Goal: Task Accomplishment & Management: Complete application form

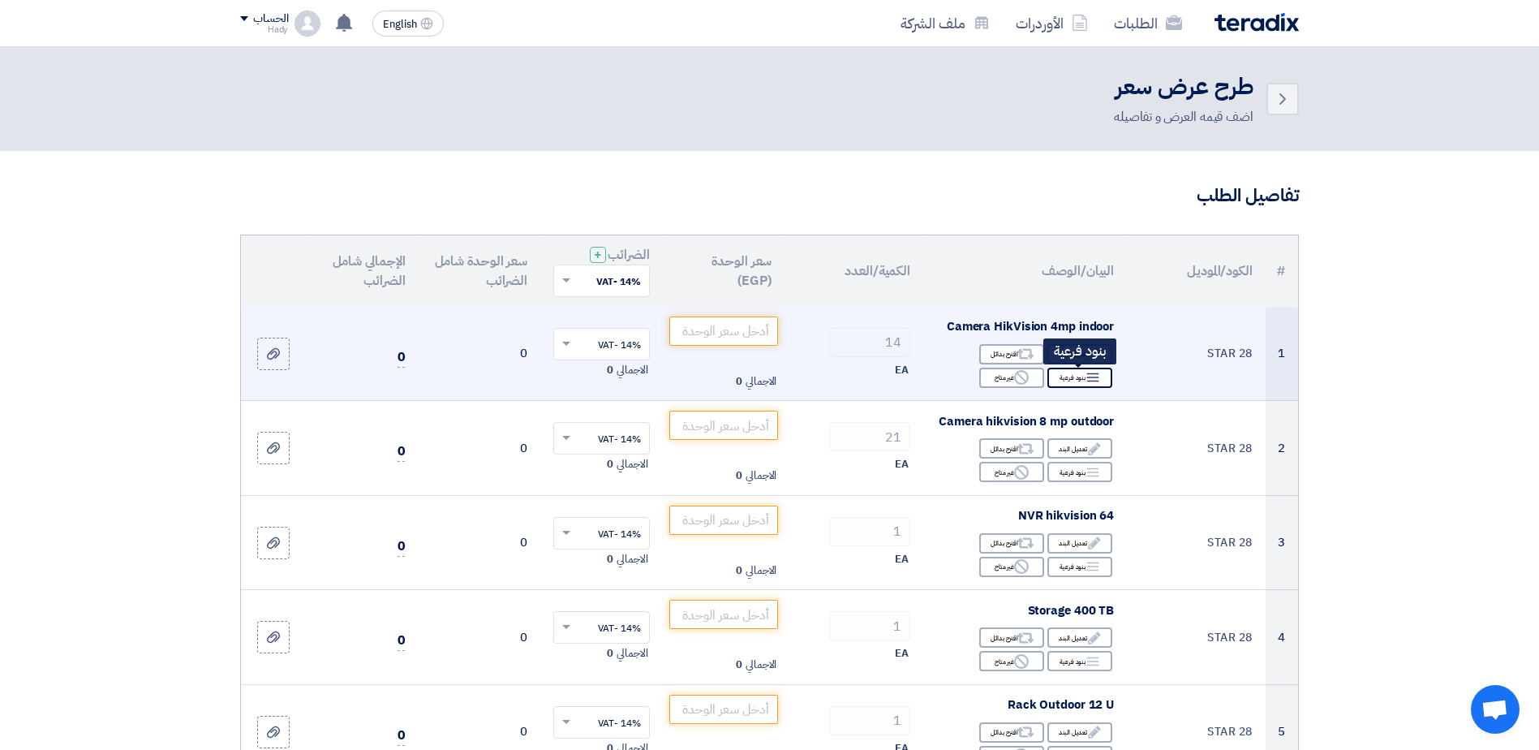
click at [1094, 377] on use at bounding box center [1093, 377] width 12 height 9
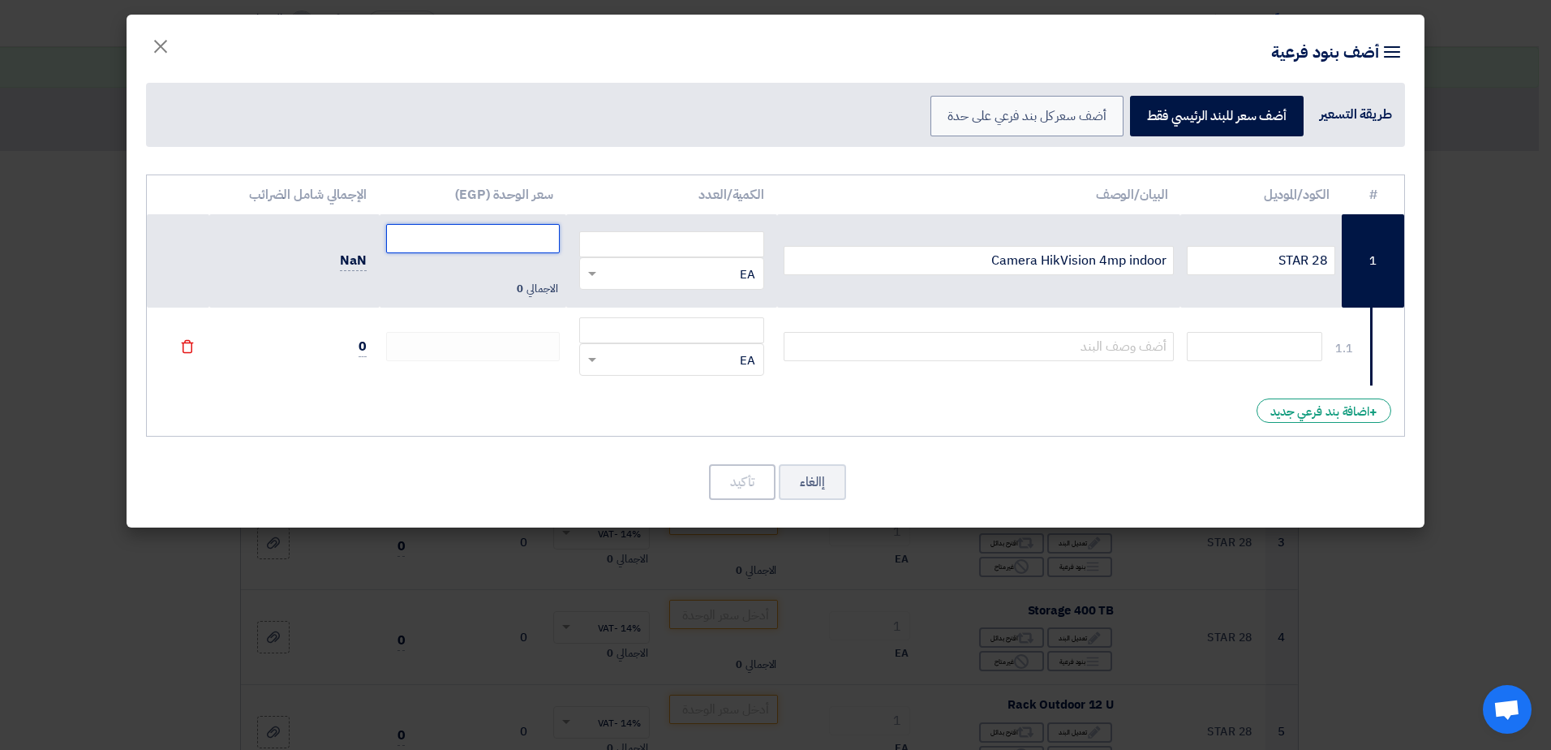
click at [455, 236] on input "number" at bounding box center [473, 238] width 174 height 29
click at [737, 359] on div "RFQ_STEP1.ITEMS.2.TYPE_PLACEHOLDER × EA" at bounding box center [681, 359] width 163 height 19
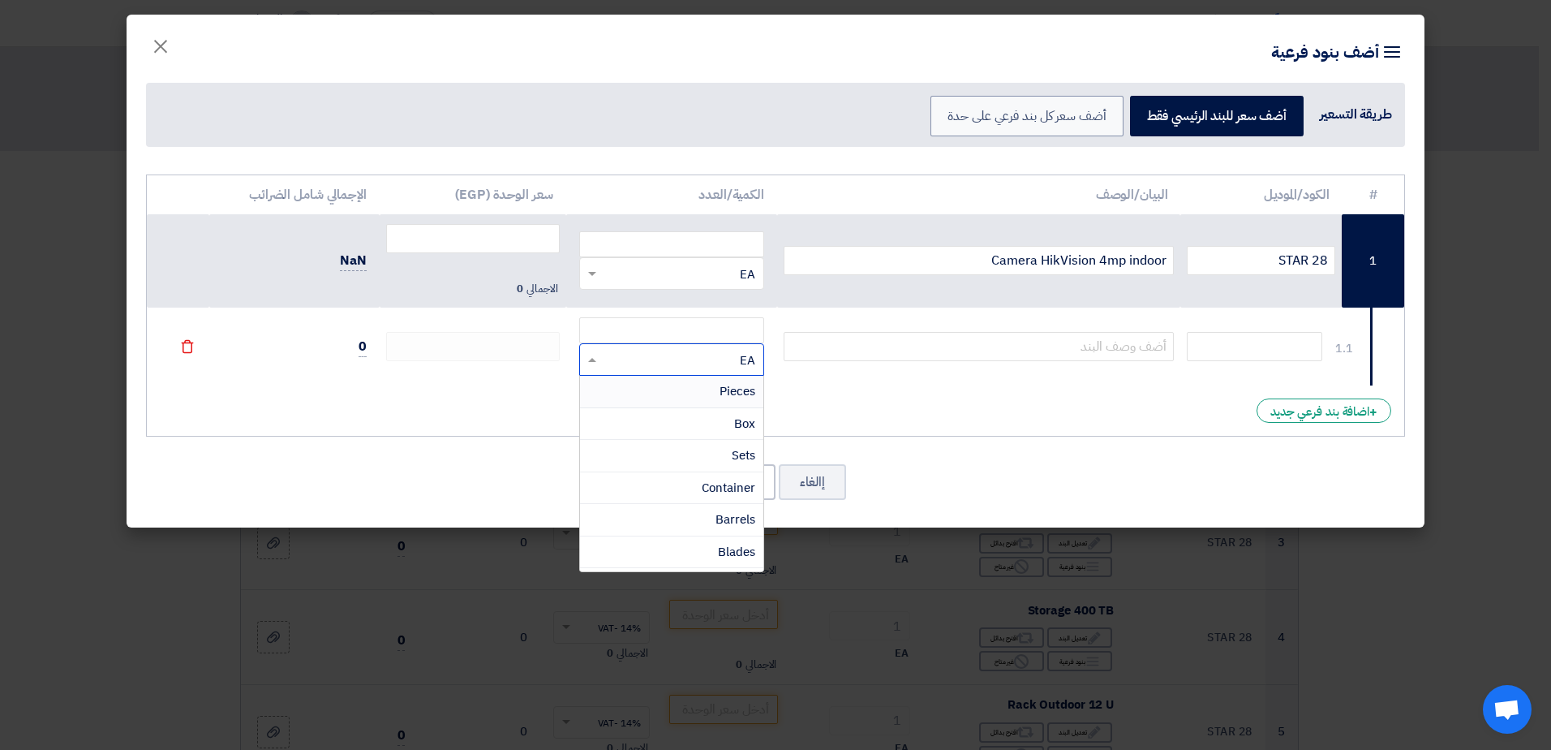
click at [737, 359] on div "RFQ_STEP1.ITEMS.2.TYPE_PLACEHOLDER × EA" at bounding box center [681, 359] width 163 height 19
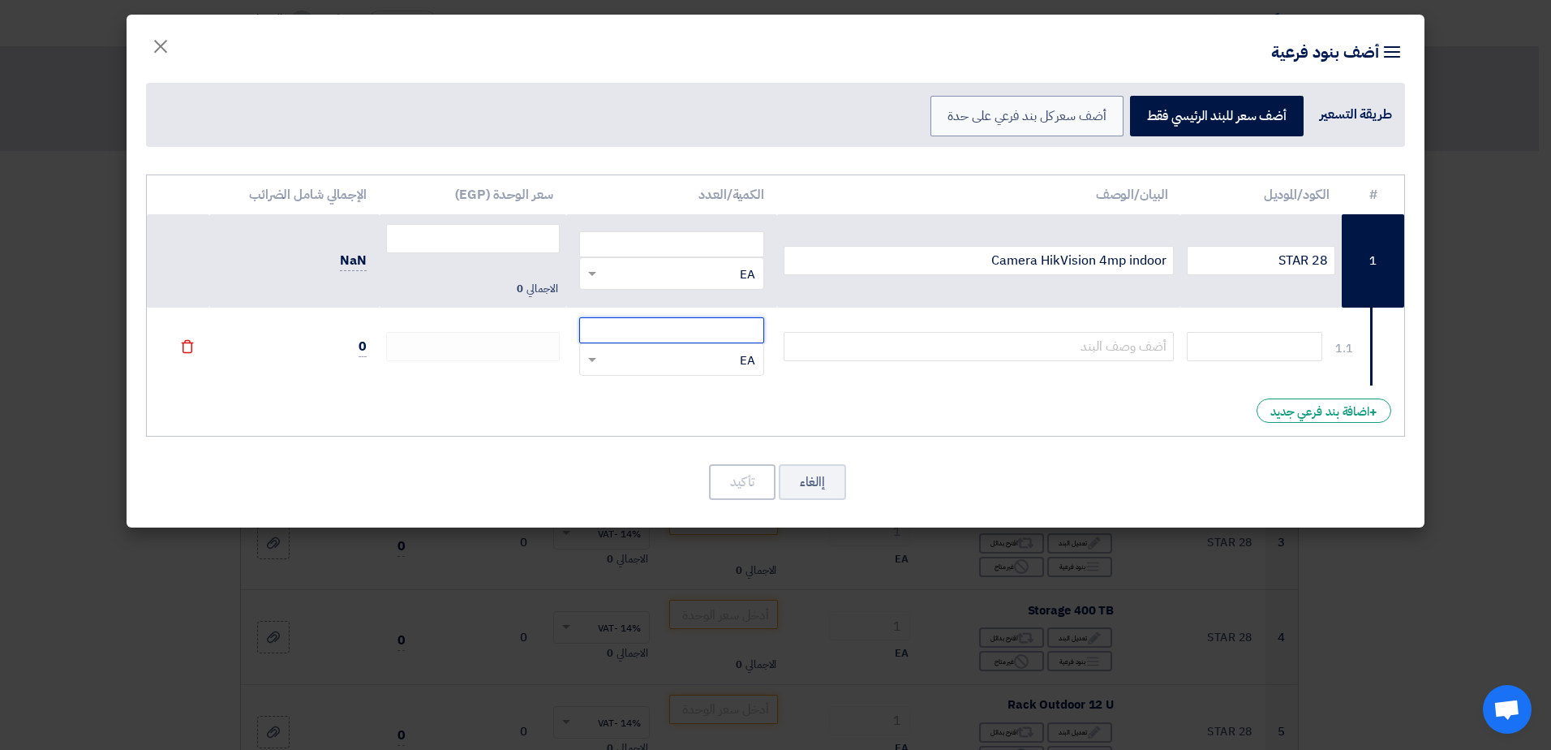
click at [732, 332] on input "number" at bounding box center [671, 330] width 185 height 26
click at [800, 480] on button "إالغاء" at bounding box center [812, 482] width 67 height 36
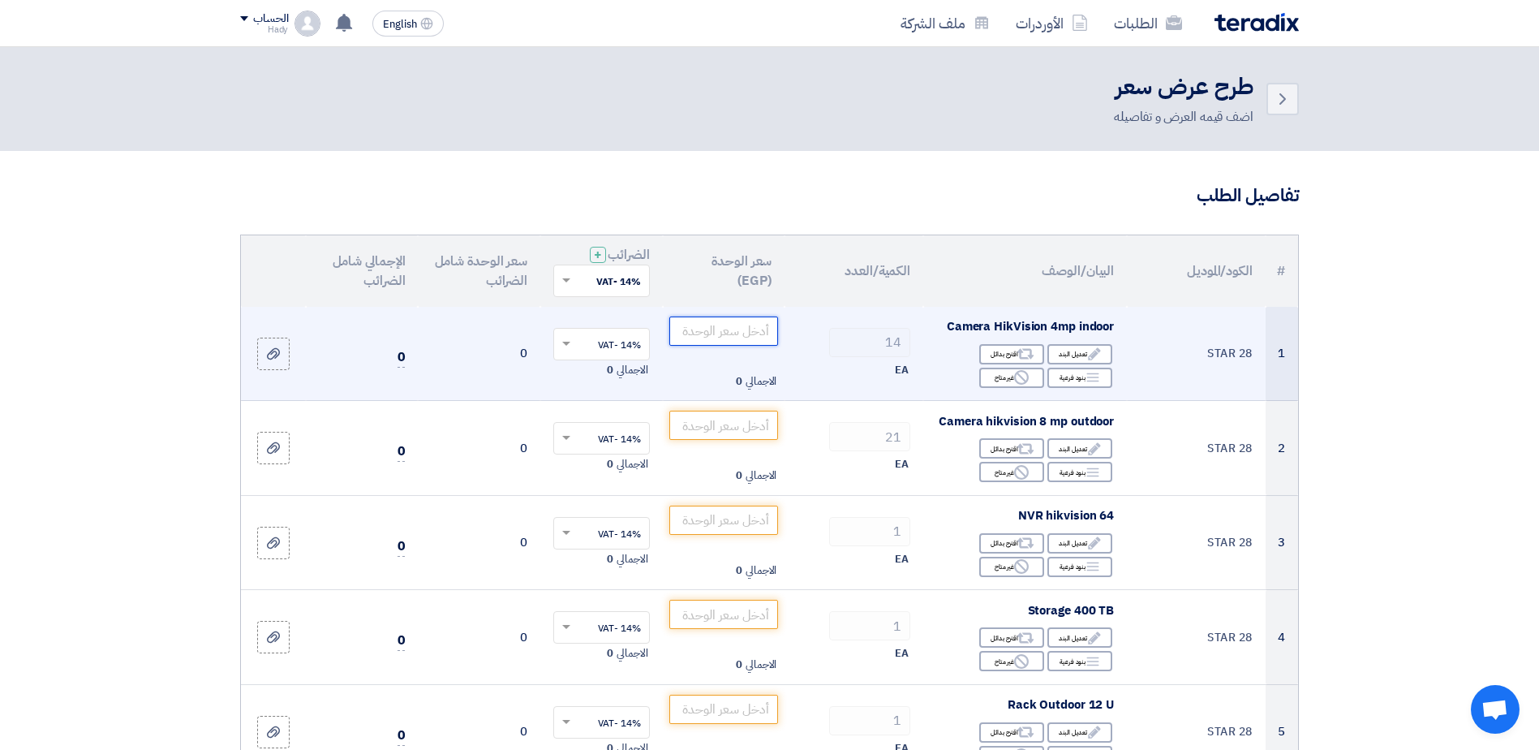
click at [741, 325] on input "number" at bounding box center [724, 330] width 110 height 29
click at [743, 348] on td "129.60 الاجمالي 1,814.4" at bounding box center [724, 354] width 122 height 94
click at [737, 328] on input "129.60" at bounding box center [724, 330] width 110 height 29
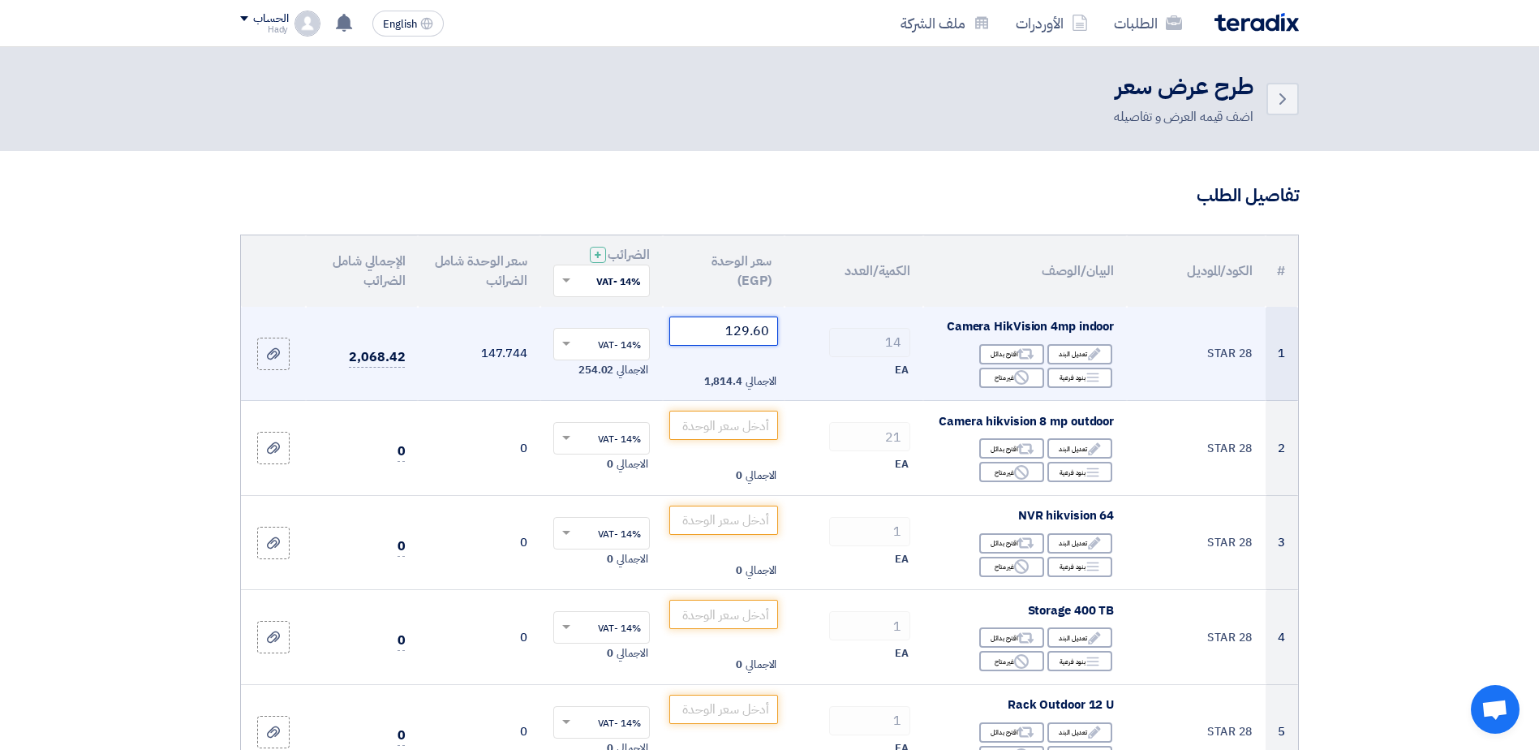
click at [745, 328] on input "129.60" at bounding box center [724, 330] width 110 height 29
paste input "13.6842105263158"
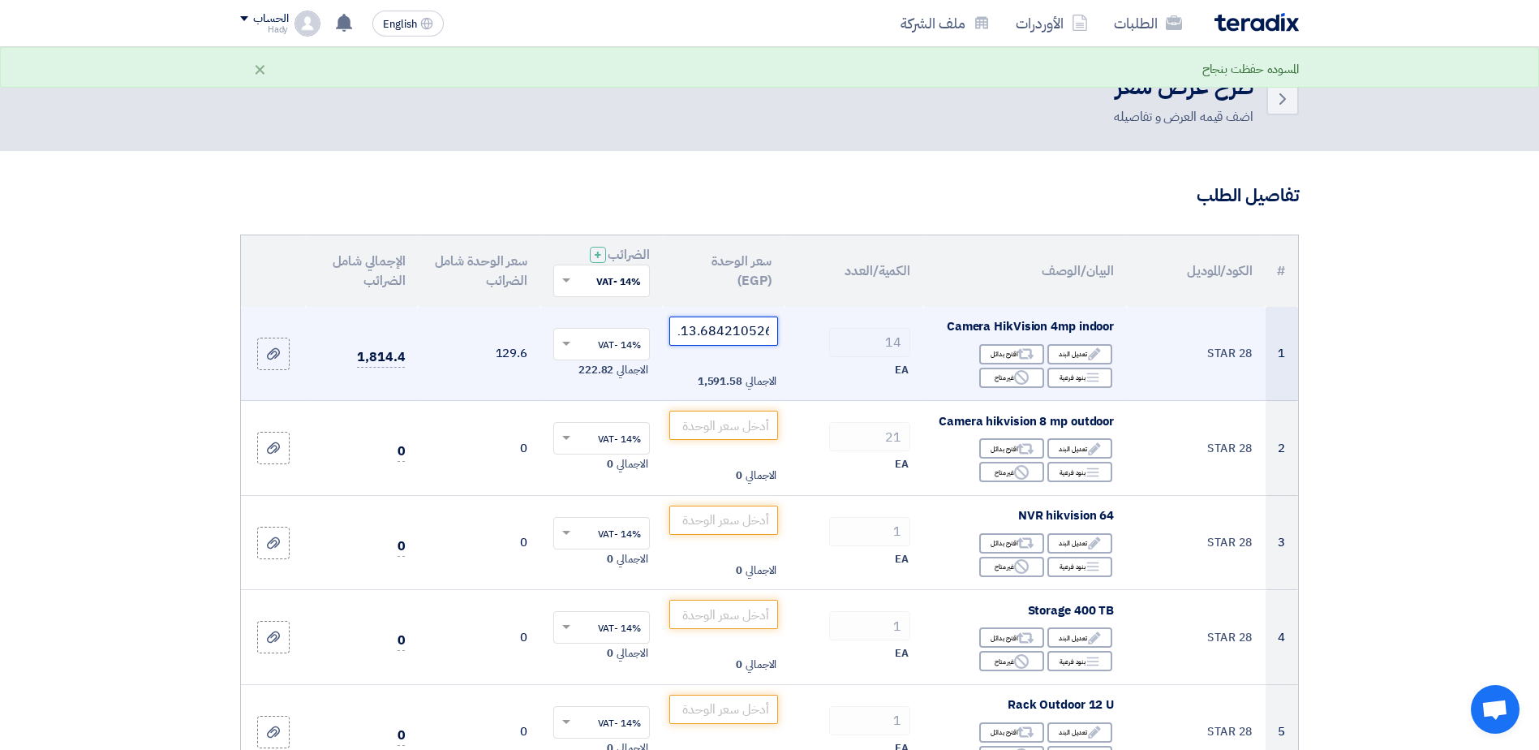
type input "113.6842105263158"
click at [798, 338] on div "14" at bounding box center [853, 342] width 113 height 29
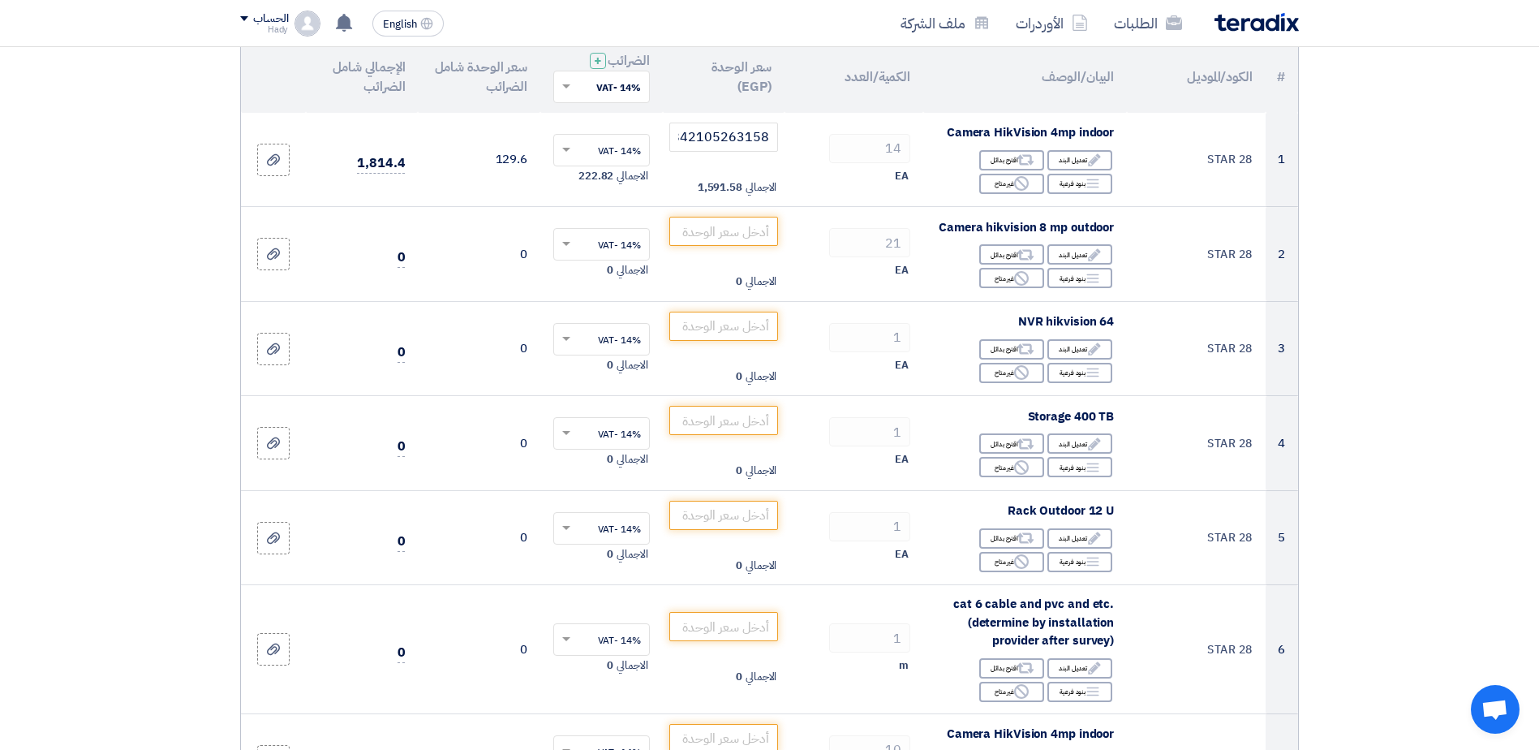
scroll to position [148, 0]
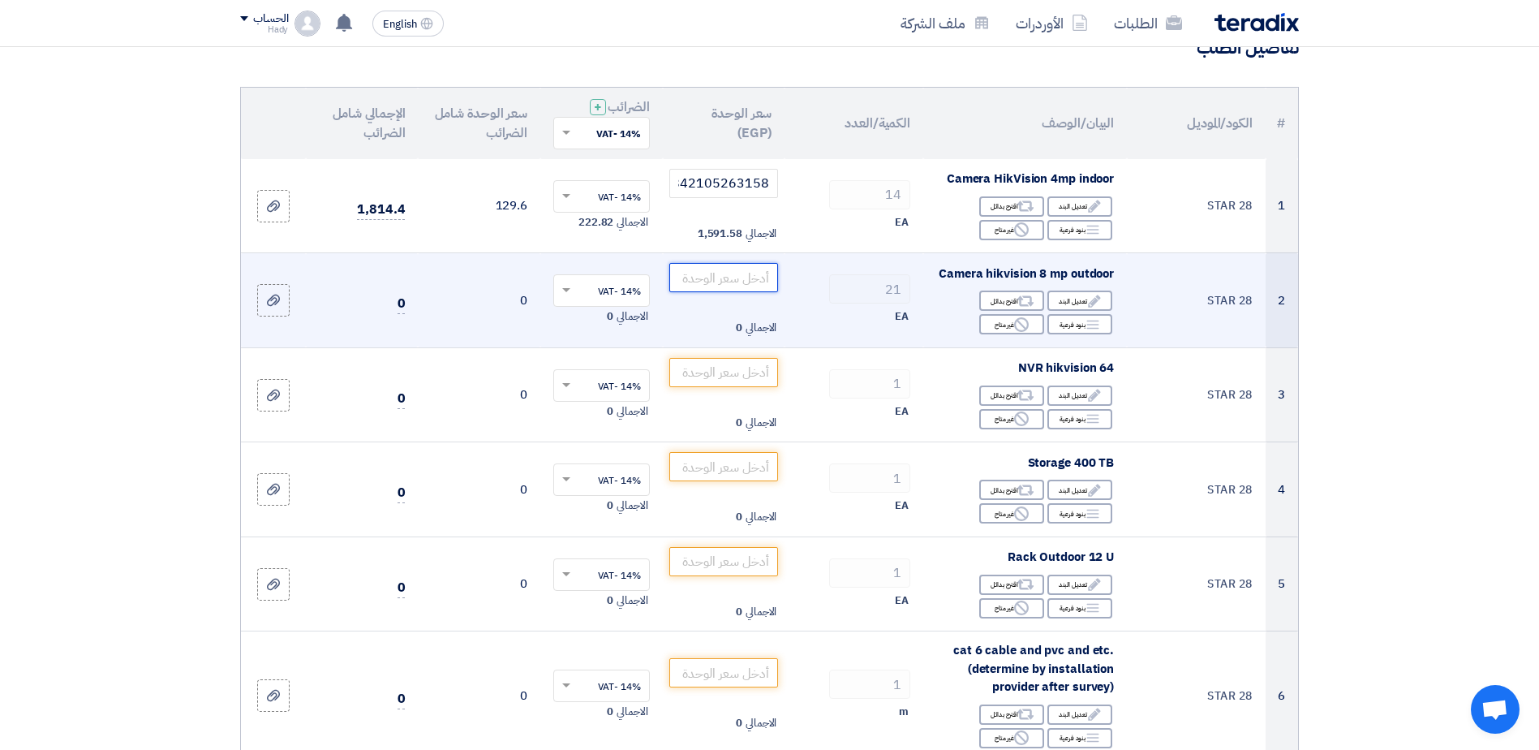
click at [750, 271] on input "number" at bounding box center [724, 277] width 110 height 29
paste input "255.7894736842105"
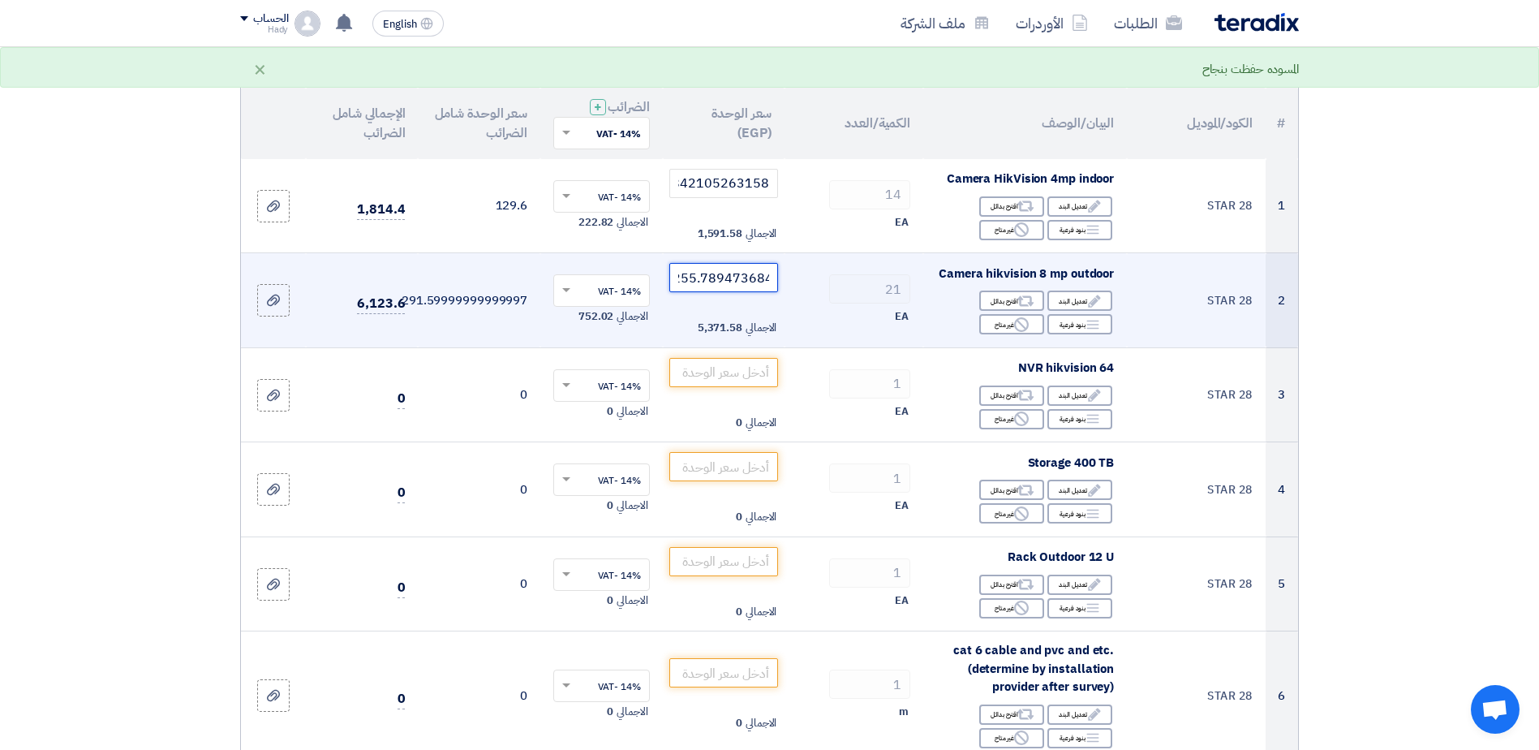
click at [712, 277] on input "255.7894736842105" at bounding box center [724, 277] width 110 height 29
click at [709, 275] on input "255.7894736842105" at bounding box center [724, 277] width 110 height 29
drag, startPoint x: 715, startPoint y: 279, endPoint x: 801, endPoint y: 281, distance: 86.8
click at [801, 281] on tr "2 STAR 28 Camera hikvision 8 mp outdoor Edit تعديل البند Alternative اقترح بدائ…" at bounding box center [769, 300] width 1057 height 95
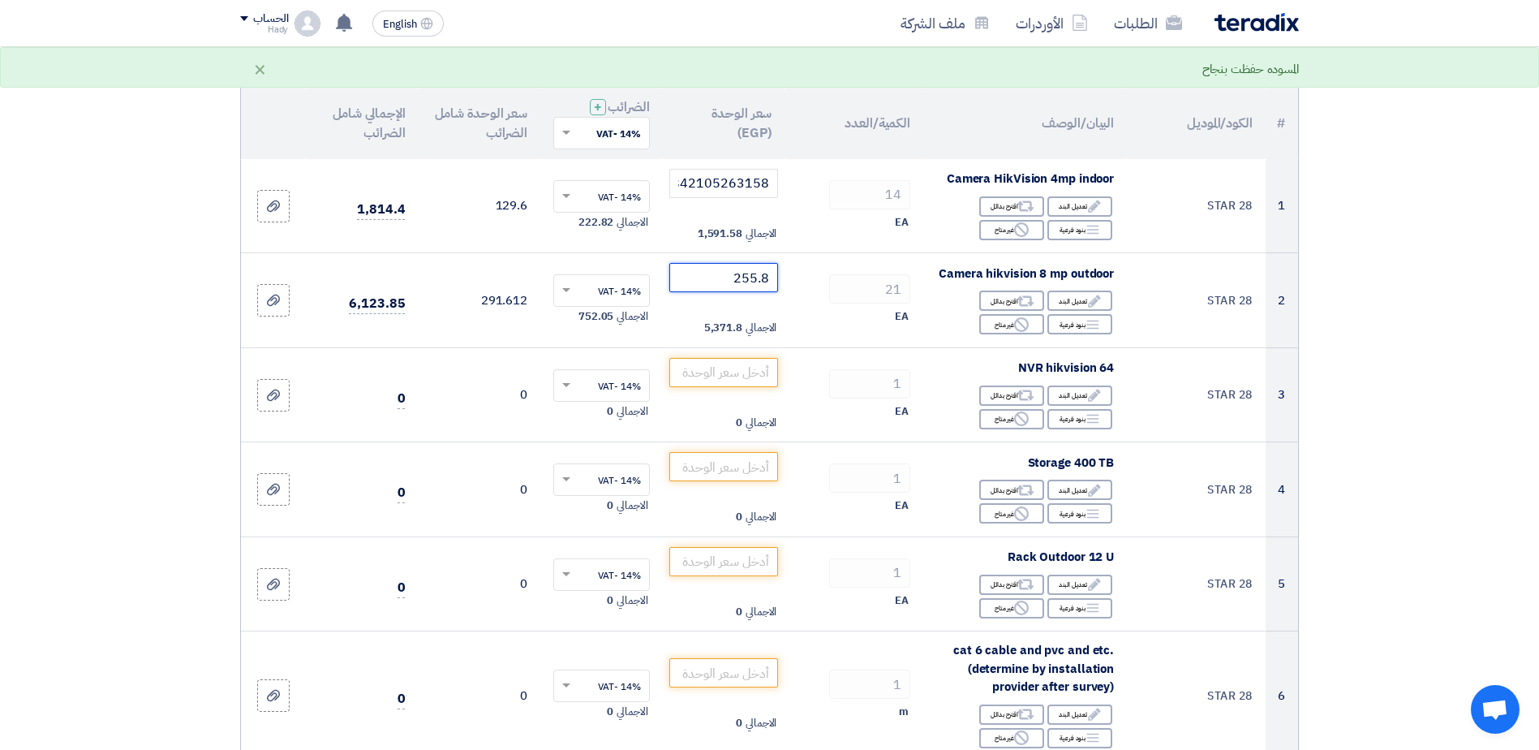
type input "255.8"
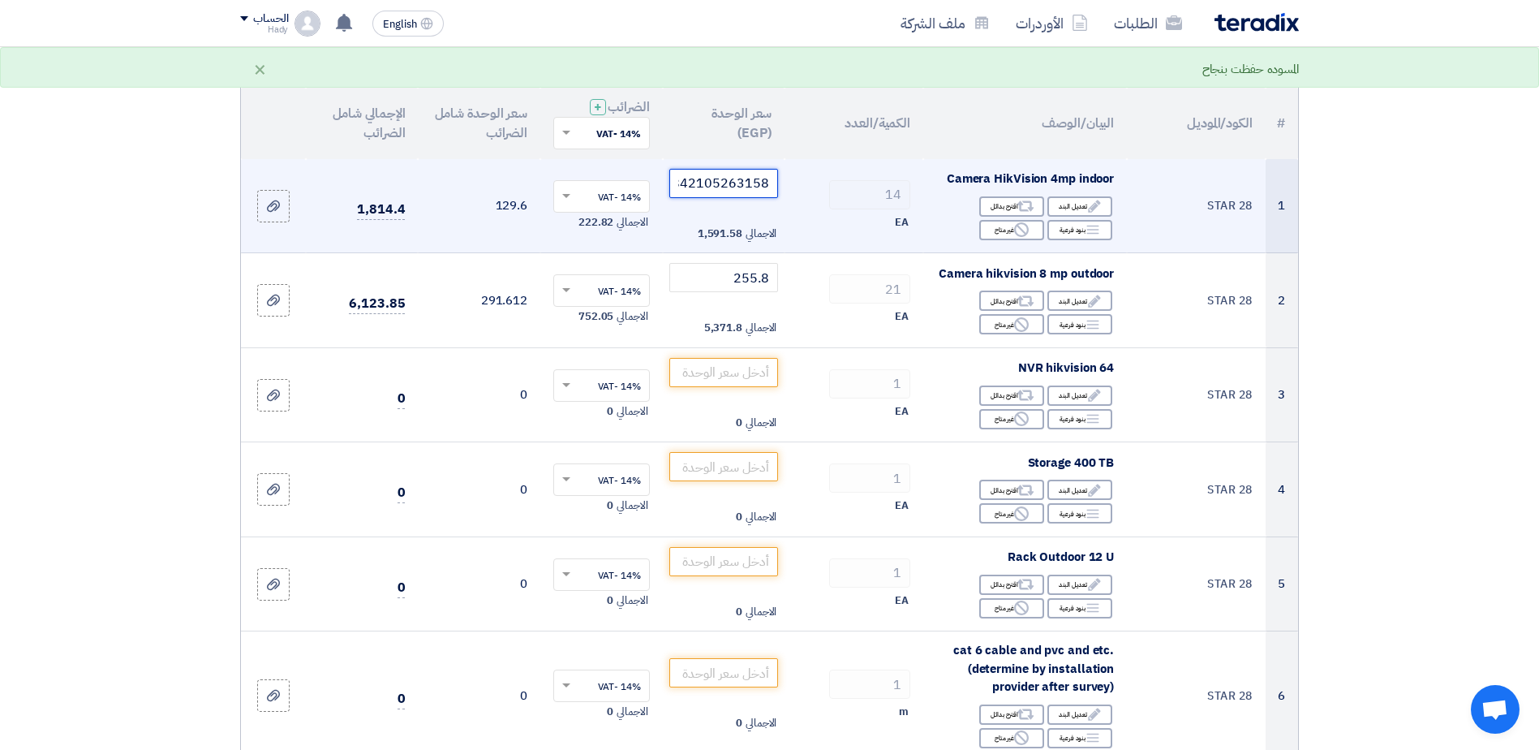
click at [711, 174] on input "113.6842105263158" at bounding box center [724, 183] width 110 height 29
click at [716, 178] on input "113.6842105263158" at bounding box center [724, 183] width 110 height 29
click at [715, 178] on input "113.6842105263158" at bounding box center [724, 183] width 110 height 29
click at [723, 183] on input "113.6842105263158" at bounding box center [724, 183] width 110 height 29
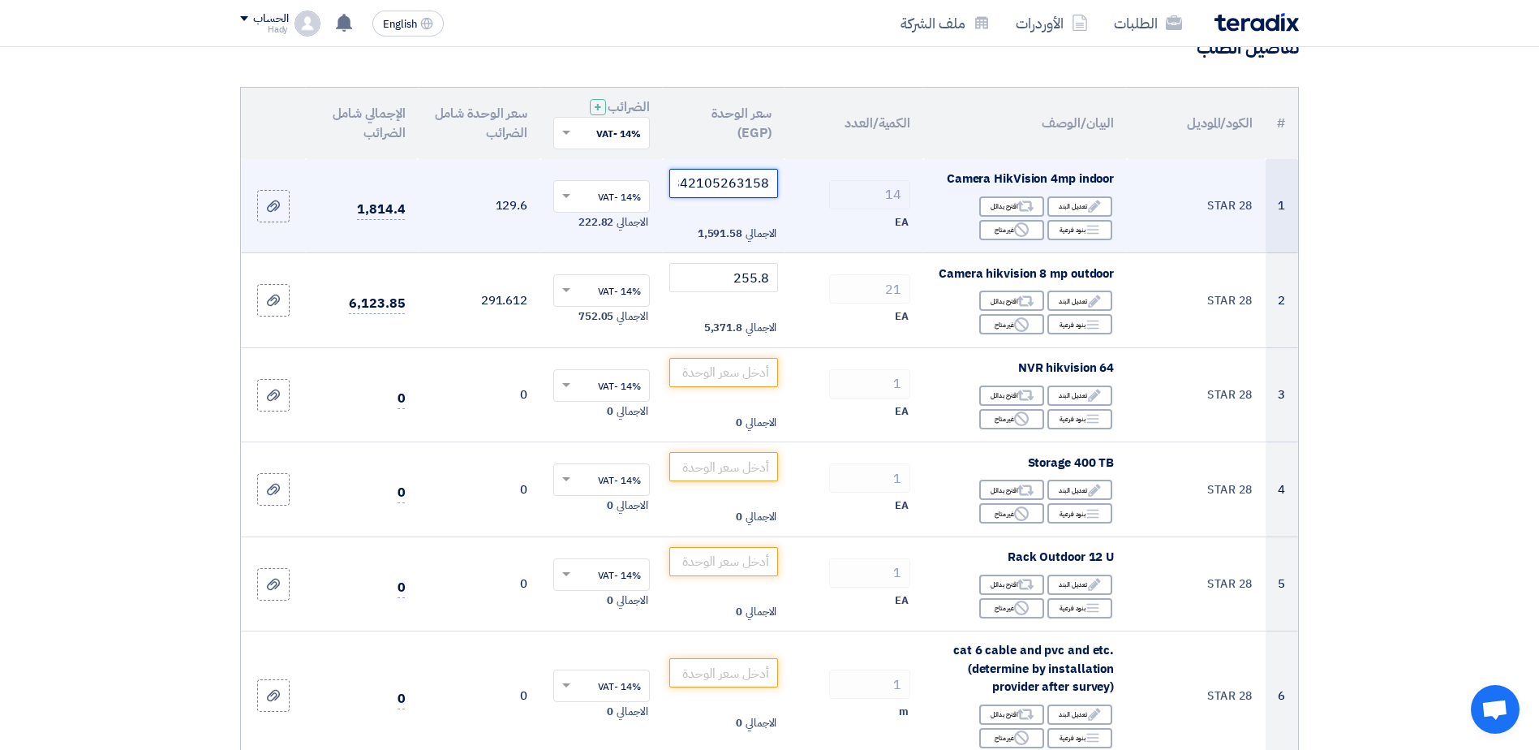
click at [873, 184] on tr "1 STAR 28 Camera HikVision 4mp indoor Edit تعديل البند Alternative اقترح بدائل …" at bounding box center [769, 206] width 1057 height 94
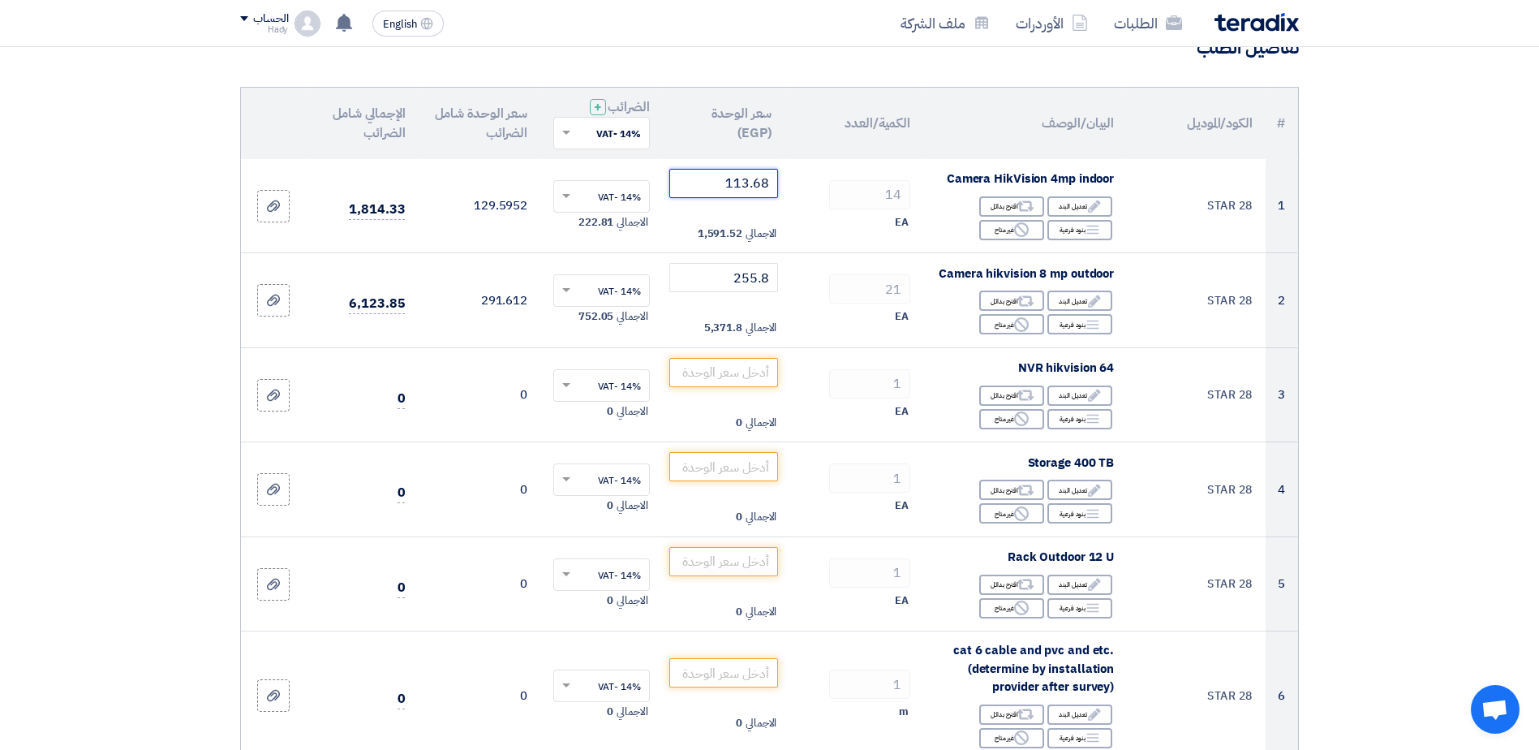
type input "113.68"
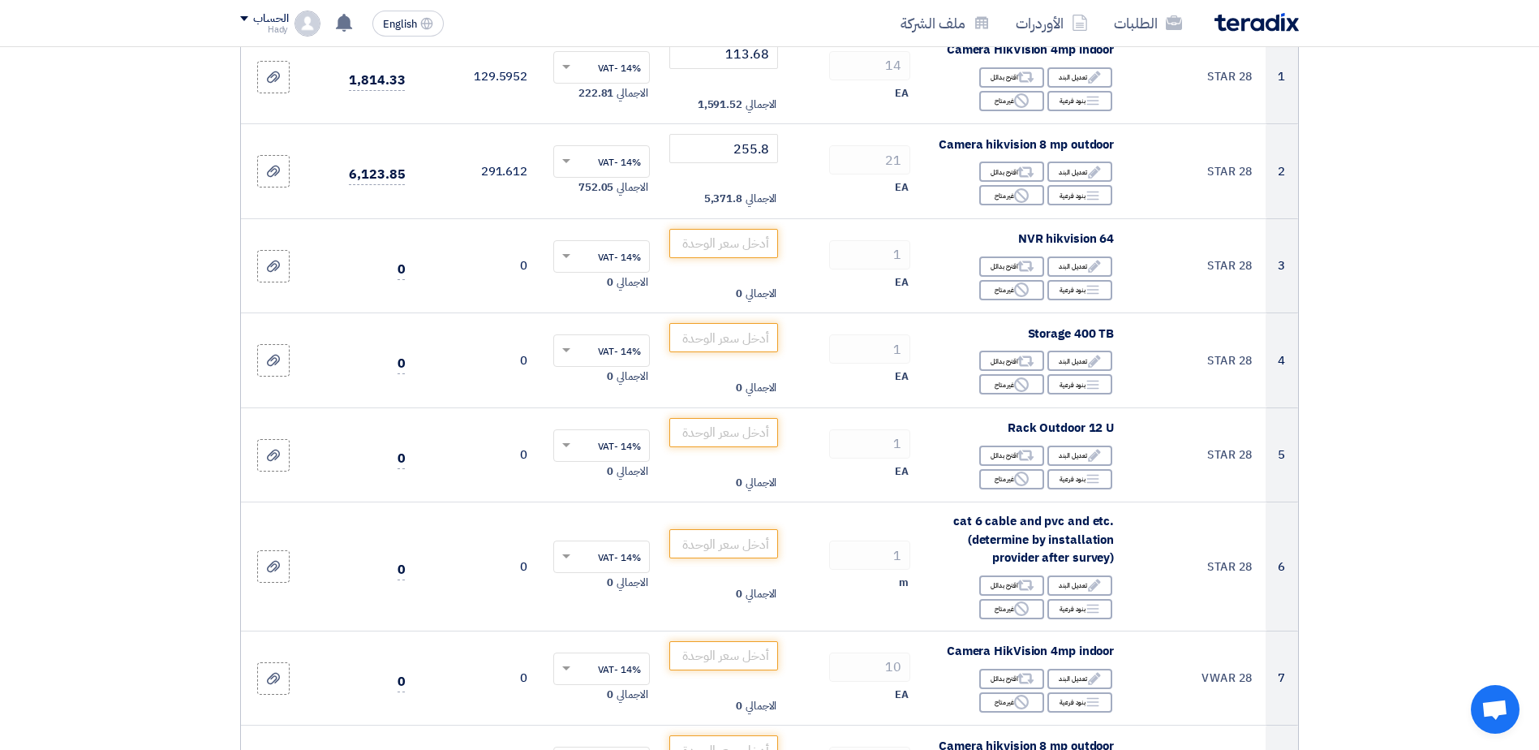
scroll to position [169, 0]
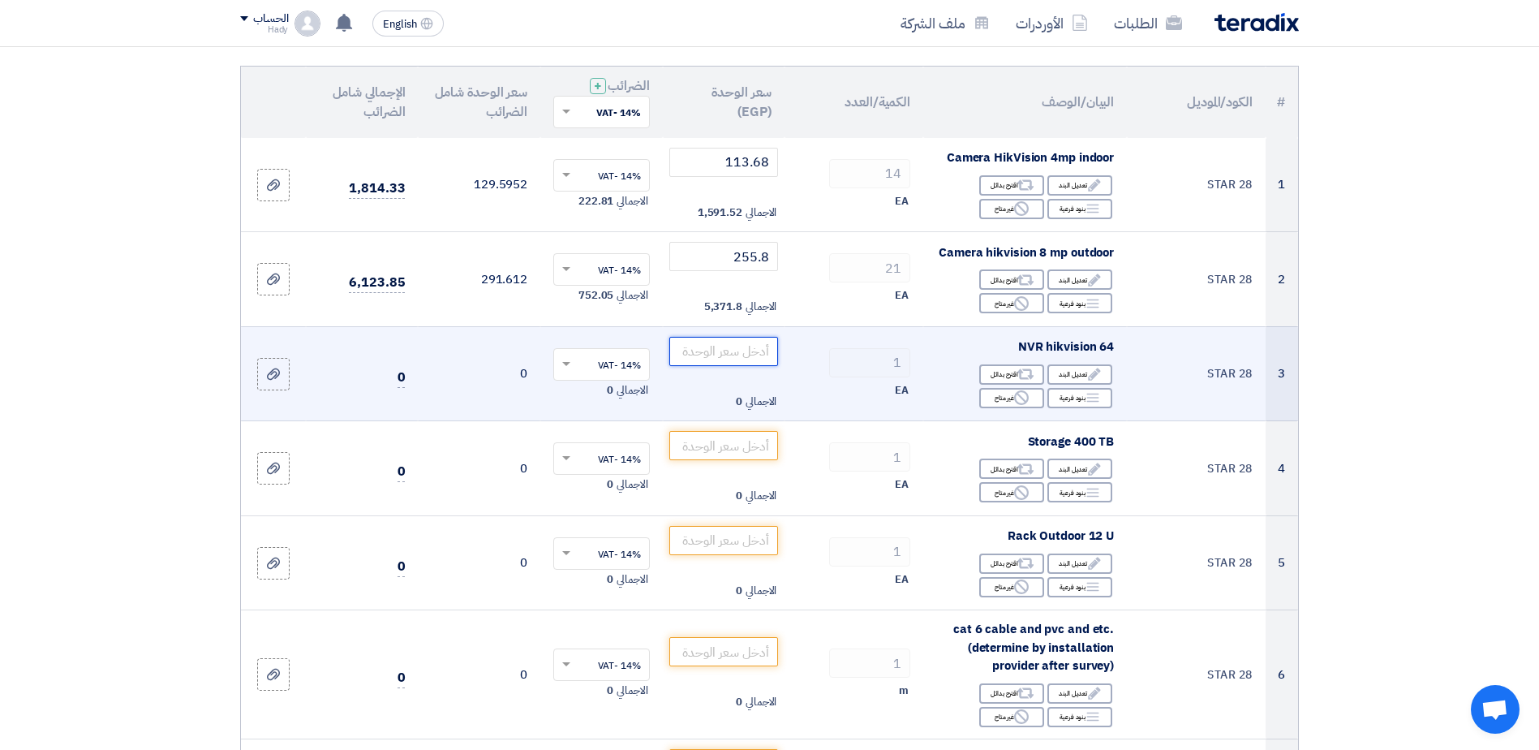
click at [741, 347] on input "number" at bounding box center [724, 351] width 110 height 29
paste input "1042.105"
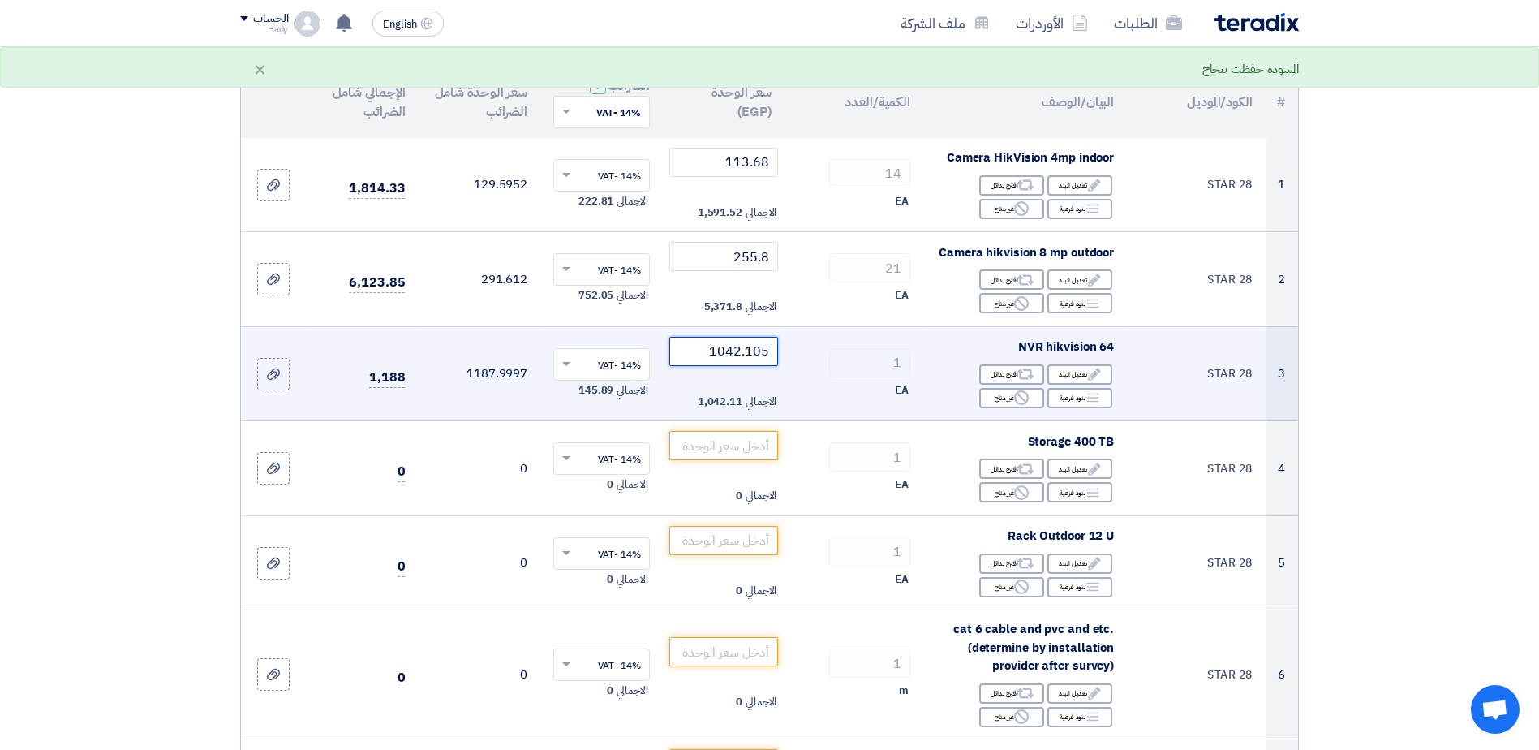
click at [754, 348] on input "1042.105" at bounding box center [724, 351] width 110 height 29
click at [763, 350] on input "1042.115" at bounding box center [724, 351] width 110 height 29
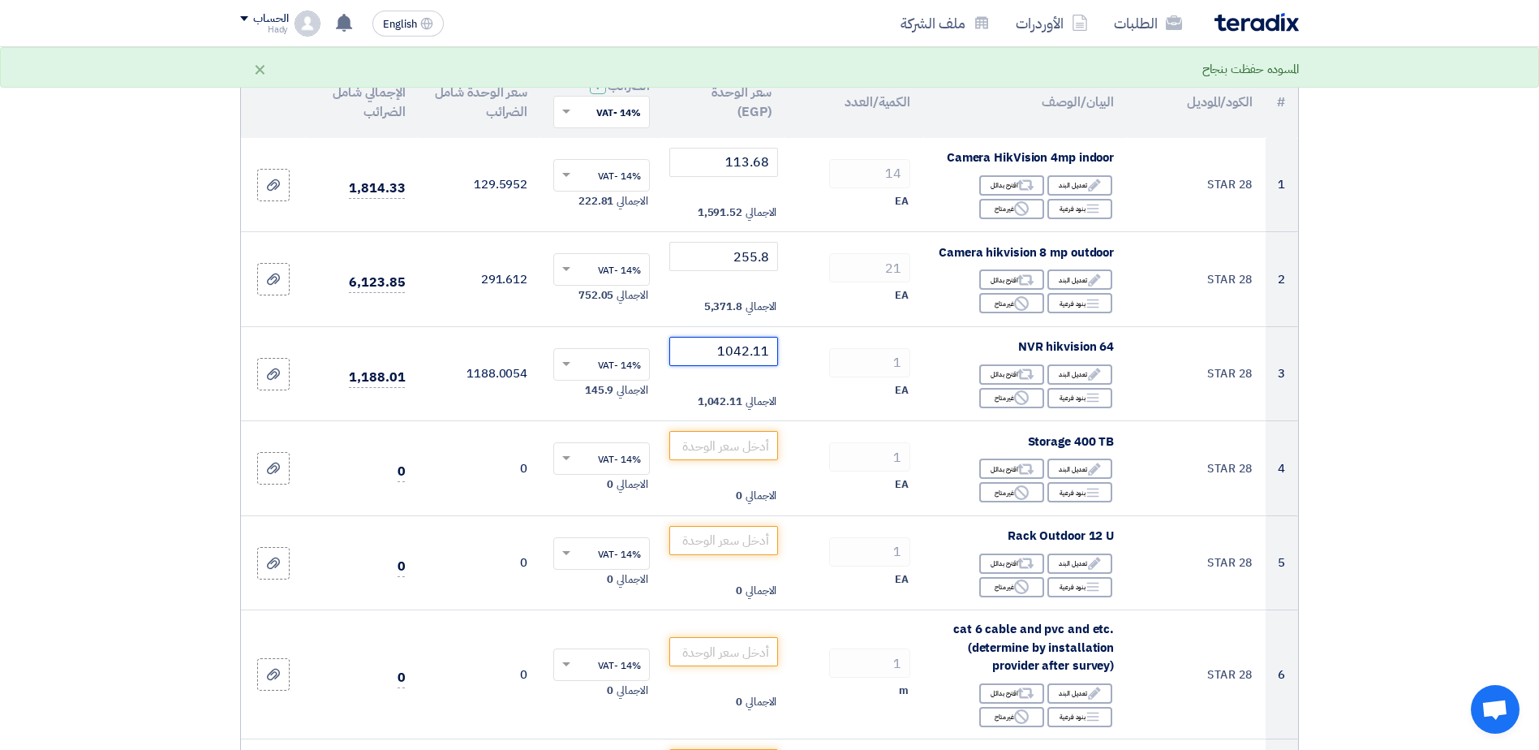
type input "1042.11"
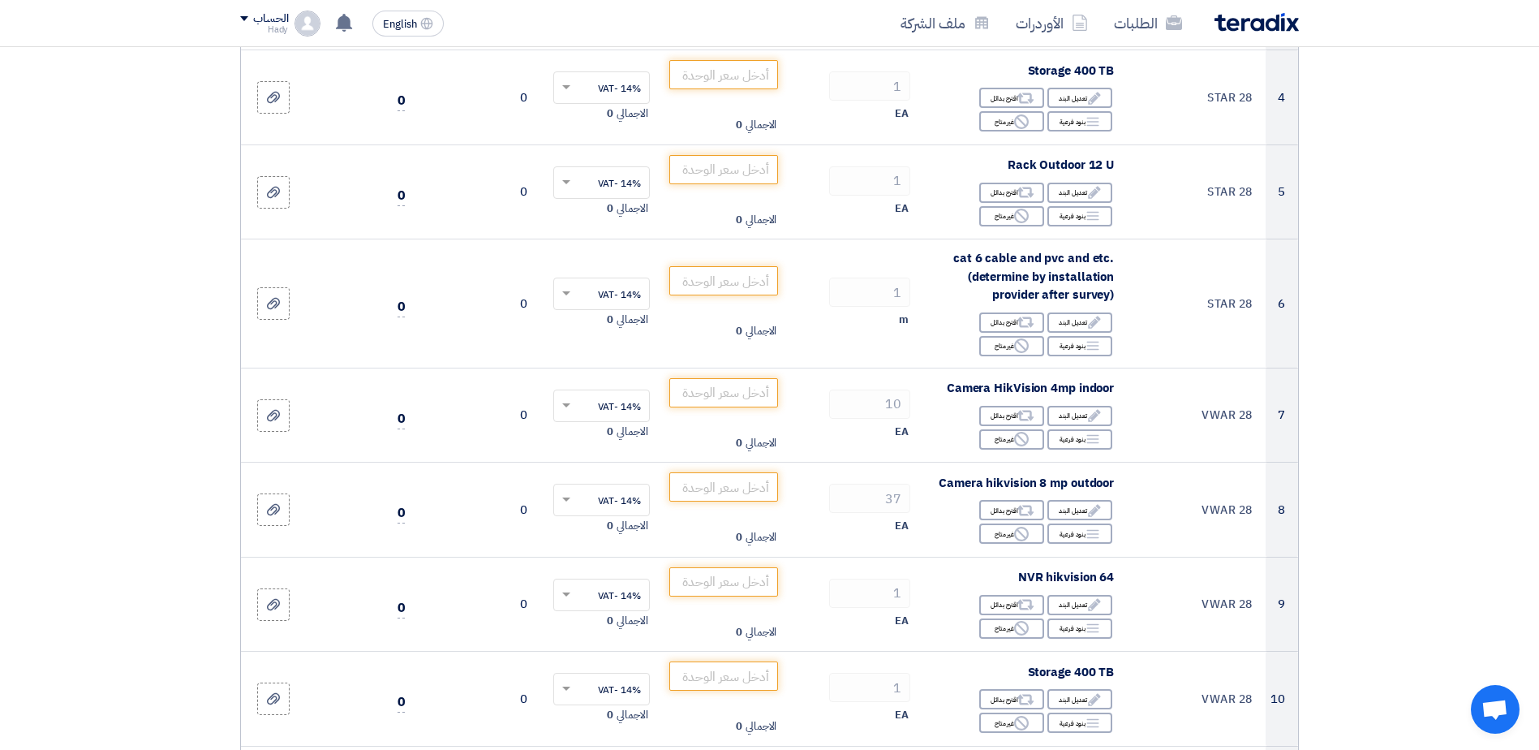
scroll to position [547, 0]
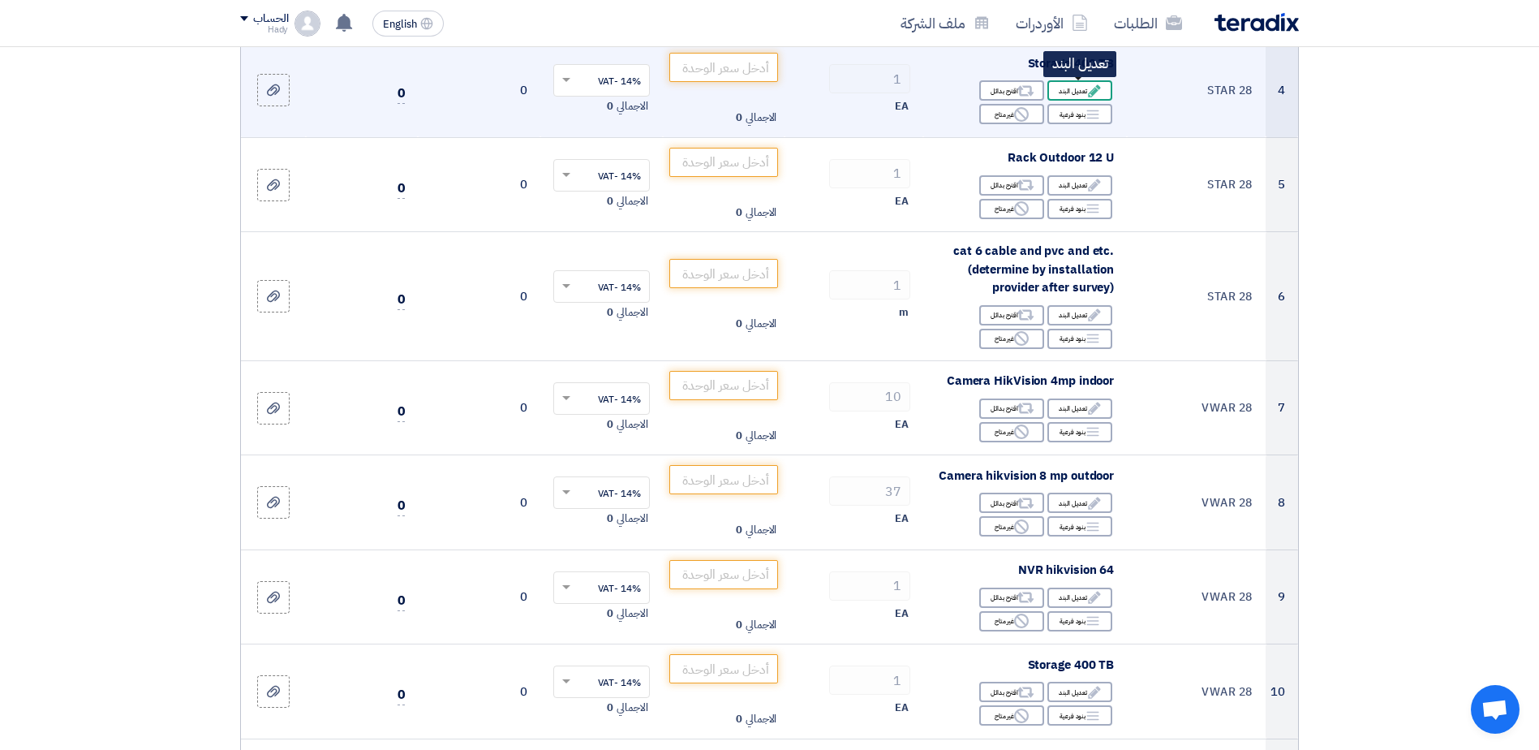
click at [1076, 92] on div "Edit تعديل البند" at bounding box center [1079, 90] width 65 height 20
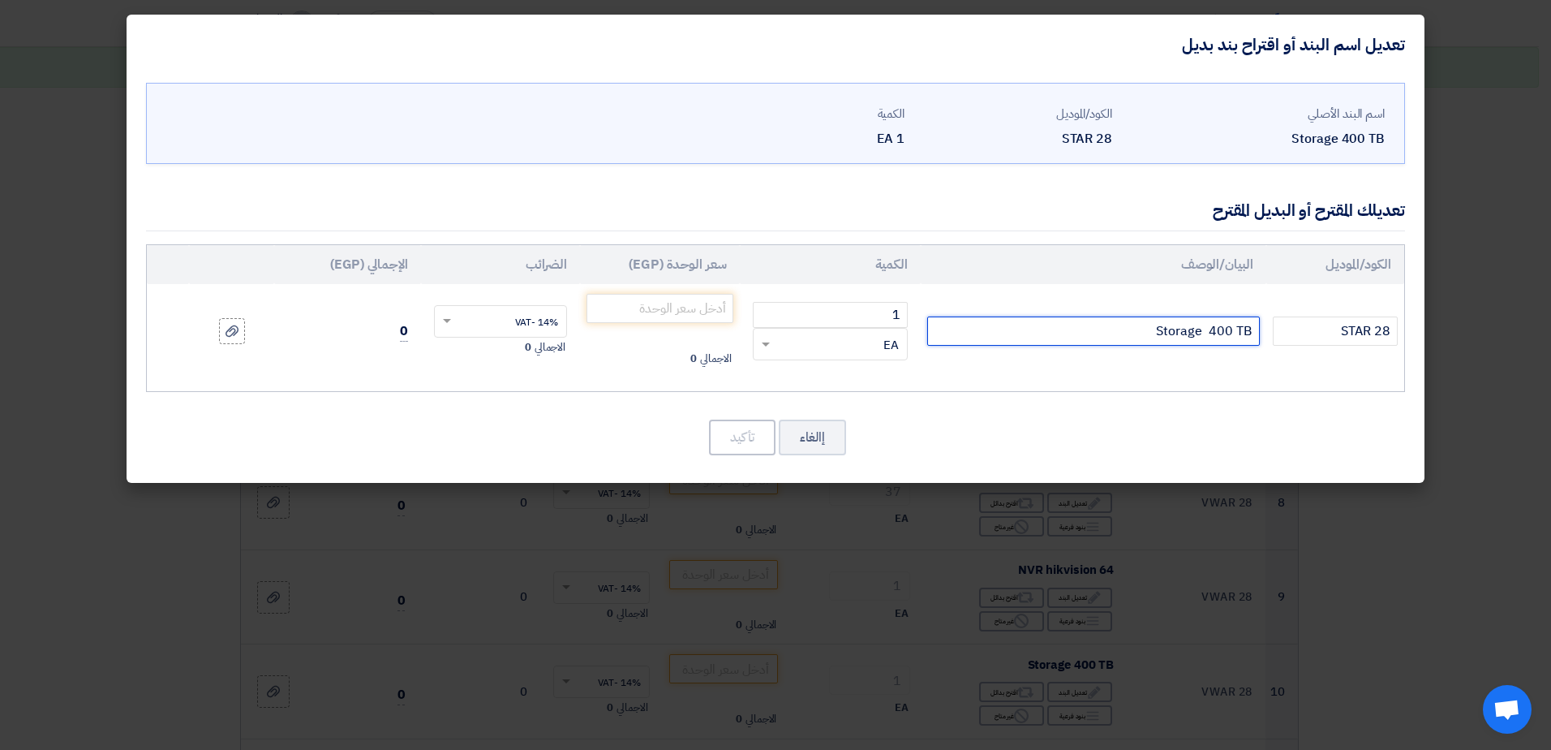
click at [1150, 328] on input "Storage 400 TB" at bounding box center [1093, 330] width 333 height 29
paste input "HD 10T Purple wd WD101PURP"
type input "HD 10T Purple wd WD101PURP"
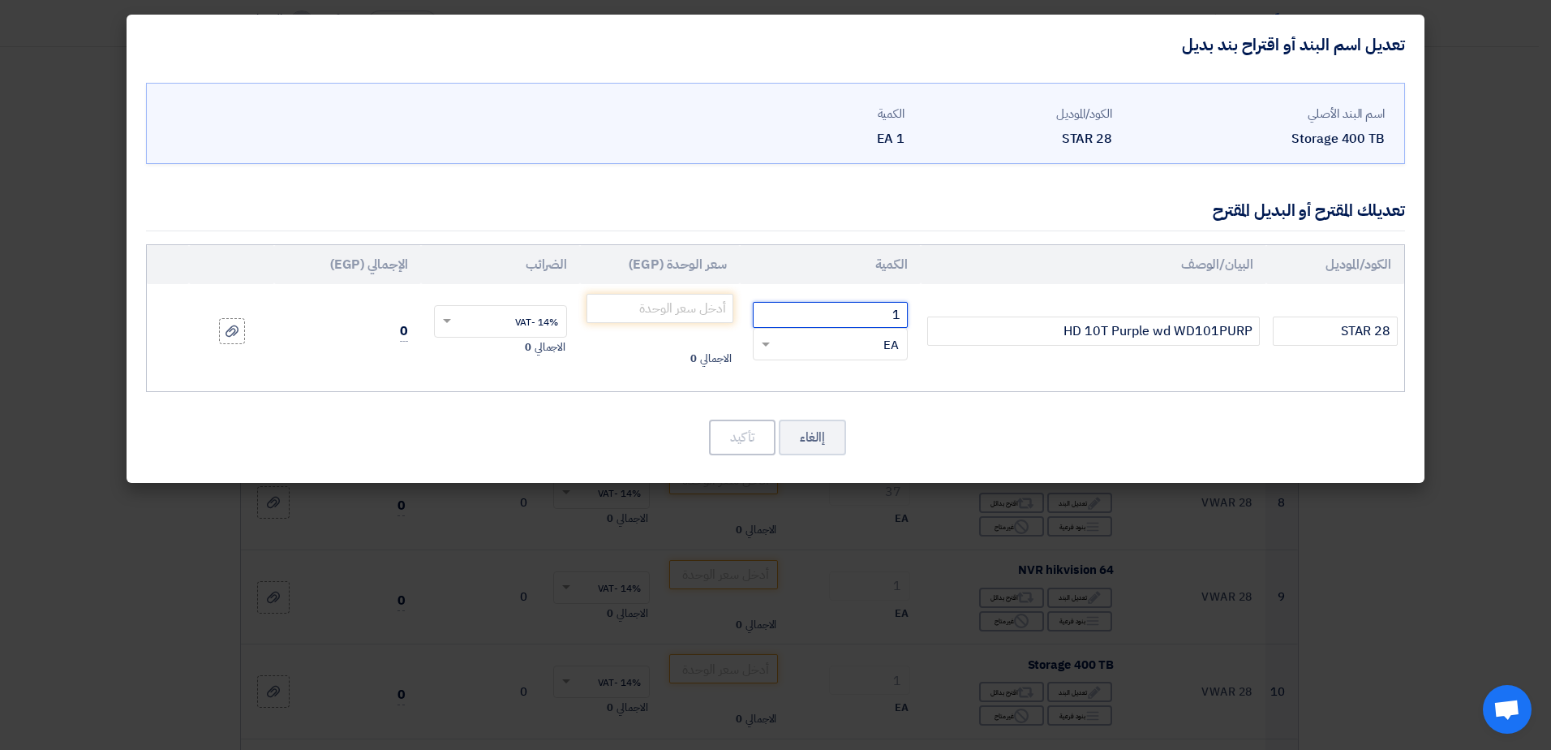
click at [885, 321] on input "1" at bounding box center [830, 315] width 155 height 26
drag, startPoint x: 885, startPoint y: 321, endPoint x: 896, endPoint y: 321, distance: 11.4
click at [896, 321] on input "1" at bounding box center [830, 315] width 155 height 26
type input "7"
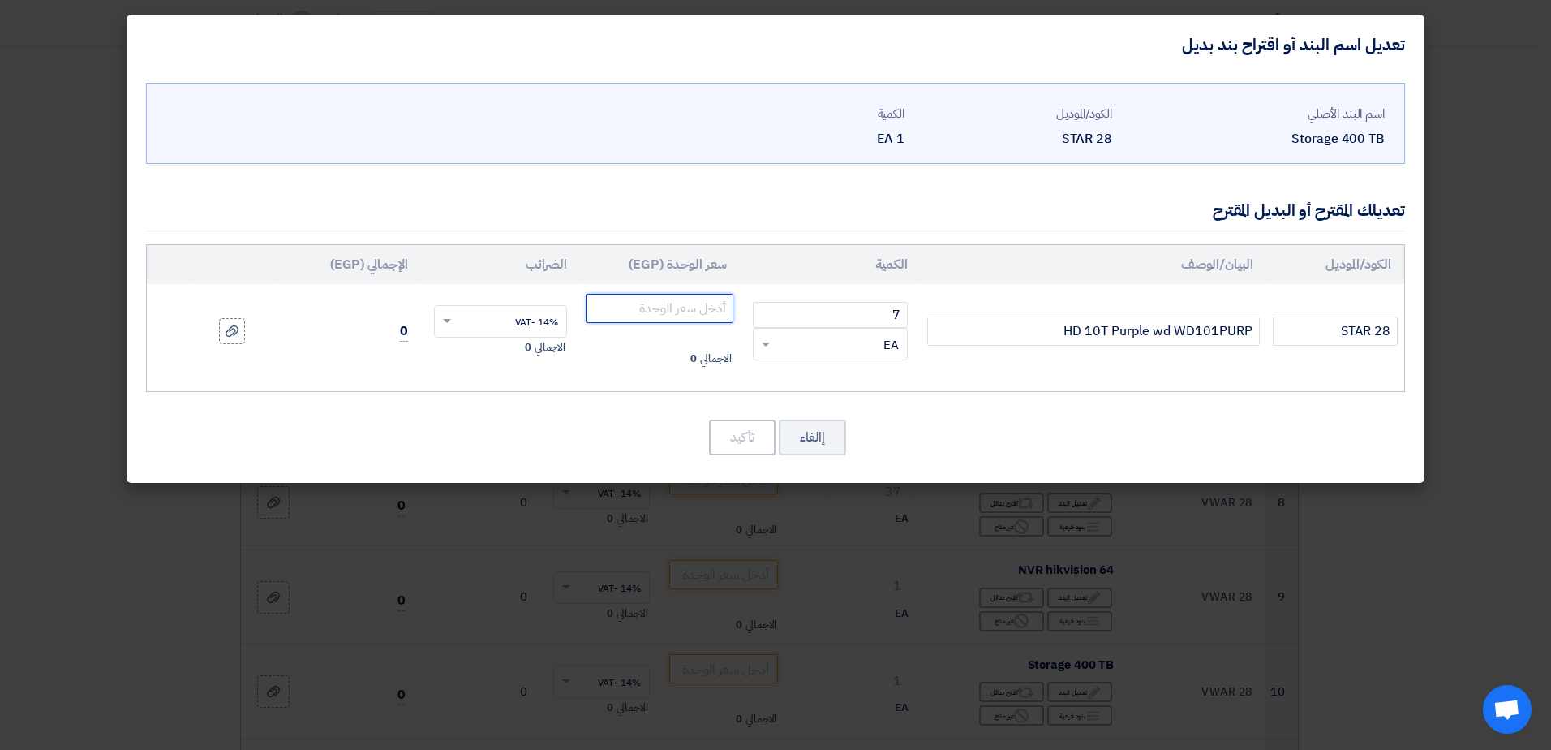
click at [684, 309] on input "number" at bounding box center [659, 308] width 147 height 29
click at [837, 341] on div "RFQ_STEP1.ITEMS.2.TYPE_PLACEHOLDER × EA" at bounding box center [840, 344] width 133 height 19
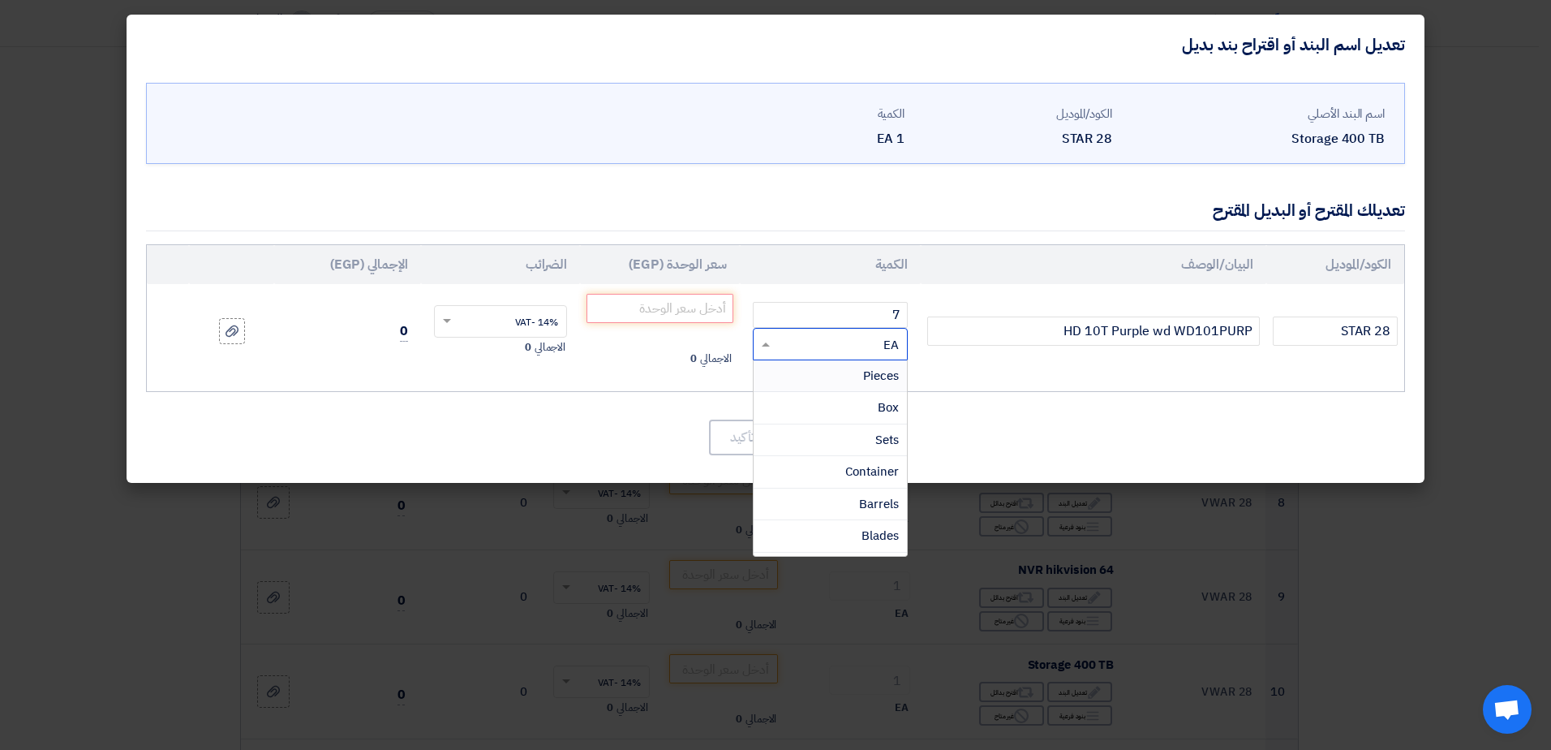
click at [840, 341] on div "RFQ_STEP1.ITEMS.2.TYPE_PLACEHOLDER × EA" at bounding box center [840, 344] width 133 height 19
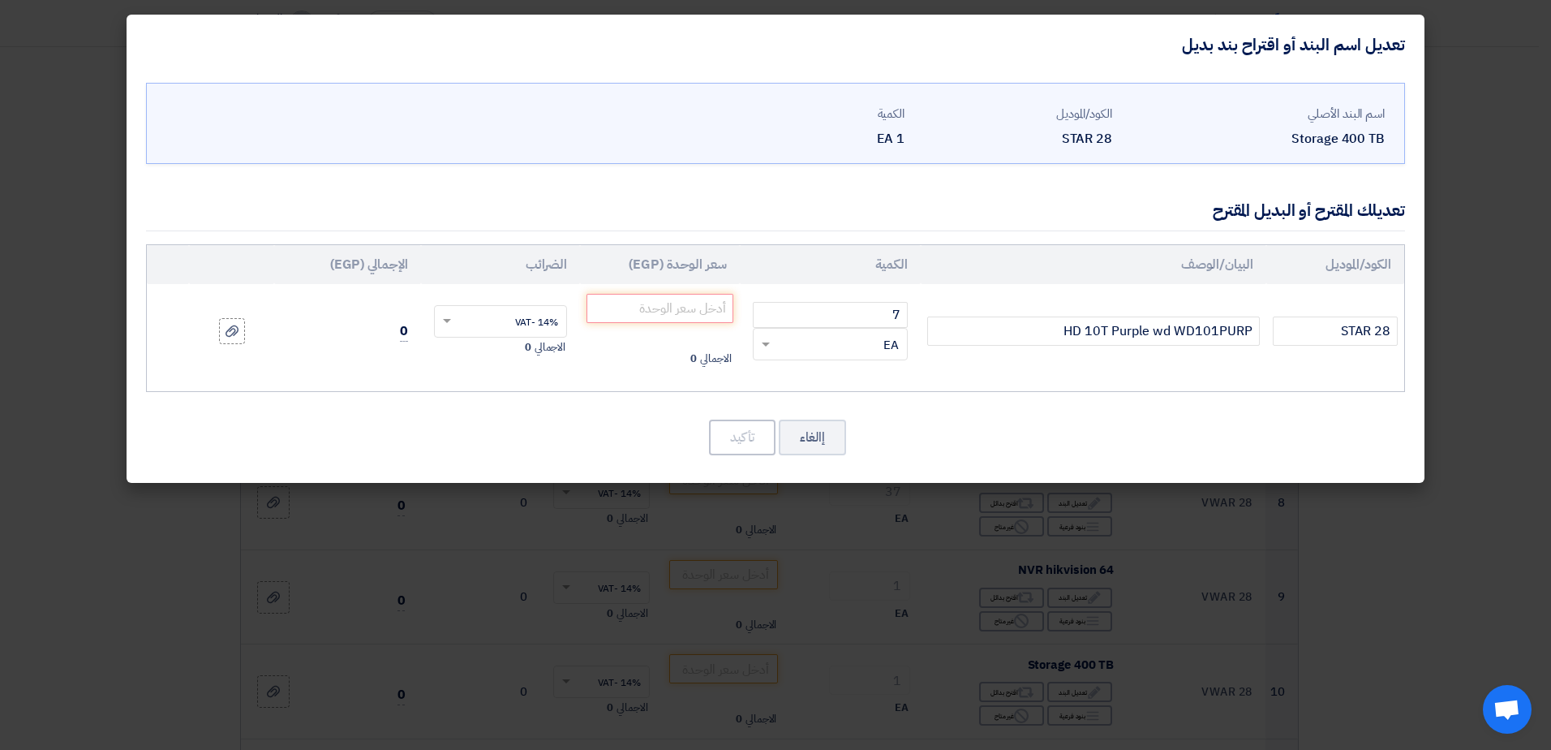
click at [840, 341] on div "RFQ_STEP1.ITEMS.2.TYPE_PLACEHOLDER × EA" at bounding box center [840, 344] width 133 height 19
click at [967, 404] on div "اسم البند الأصلي Storage 400 TB الكود/الموديل STAR 28 الكمية 1 EA 7" at bounding box center [776, 279] width 1298 height 408
click at [666, 303] on input "number" at bounding box center [659, 308] width 147 height 29
paste input "240.39"
type input "240.39"
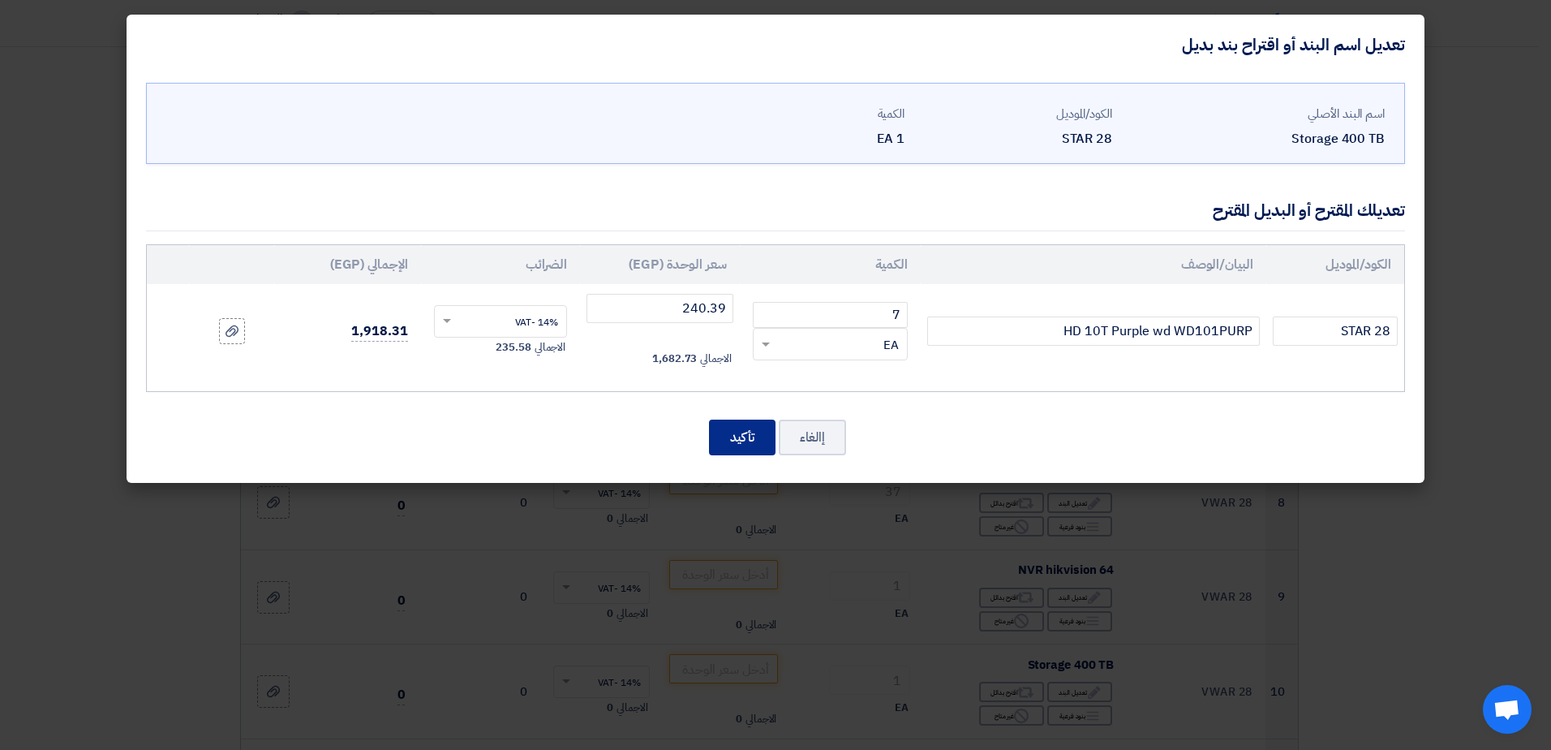
click at [740, 438] on button "تأكيد" at bounding box center [742, 437] width 67 height 36
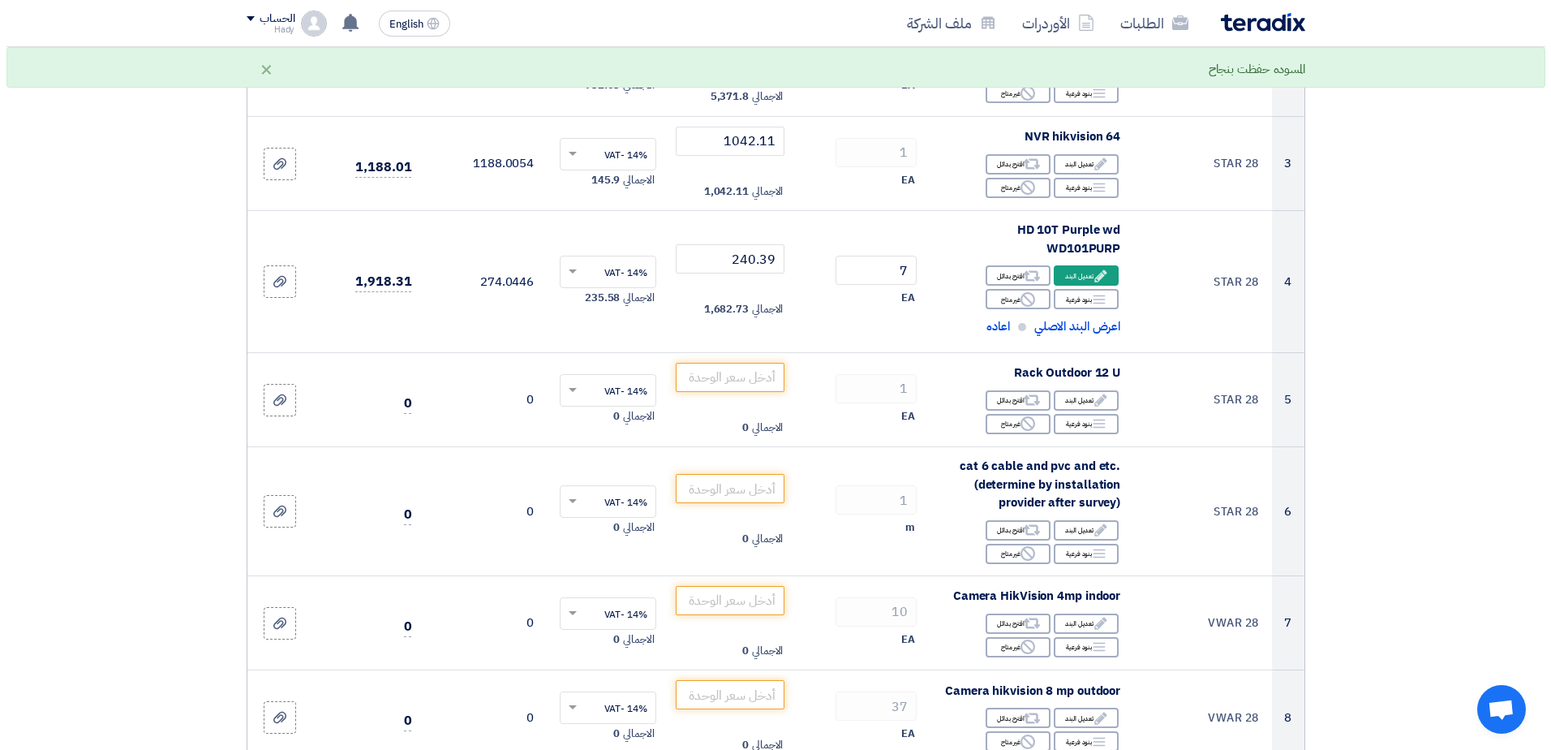
scroll to position [361, 0]
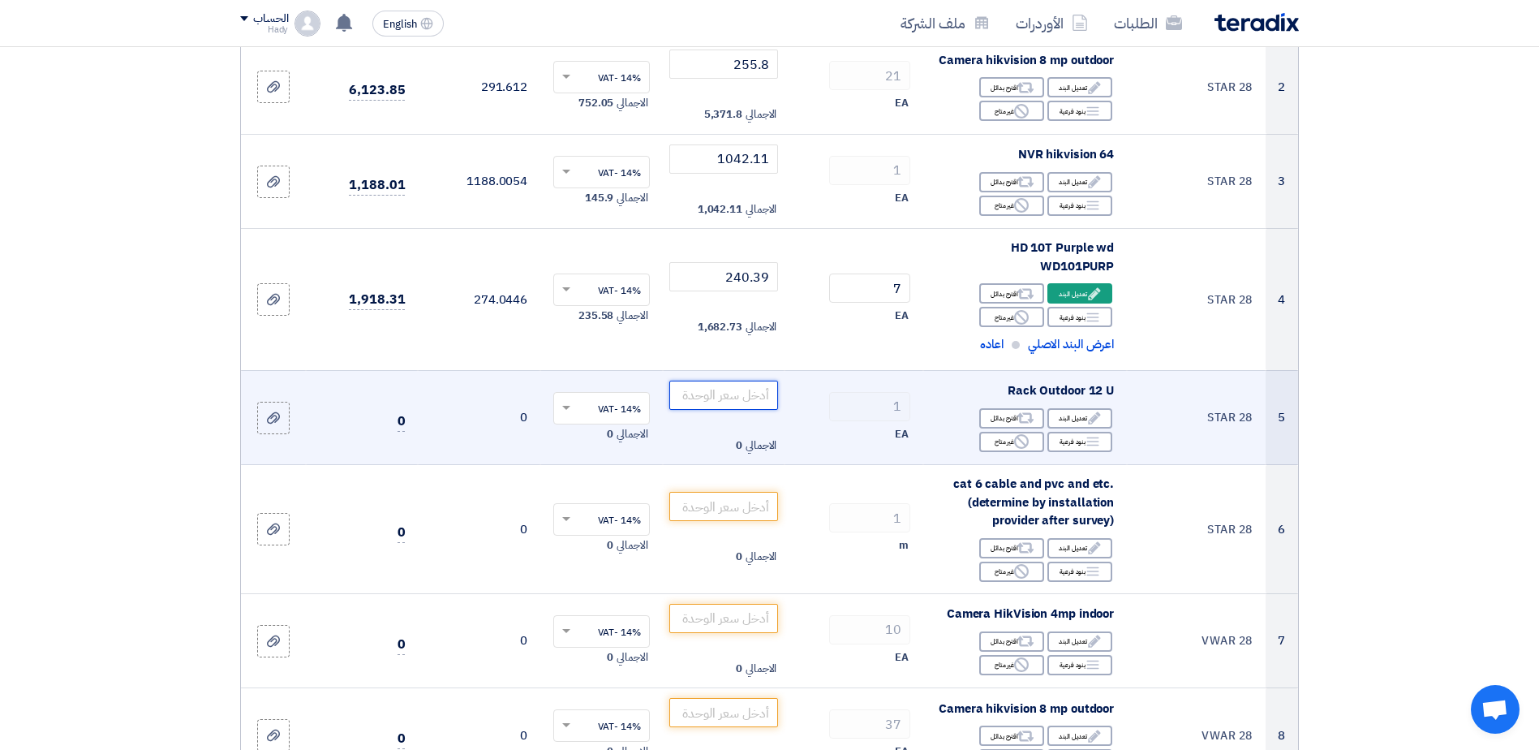
click at [744, 398] on input "number" at bounding box center [724, 394] width 110 height 29
click at [1076, 440] on div "Breakdown بنود فرعية" at bounding box center [1079, 442] width 65 height 20
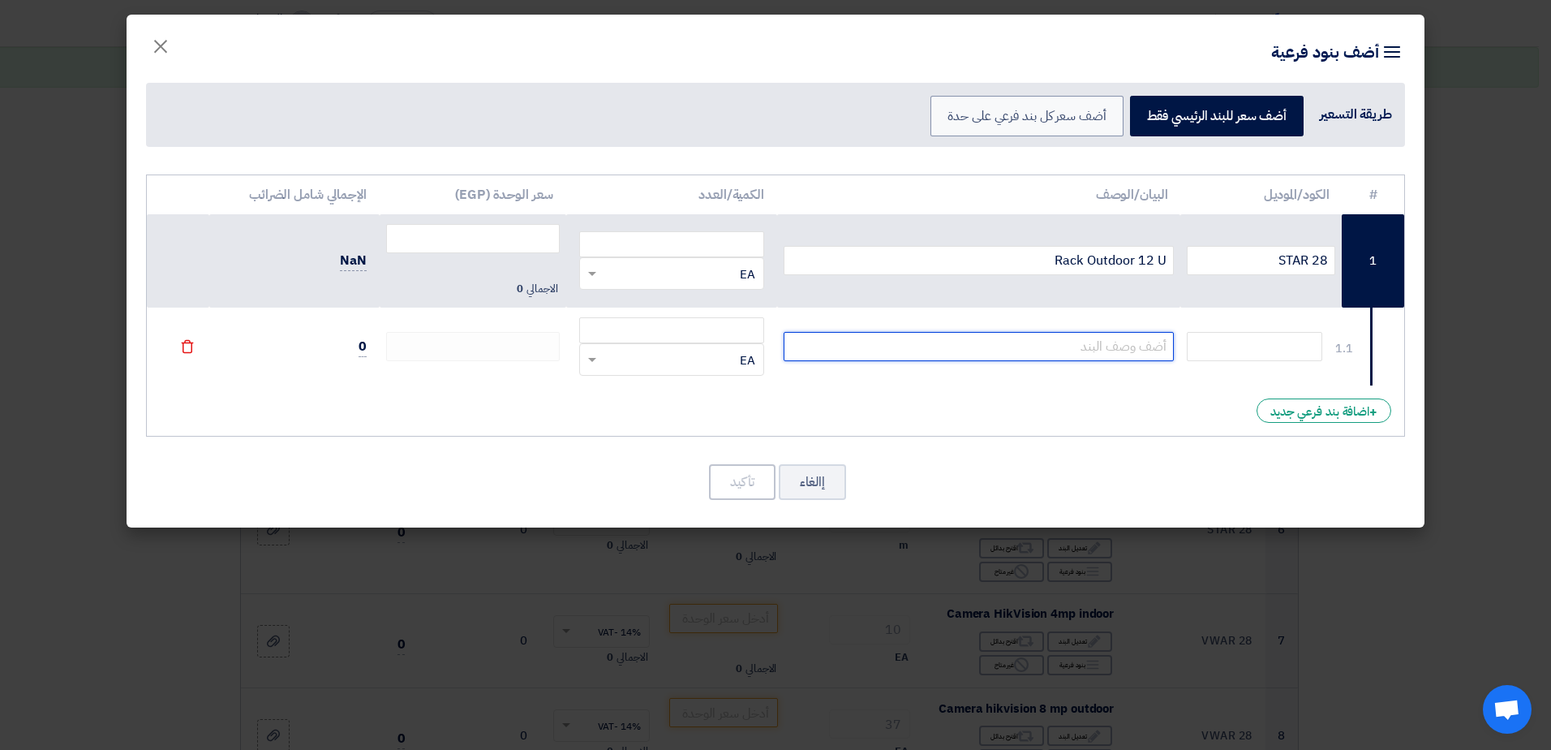
click at [1123, 354] on input "text" at bounding box center [979, 346] width 391 height 29
click at [804, 487] on button "إالغاء" at bounding box center [812, 482] width 67 height 36
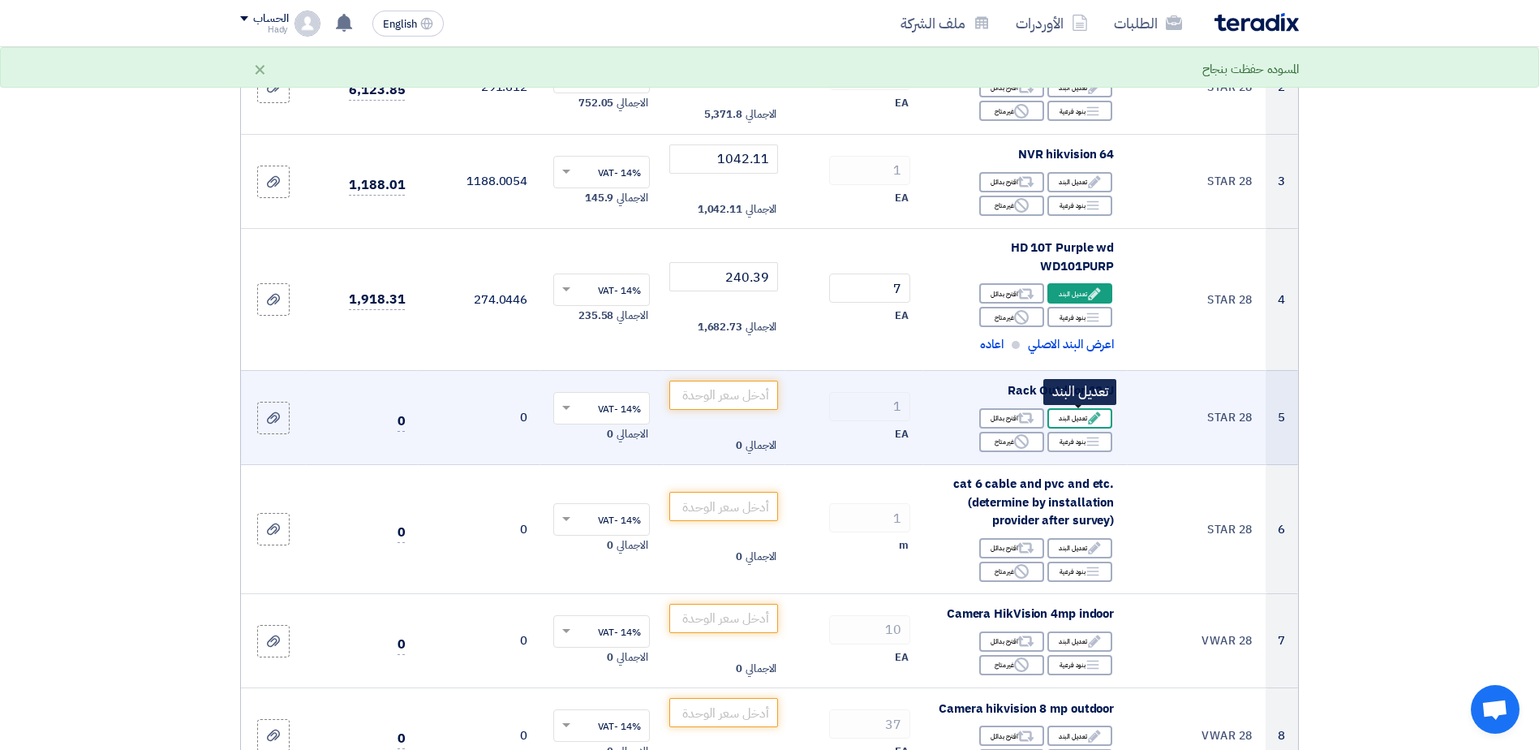
click at [1082, 416] on div "Edit تعديل البند" at bounding box center [1079, 418] width 65 height 20
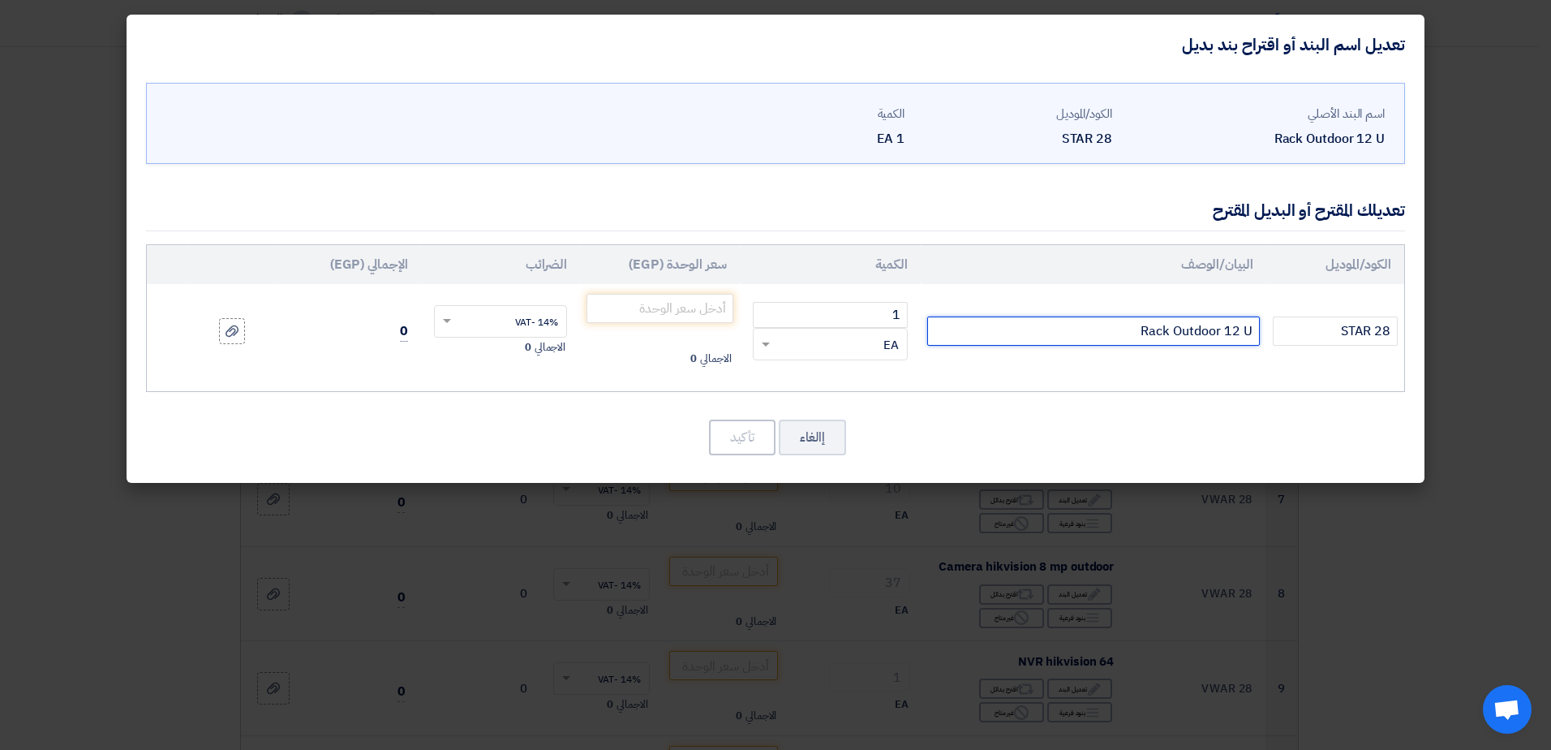
click at [1200, 330] on input "Rack Outdoor 12 U" at bounding box center [1093, 330] width 333 height 29
paste input "PR-W6612 ProRack 12U 600*600Wall mount cabinet with glass door, 1 fan, 1 shelf …"
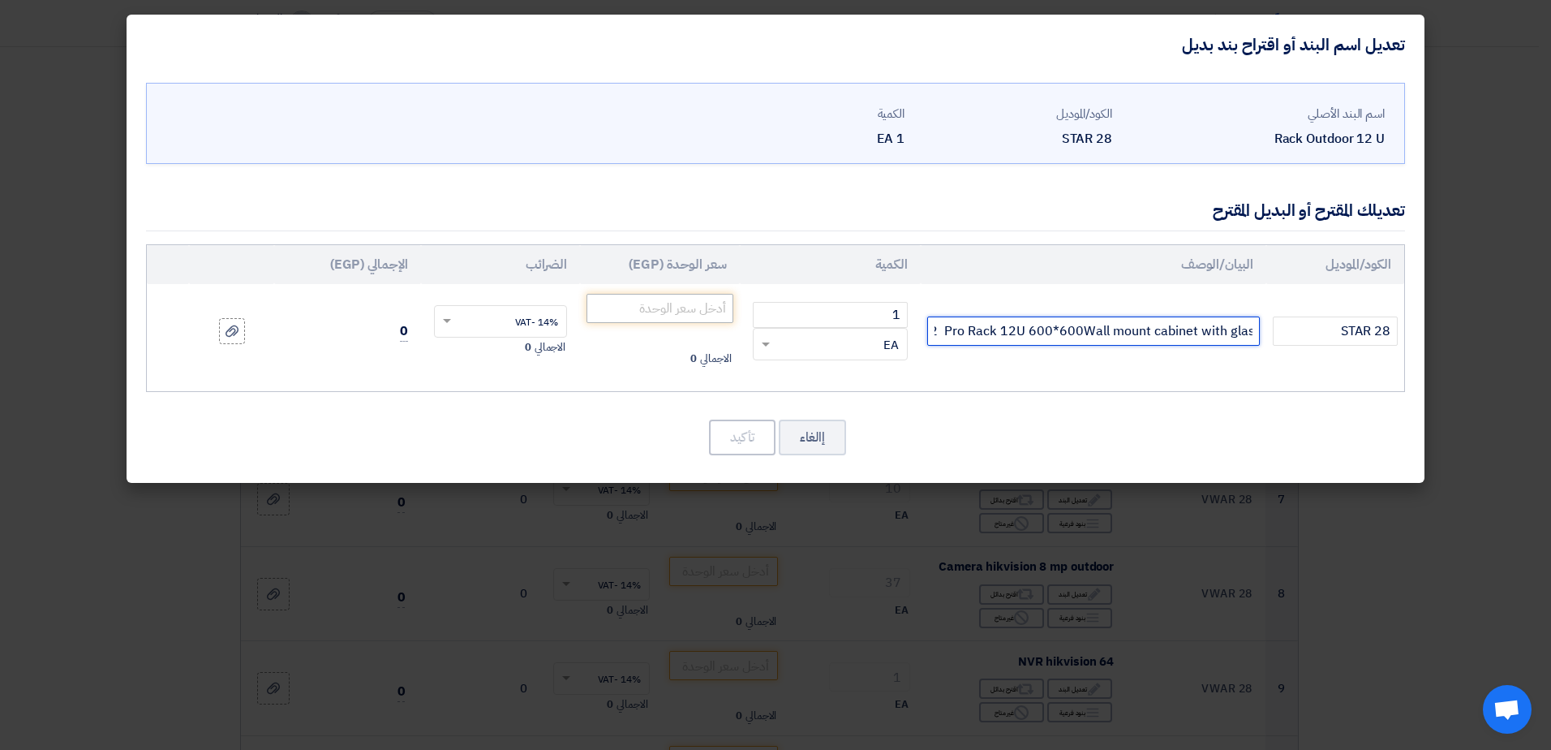
type input "PR-W6612 Pro Rack 12U 600*600Wall mount cabinet with glass door, 1 fan, 1 shelf…"
click at [697, 306] on input "number" at bounding box center [659, 308] width 147 height 29
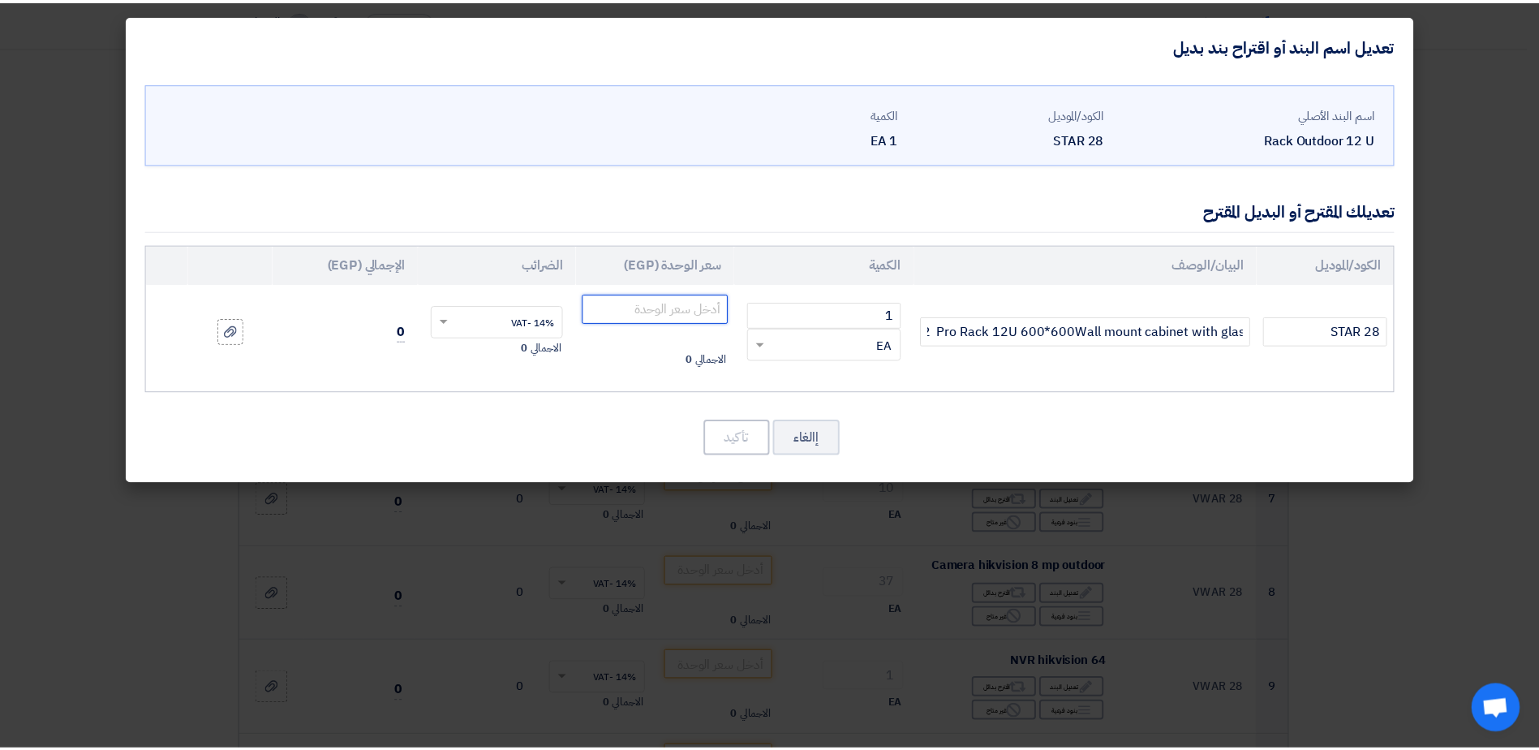
scroll to position [0, 0]
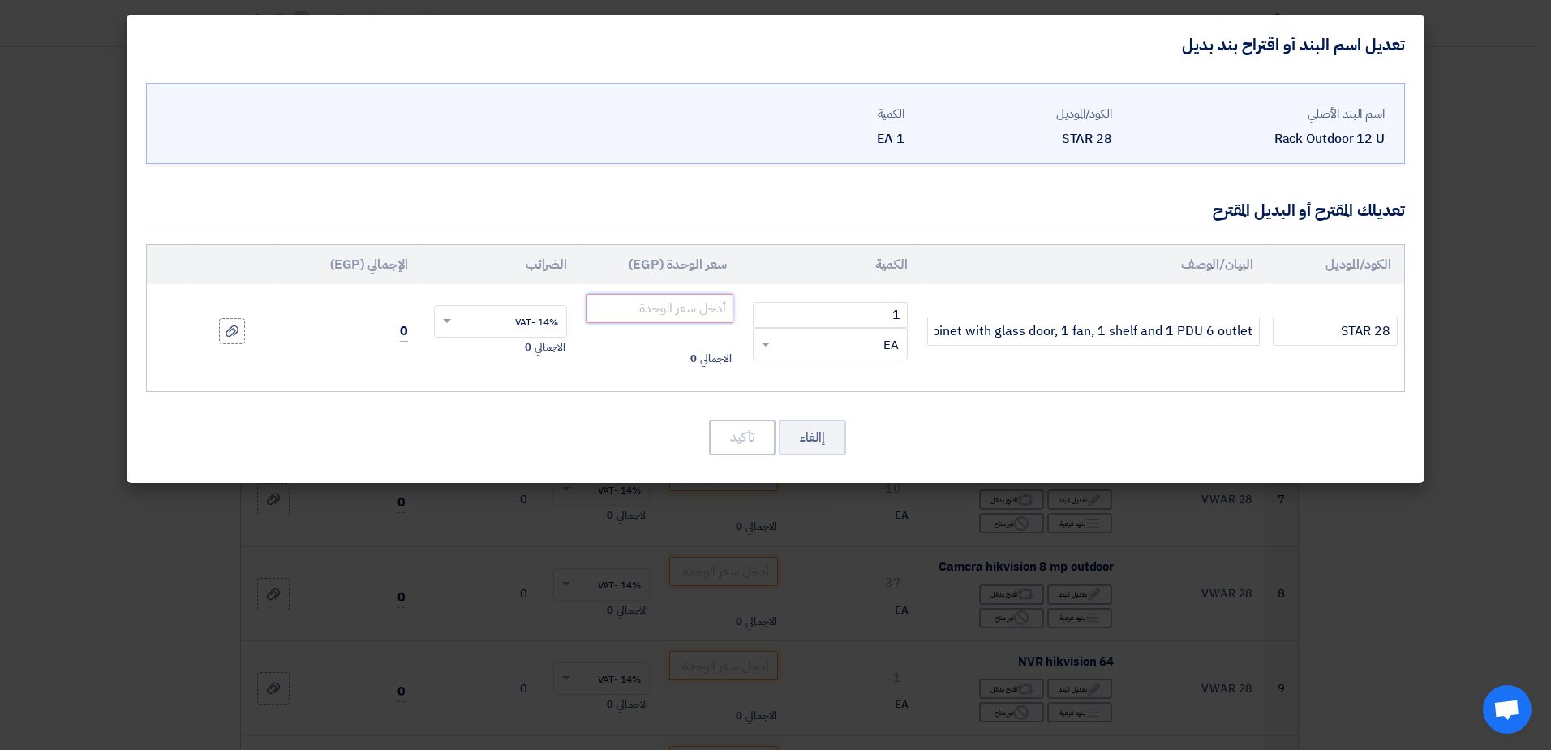
click at [714, 316] on input "number" at bounding box center [659, 308] width 147 height 29
paste input "111.578"
type input "111.578"
click at [745, 437] on button "تأكيد" at bounding box center [742, 437] width 67 height 36
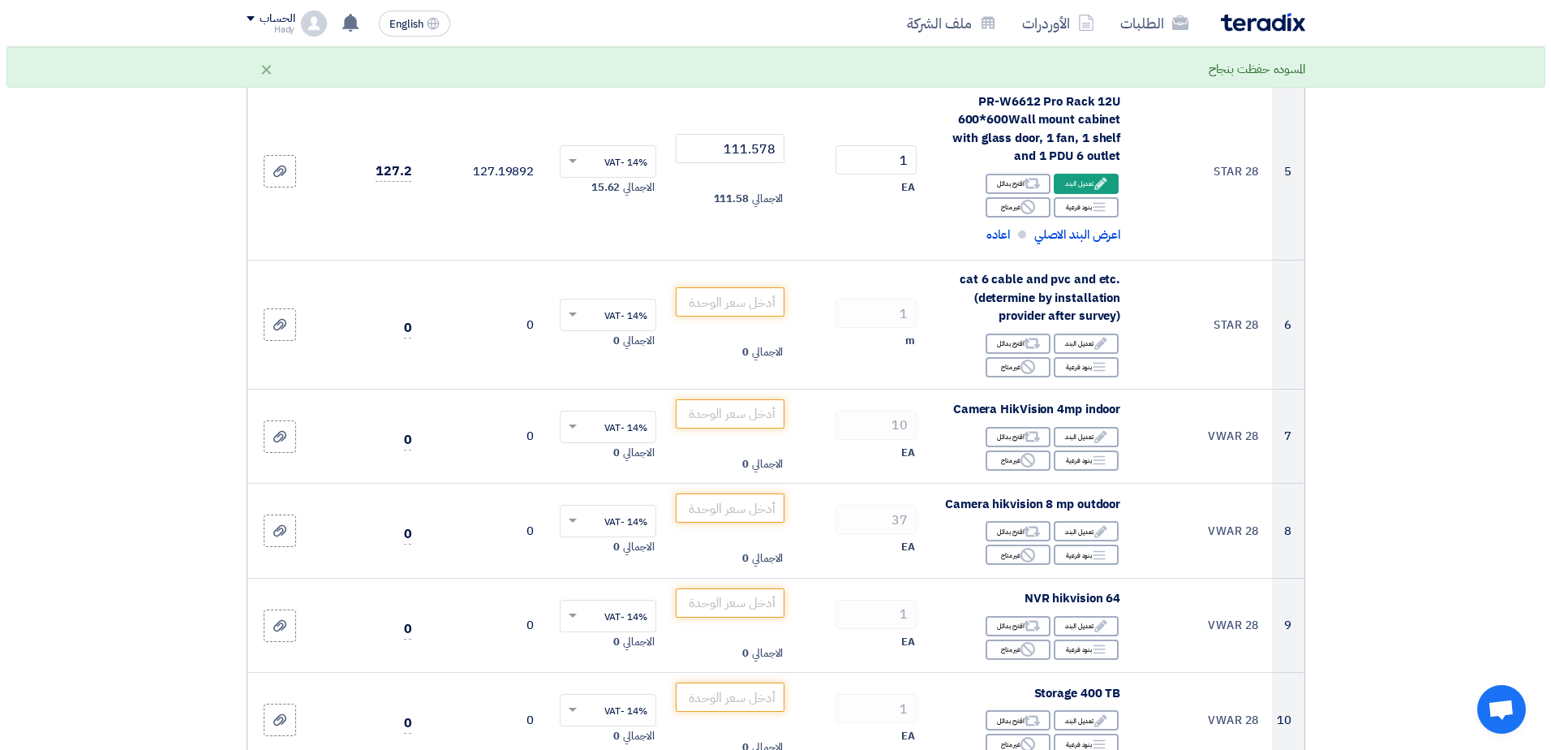
scroll to position [623, 0]
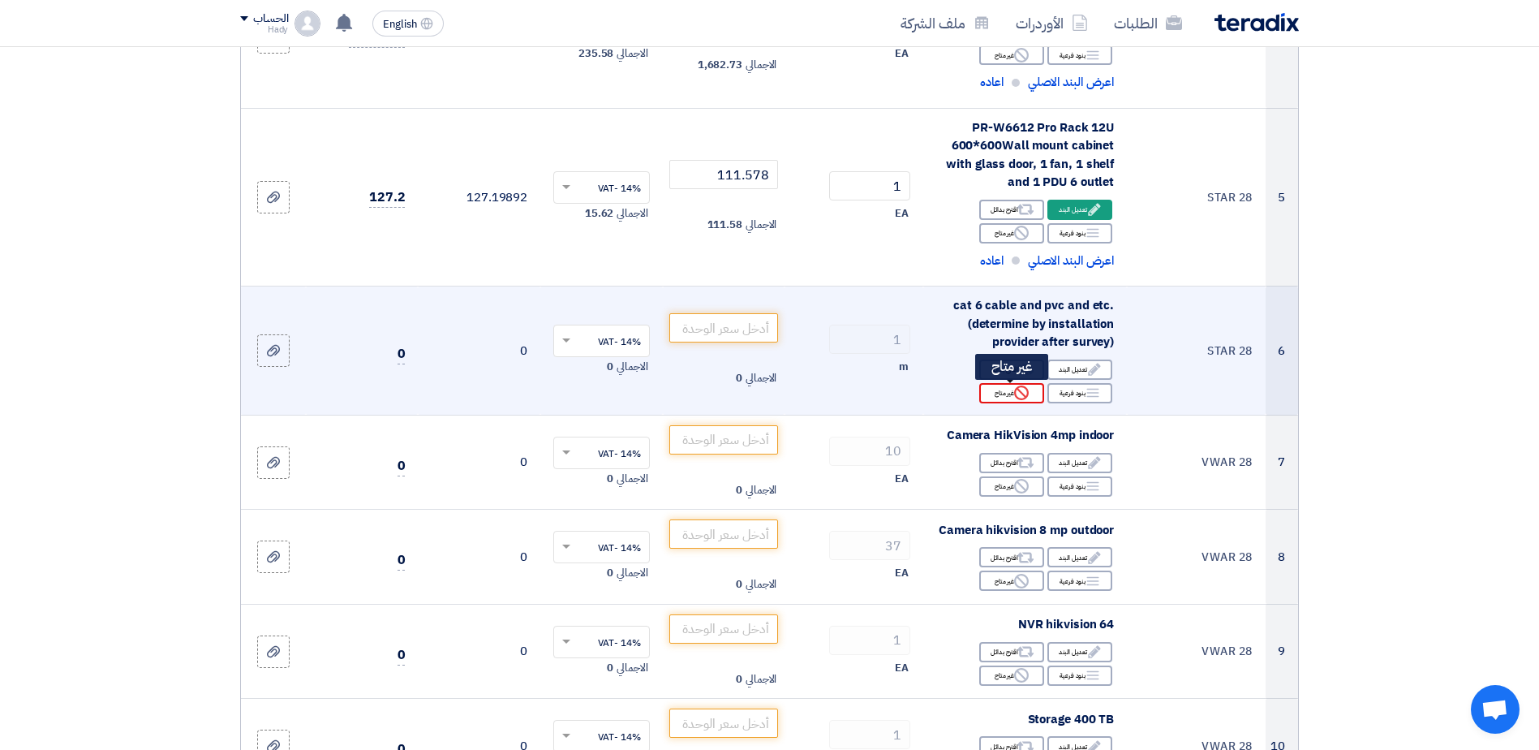
click at [1007, 393] on div "Reject غير متاح" at bounding box center [1011, 393] width 65 height 20
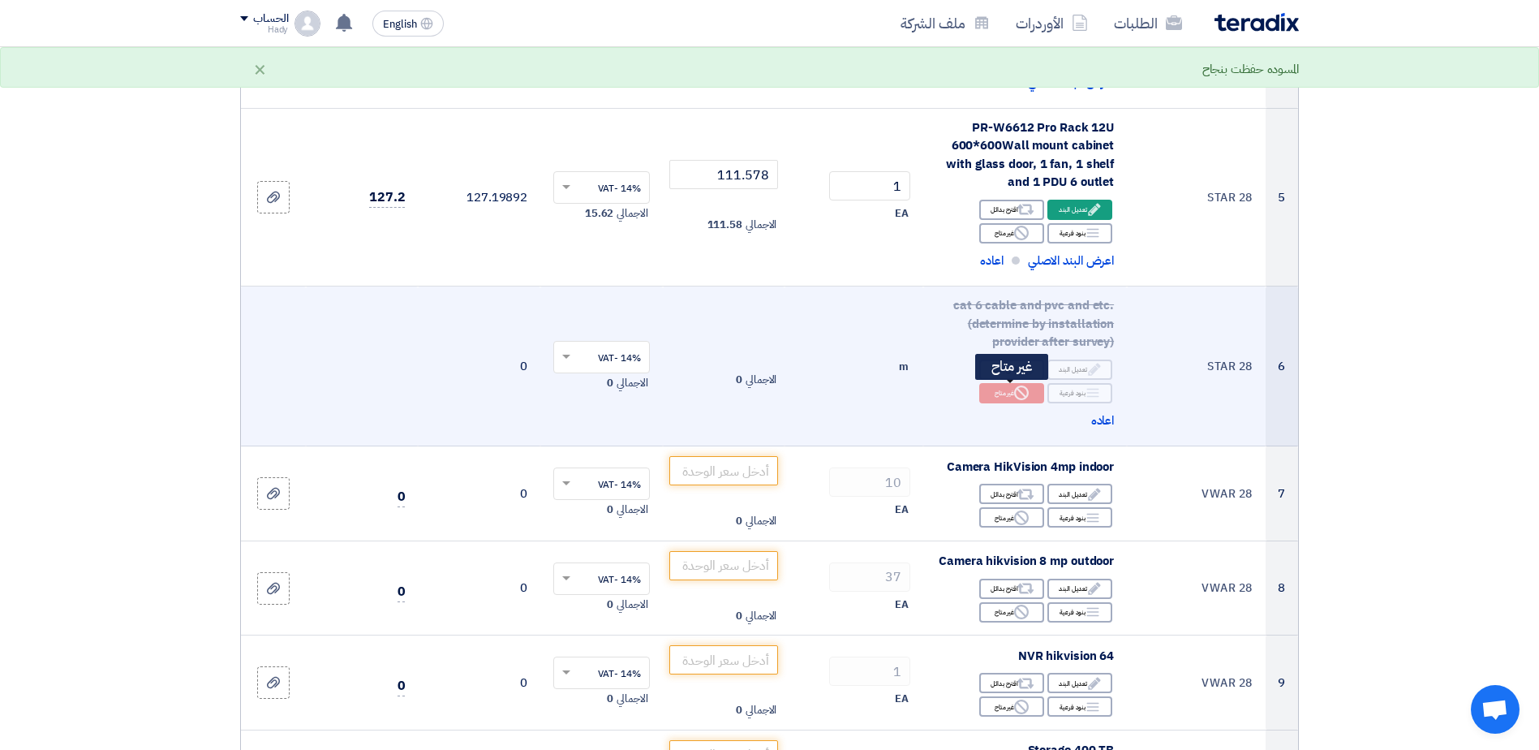
click at [1010, 392] on div "Reject غير متاح" at bounding box center [1011, 393] width 65 height 20
click at [1102, 417] on span "اعاده" at bounding box center [1103, 420] width 24 height 19
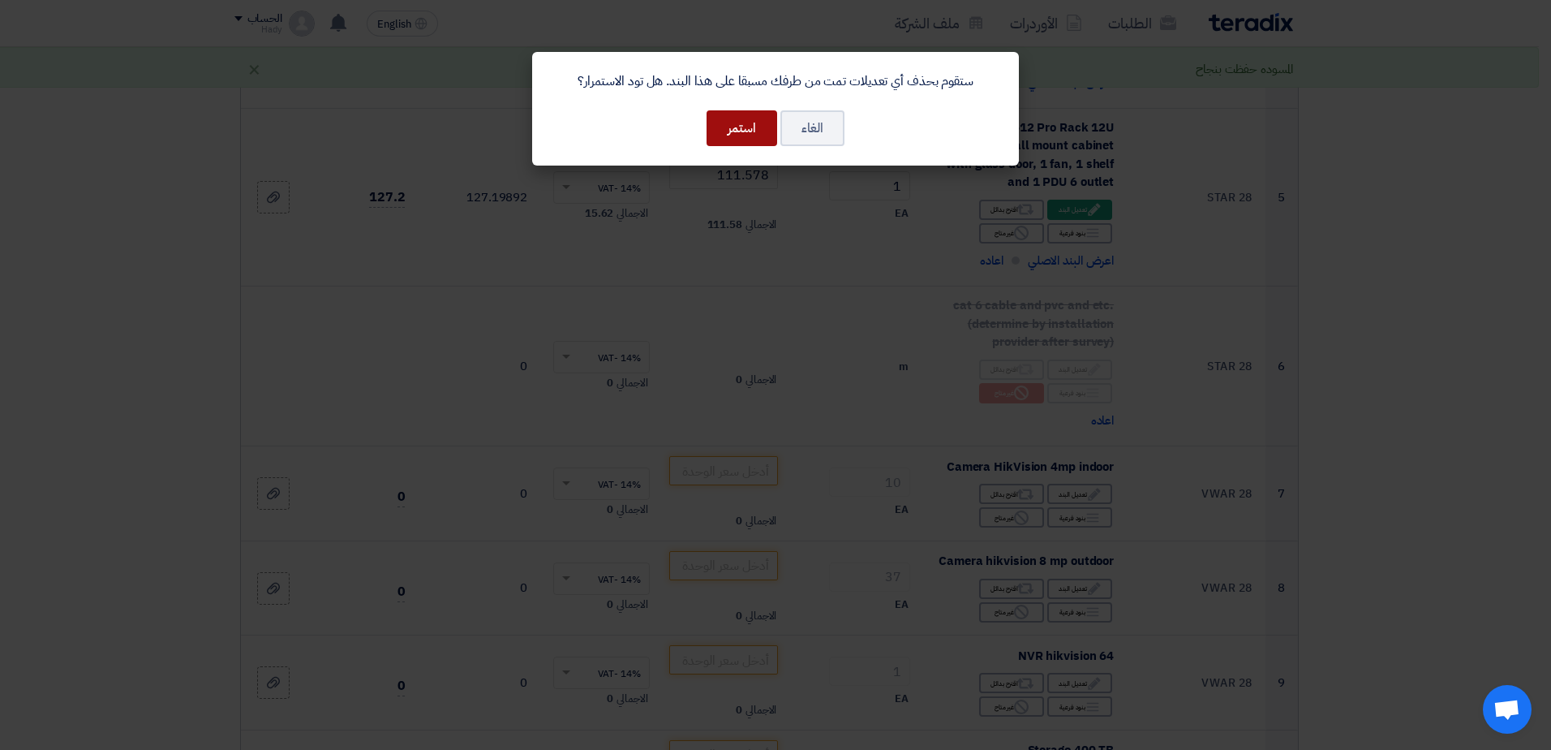
click at [759, 138] on button "استمر" at bounding box center [742, 128] width 71 height 36
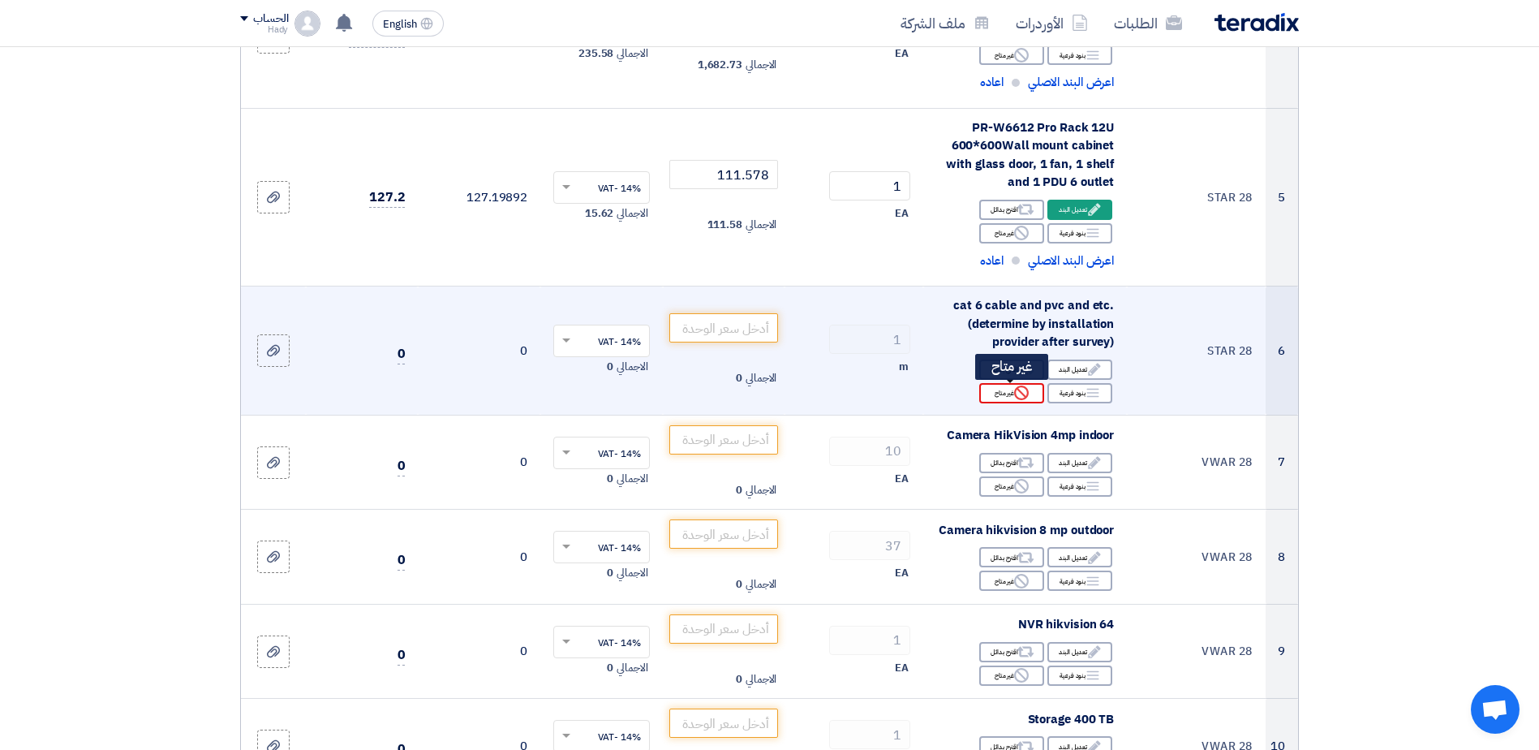
click at [1013, 399] on div "Reject غير متاح" at bounding box center [1011, 393] width 65 height 20
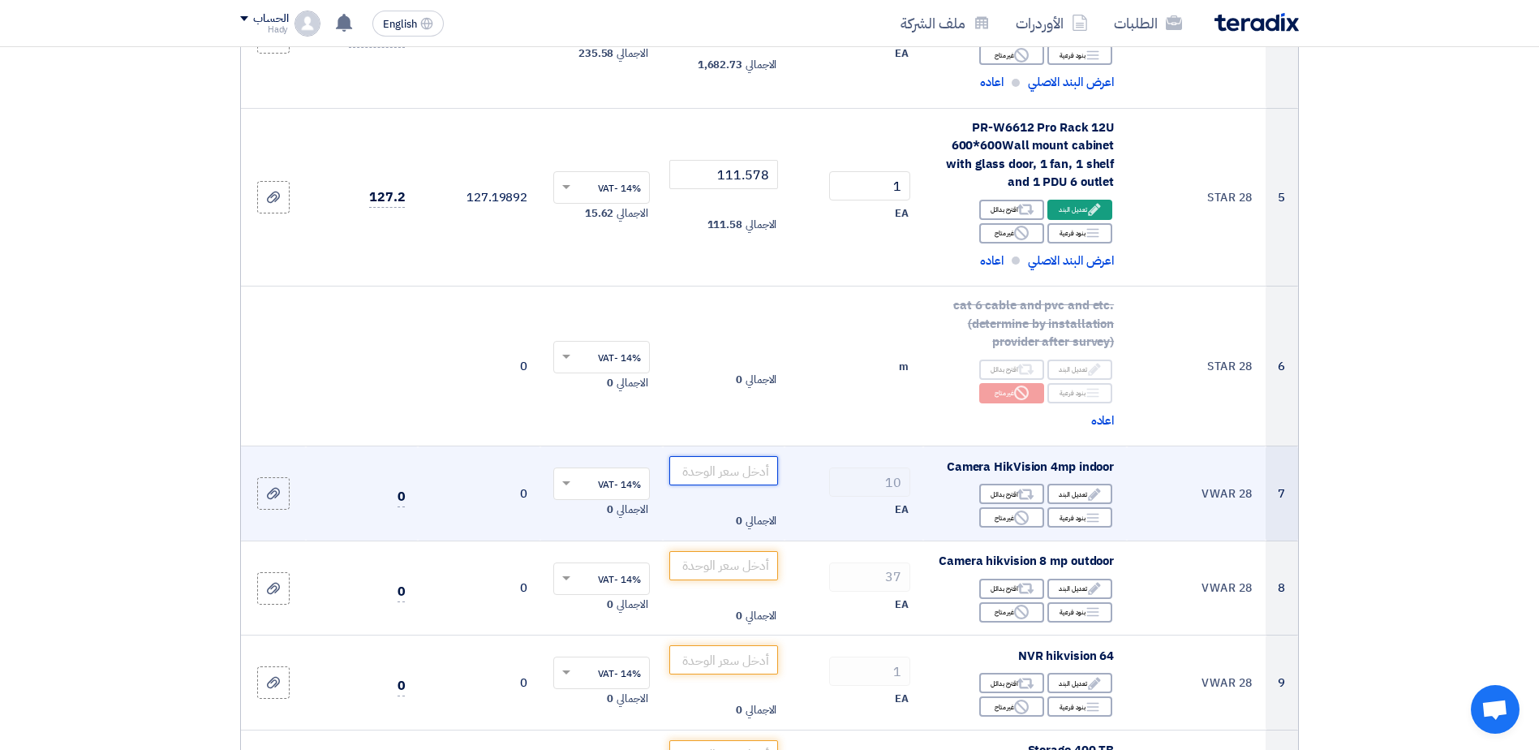
click at [741, 475] on input "number" at bounding box center [724, 470] width 110 height 29
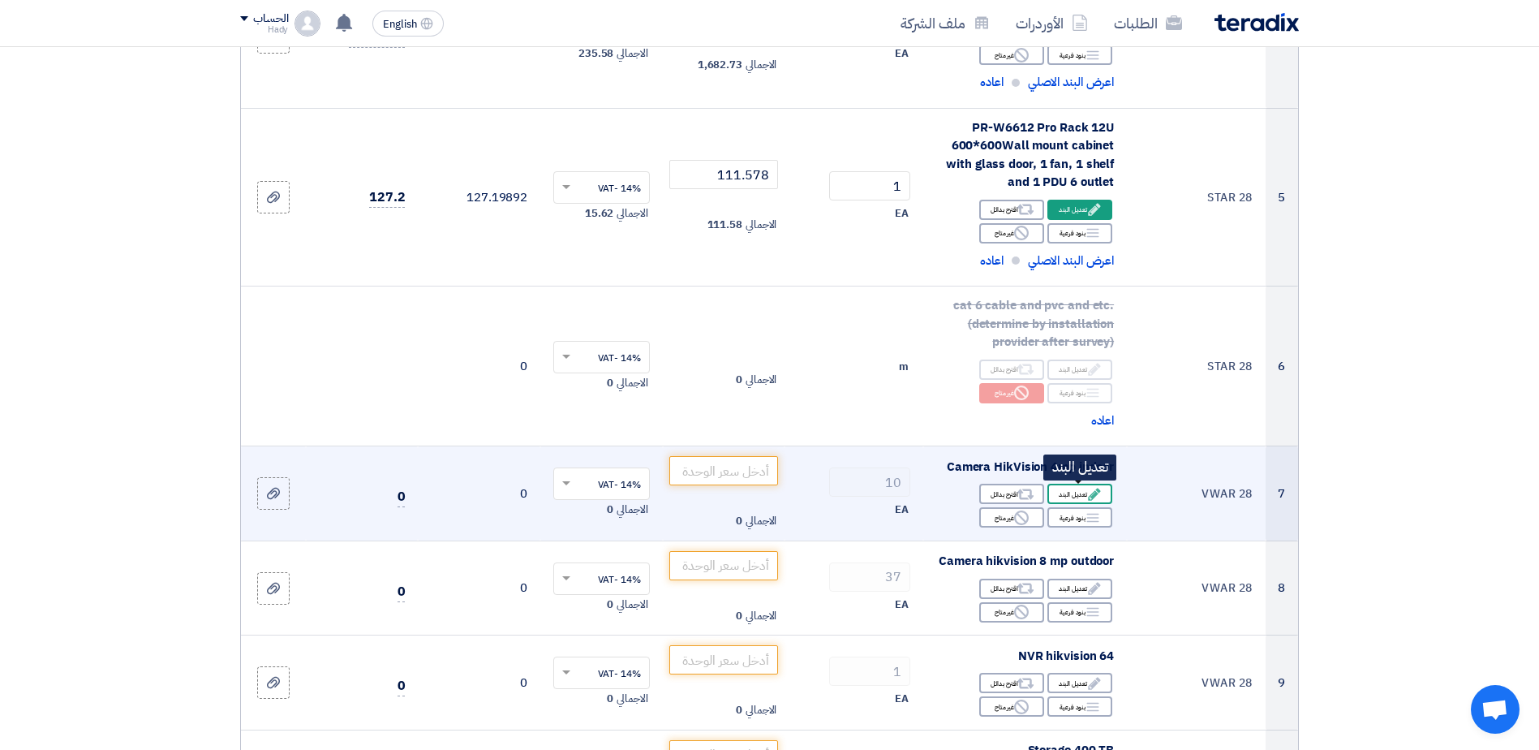
click at [1075, 489] on div "Edit تعديل البند" at bounding box center [1079, 493] width 65 height 20
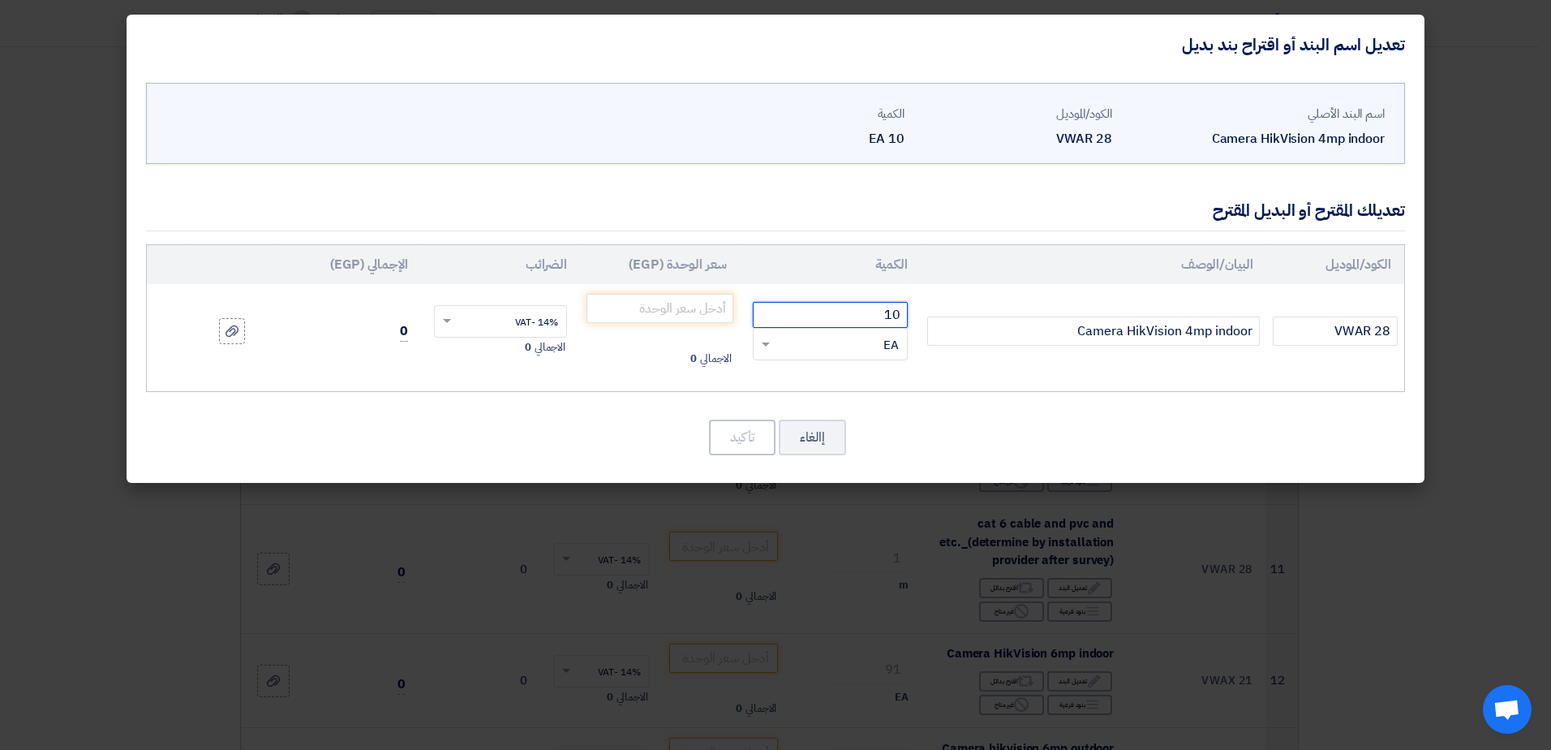
click at [881, 313] on input "10" at bounding box center [830, 315] width 155 height 26
click at [881, 312] on input "10" at bounding box center [830, 315] width 155 height 26
click at [817, 435] on button "إالغاء" at bounding box center [812, 437] width 67 height 36
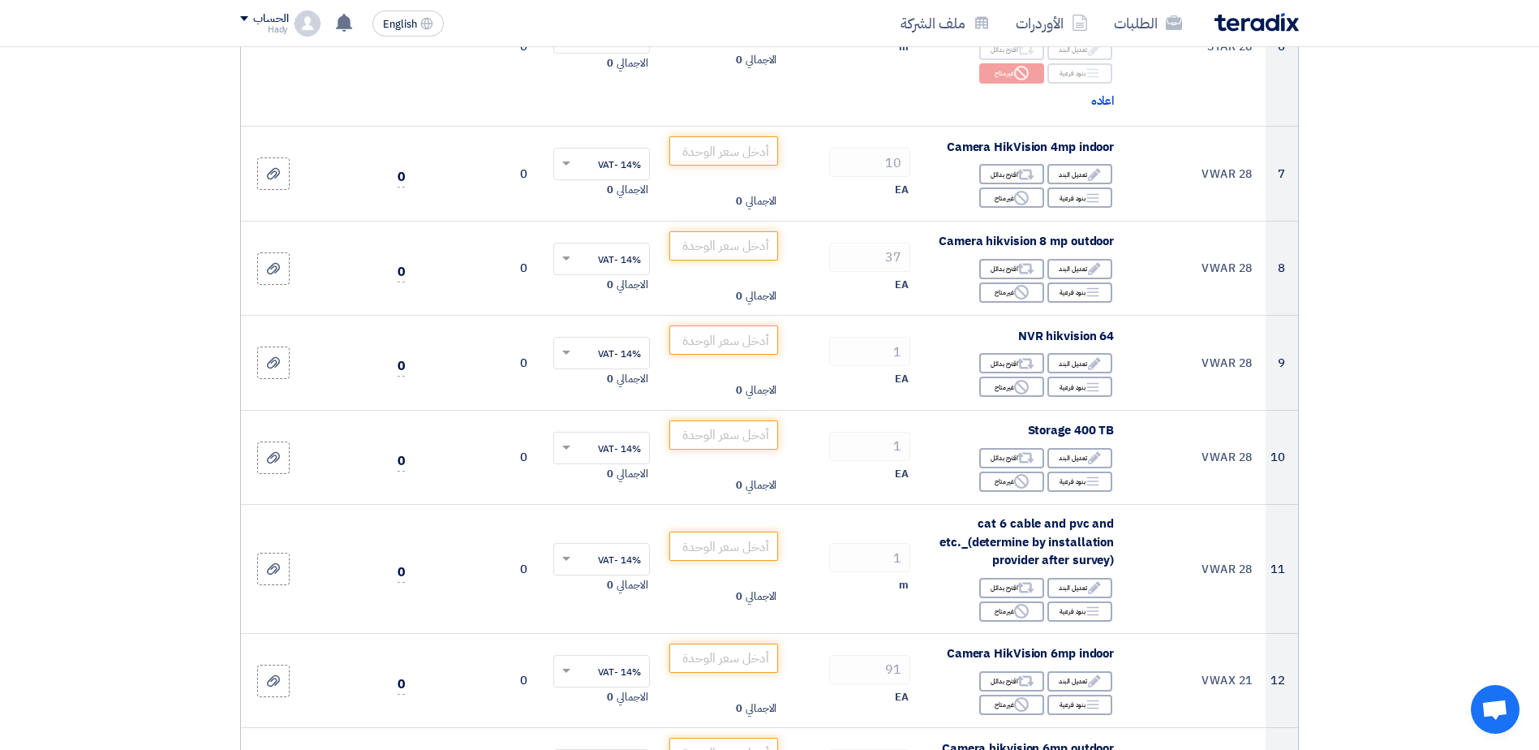
scroll to position [931, 0]
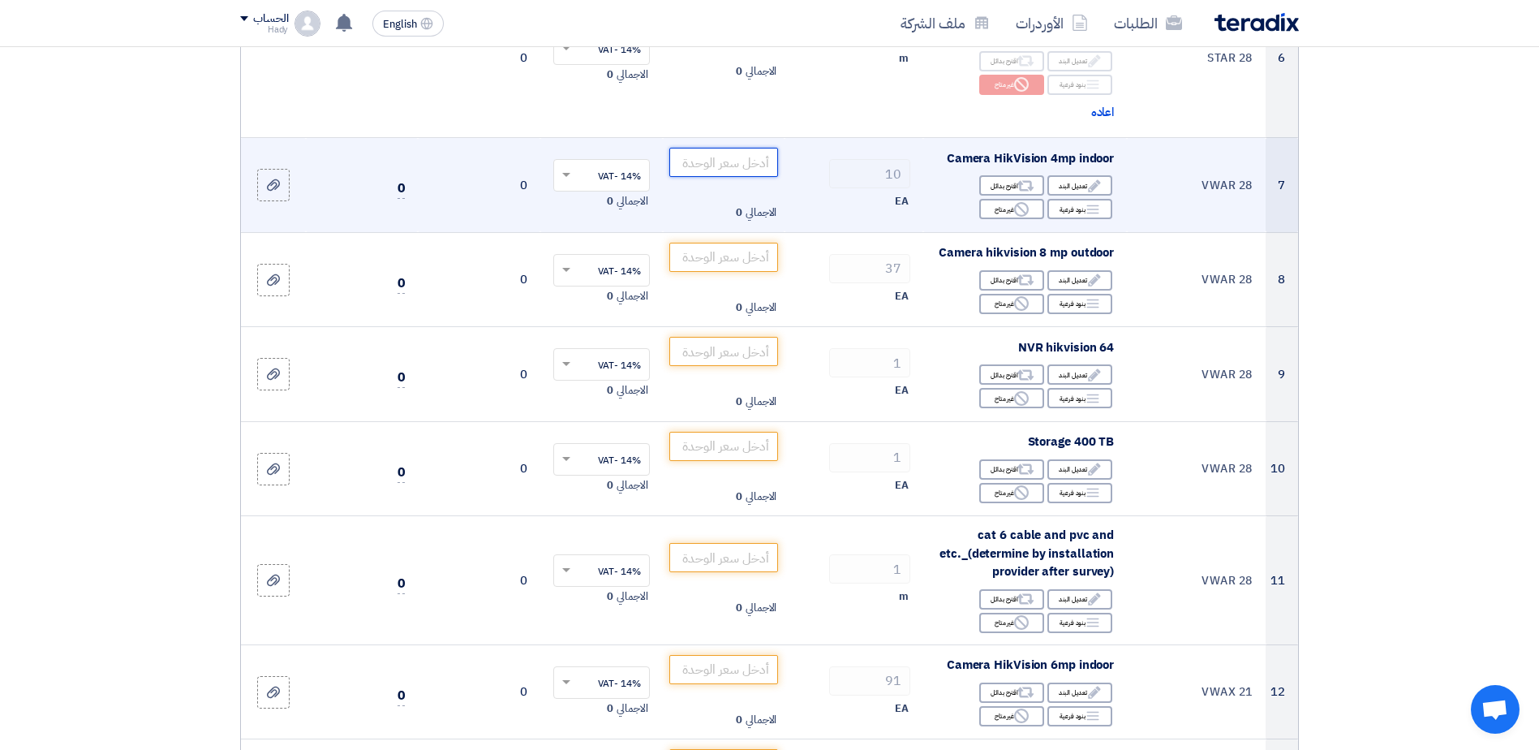
click at [746, 163] on input "number" at bounding box center [724, 162] width 110 height 29
paste input "113.68"
click at [767, 169] on input "113.68" at bounding box center [724, 162] width 110 height 29
click at [769, 169] on input "113.68" at bounding box center [724, 162] width 110 height 29
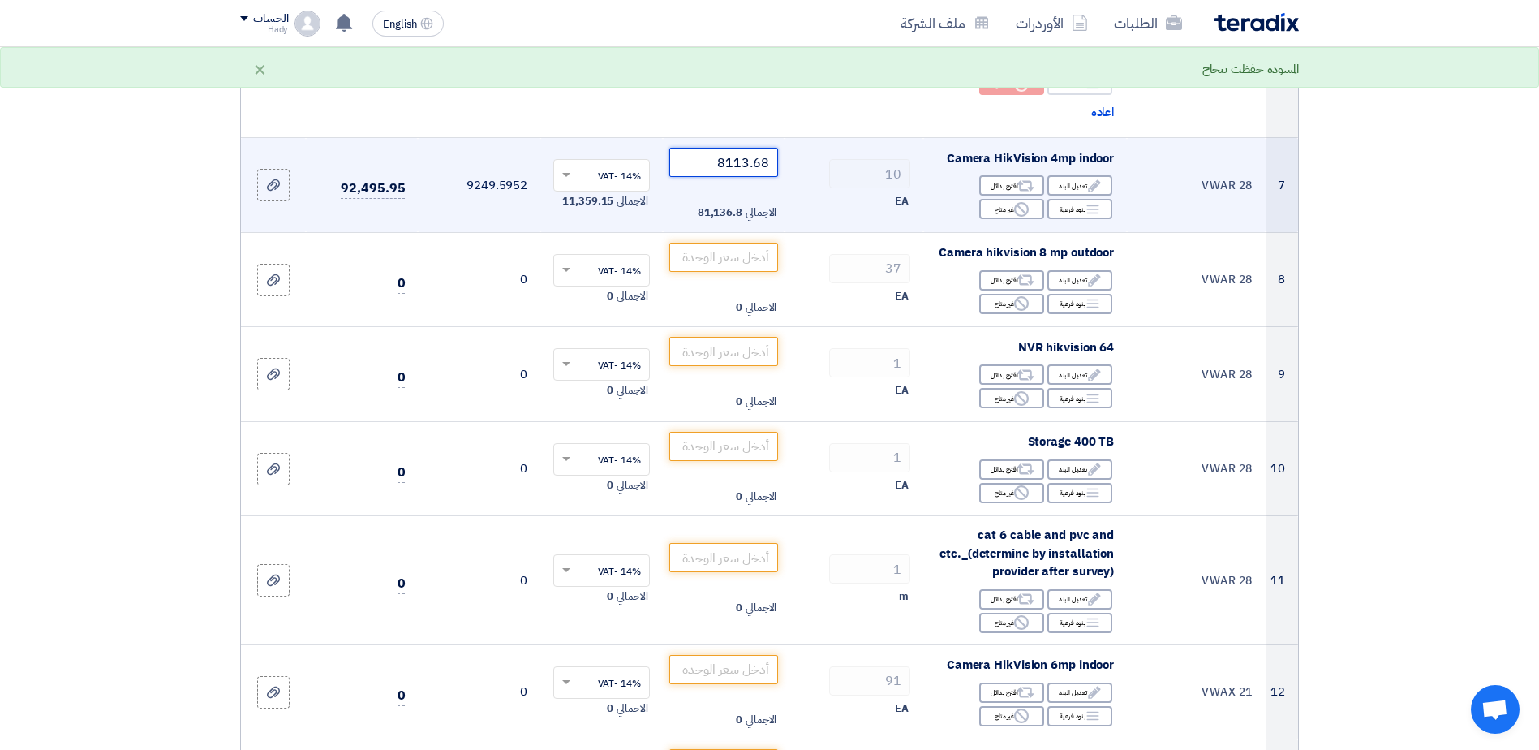
type input "113.68"
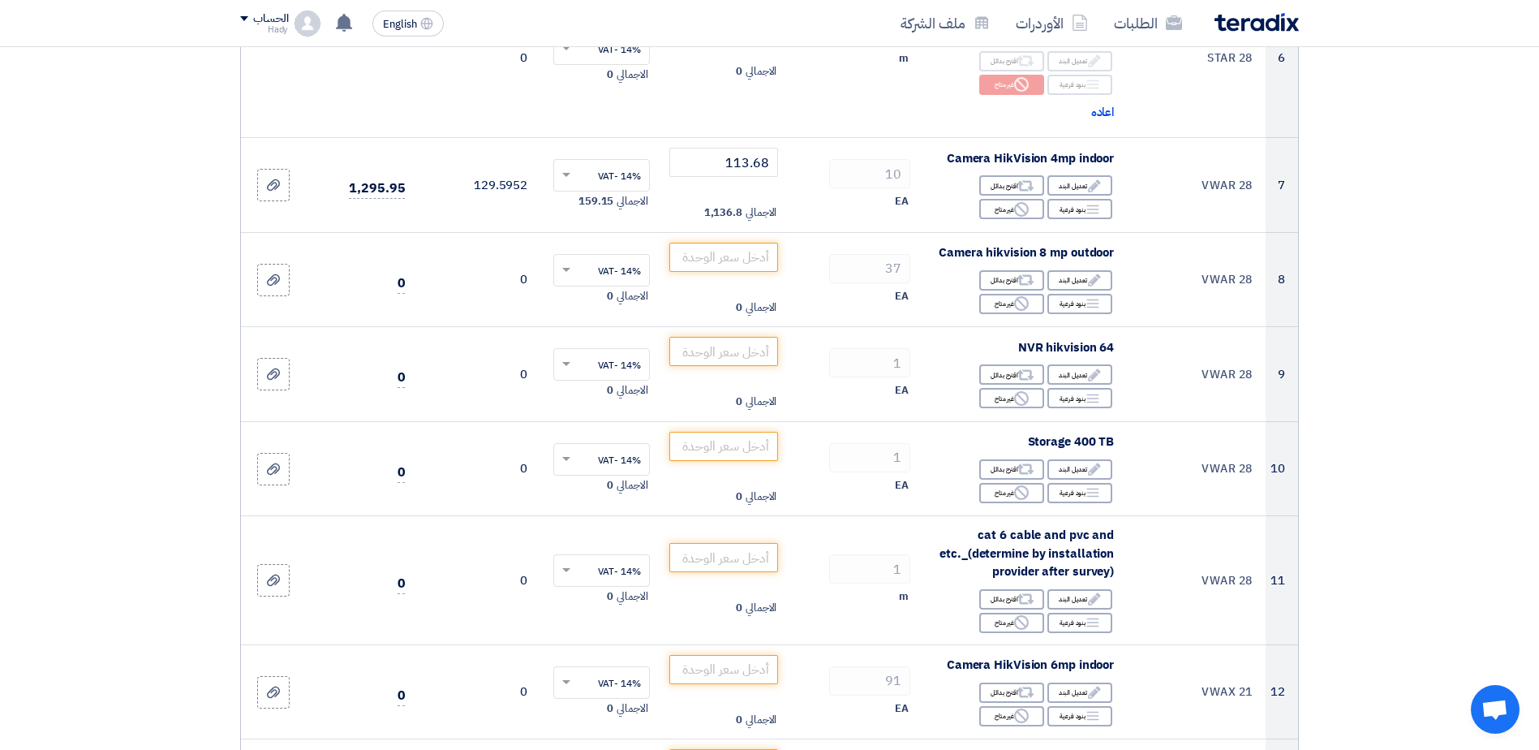
click at [1440, 247] on section "تفاصيل الطلب # الكود/الموديل البيان/الوصف الكمية/العدد سعر الوحدة (EGP) الضرائب…" at bounding box center [769, 625] width 1539 height 2811
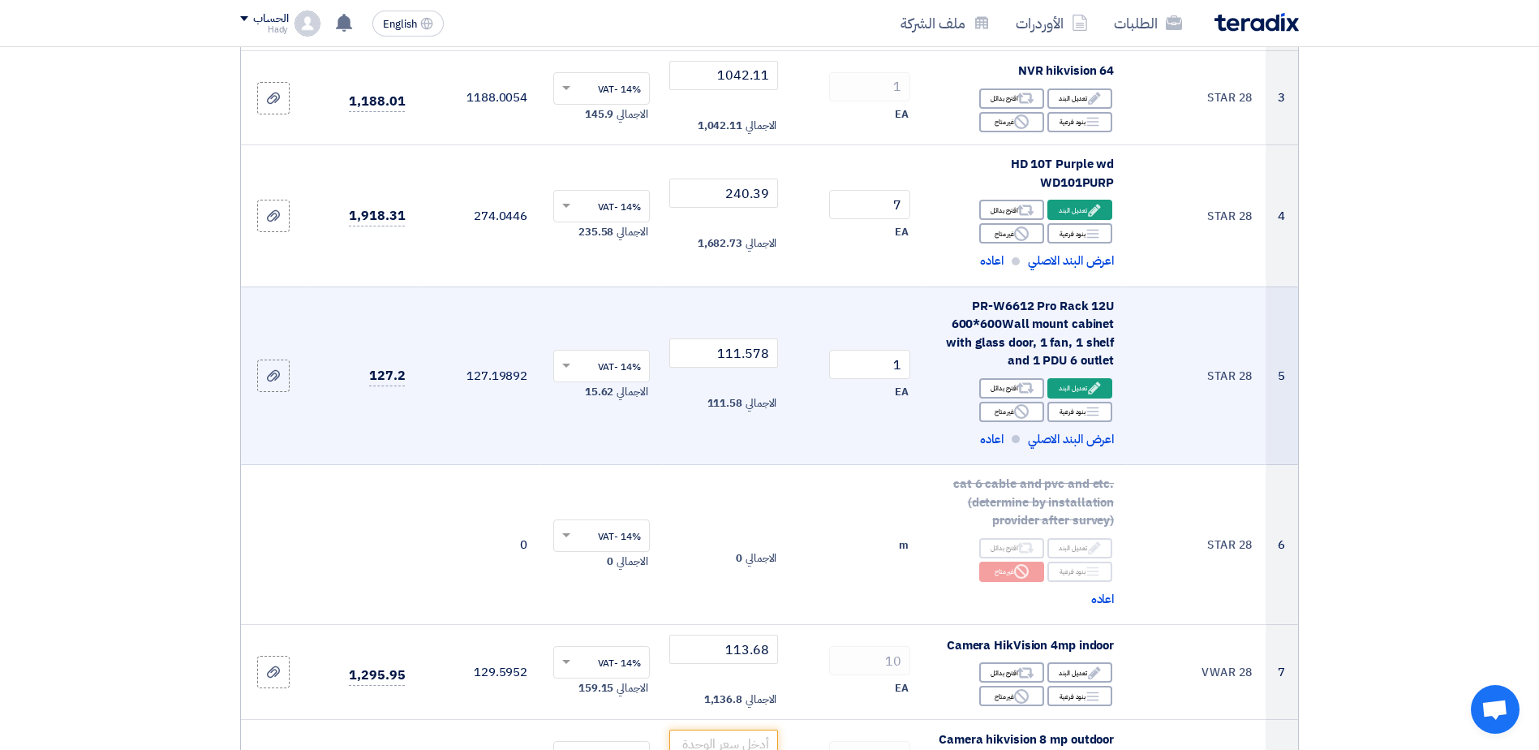
scroll to position [201, 0]
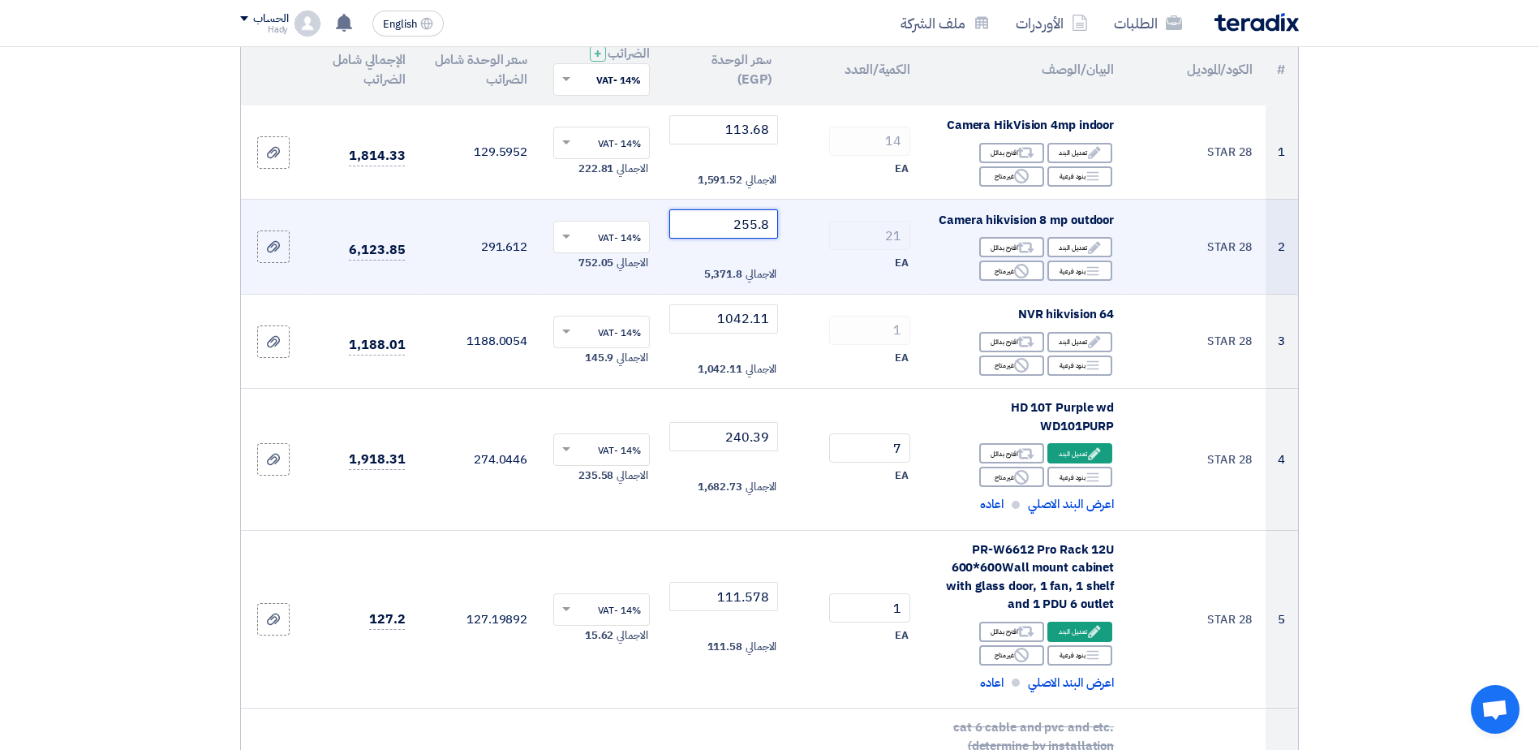
click at [735, 220] on input "255.8" at bounding box center [724, 223] width 110 height 29
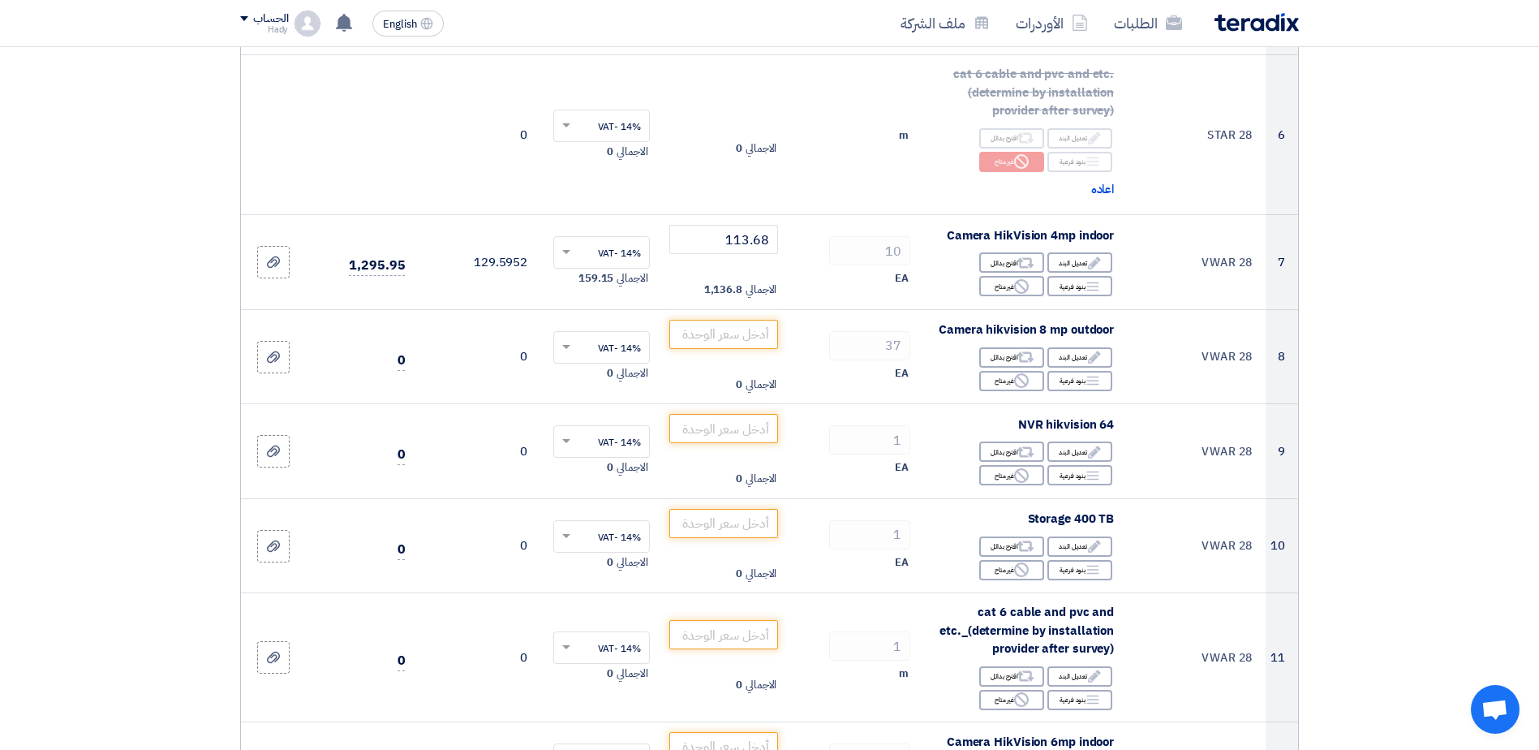
scroll to position [884, 0]
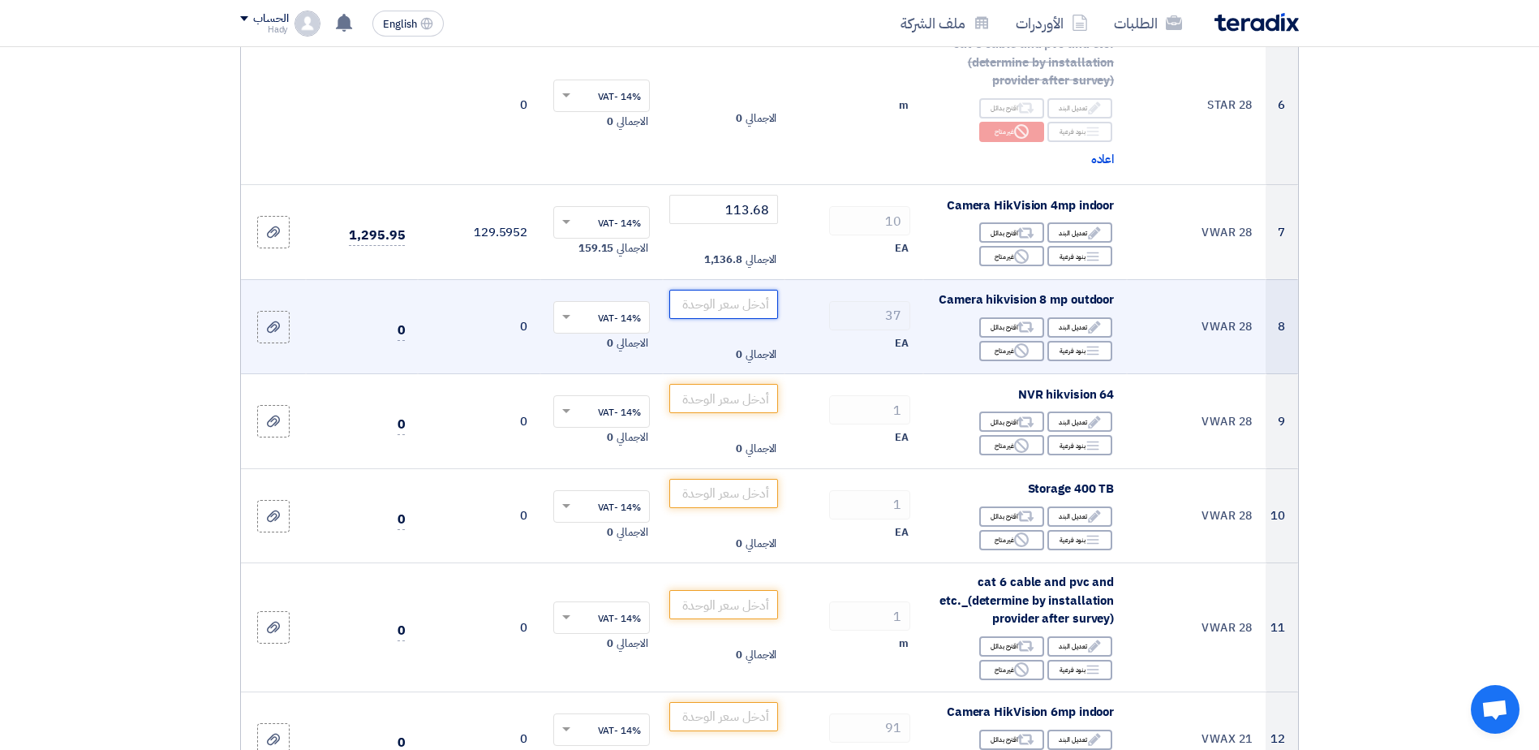
click at [754, 307] on input "number" at bounding box center [724, 304] width 110 height 29
paste input "255.8"
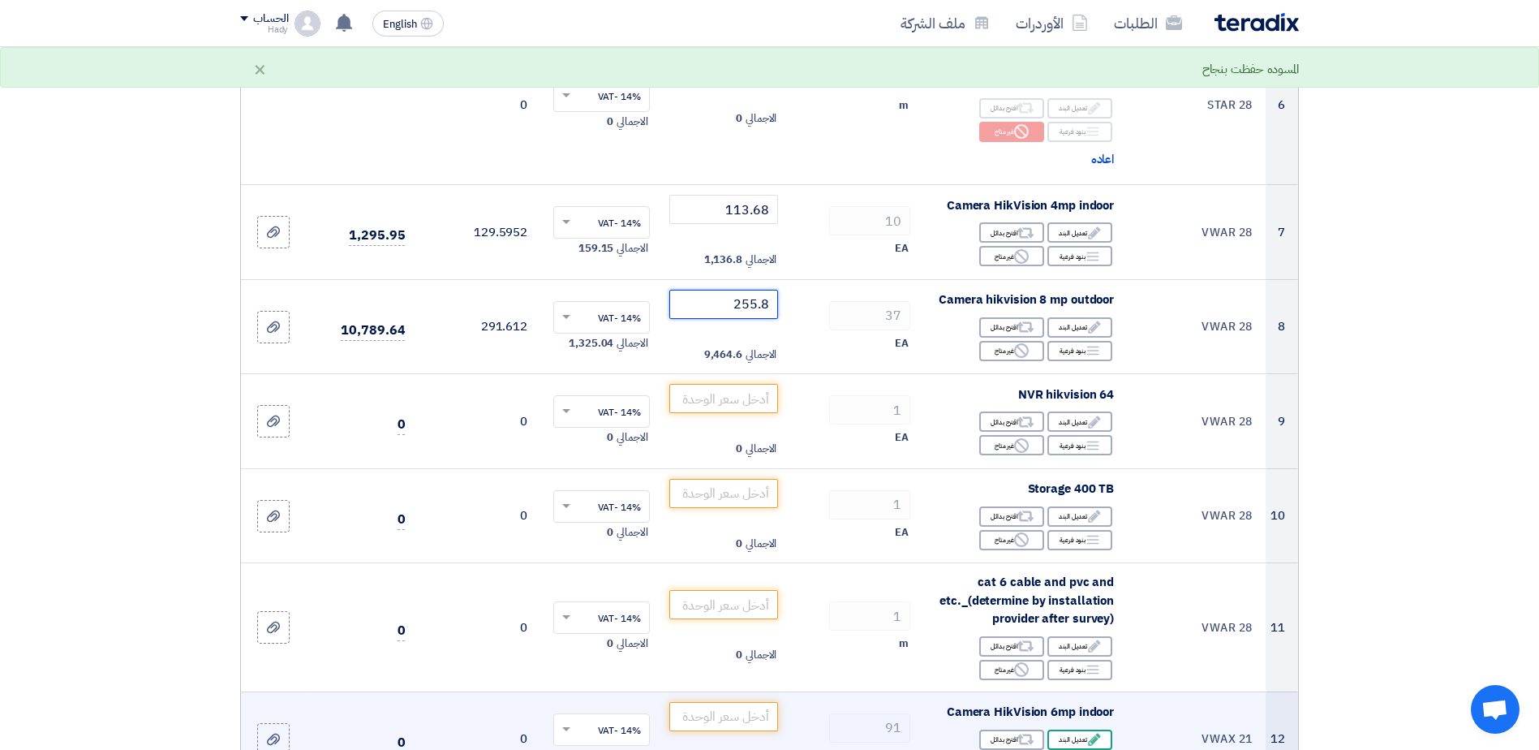
type input "255.8"
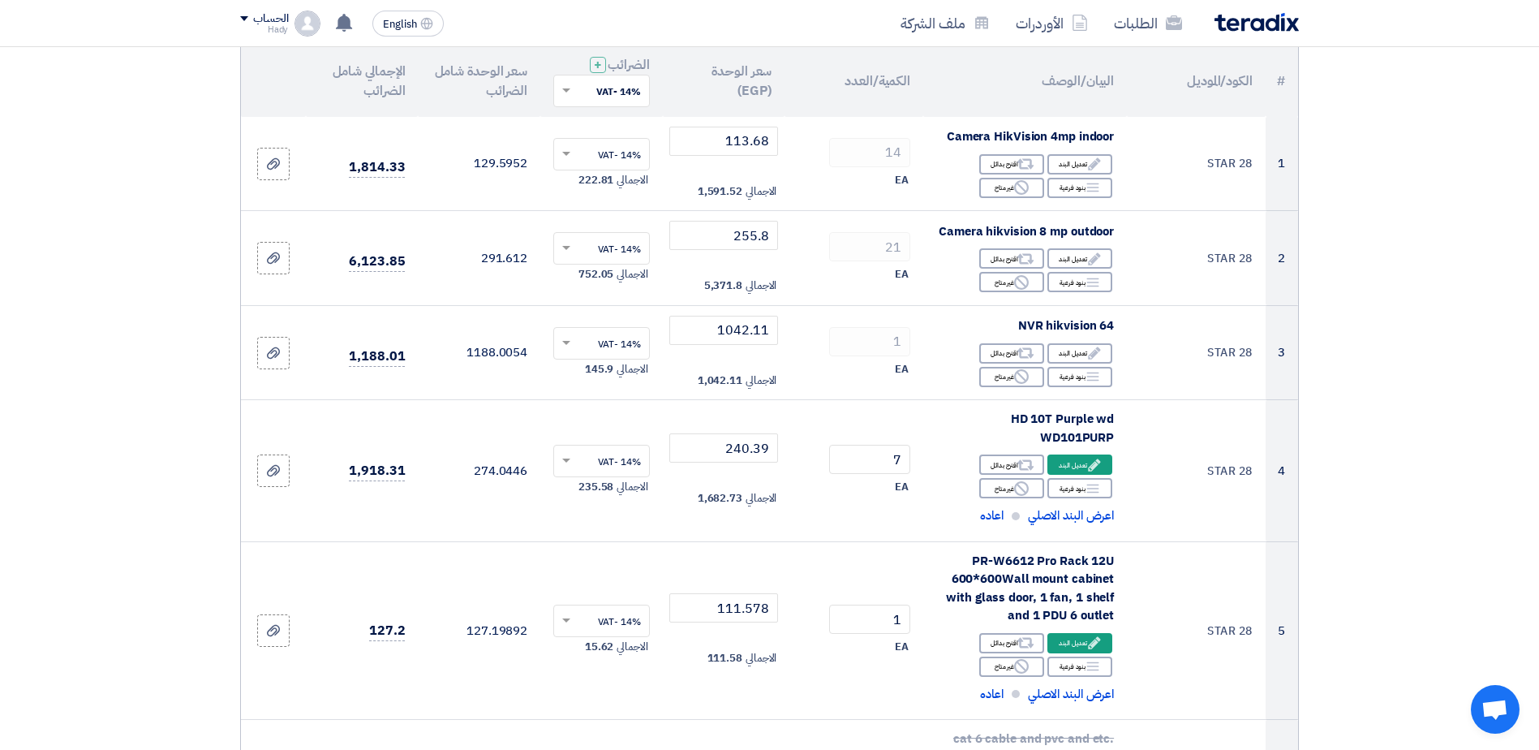
scroll to position [186, 0]
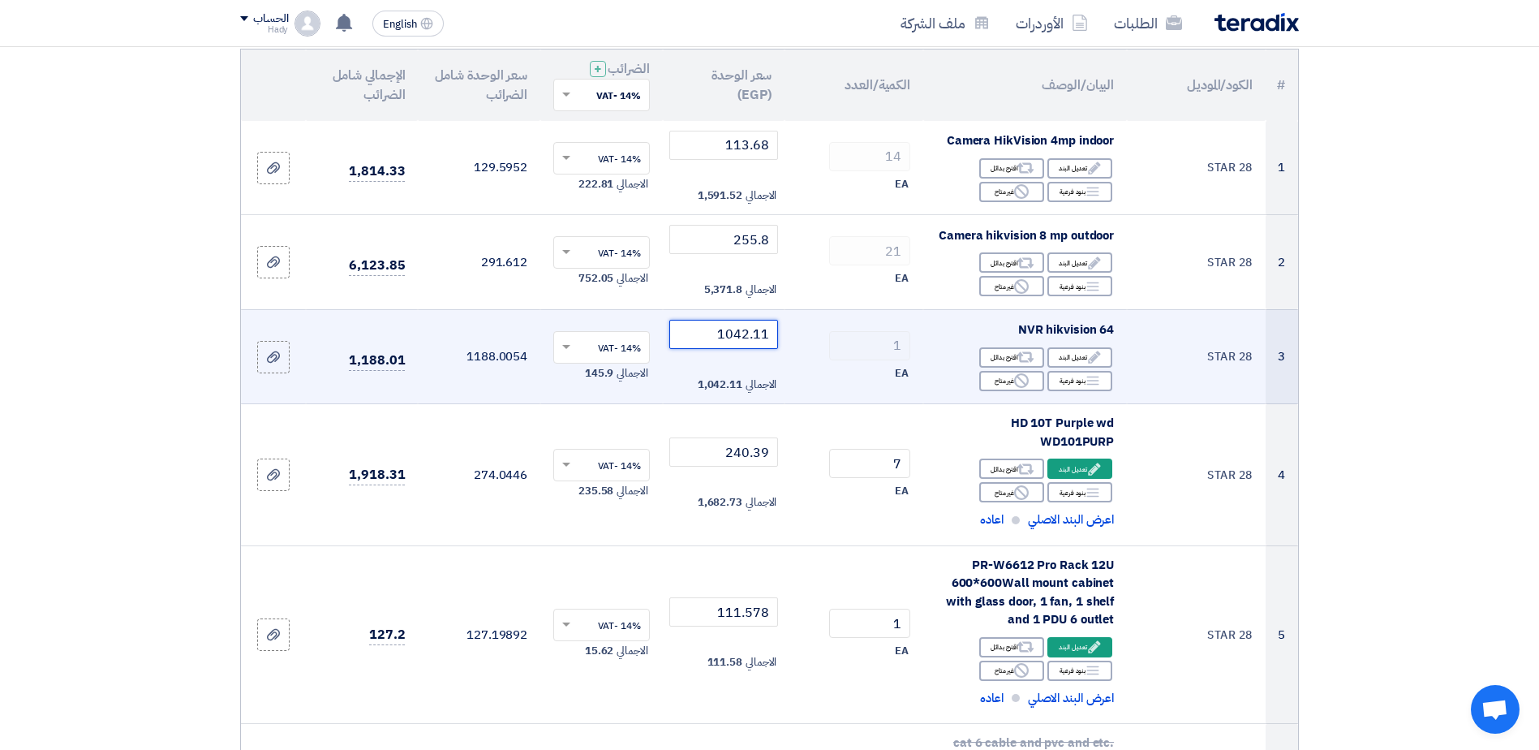
click at [724, 337] on input "1042.11" at bounding box center [724, 334] width 110 height 29
click at [725, 337] on input "1042.11" at bounding box center [724, 334] width 110 height 29
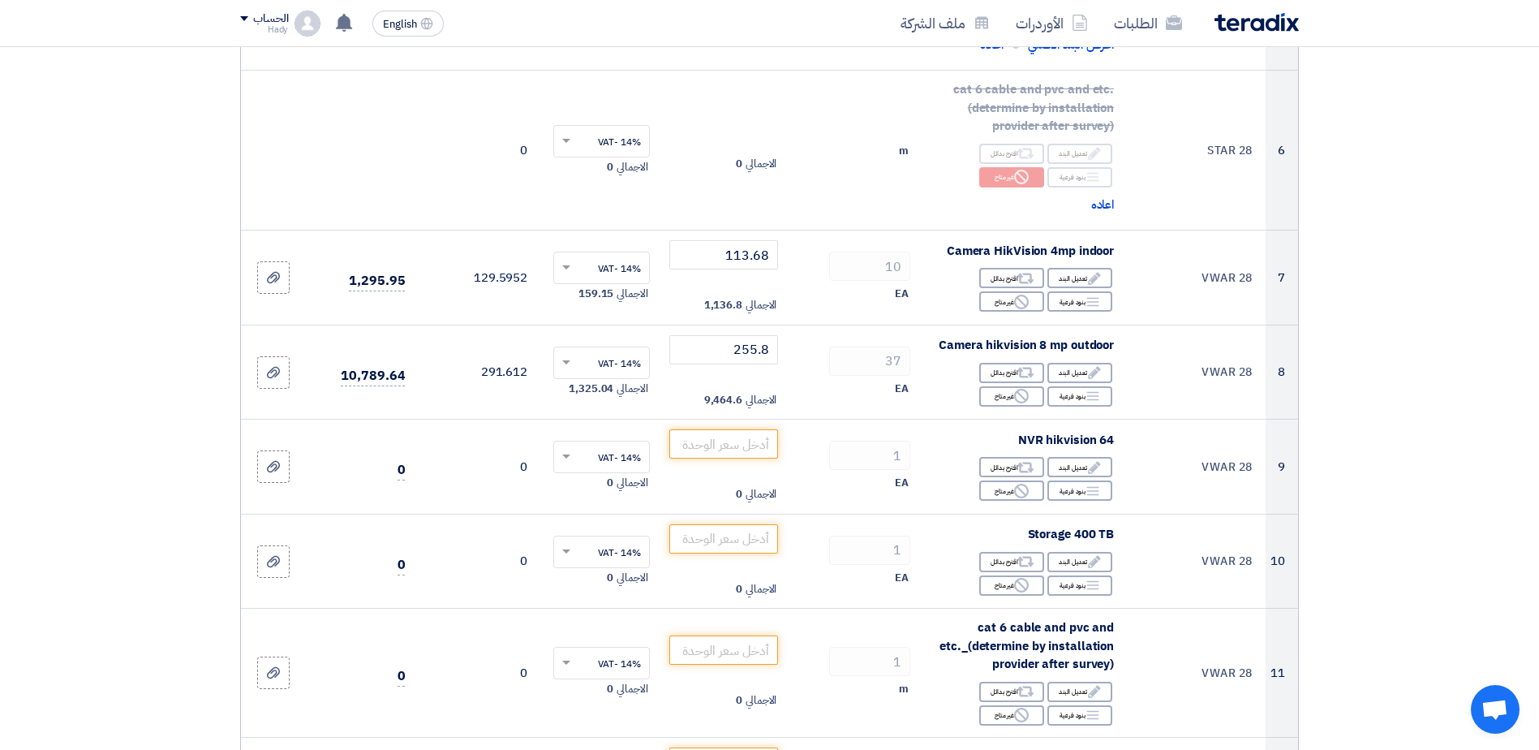
scroll to position [850, 0]
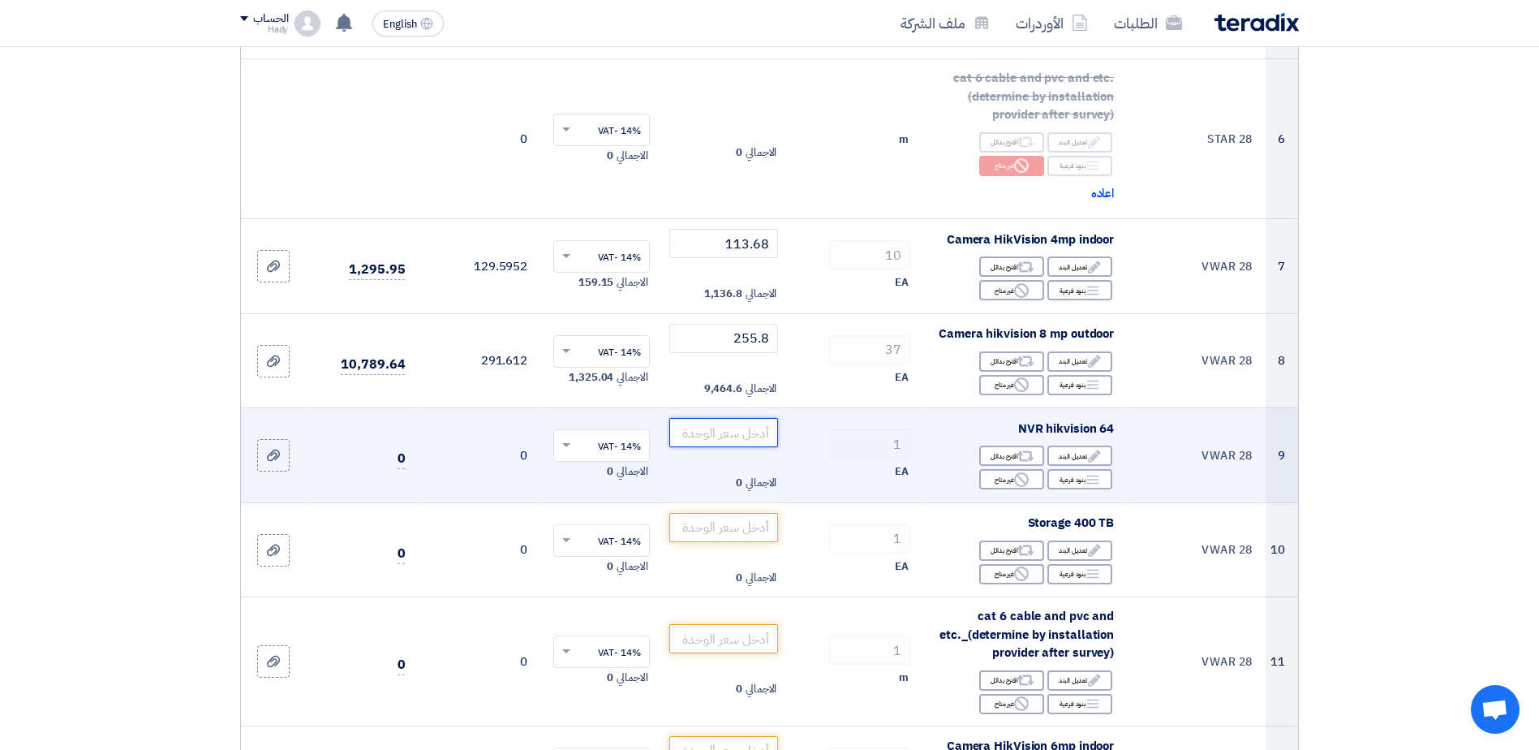
click at [744, 435] on input "number" at bounding box center [724, 432] width 110 height 29
paste input "1042.11"
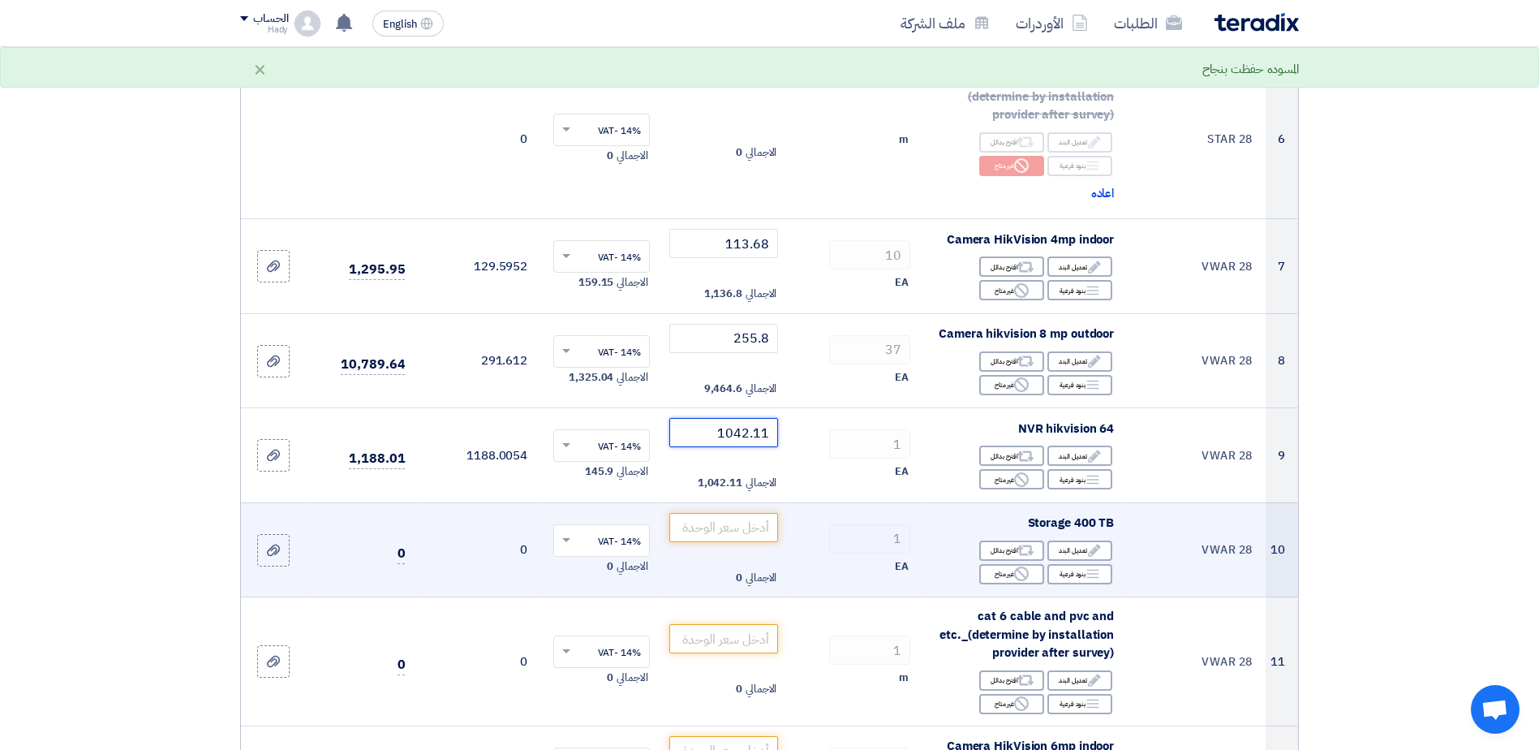
type input "1042.11"
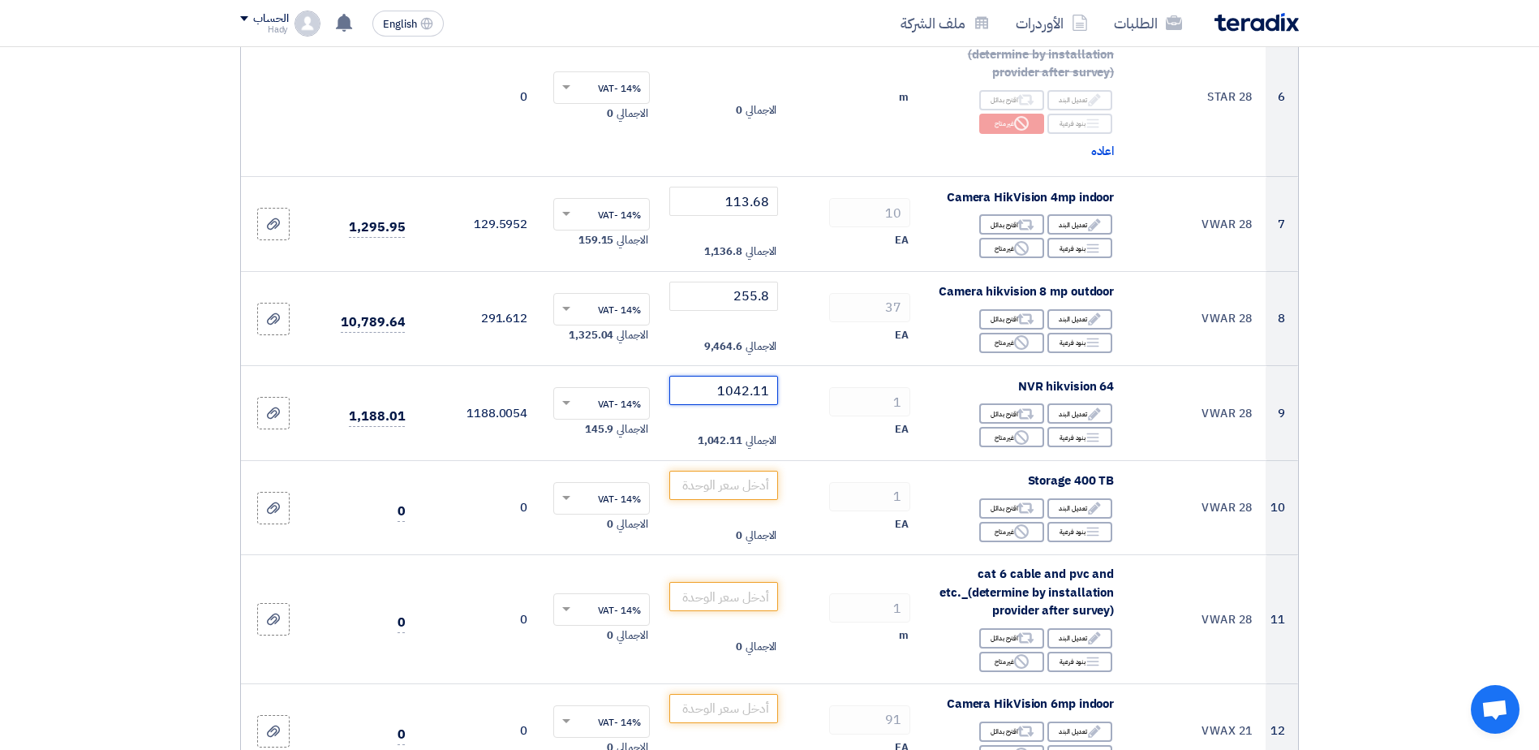
scroll to position [945, 0]
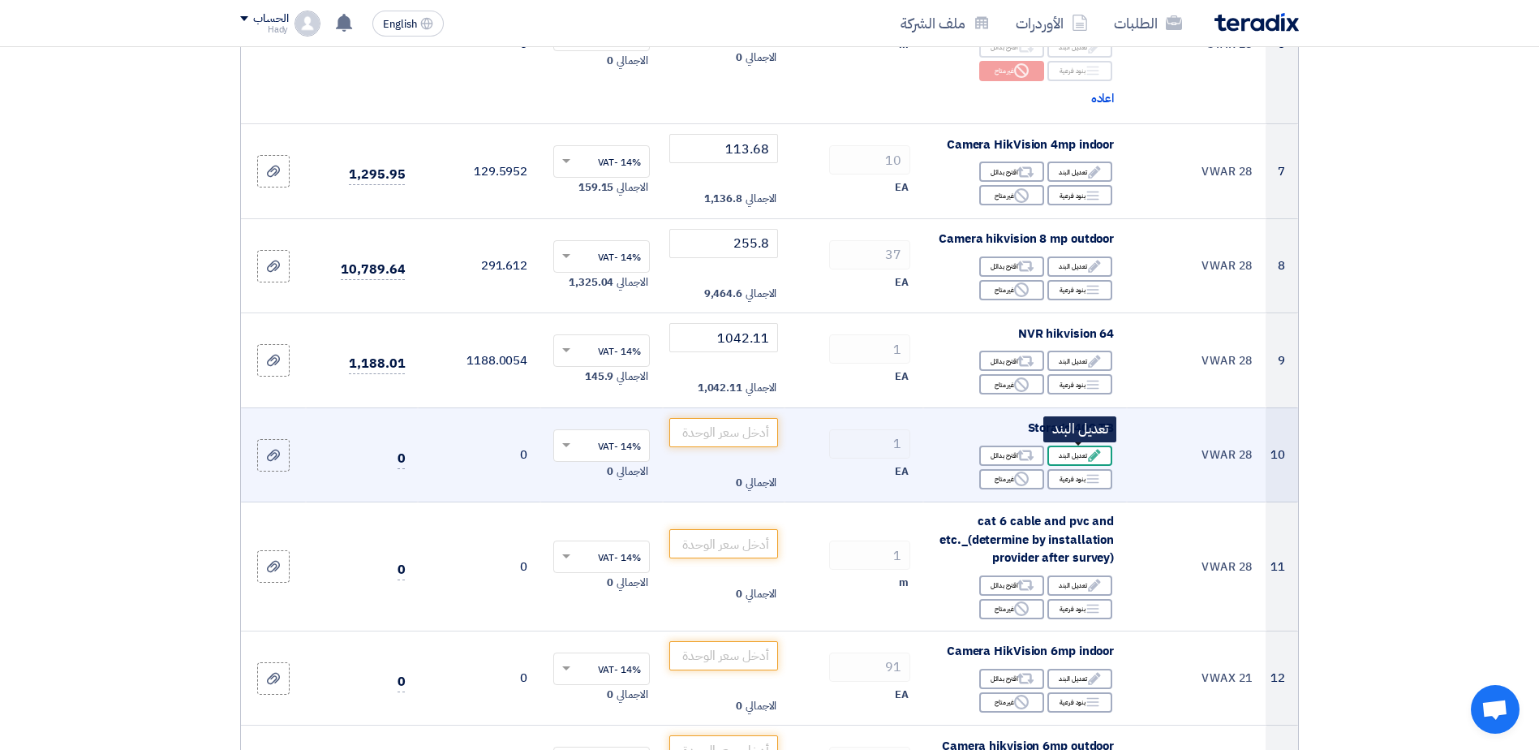
click at [1063, 458] on div "Edit تعديل البند" at bounding box center [1079, 455] width 65 height 20
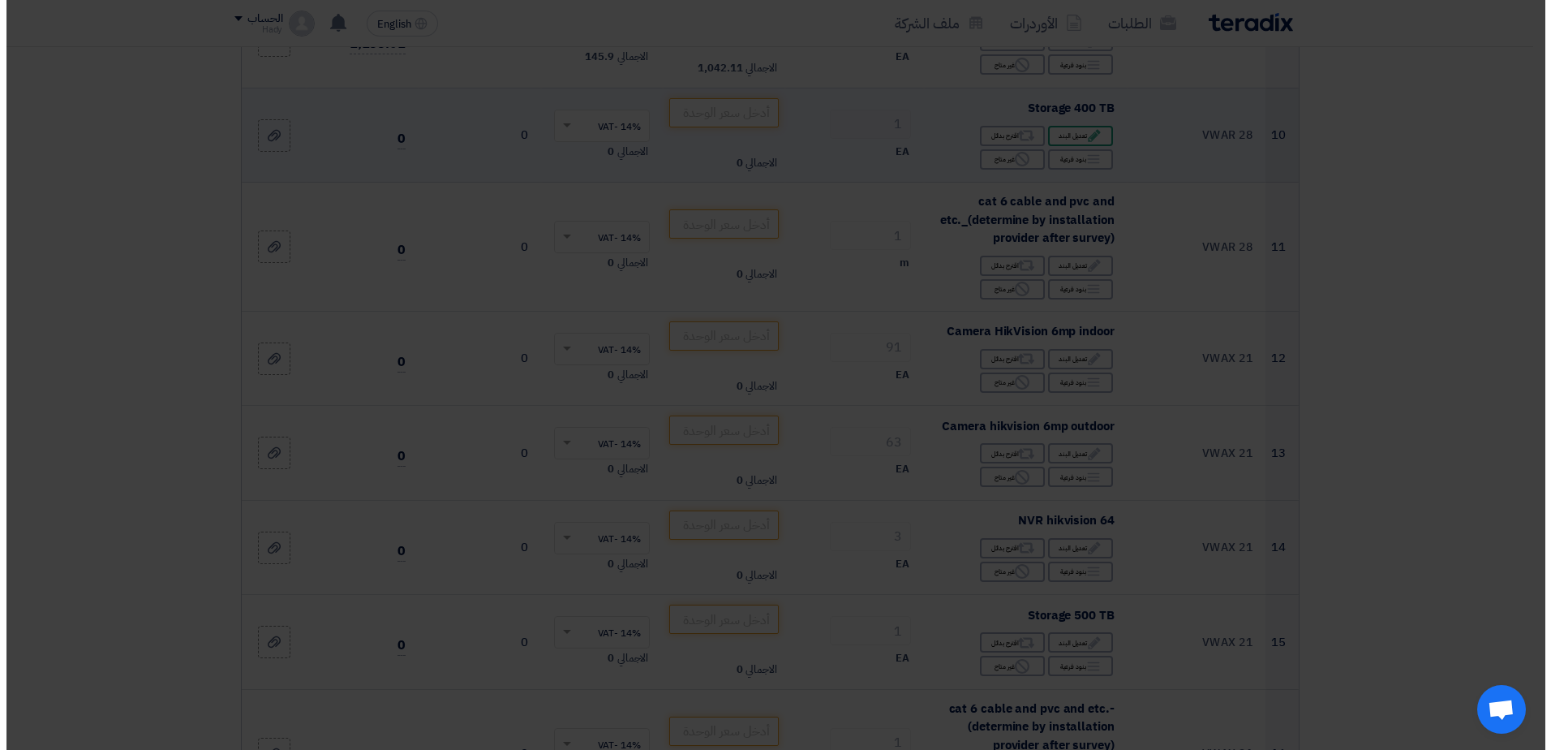
scroll to position [625, 0]
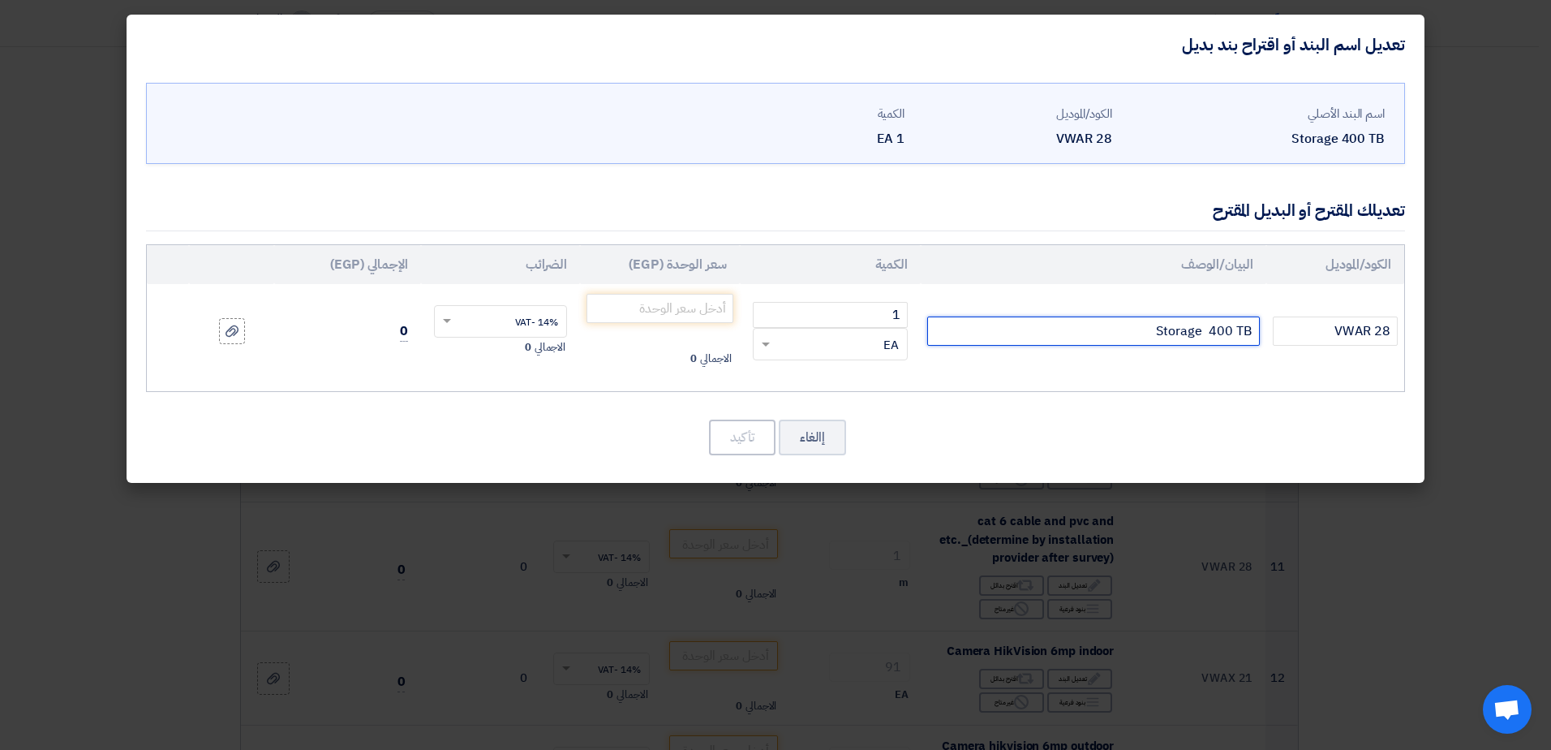
click at [1207, 329] on input "Storage 400 TB" at bounding box center [1093, 330] width 333 height 29
paste input "HD 10T Purple wd WD101PURP"
type input "HD 10T Purple wd WD101PURP"
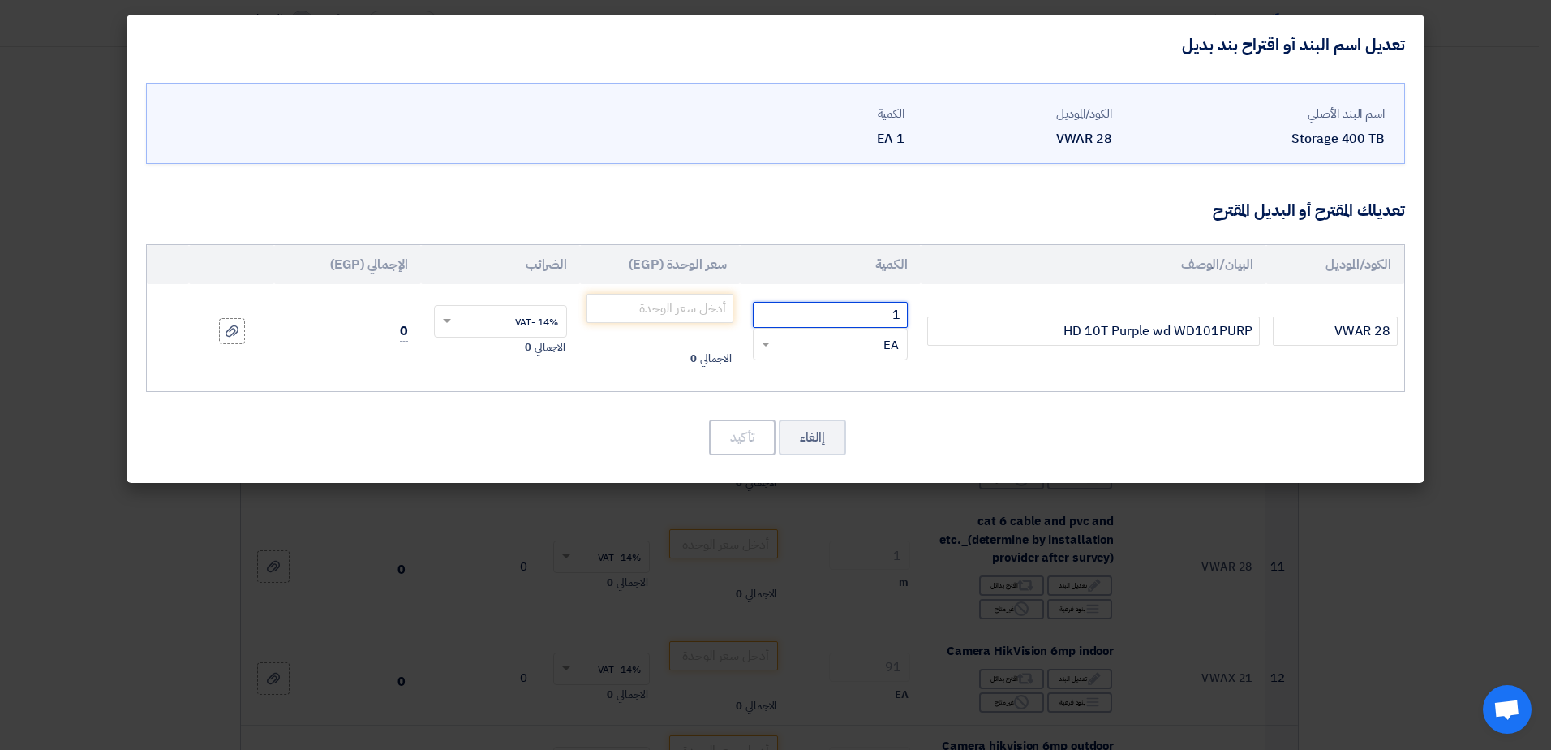
click at [862, 318] on input "1" at bounding box center [830, 315] width 155 height 26
click at [815, 309] on input "17" at bounding box center [830, 315] width 155 height 26
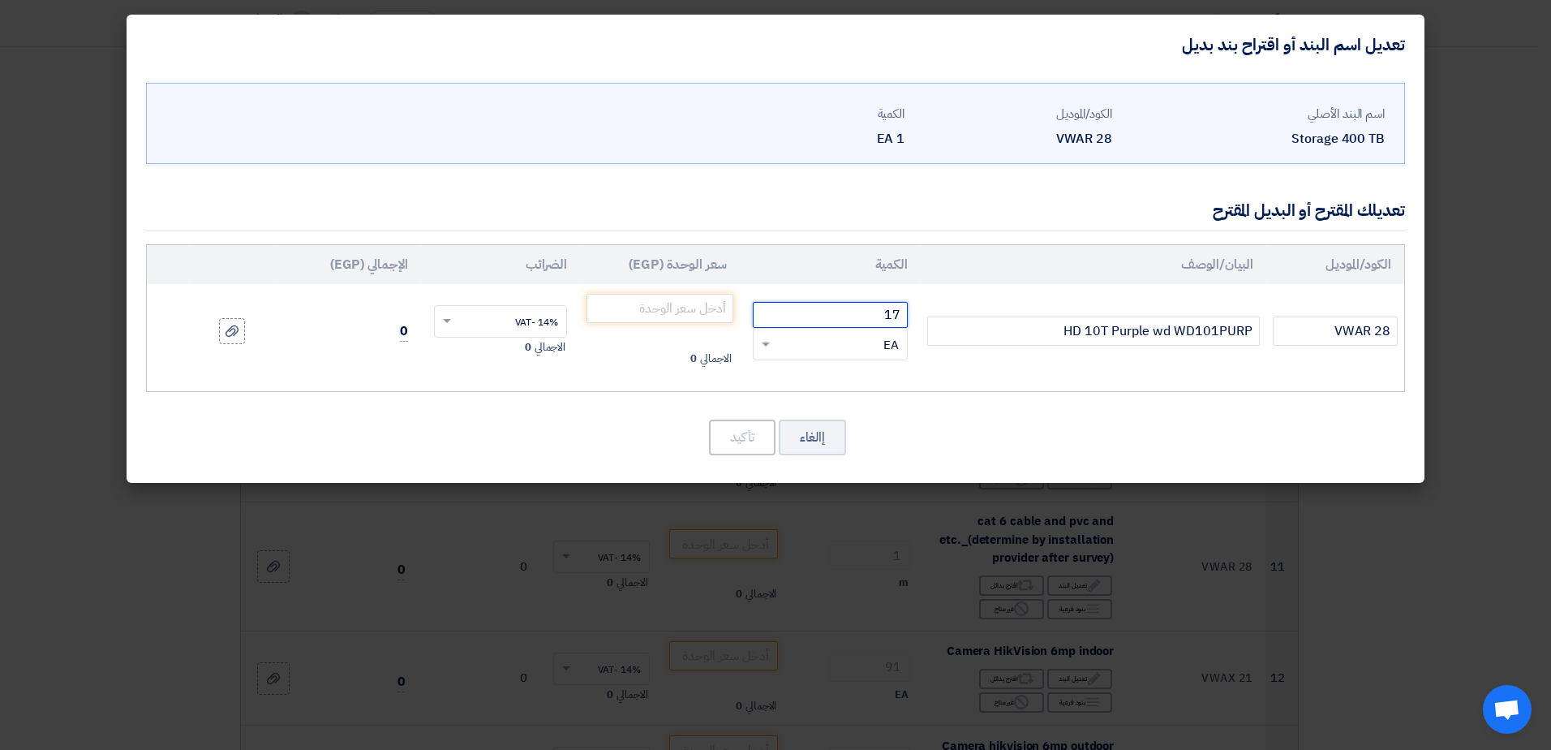
click at [815, 309] on input "17" at bounding box center [830, 315] width 155 height 26
type input "7"
click at [715, 306] on input "number" at bounding box center [659, 308] width 147 height 29
paste input "240.39"
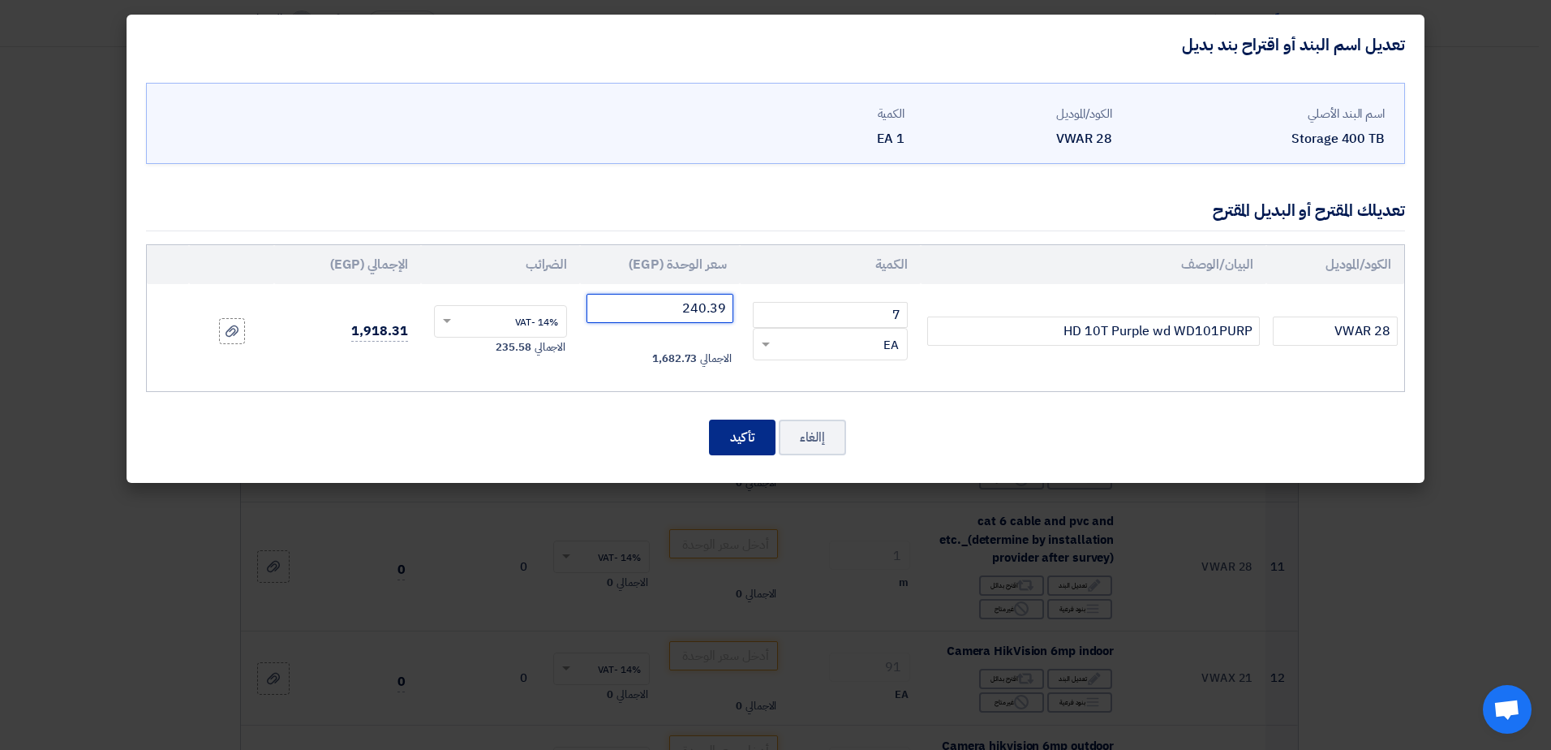
type input "240.39"
click at [745, 434] on button "تأكيد" at bounding box center [742, 437] width 67 height 36
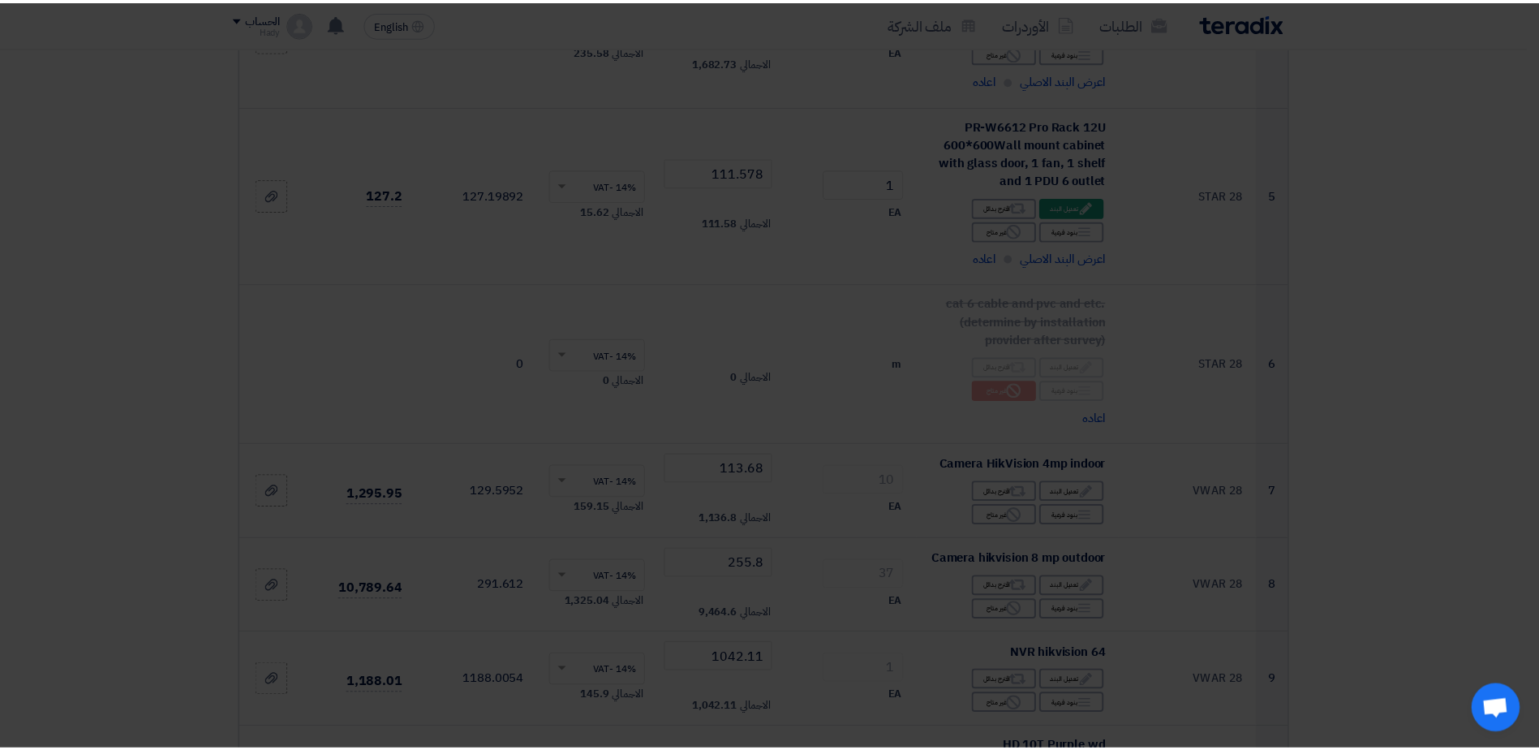
scroll to position [945, 0]
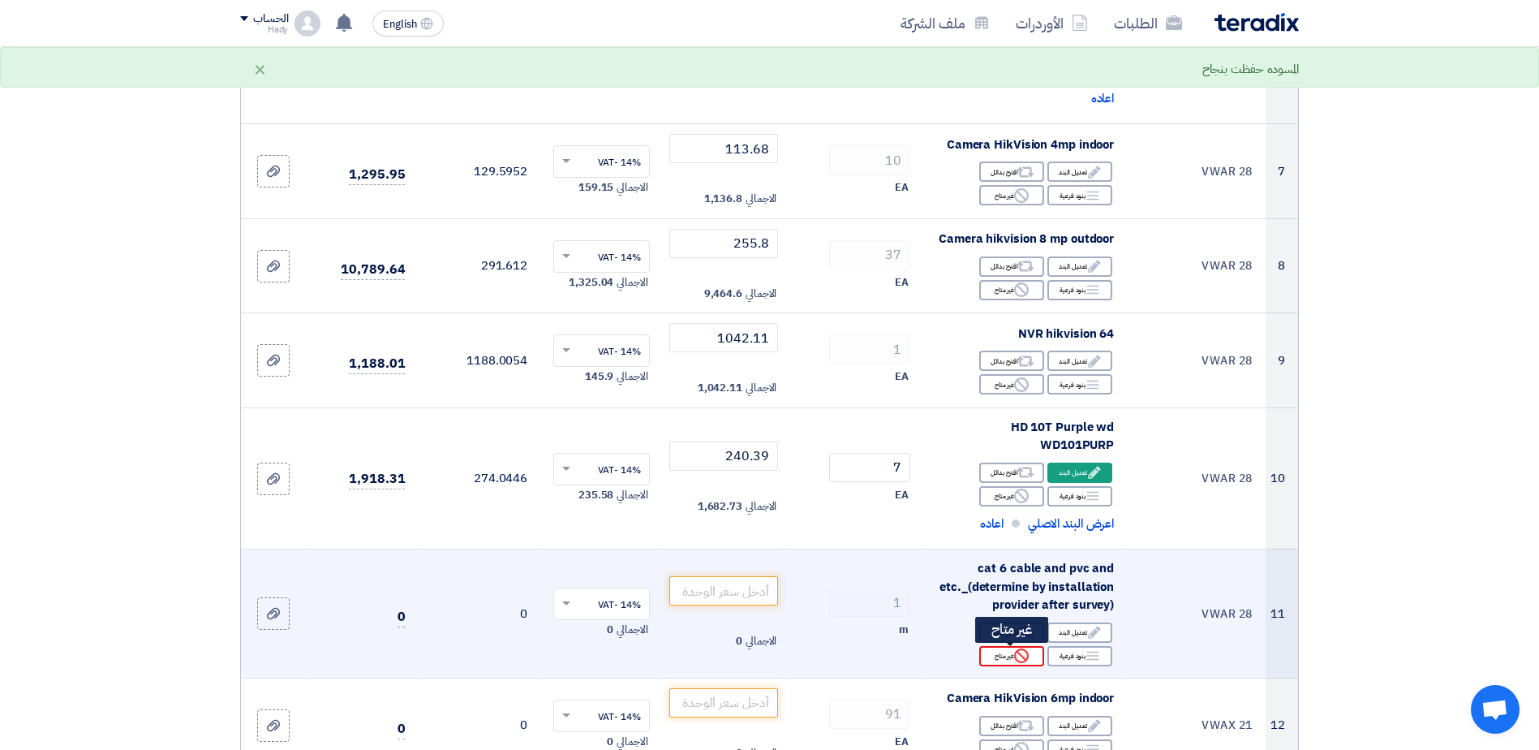
click at [994, 659] on div "Reject غير متاح" at bounding box center [1011, 656] width 65 height 20
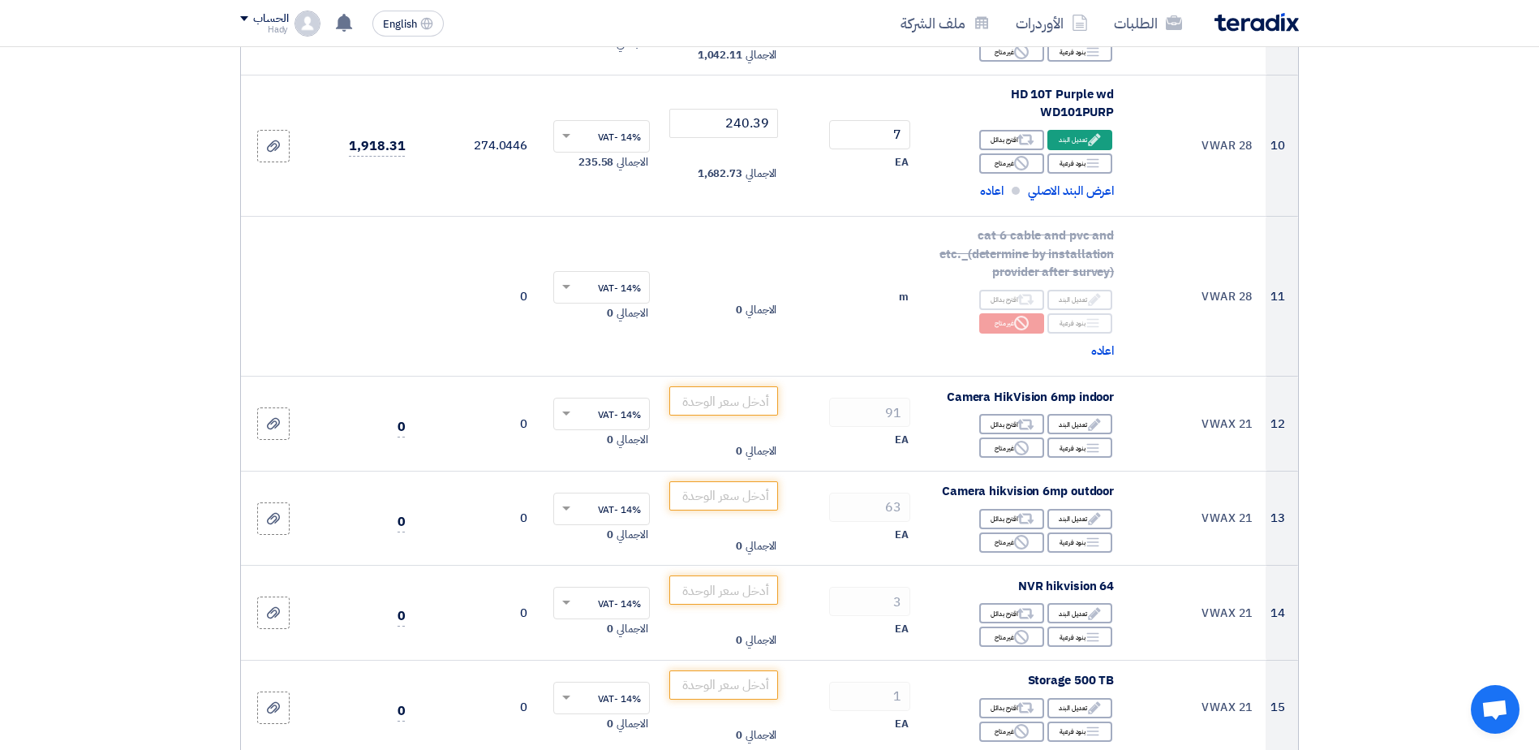
scroll to position [1301, 0]
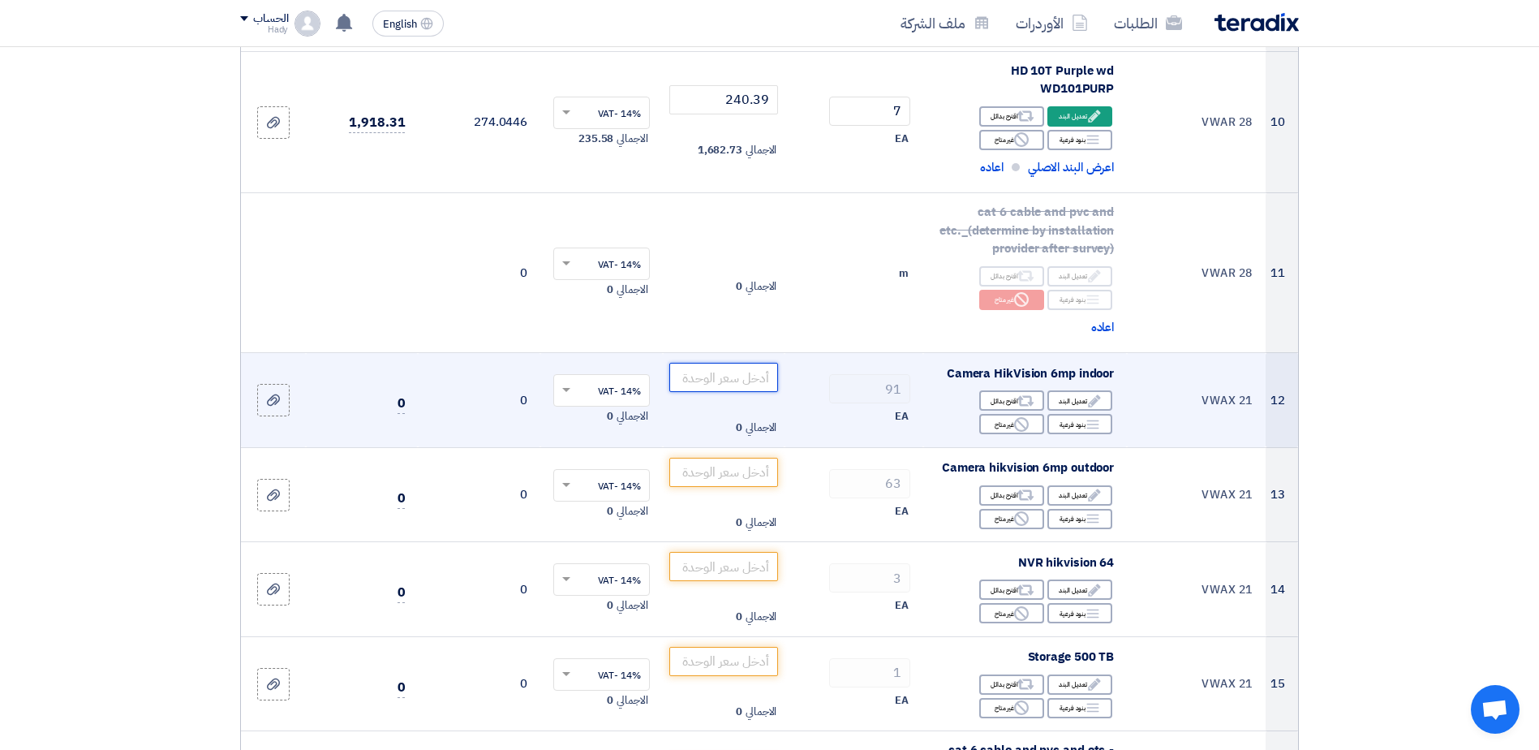
click at [727, 376] on input "number" at bounding box center [724, 377] width 110 height 29
paste input "90"
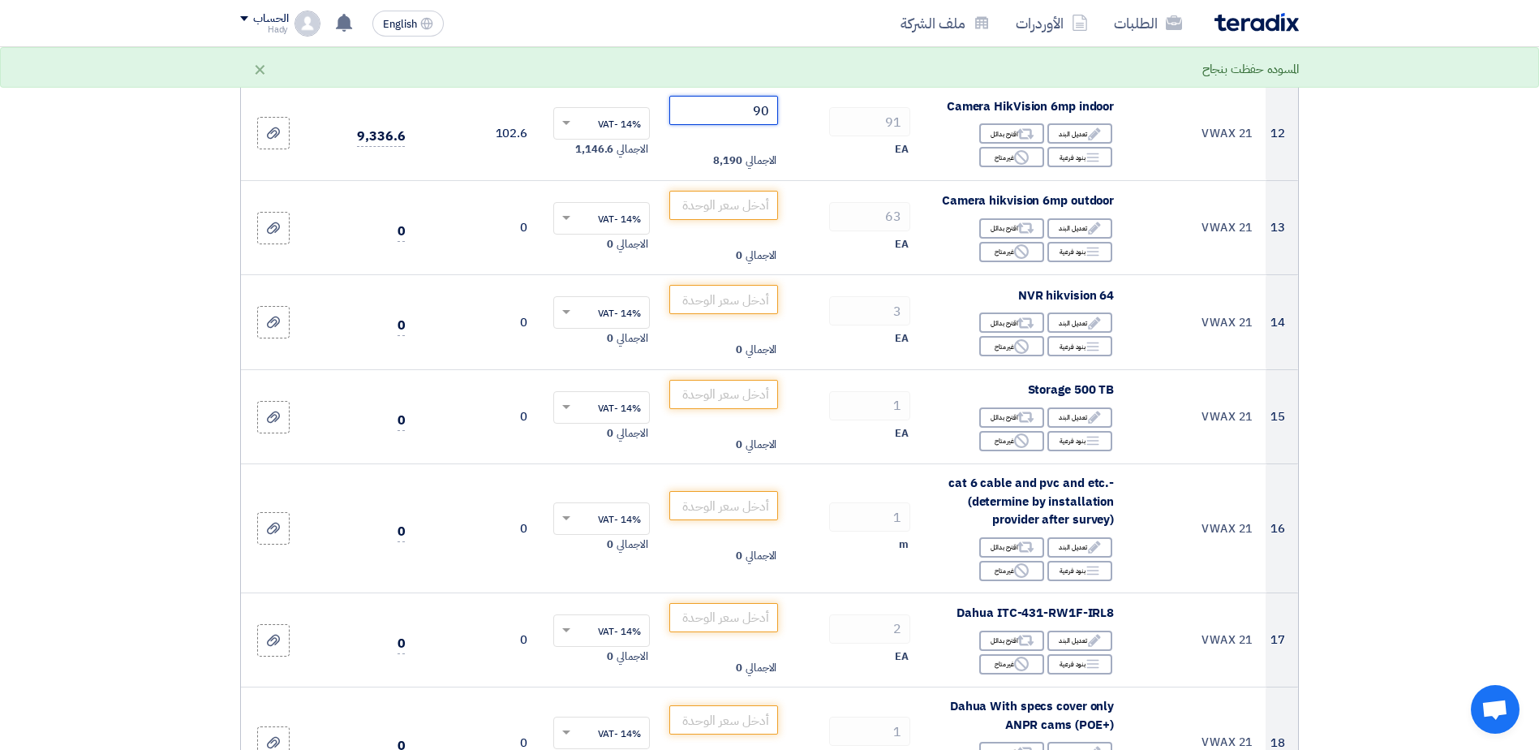
scroll to position [1564, 0]
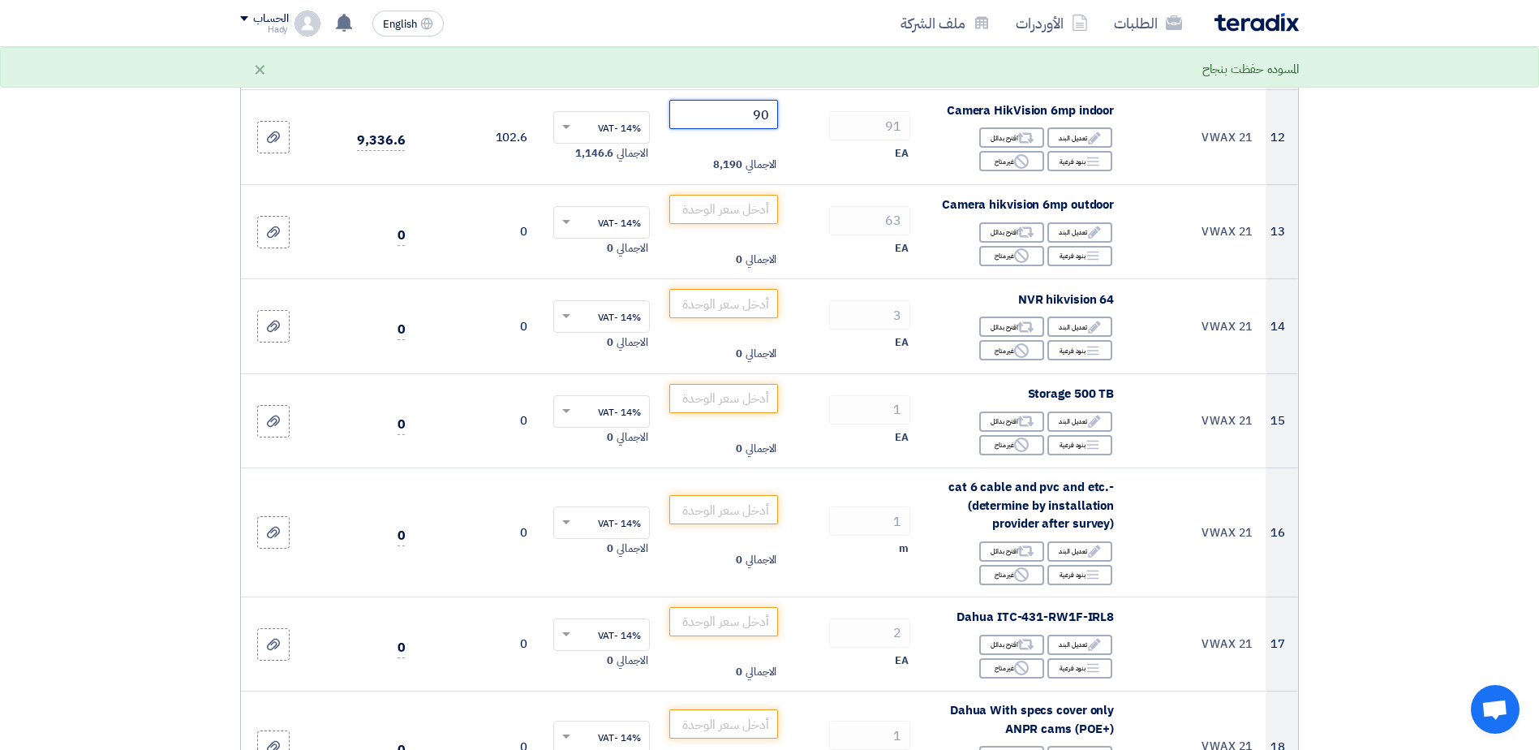
type input "90"
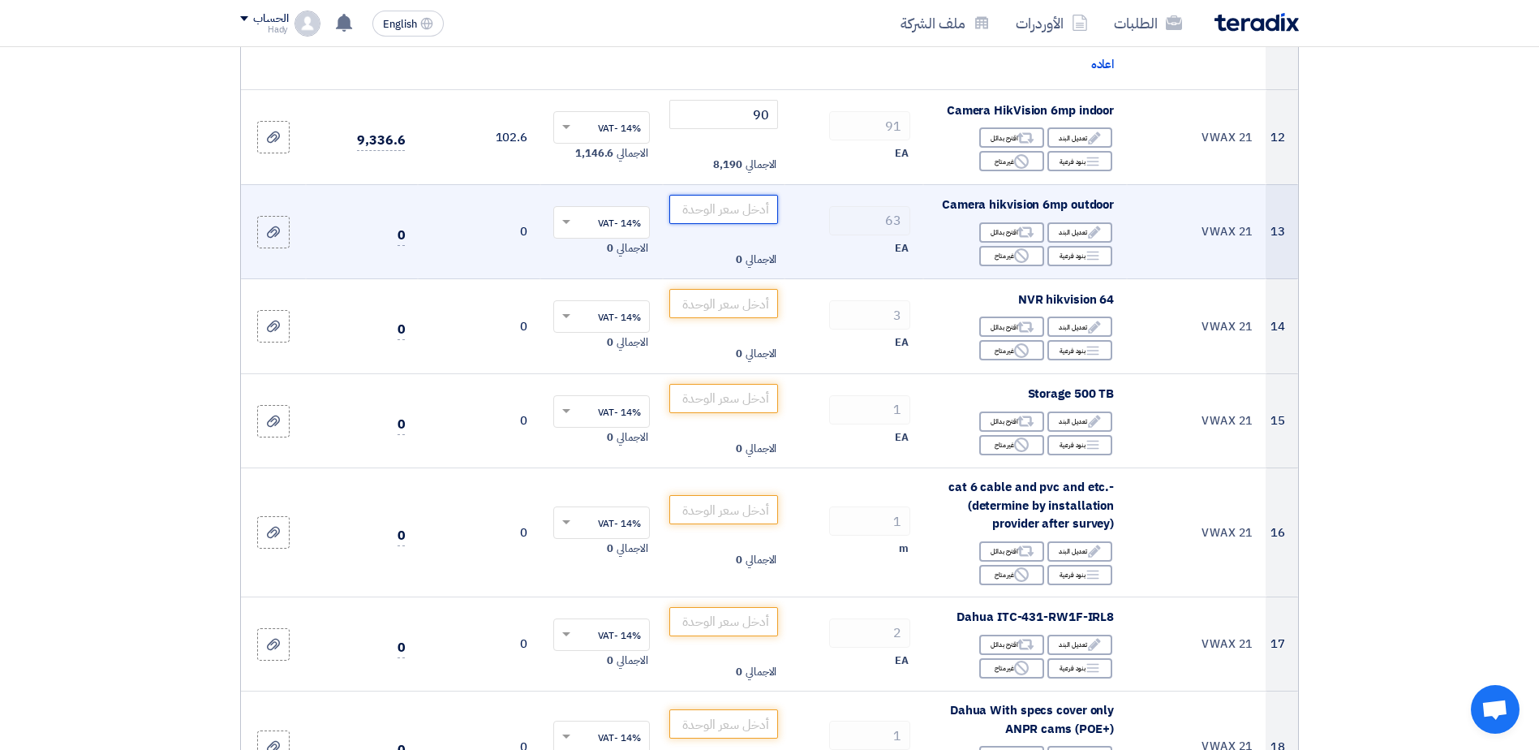
click at [728, 203] on input "number" at bounding box center [724, 209] width 110 height 29
paste input "217.89"
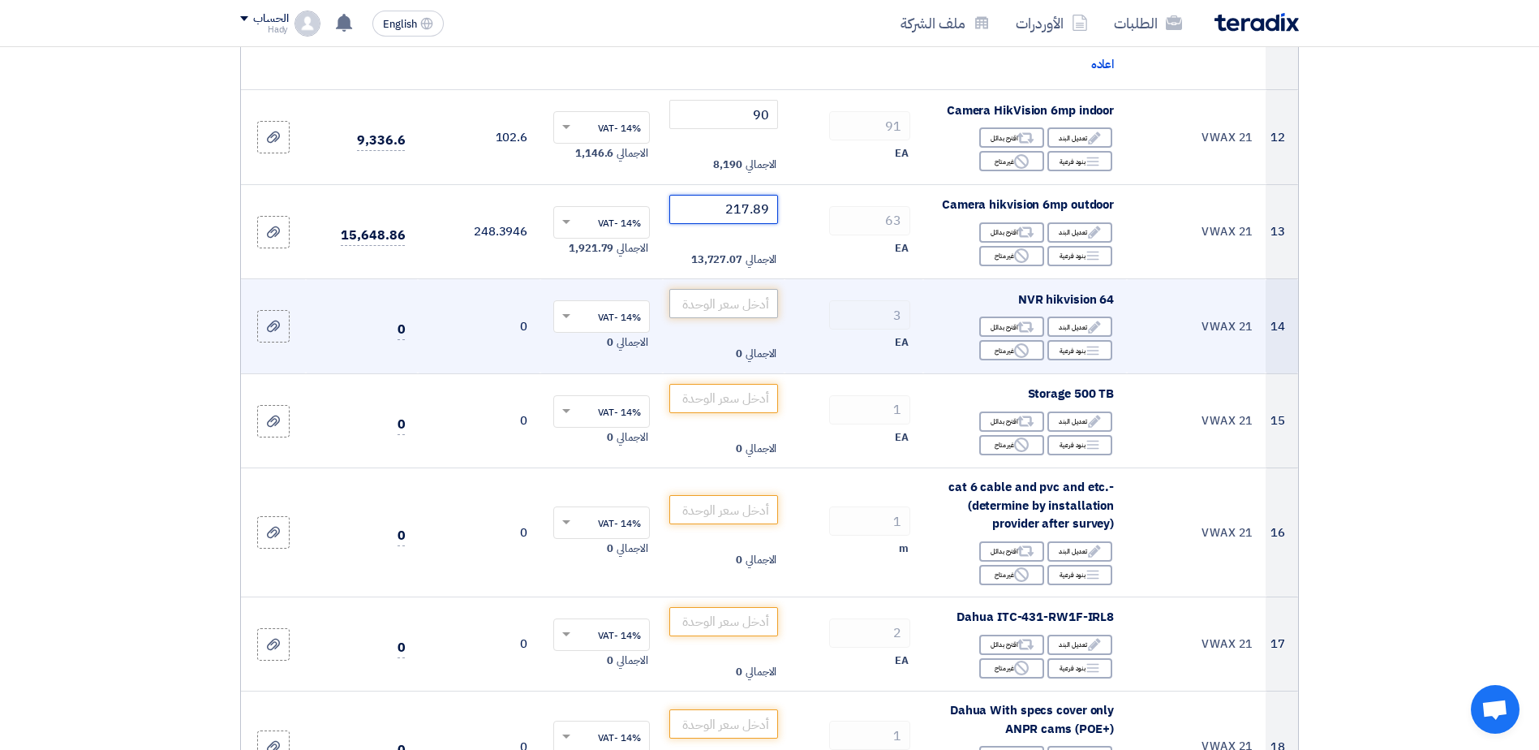
type input "217.89"
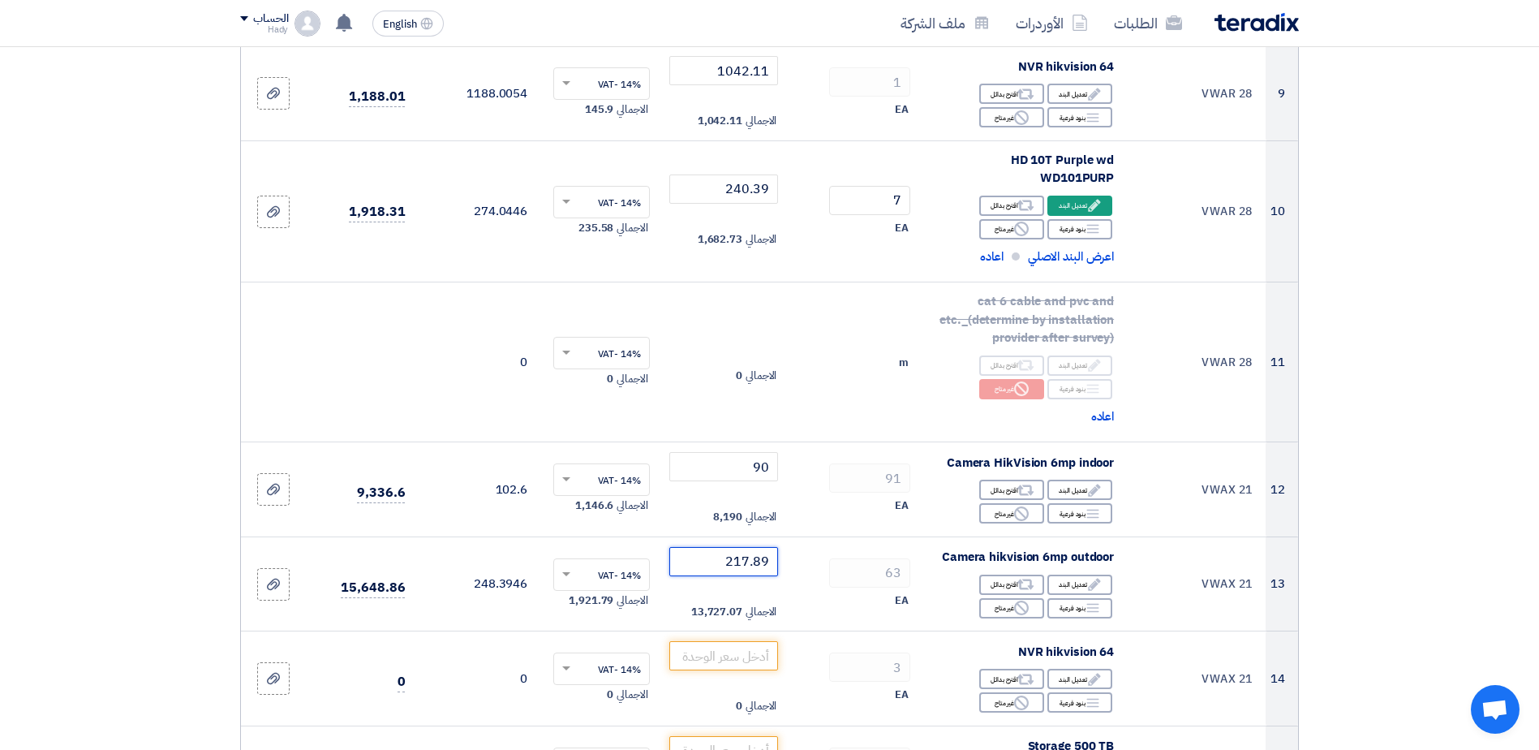
scroll to position [1188, 0]
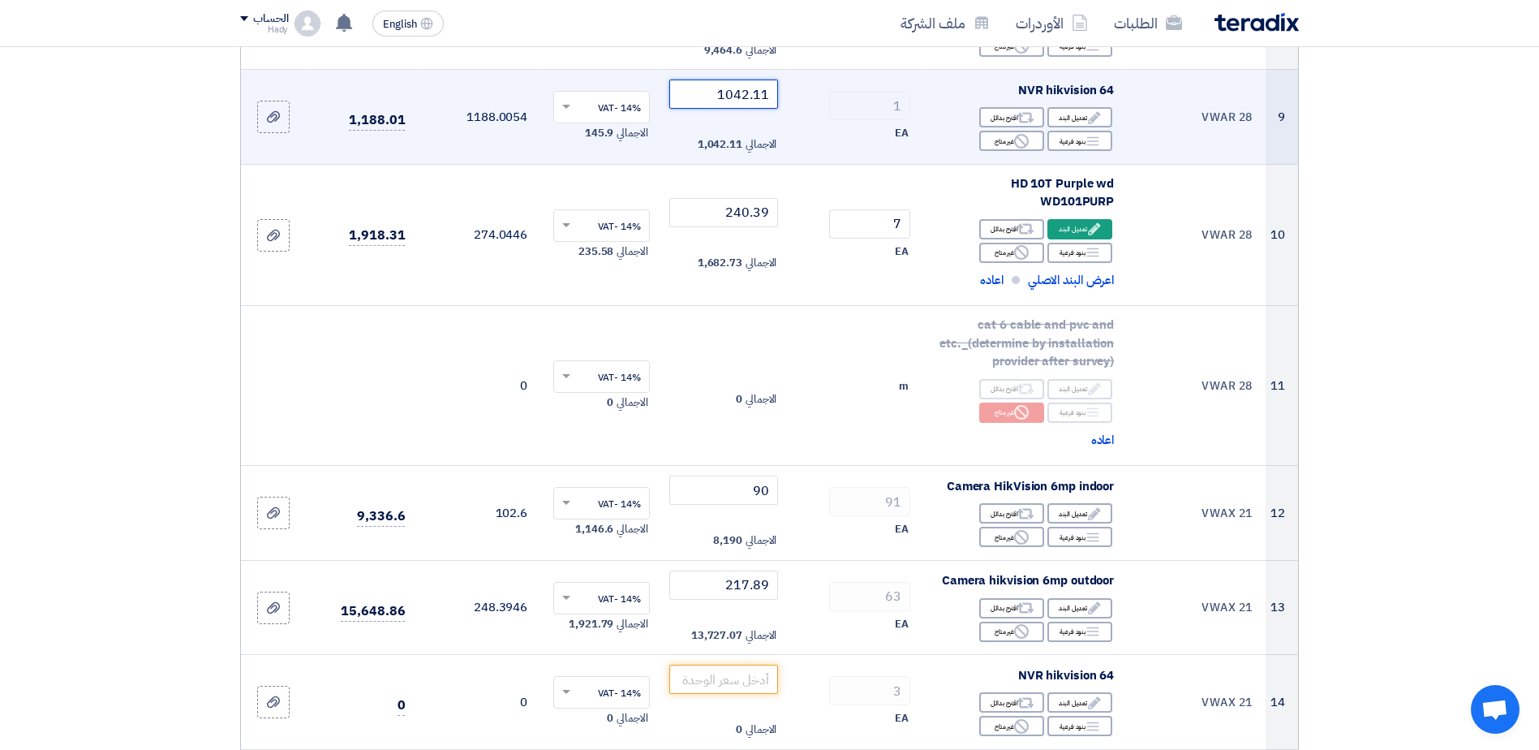
click at [721, 93] on input "1042.11" at bounding box center [724, 93] width 110 height 29
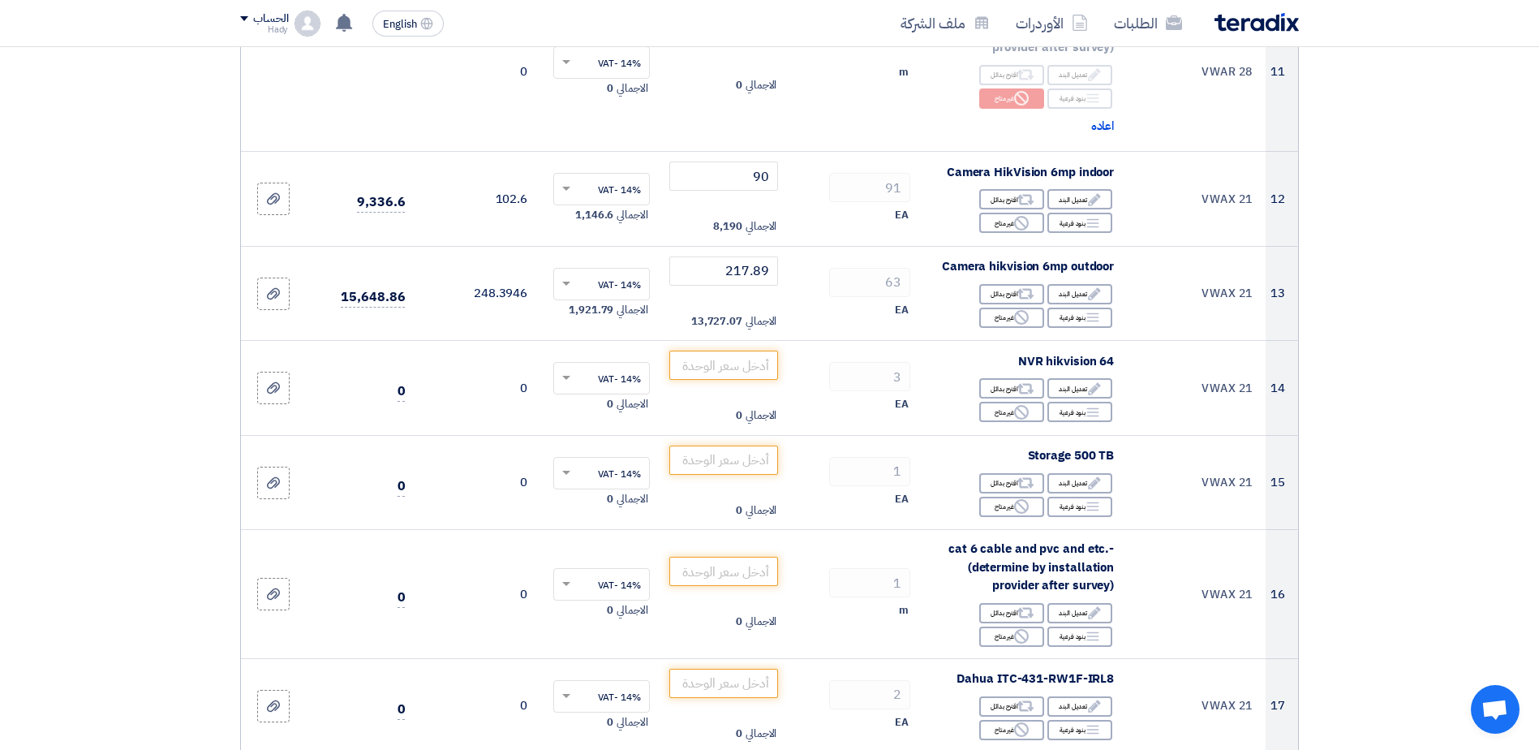
scroll to position [1510, 0]
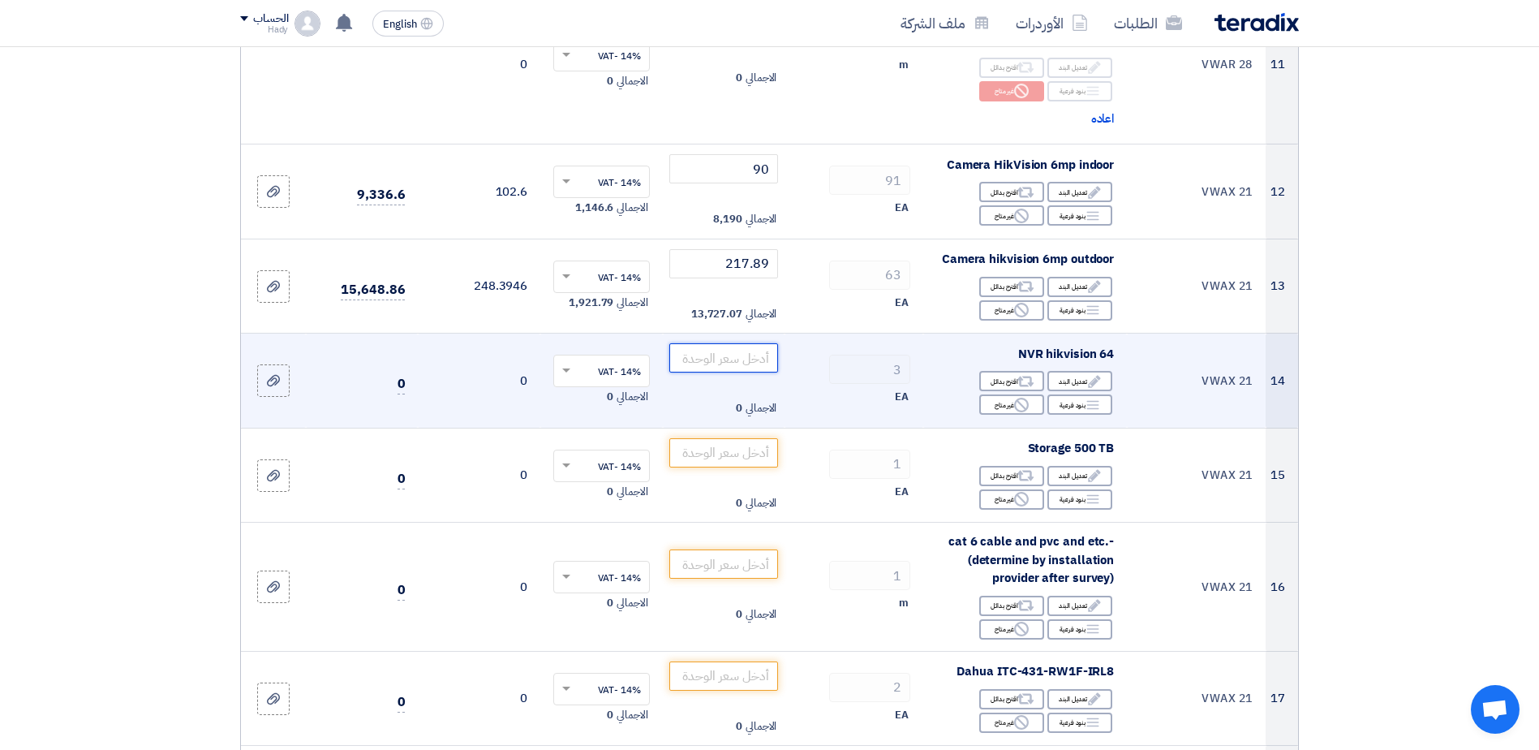
click at [705, 359] on input "number" at bounding box center [724, 357] width 110 height 29
paste input "1042.11"
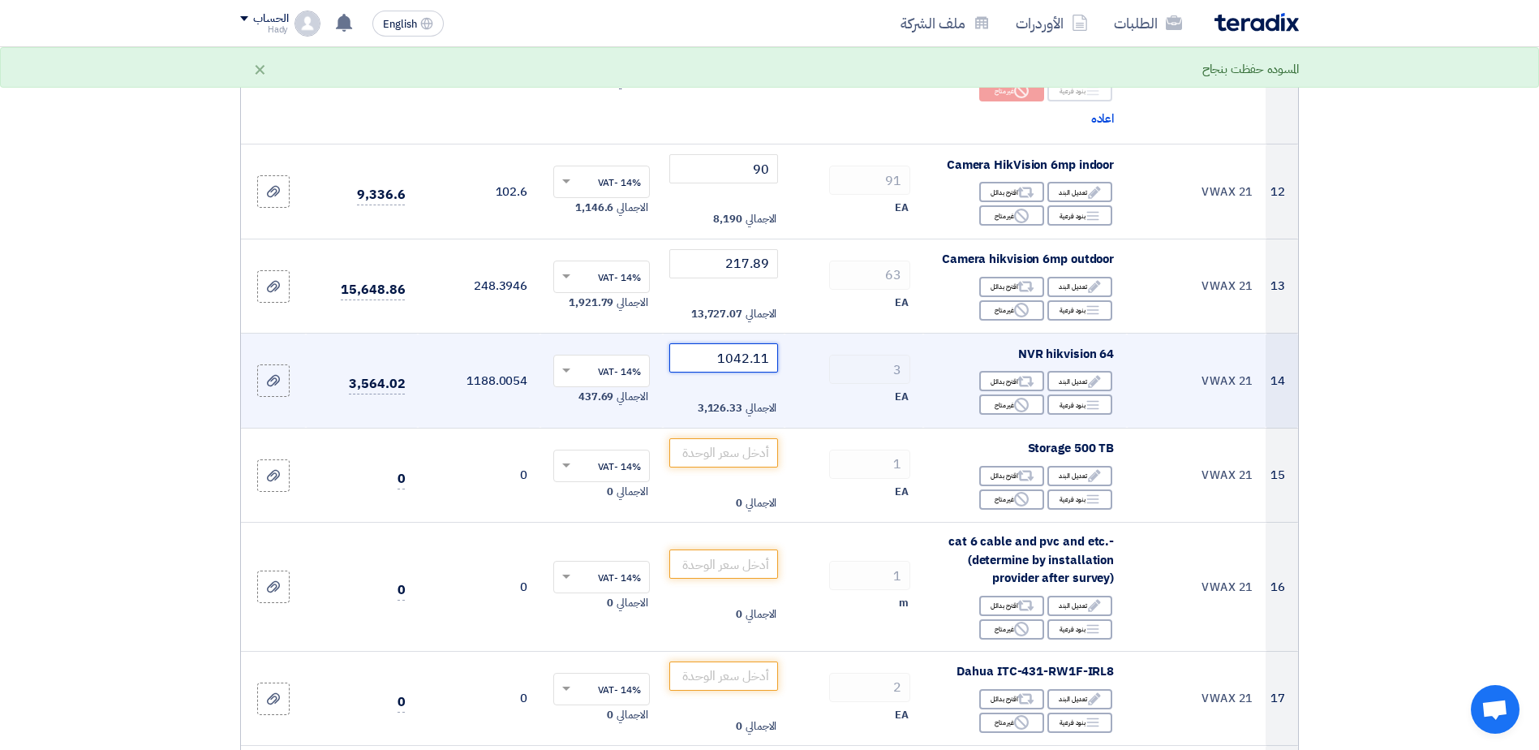
type input "1042.11"
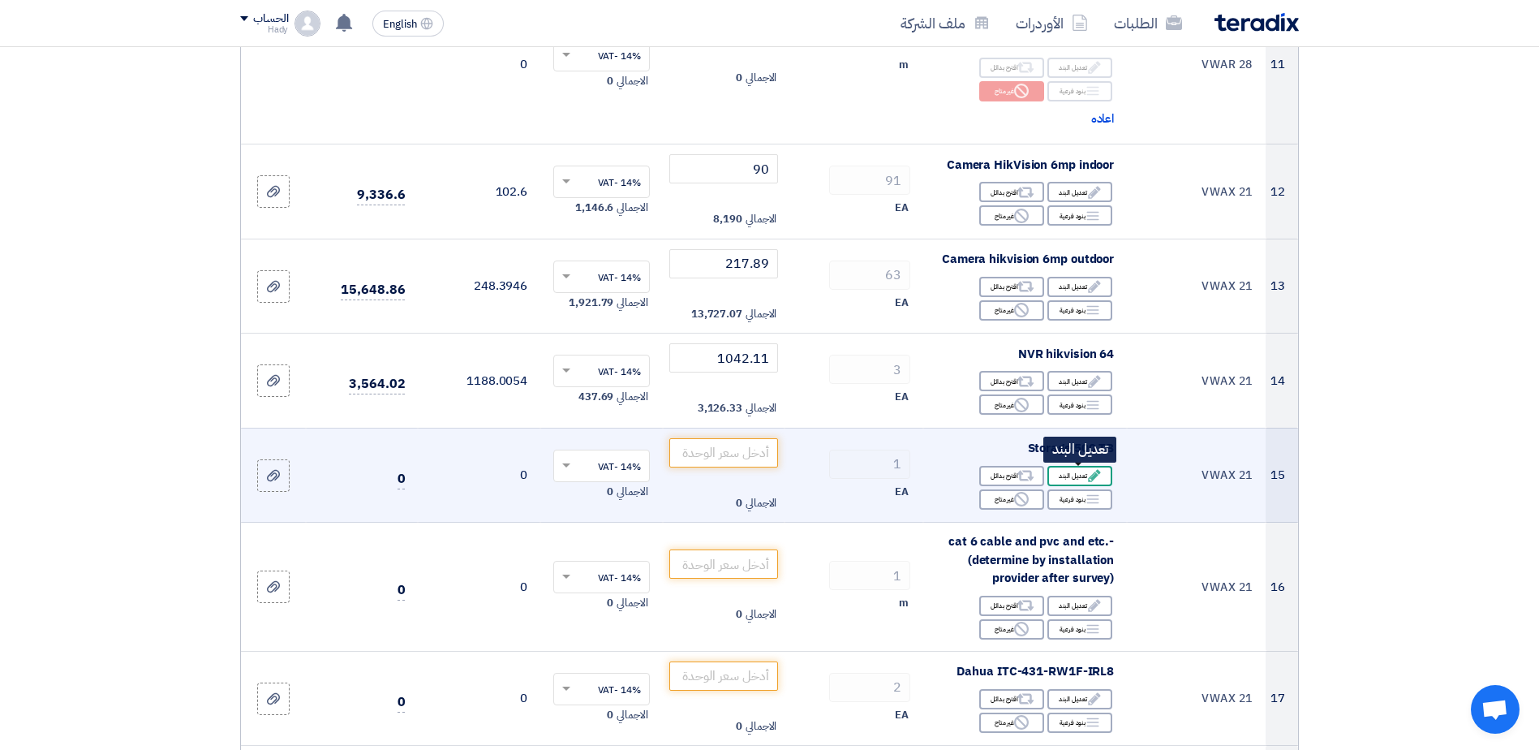
click at [1085, 474] on div "Edit تعديل البند" at bounding box center [1079, 476] width 65 height 20
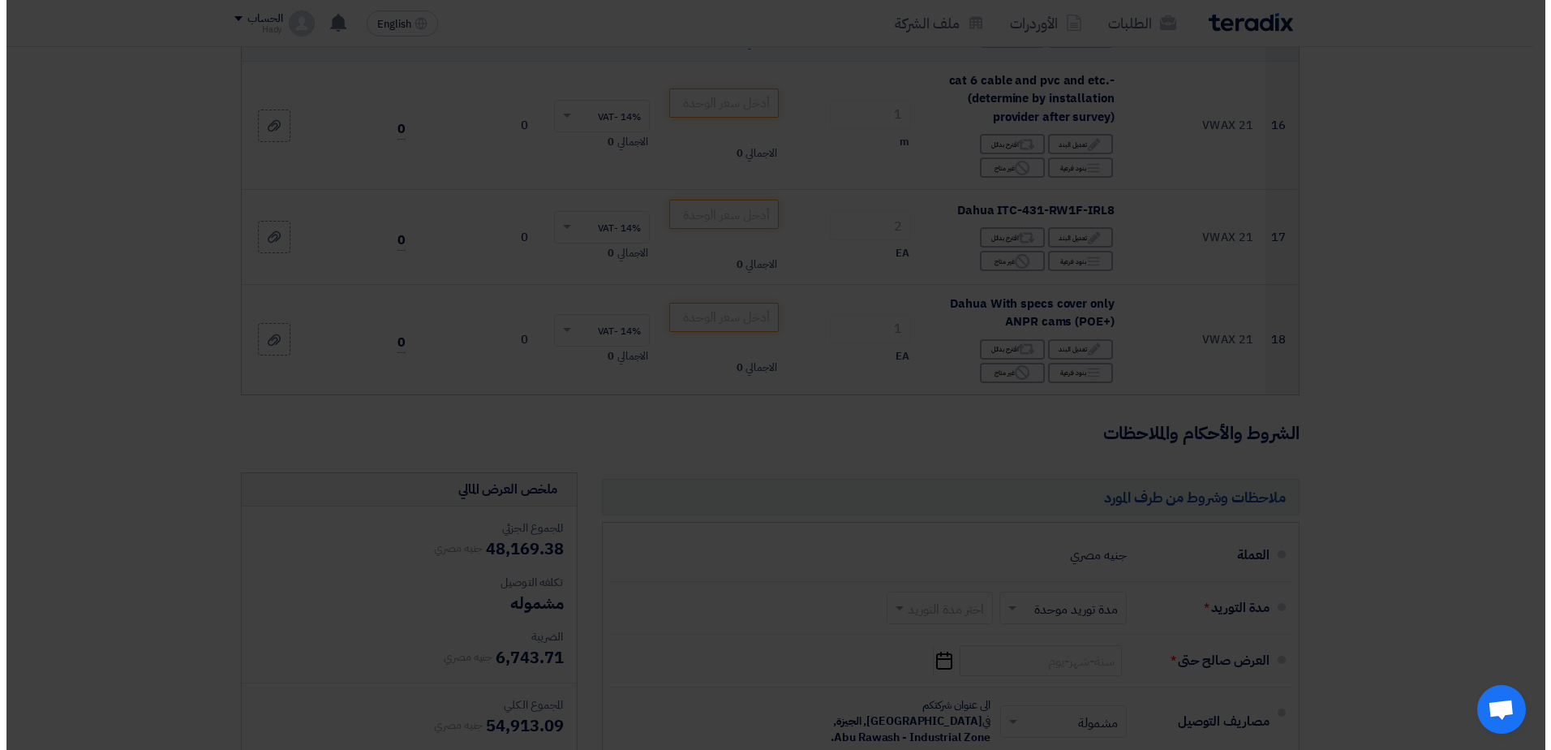
scroll to position [1049, 0]
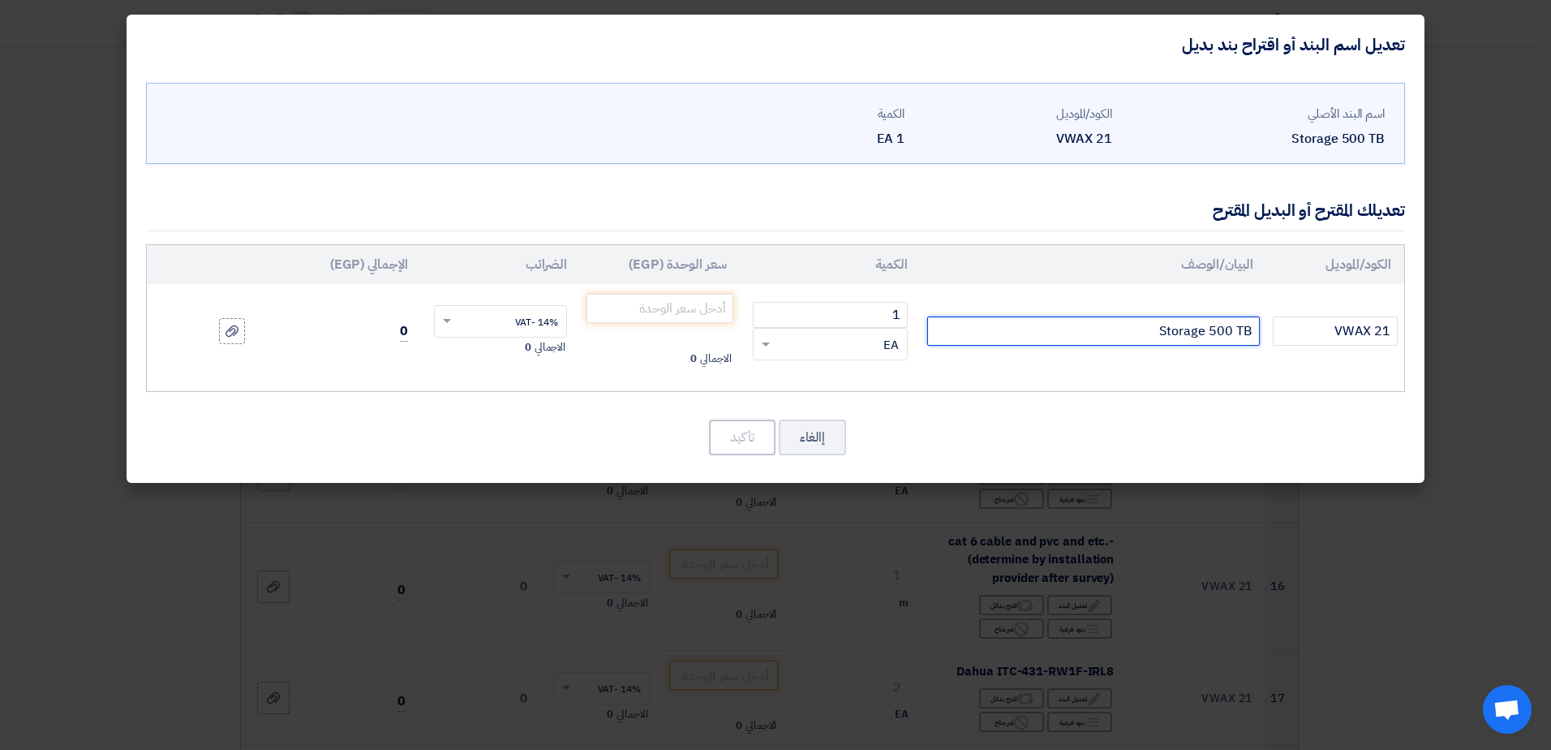
click at [1214, 335] on input "Storage 500 TB" at bounding box center [1093, 330] width 333 height 29
paste input "HDD-WD-I-3.5-PU-PRO-14T-WD142PURP"
type input "HDD-WD-I-3.5-PU-PRO-14T-WD142PURP"
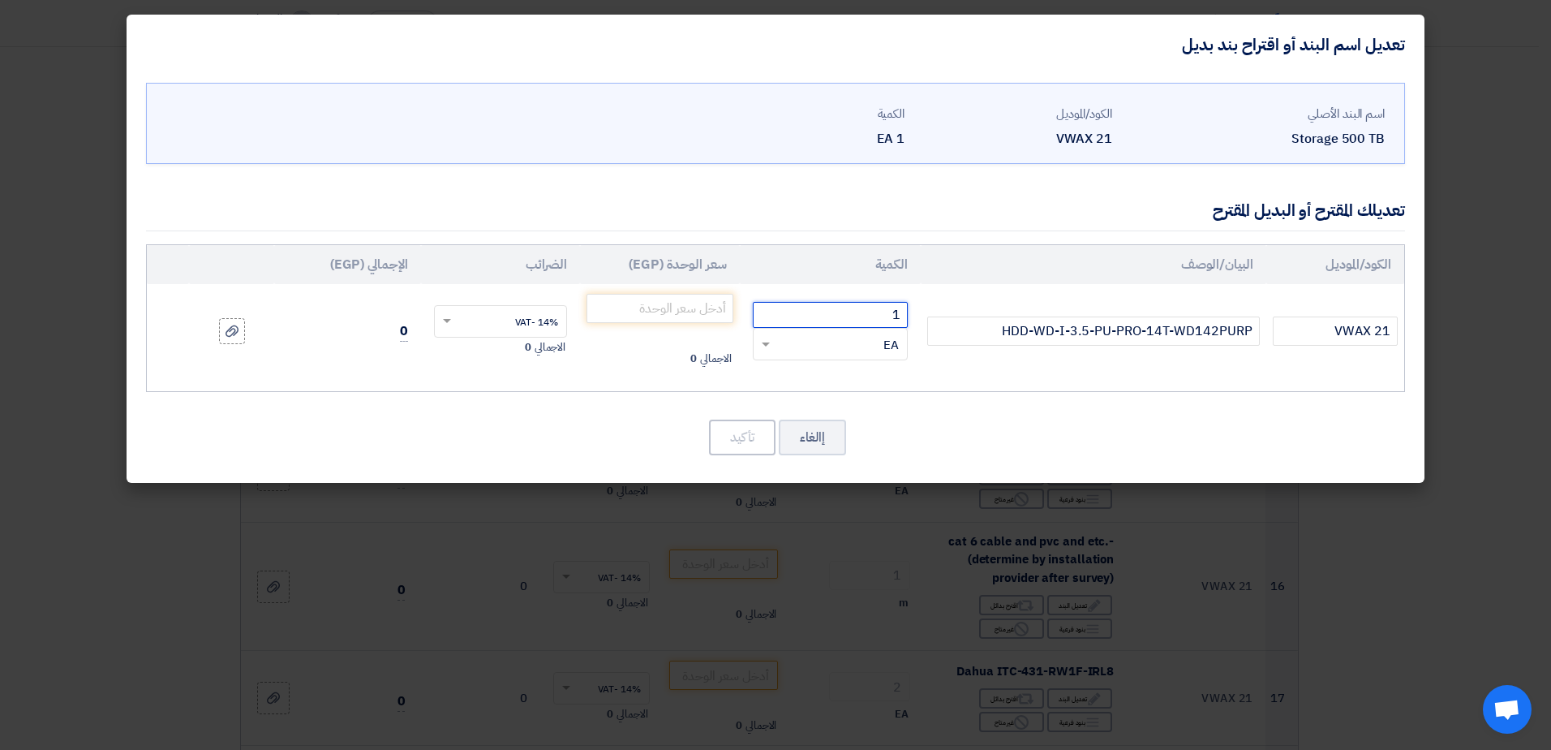
drag, startPoint x: 877, startPoint y: 311, endPoint x: 910, endPoint y: 319, distance: 34.0
click at [910, 319] on td "1 RFQ_STEP1.ITEMS.2.TYPE_PLACEHOLDER × EA" at bounding box center [830, 331] width 181 height 94
type input "21"
click at [698, 311] on input "number" at bounding box center [659, 308] width 147 height 29
paste input "396.05"
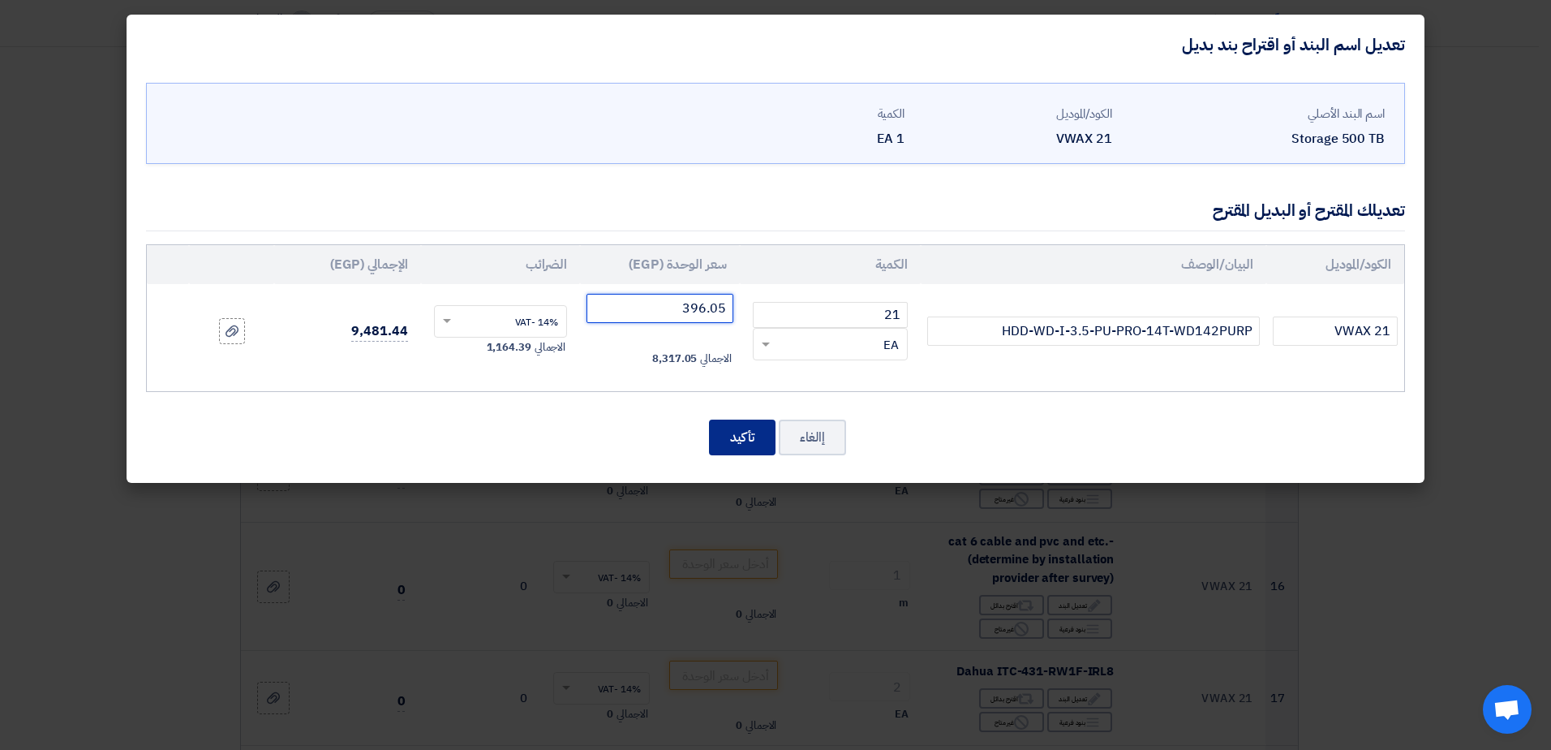
type input "396.05"
click at [757, 430] on button "تأكيد" at bounding box center [742, 437] width 67 height 36
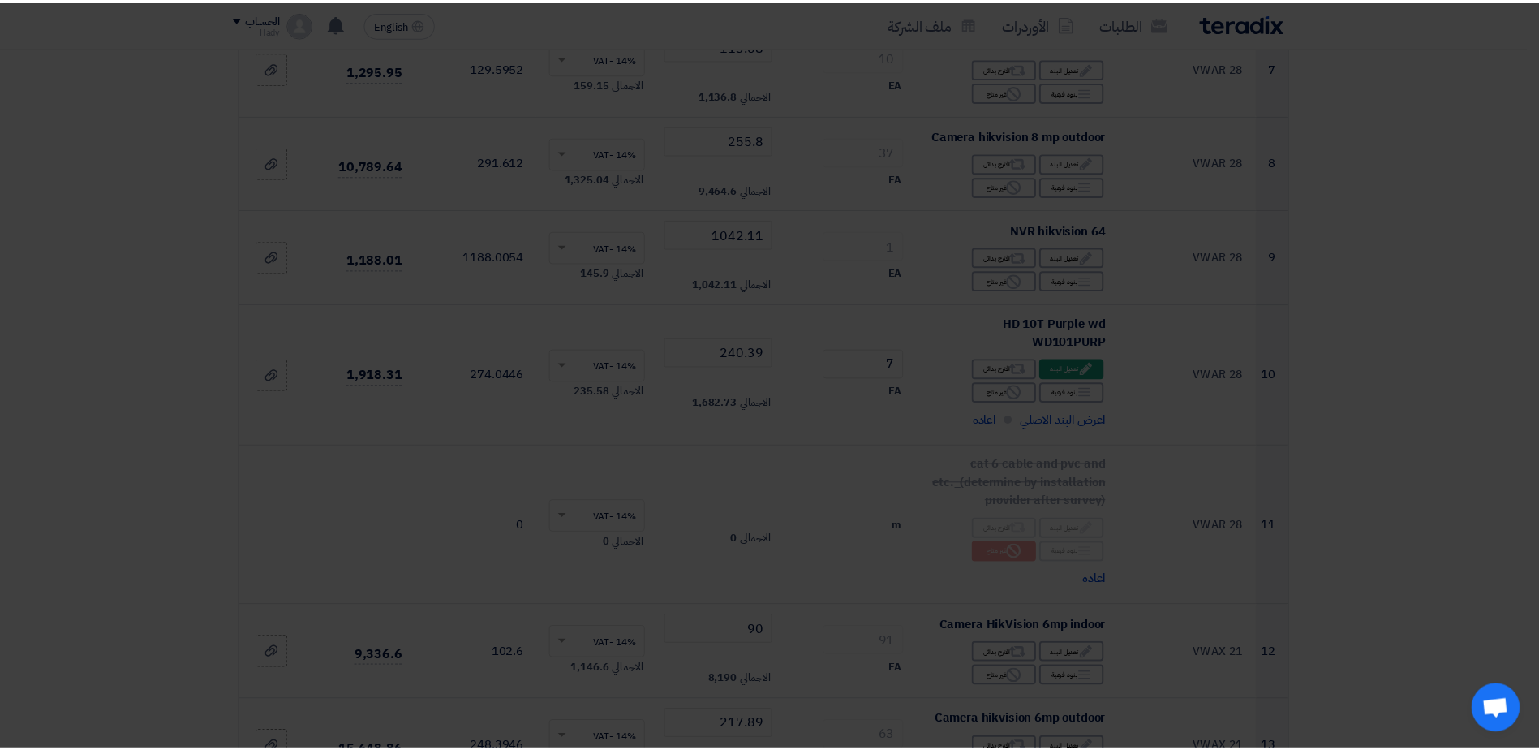
scroll to position [1510, 0]
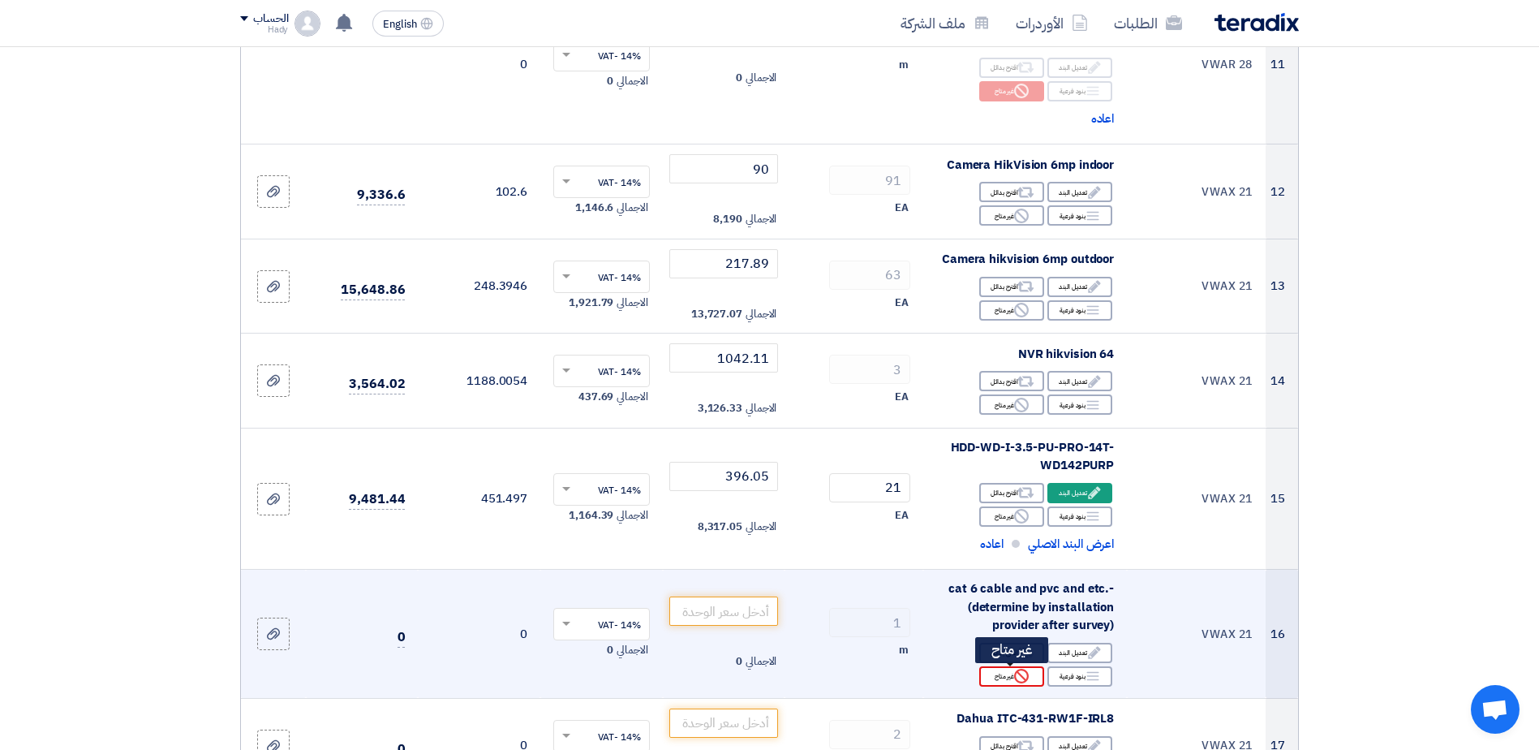
click at [1012, 677] on div "Reject غير متاح" at bounding box center [1011, 676] width 65 height 20
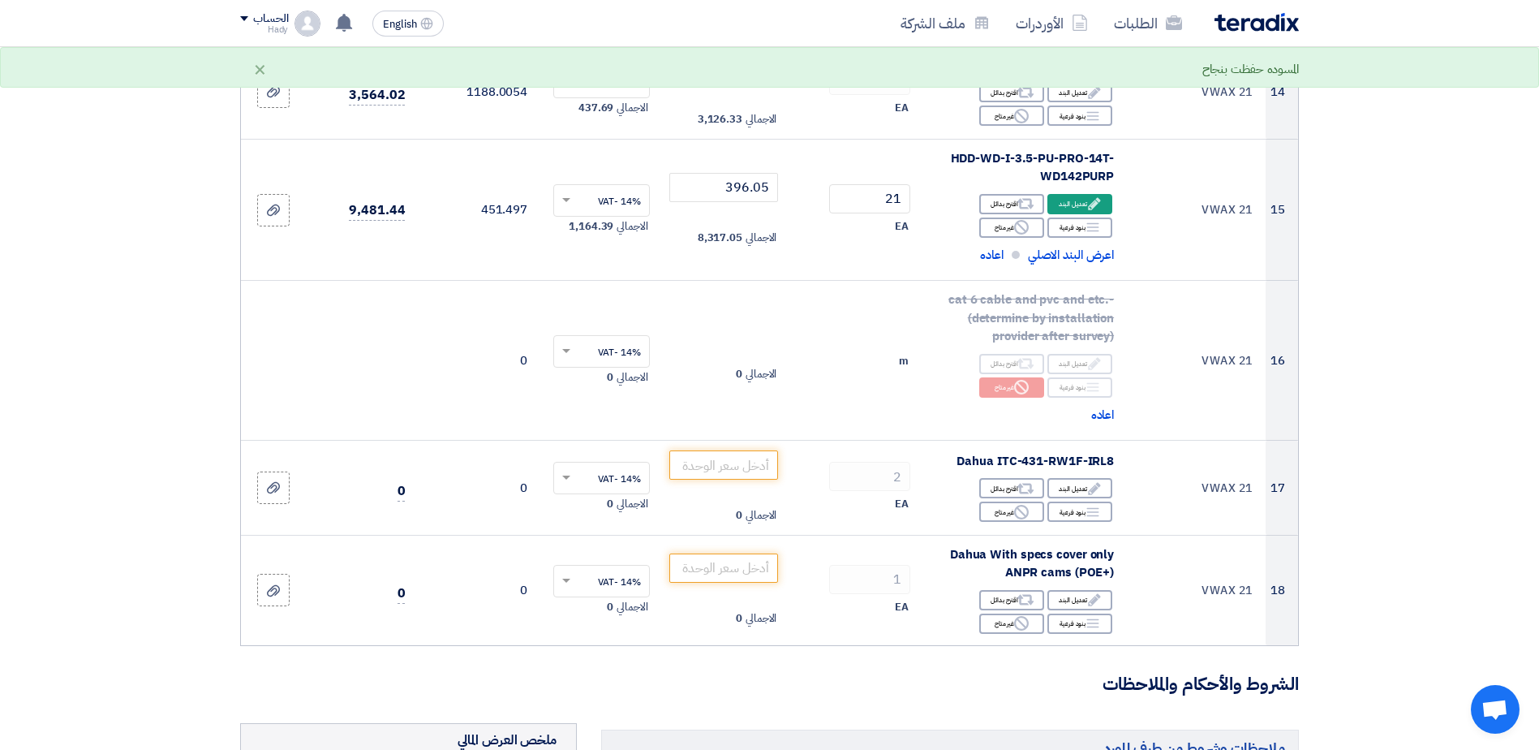
scroll to position [1925, 0]
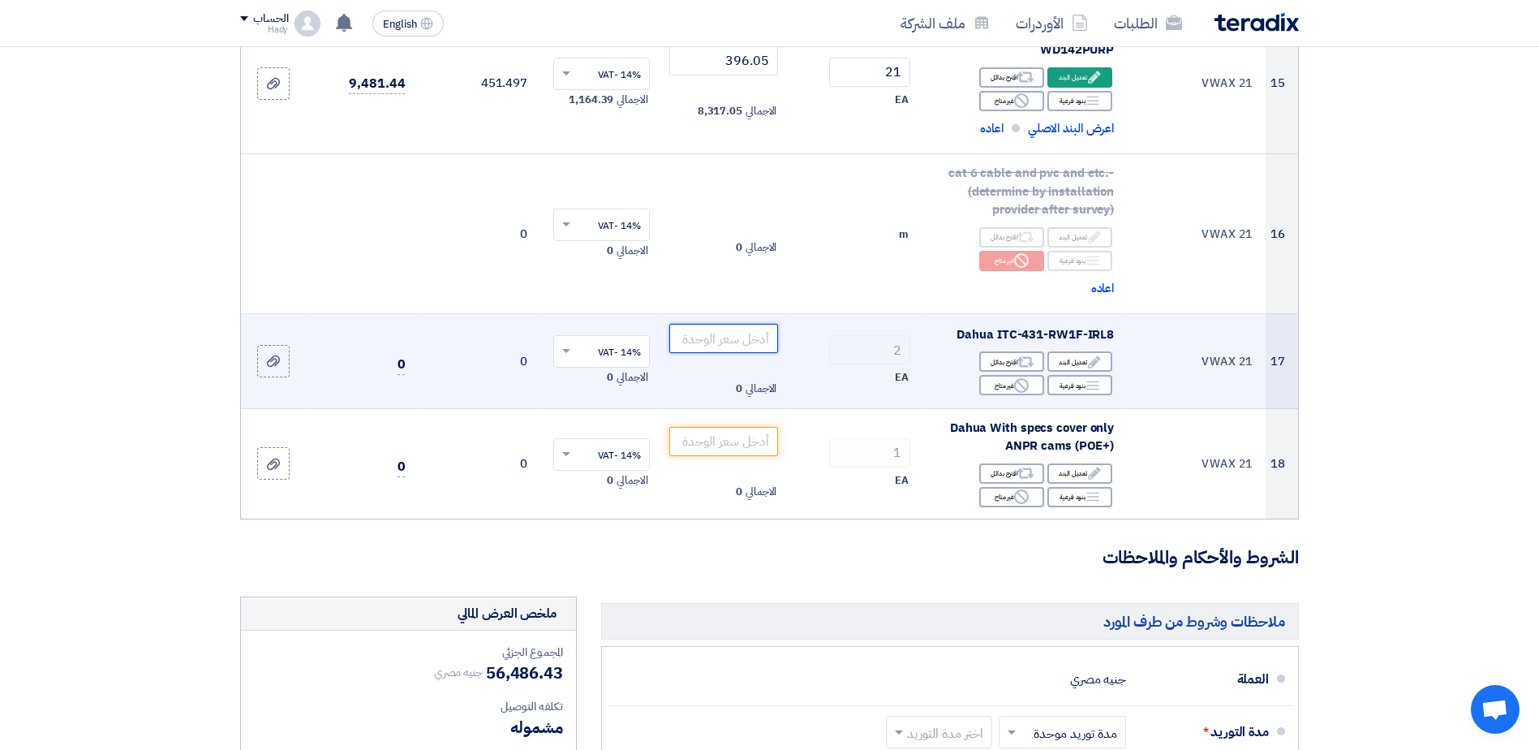
click at [736, 346] on input "number" at bounding box center [724, 338] width 110 height 29
paste input "488.15"
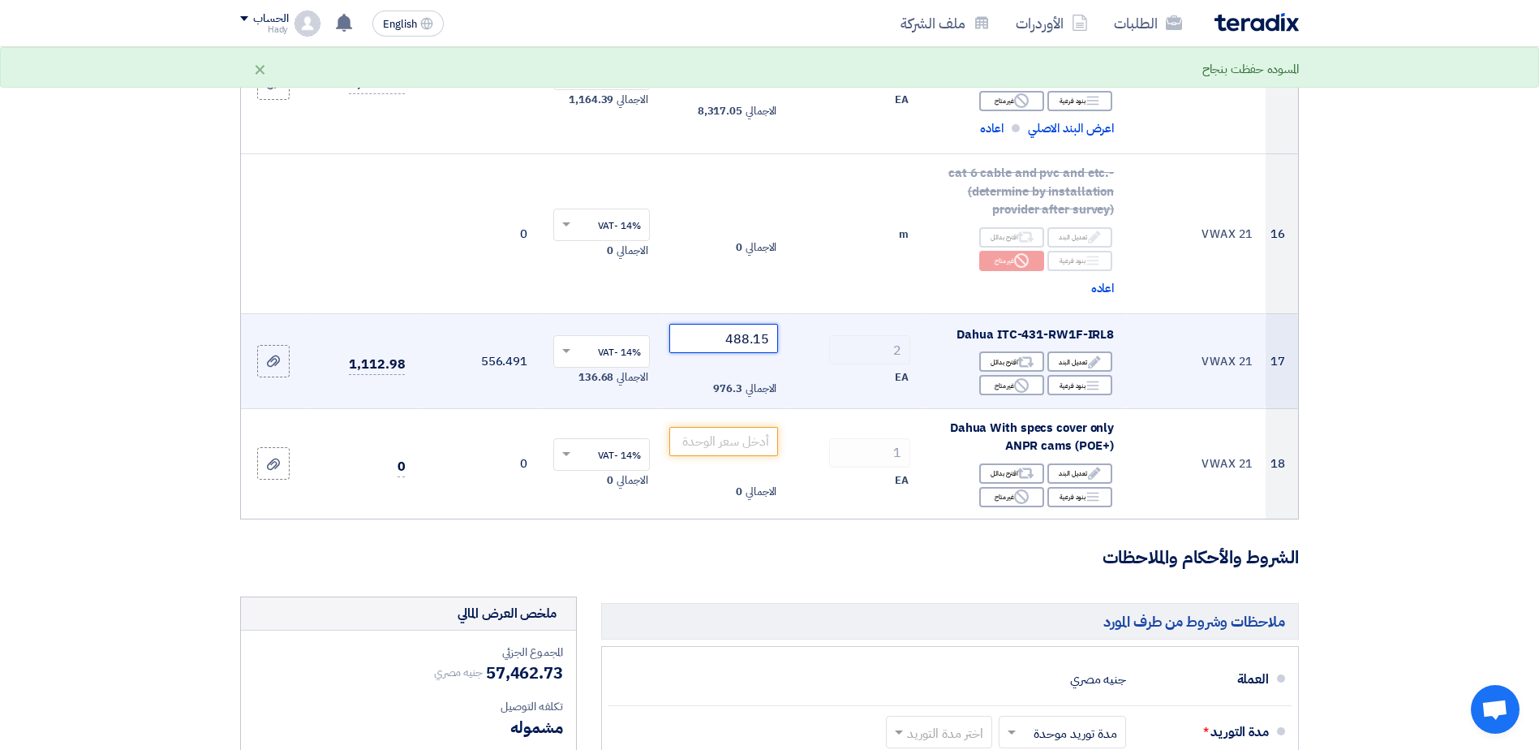
click at [767, 341] on input "488.15" at bounding box center [724, 338] width 110 height 29
type input "488.16"
click at [1076, 362] on div "Edit تعديل البند" at bounding box center [1079, 361] width 65 height 20
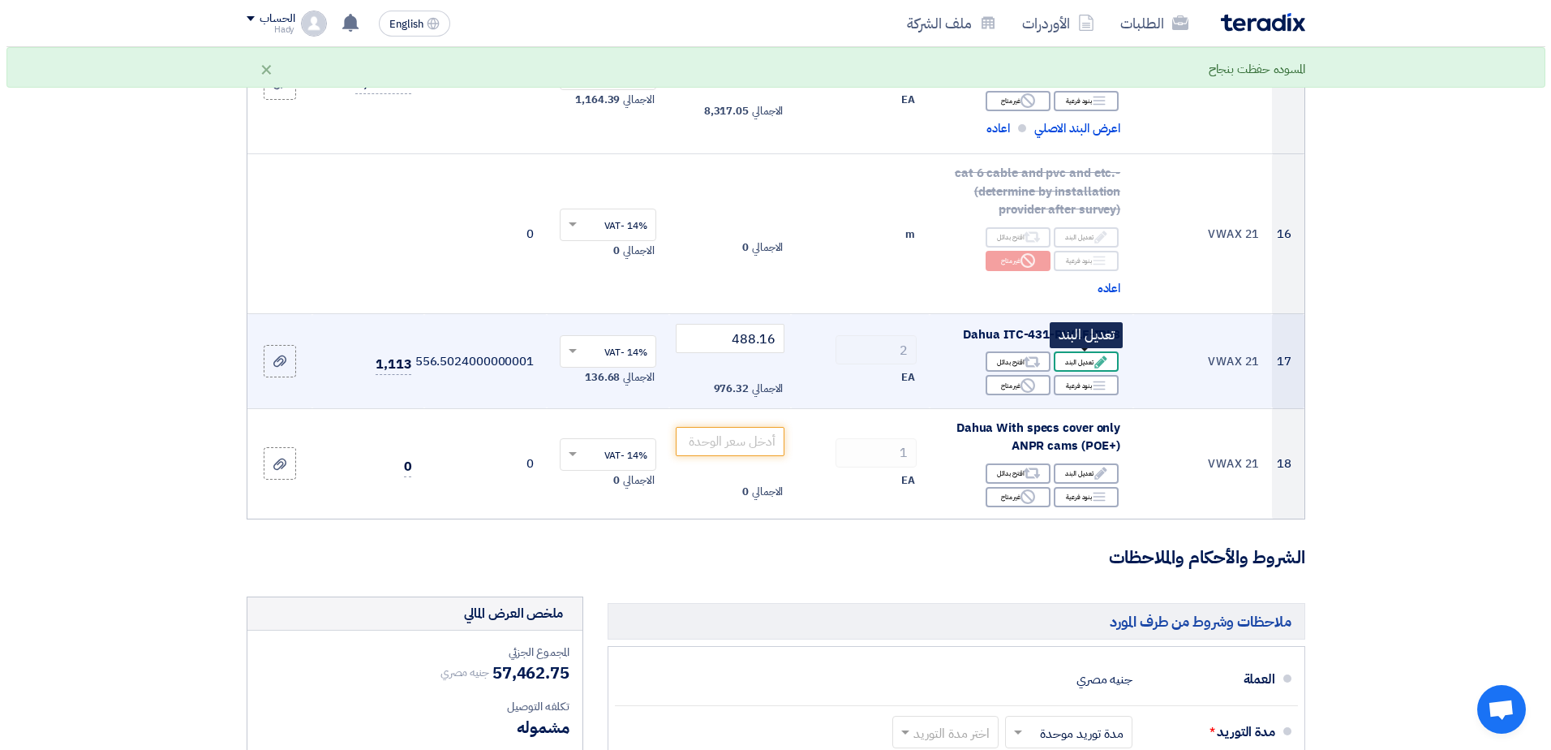
scroll to position [1463, 0]
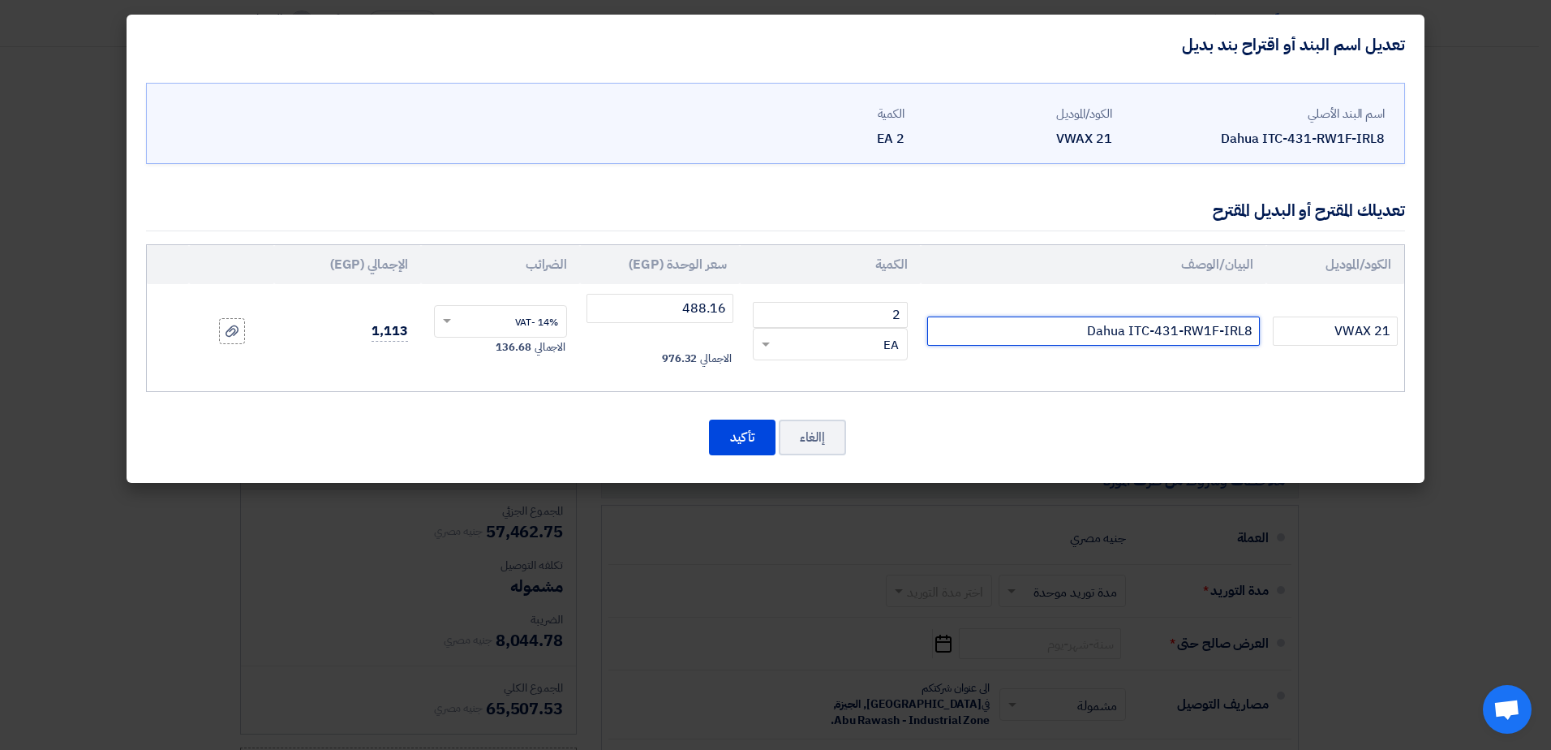
click at [1167, 331] on input "Dahua ITC-431-RW1F-IRL8" at bounding box center [1093, 330] width 333 height 29
paste input "Access ANPR Camera DHI-ITC413-PW4D-IZ1"
type input "Dahua Access ANPR Camera DHI-ITC413-PW4D-IZ1"
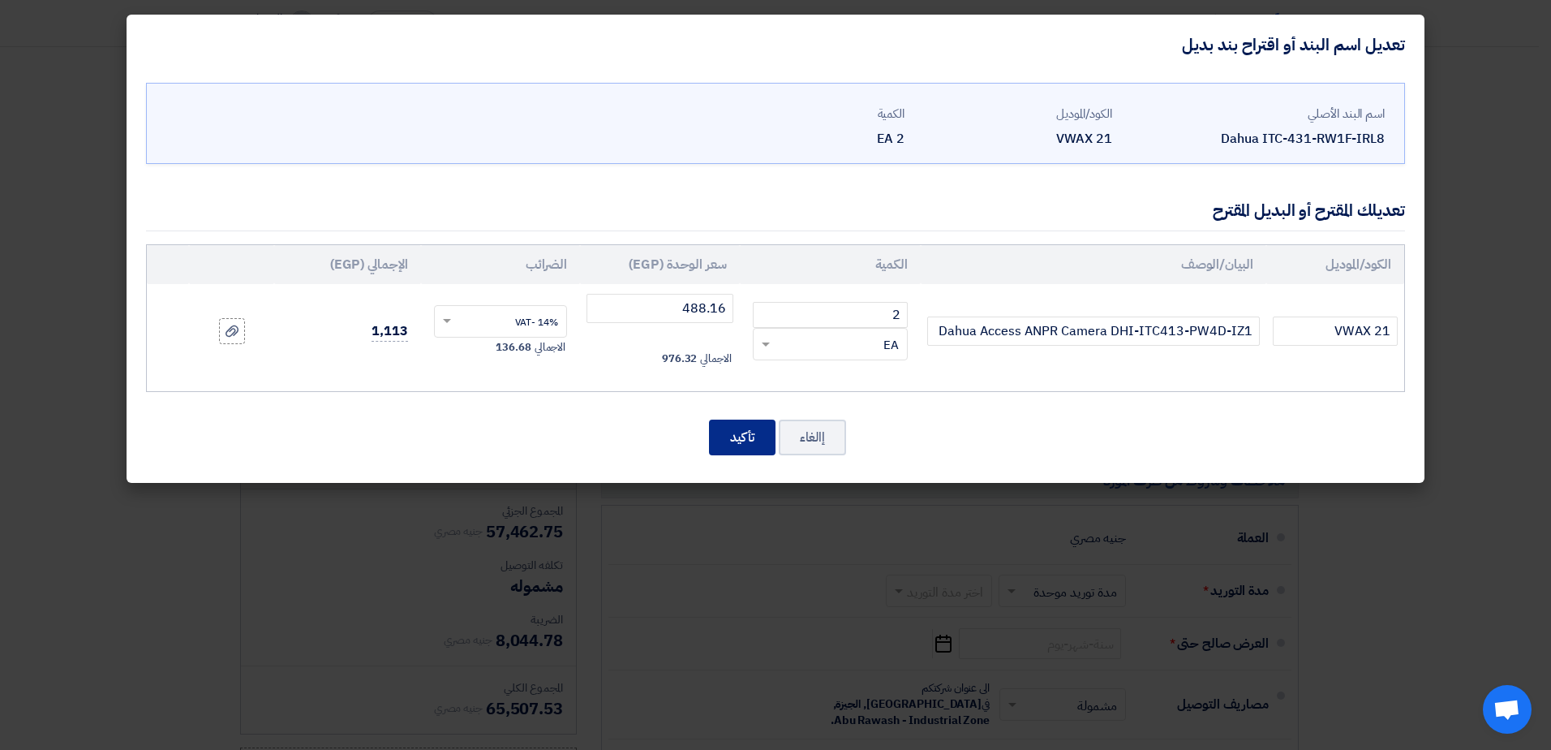
click at [742, 439] on button "تأكيد" at bounding box center [742, 437] width 67 height 36
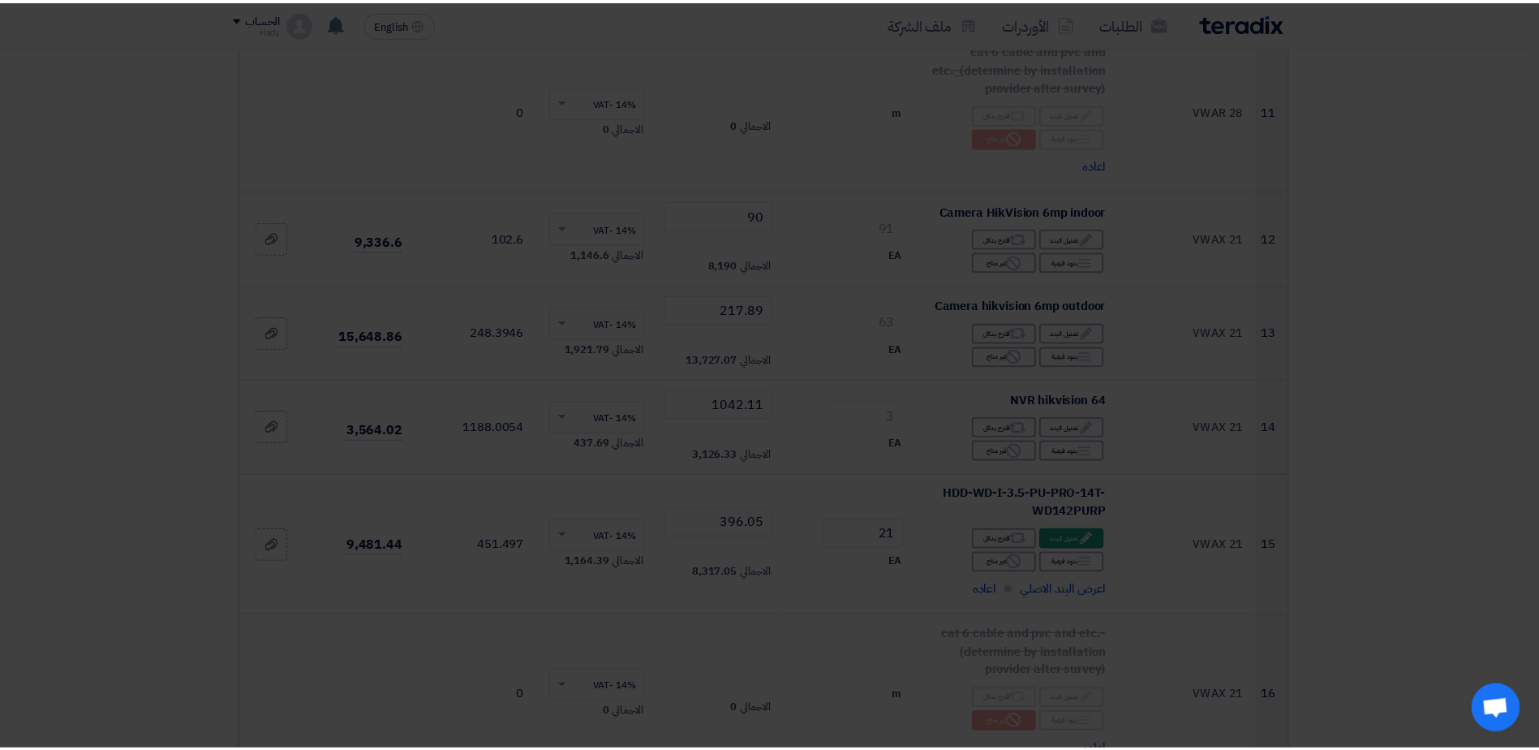
scroll to position [1925, 0]
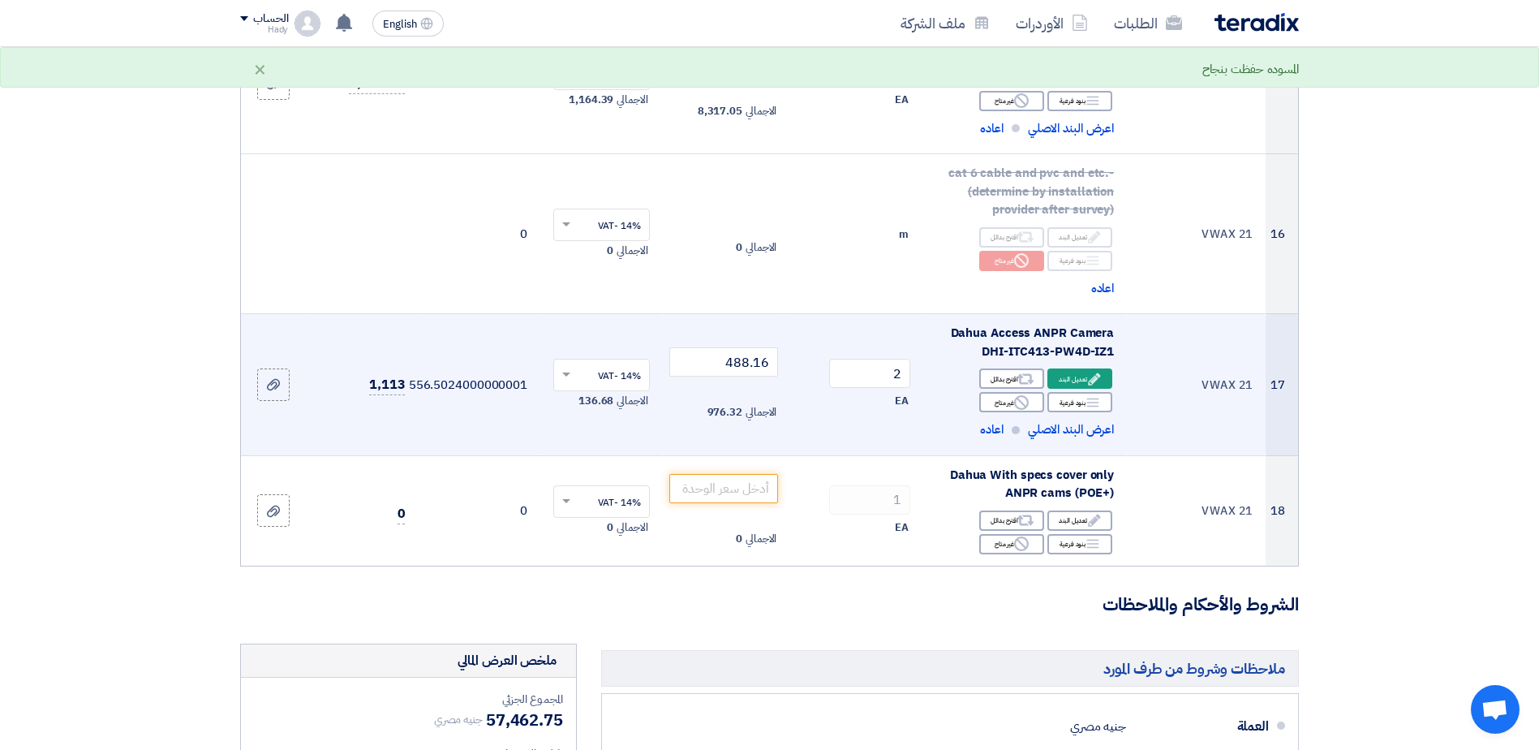
click at [481, 384] on td "556.5024000000001" at bounding box center [479, 385] width 122 height 142
click at [718, 369] on input "488.16" at bounding box center [724, 361] width 110 height 29
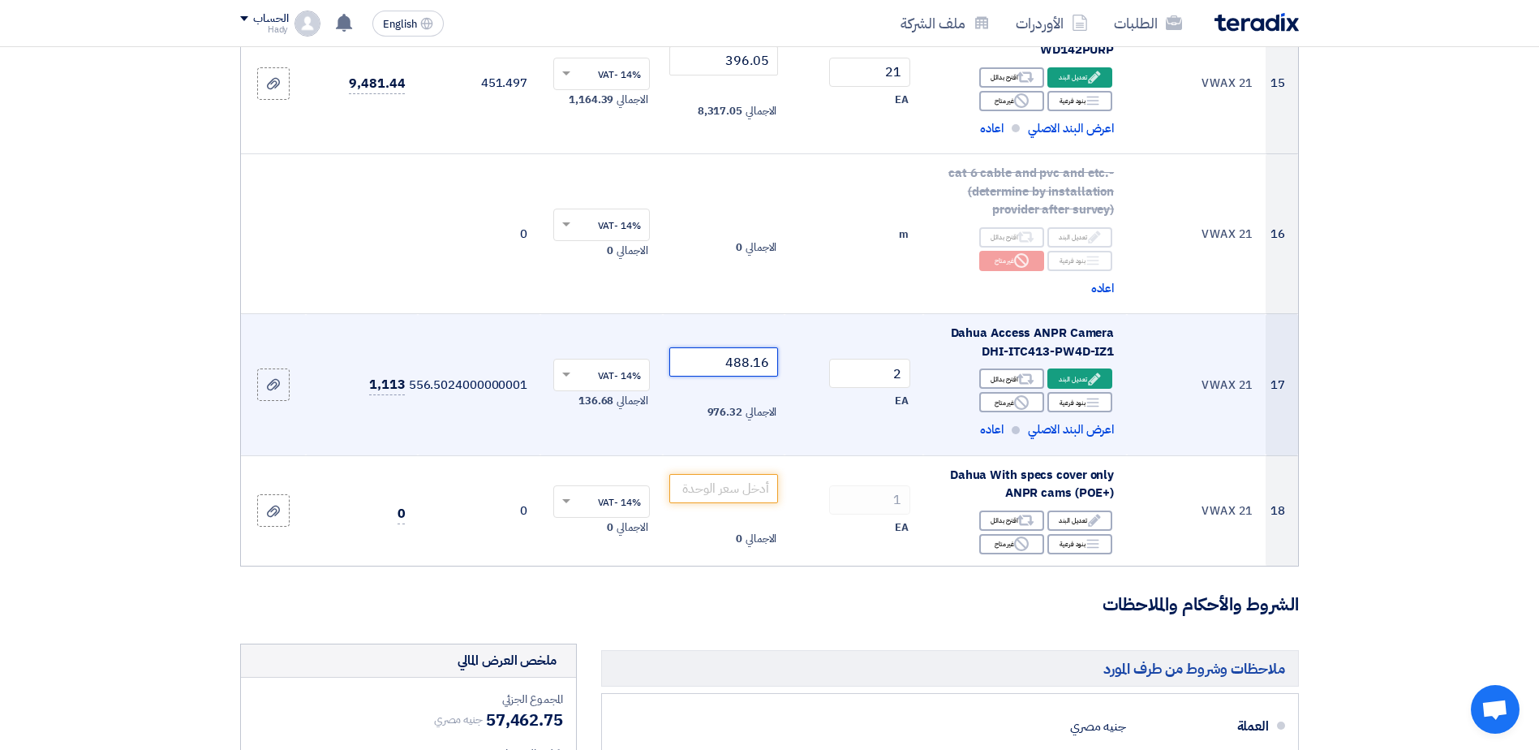
click at [755, 364] on input "488.16" at bounding box center [724, 361] width 110 height 29
click at [767, 365] on input "488.26" at bounding box center [724, 361] width 110 height 29
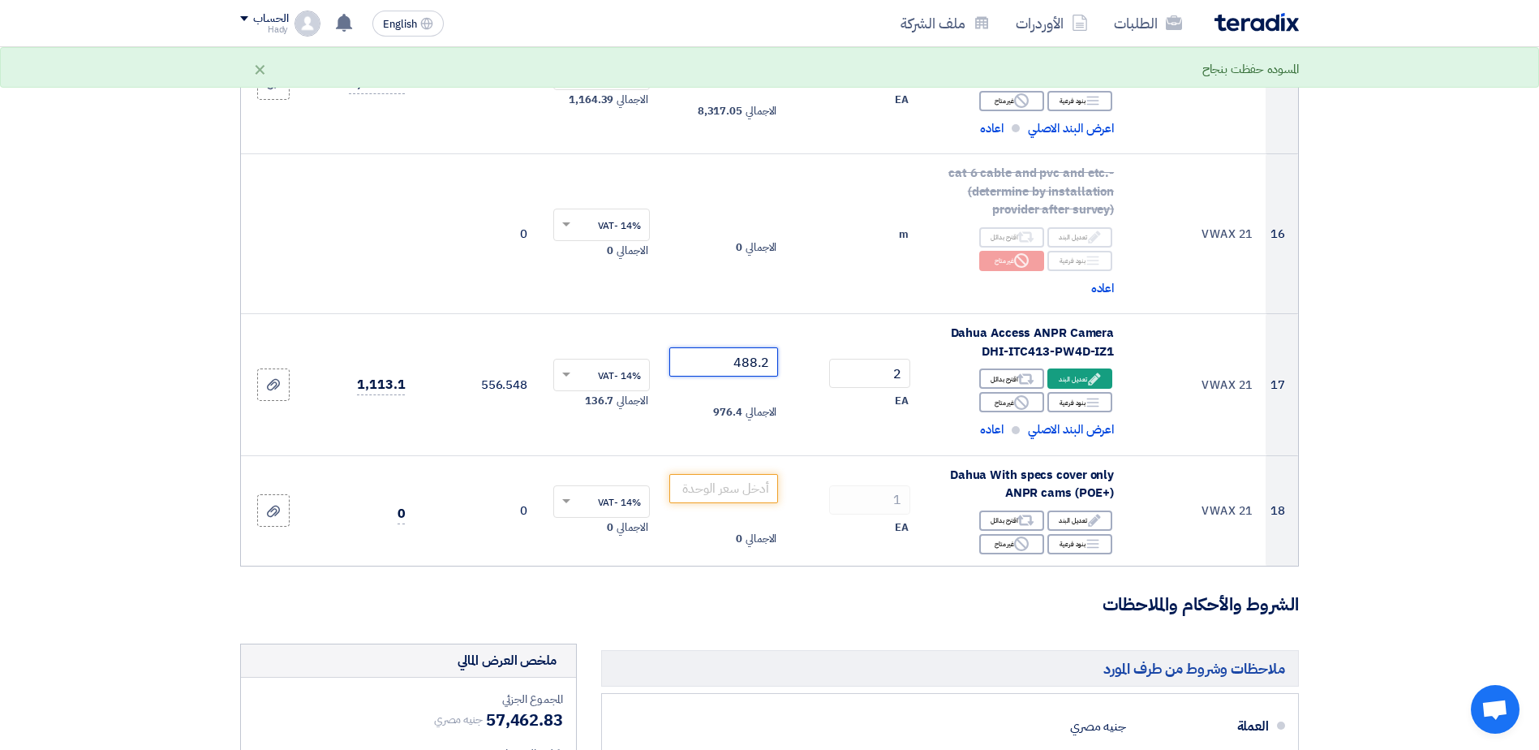
type input "488.2"
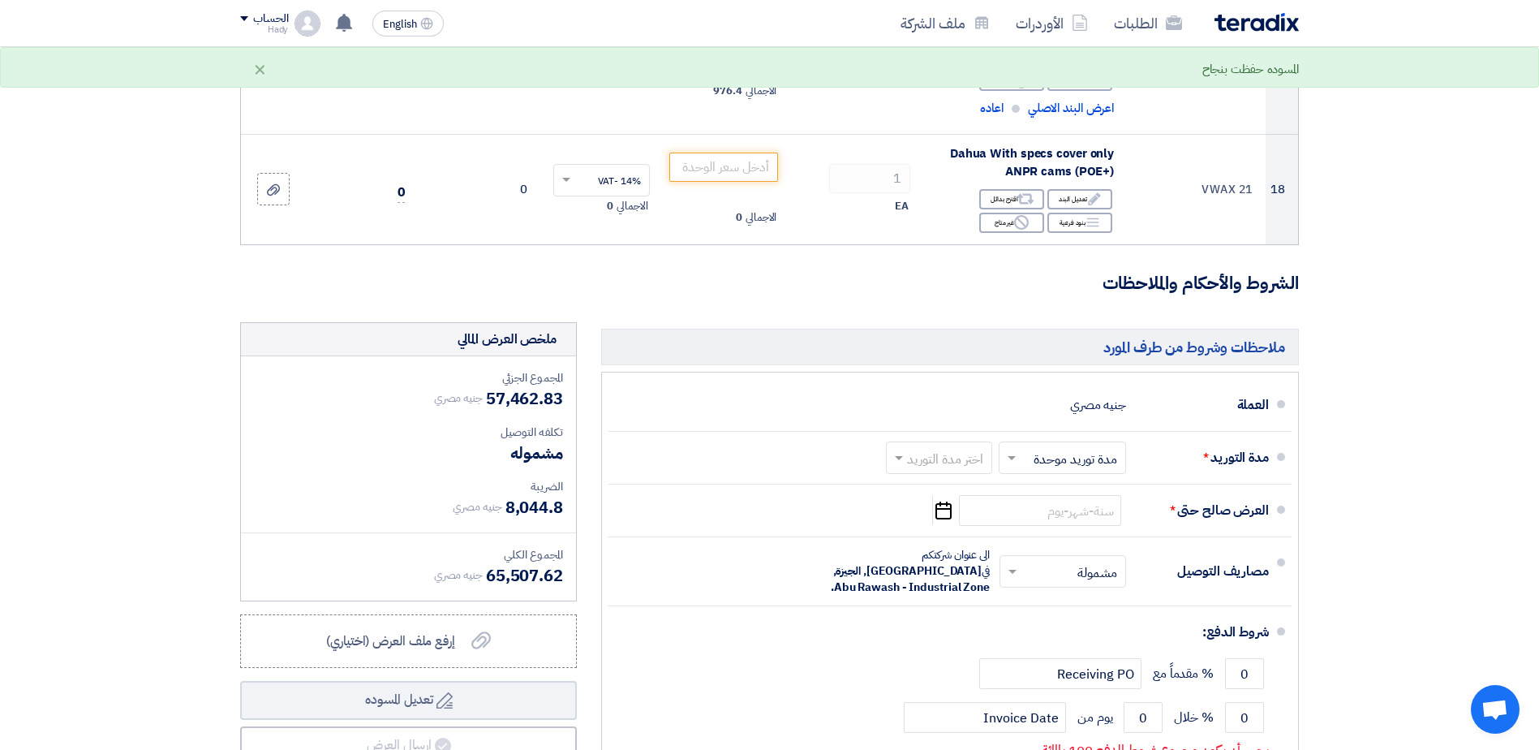
scroll to position [2253, 0]
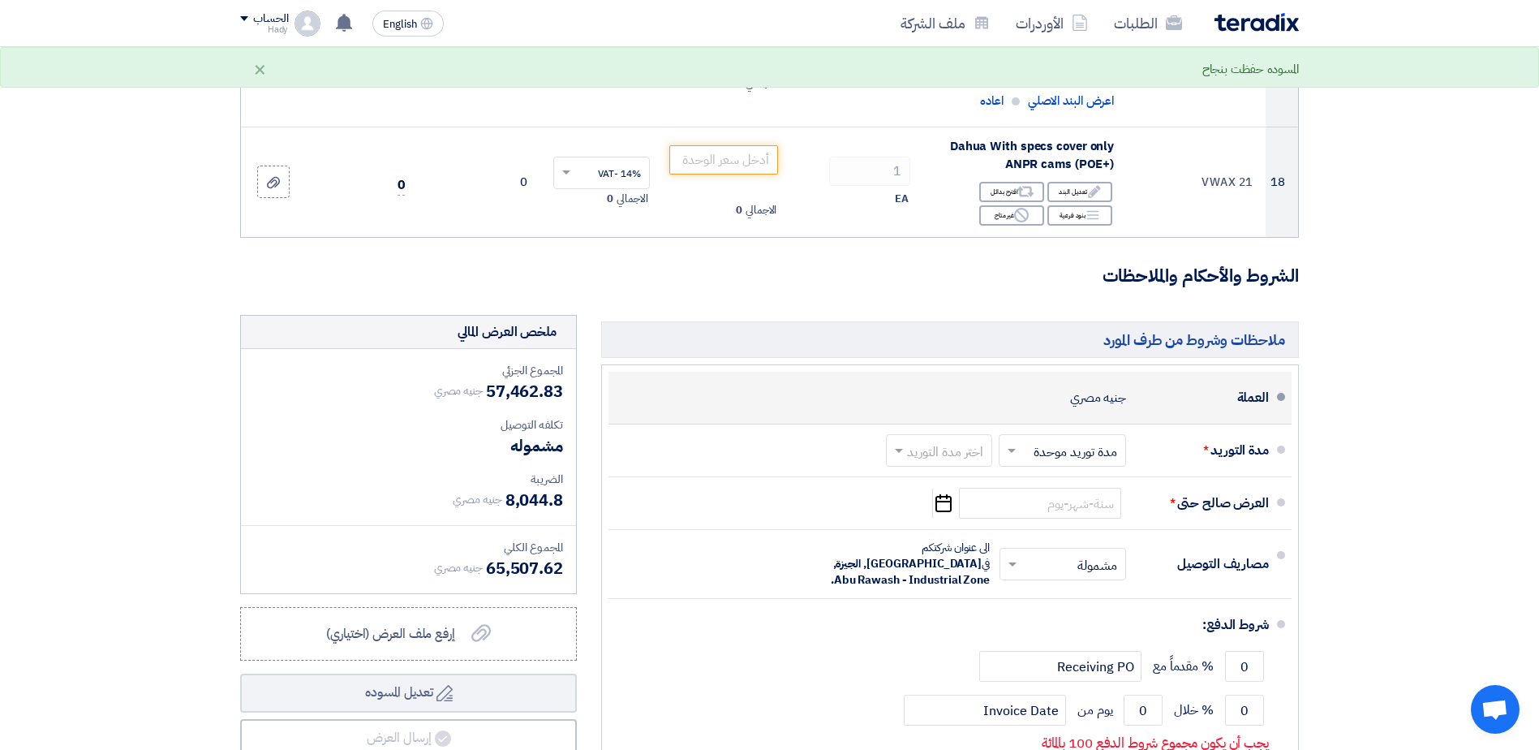
click at [1072, 402] on div "جنيه مصري" at bounding box center [1098, 397] width 56 height 31
click at [1076, 402] on div "جنيه مصري" at bounding box center [1098, 397] width 56 height 31
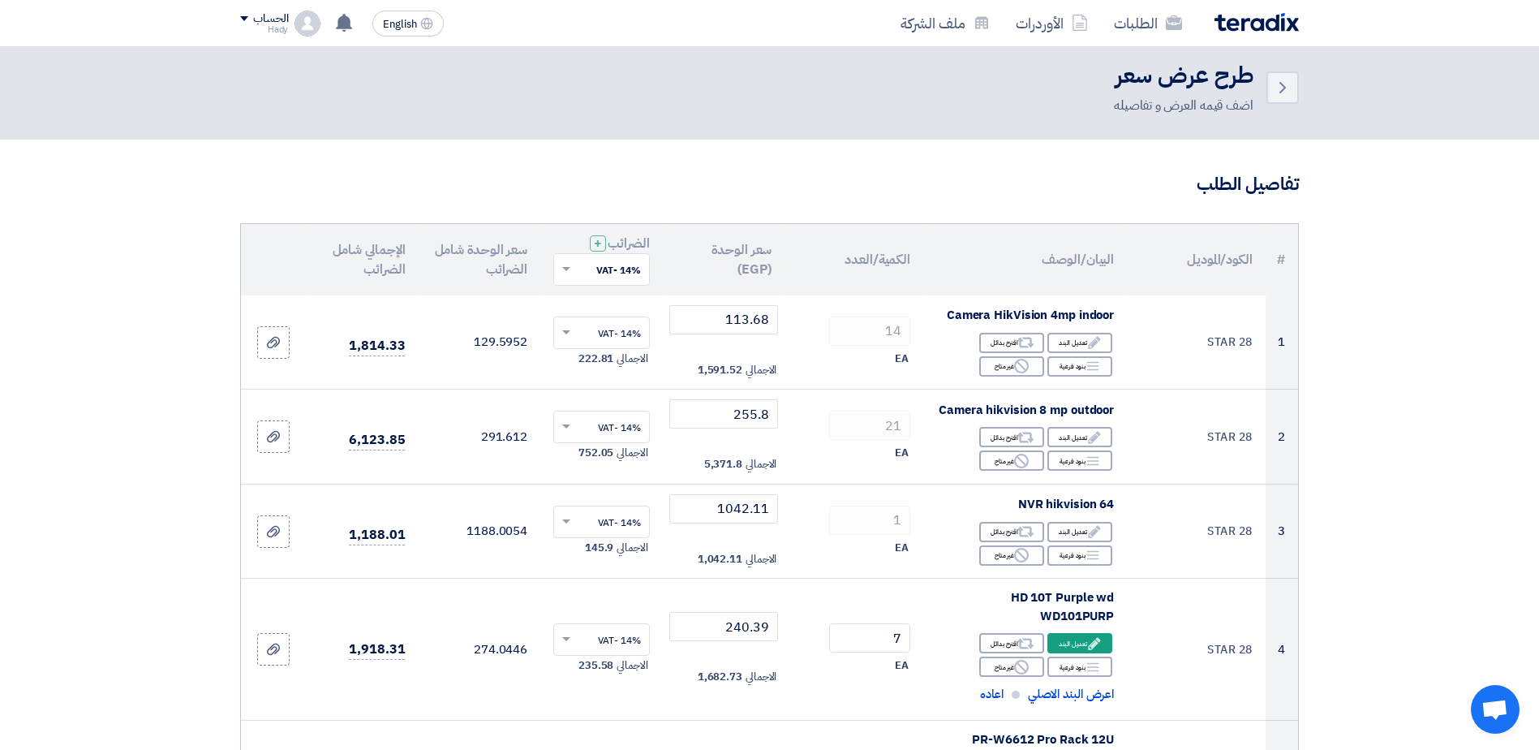
scroll to position [0, 0]
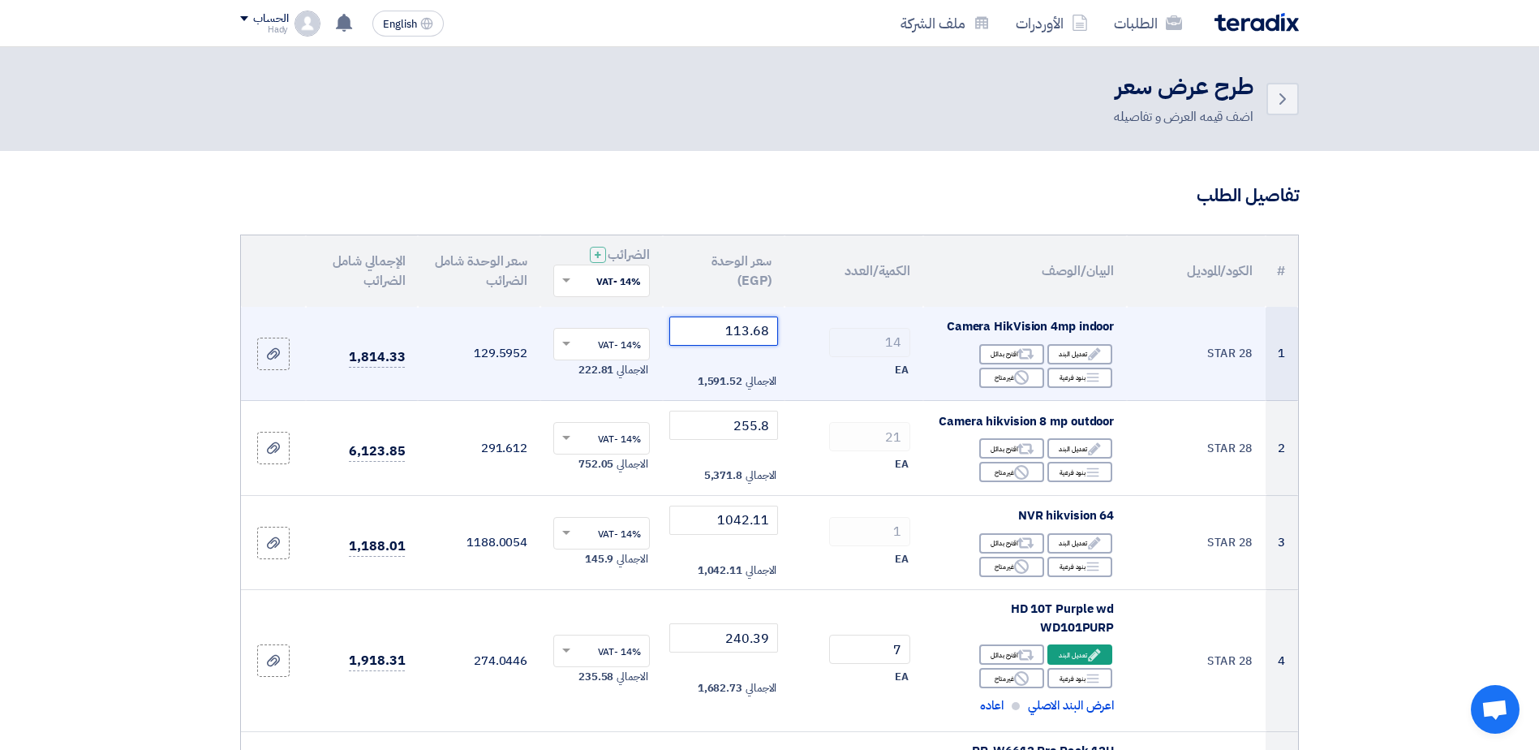
click at [737, 326] on input "113.68" at bounding box center [724, 330] width 110 height 29
click at [745, 329] on input "113.68" at bounding box center [724, 330] width 110 height 29
click at [744, 328] on input "113.68" at bounding box center [724, 330] width 110 height 29
paste input "5570.17"
type input "5570.17"
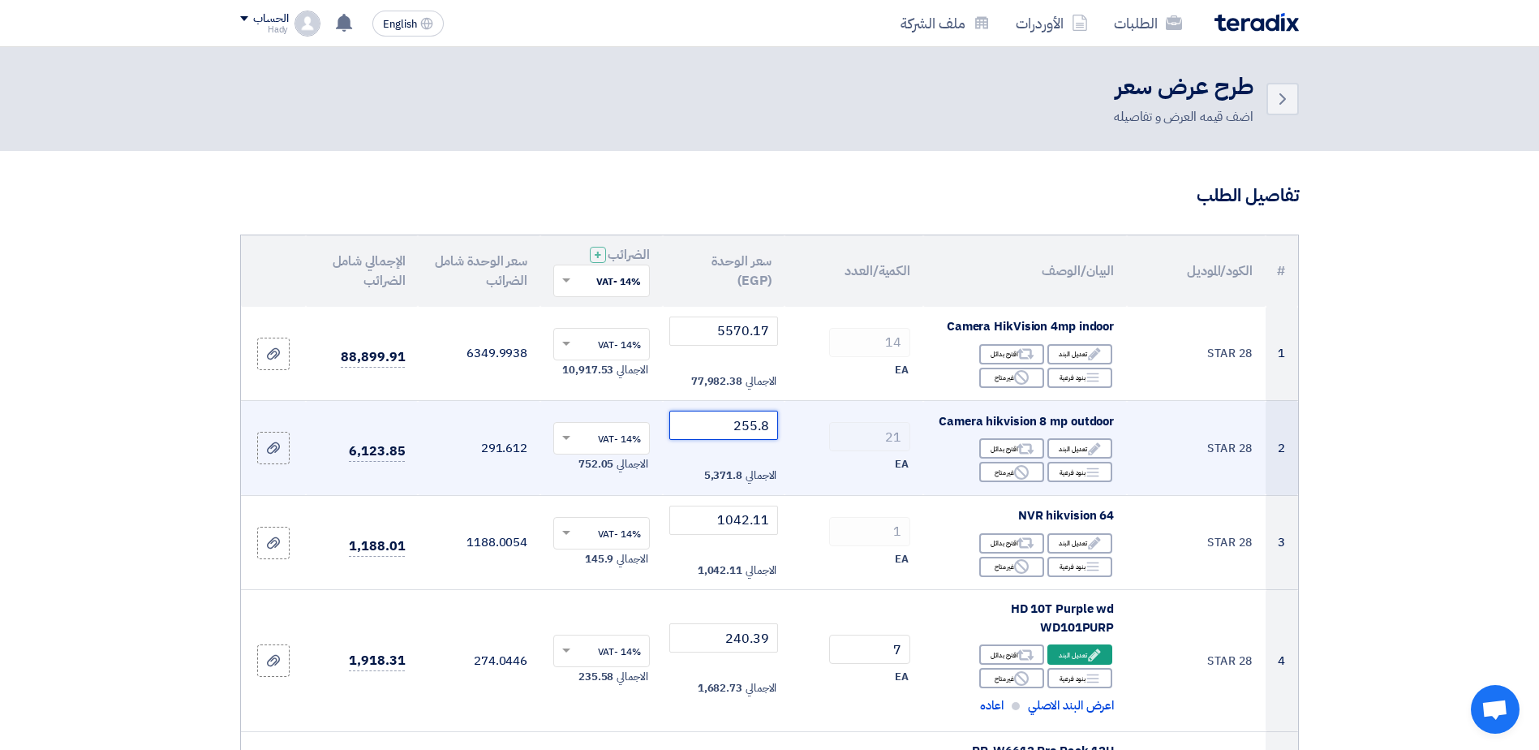
click at [736, 425] on input "255.8" at bounding box center [724, 424] width 110 height 29
paste input "12533.6"
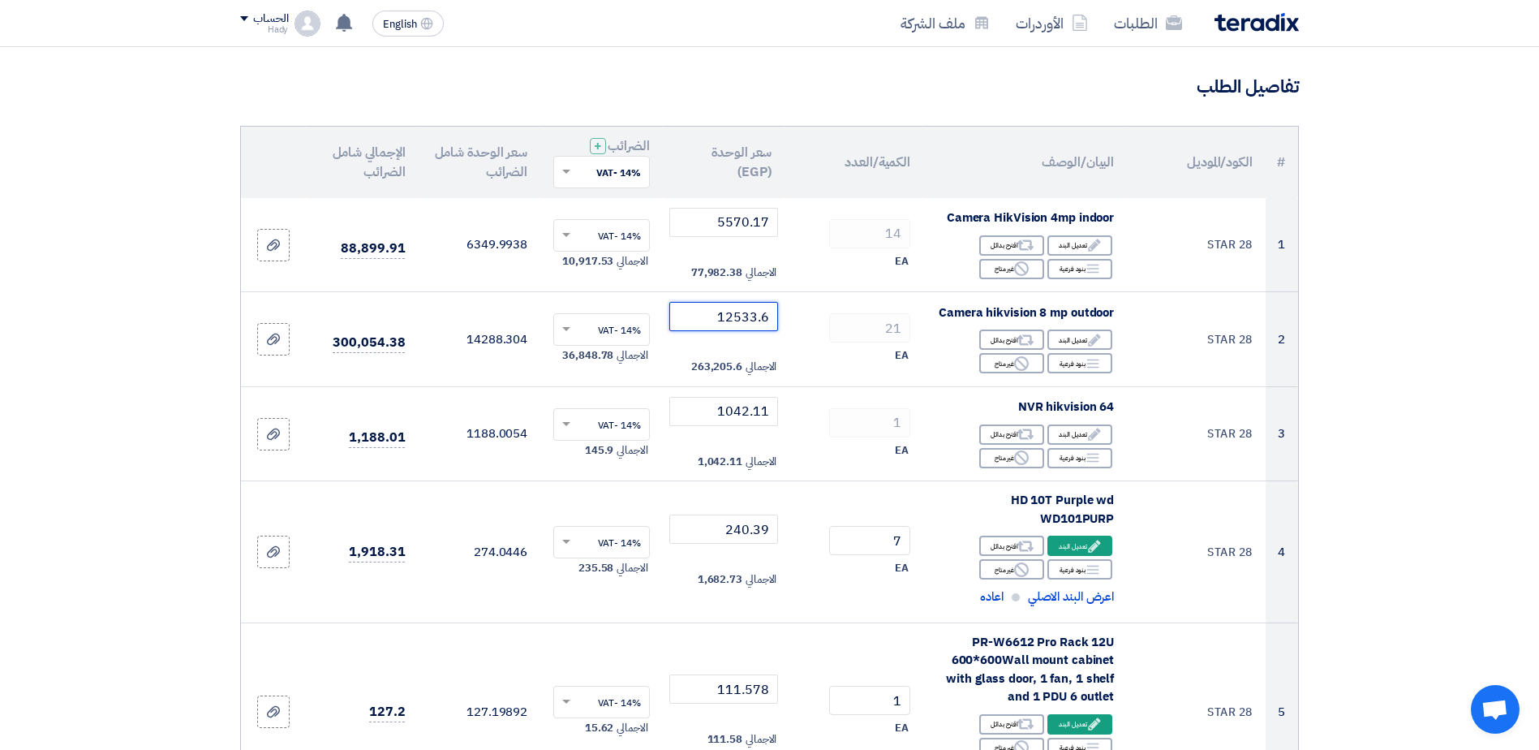
scroll to position [116, 0]
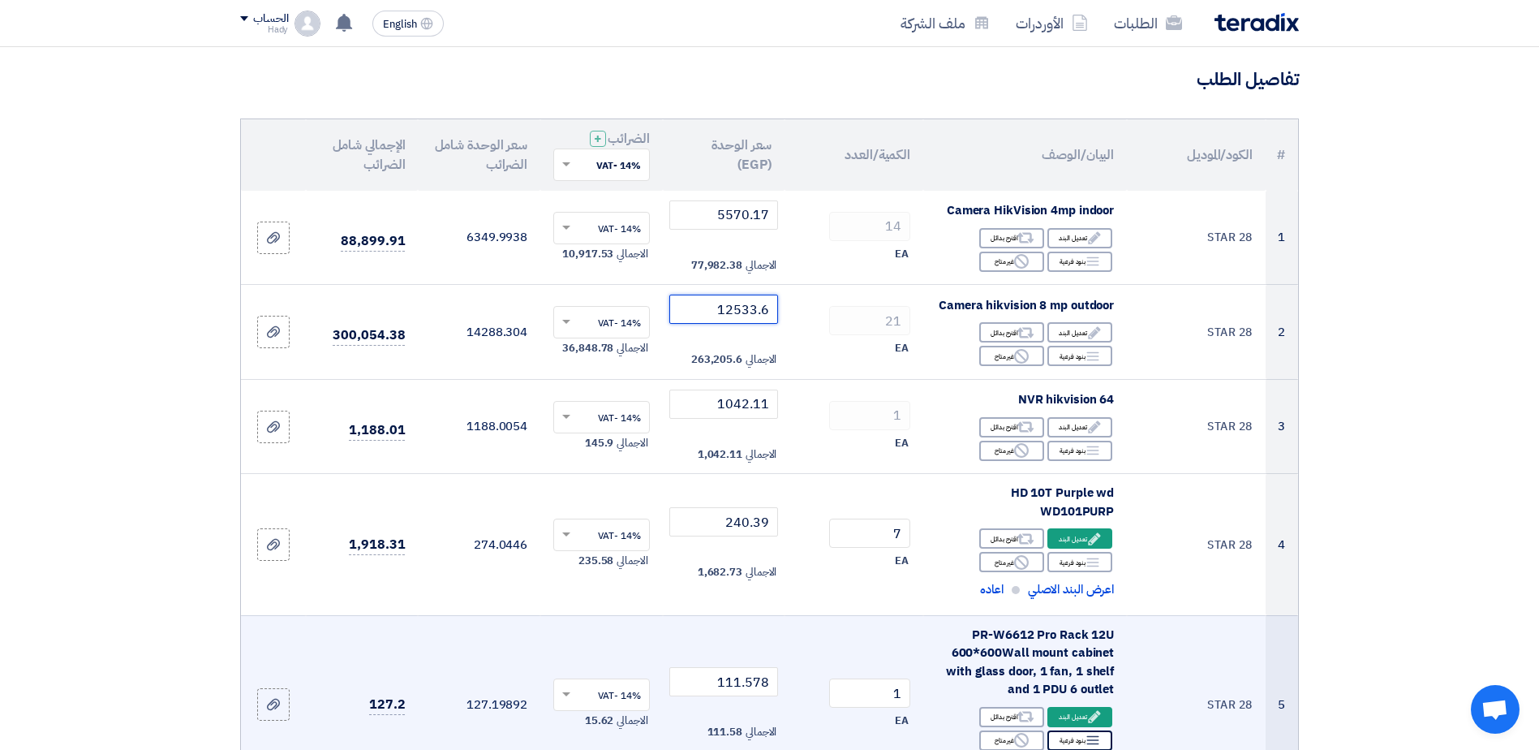
type input "12533.6"
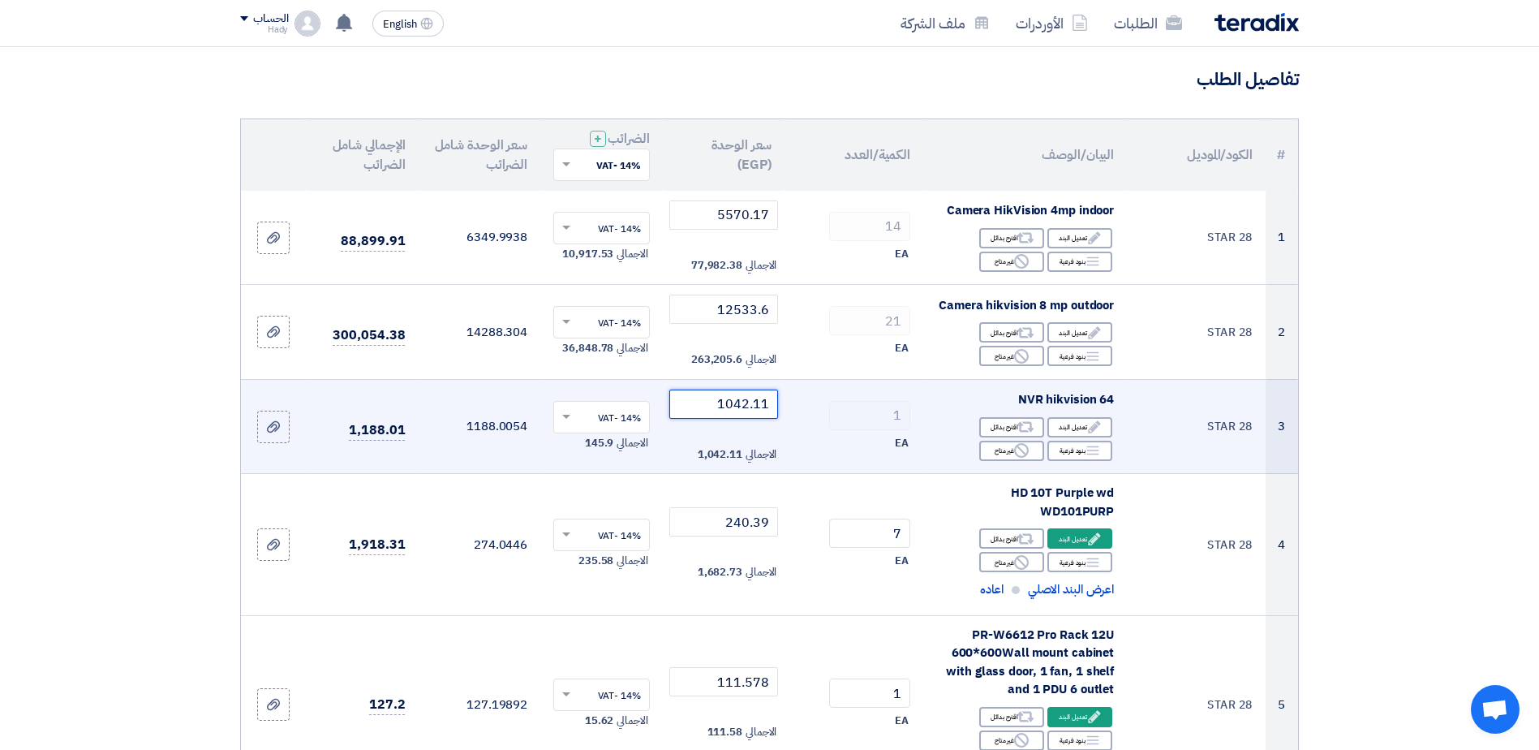
click at [742, 400] on input "1042.11" at bounding box center [724, 403] width 110 height 29
paste input "51063.15"
click at [767, 410] on input "51063.15" at bounding box center [724, 403] width 110 height 29
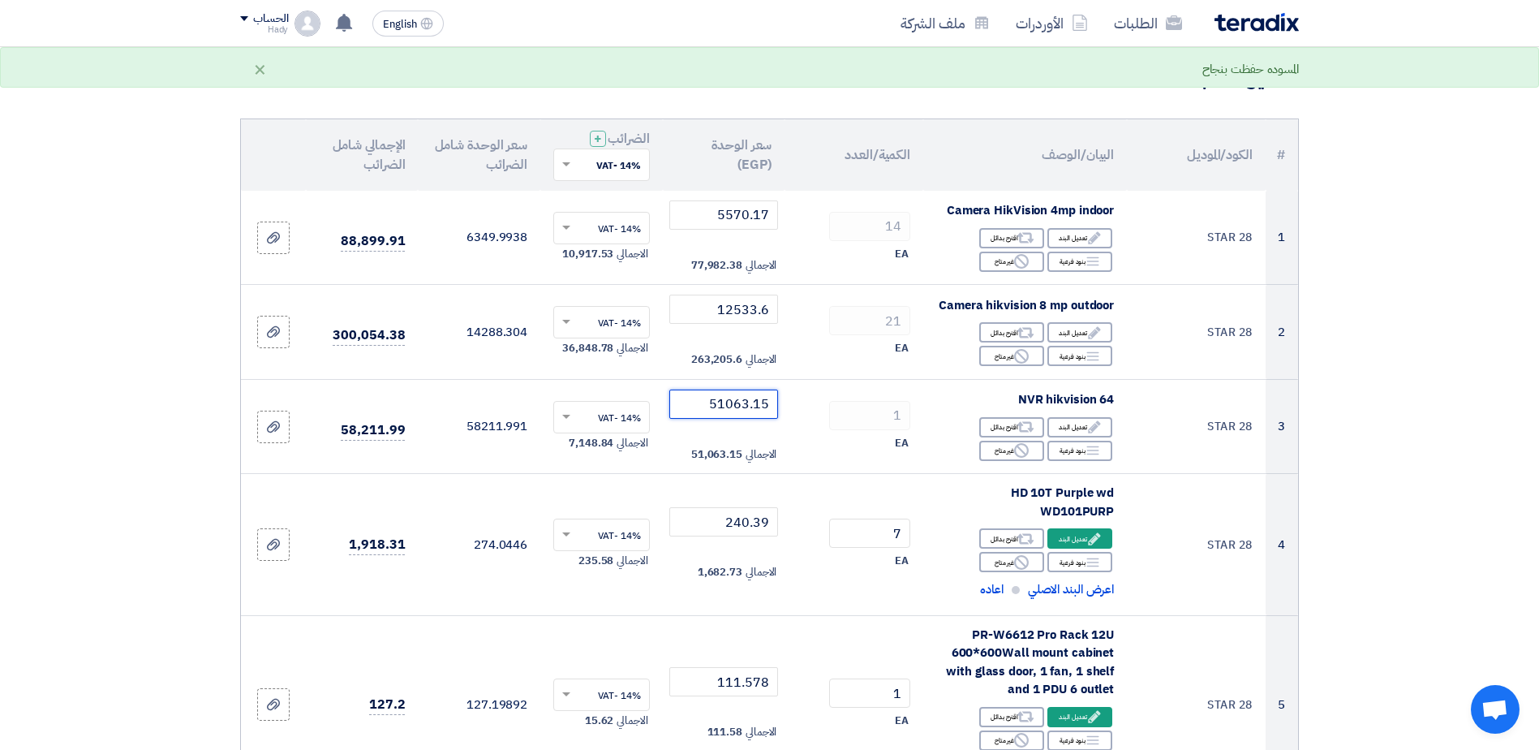
type input "51063.15"
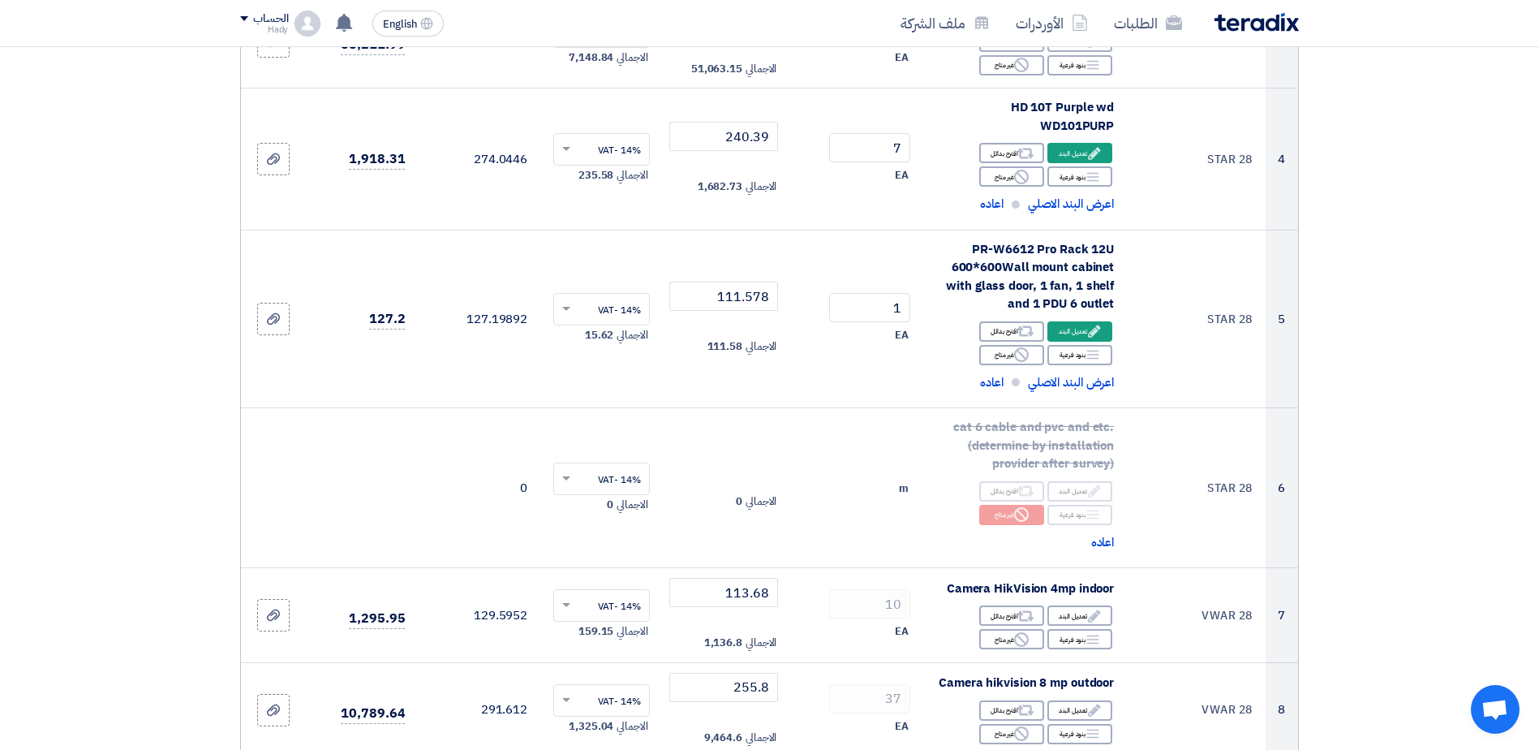
scroll to position [518, 0]
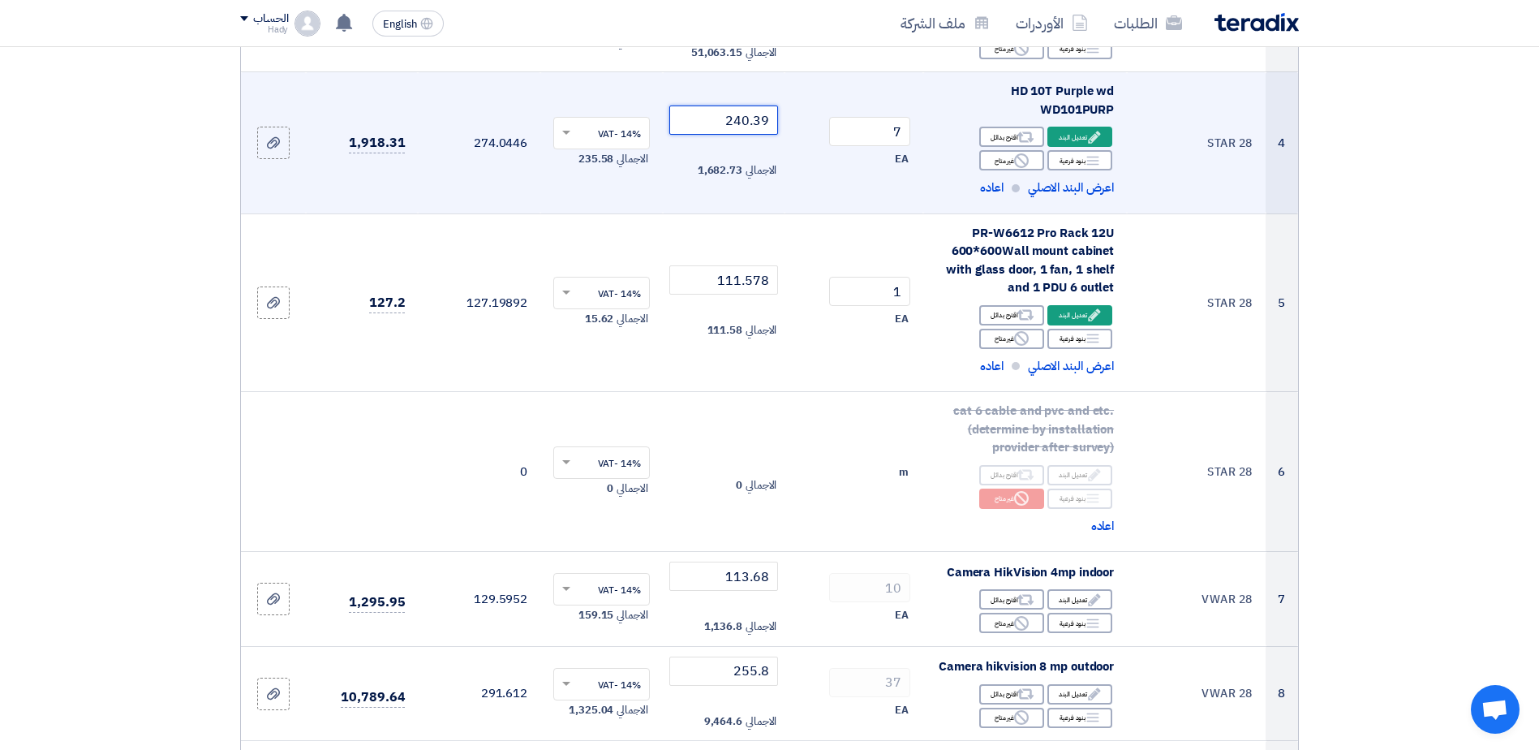
click at [737, 119] on input "240.39" at bounding box center [724, 119] width 110 height 29
click at [738, 121] on input "240.39" at bounding box center [724, 119] width 110 height 29
paste input "11779.3"
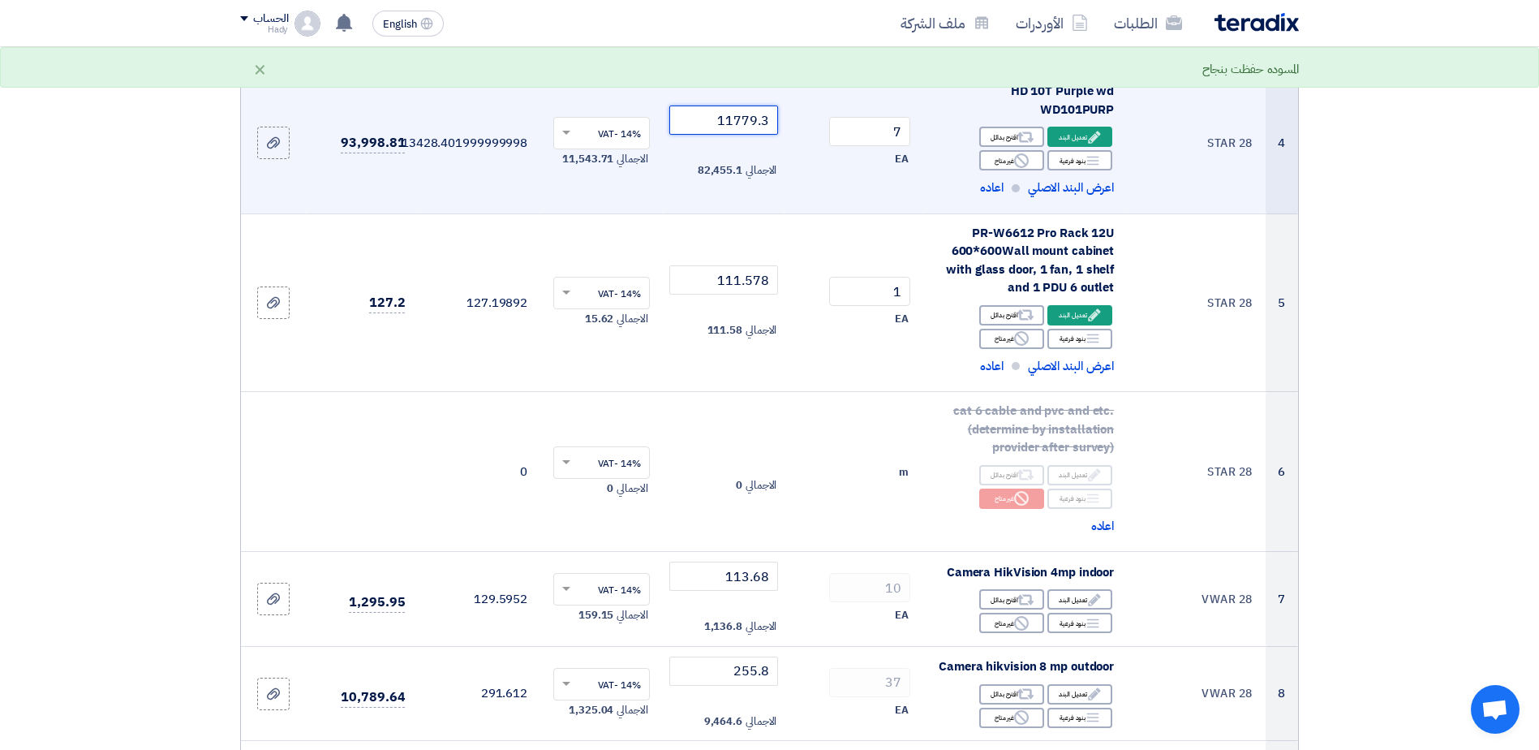
drag, startPoint x: 758, startPoint y: 122, endPoint x: 778, endPoint y: 127, distance: 20.9
click at [778, 127] on input "11779.3" at bounding box center [724, 119] width 110 height 29
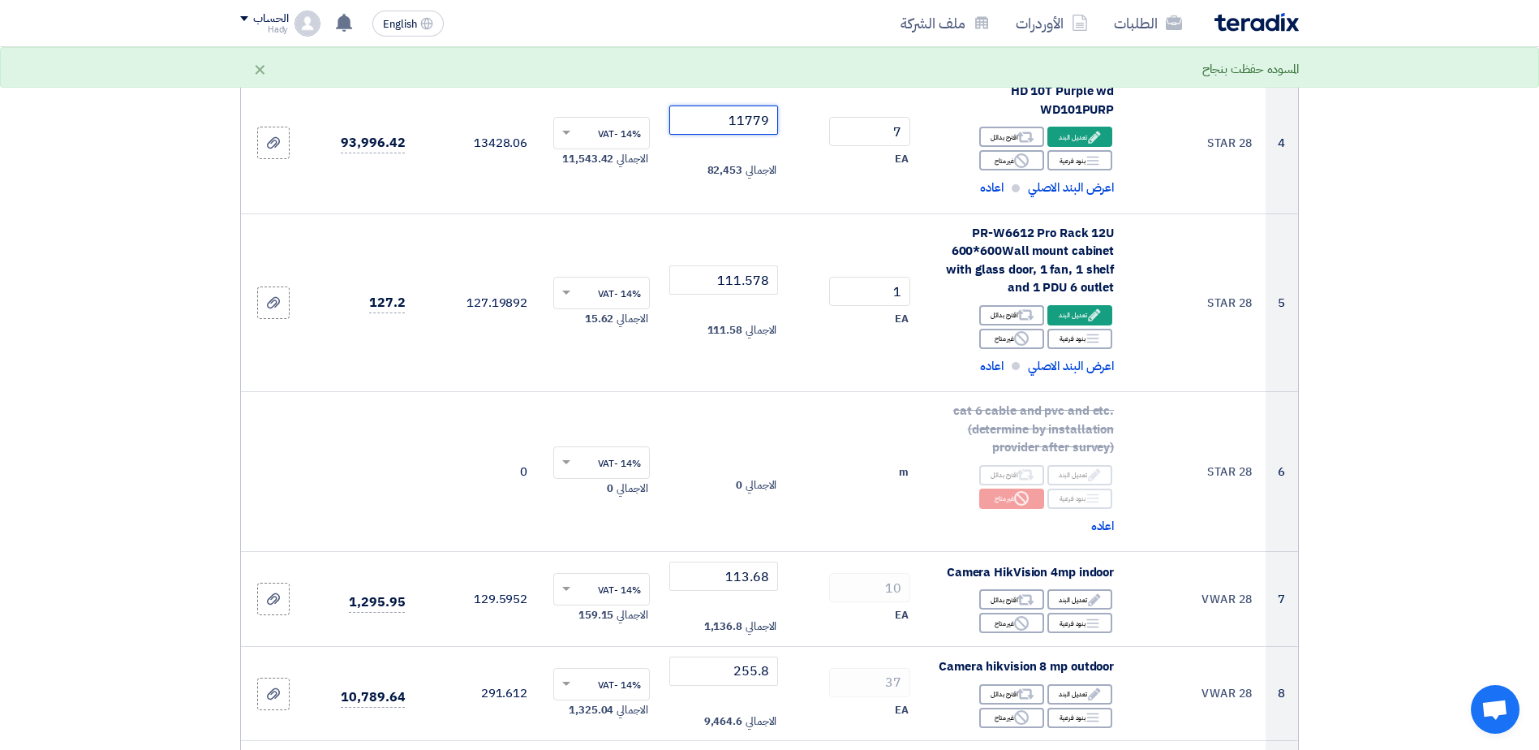
type input "11779"
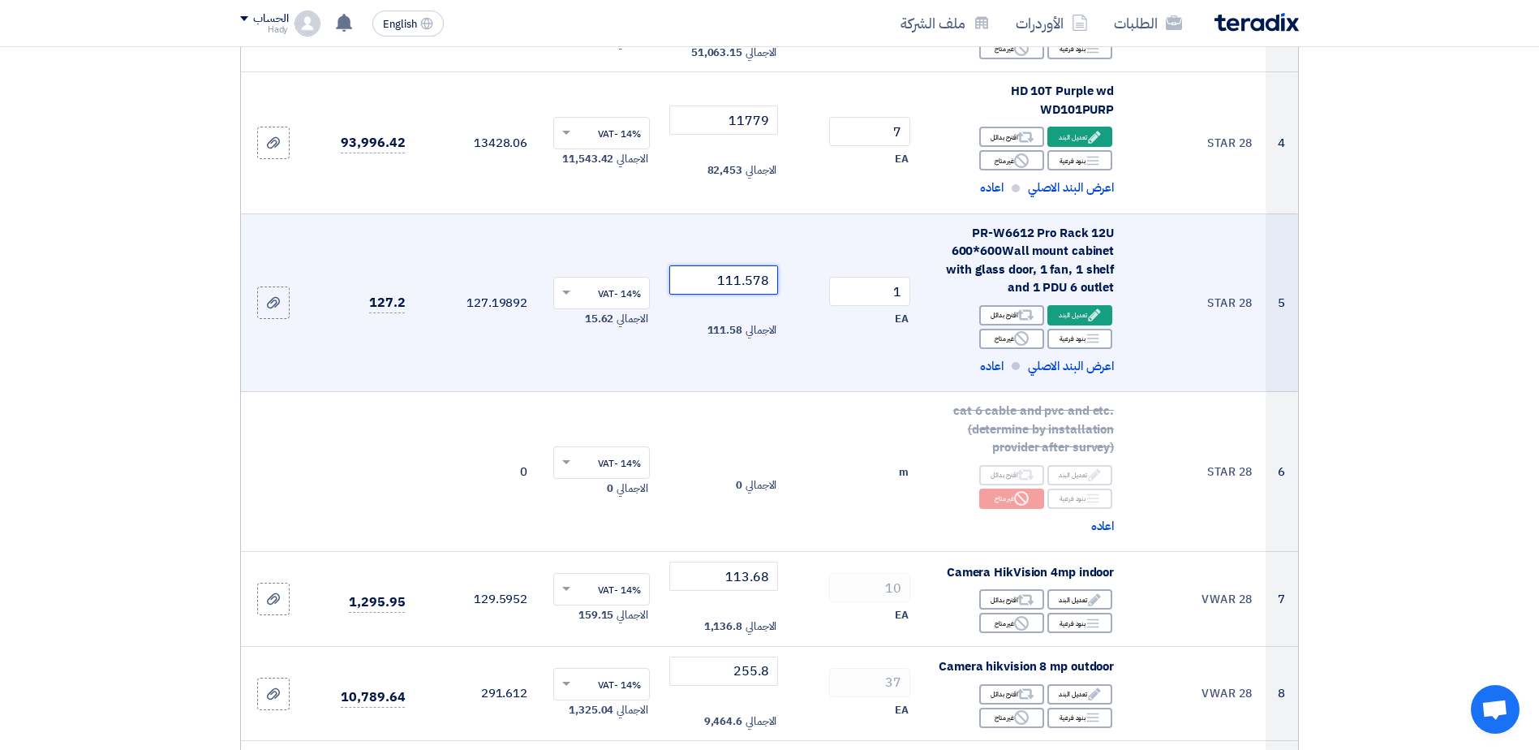
click at [731, 278] on input "111.578" at bounding box center [724, 279] width 110 height 29
click at [746, 284] on input "111.578" at bounding box center [724, 279] width 110 height 29
paste input "5467"
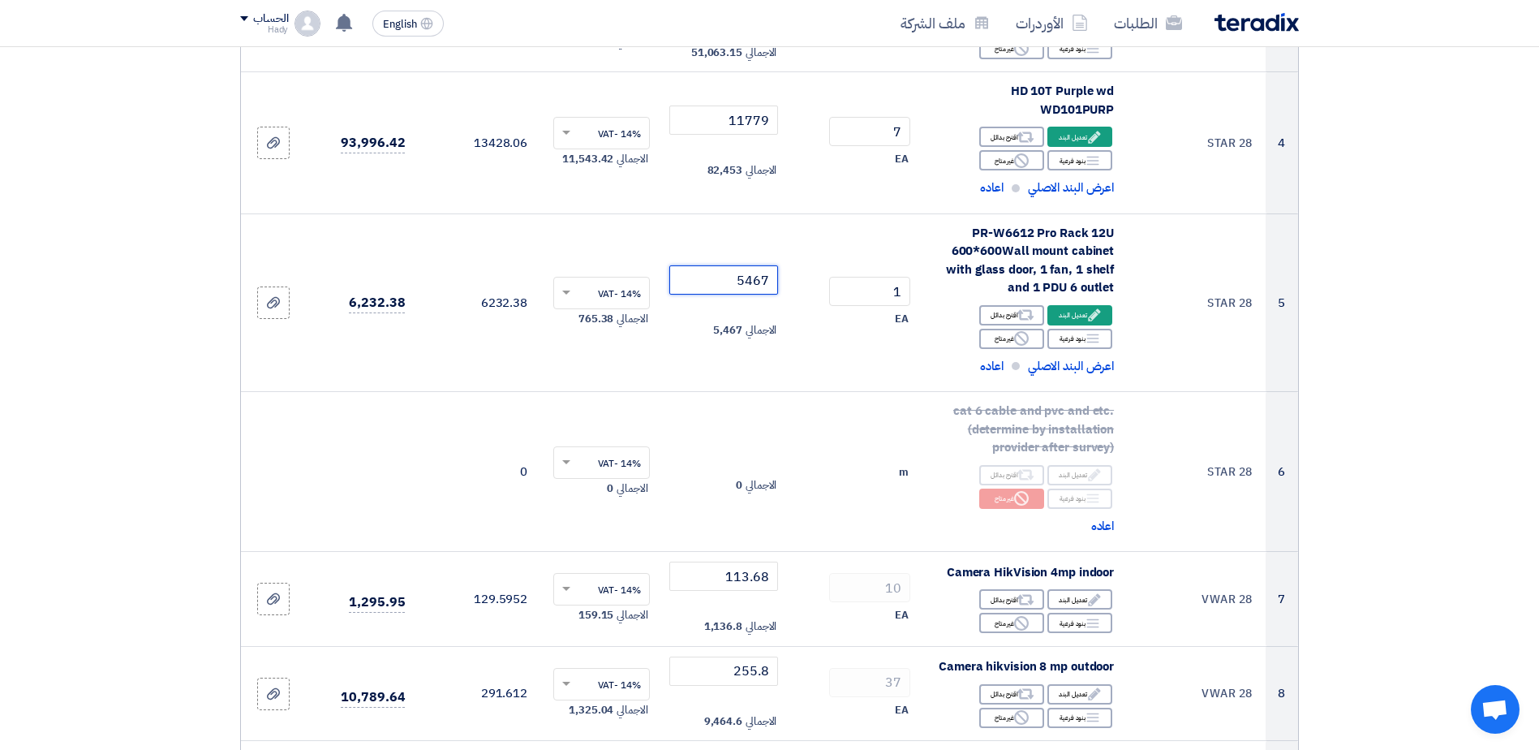
type input "5467"
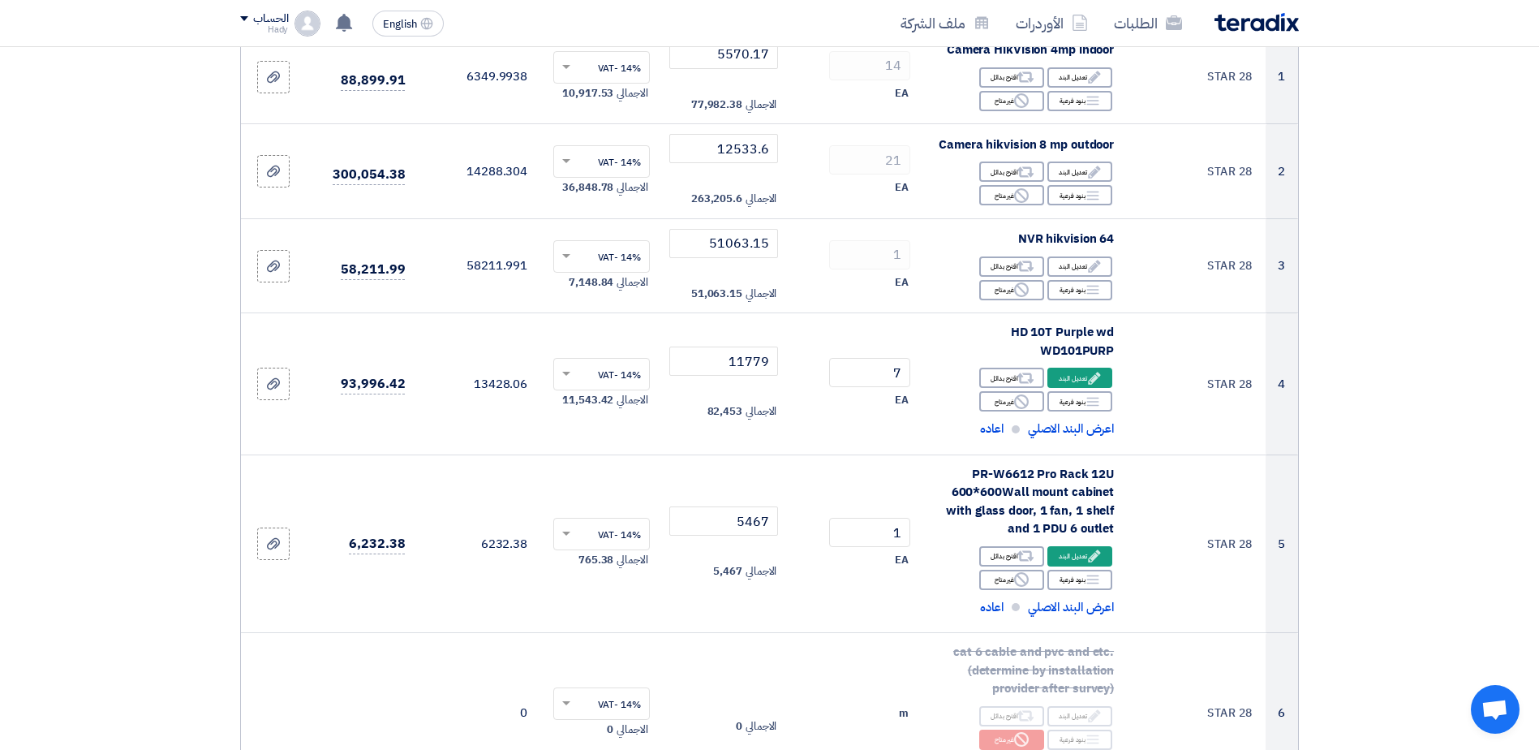
scroll to position [169, 0]
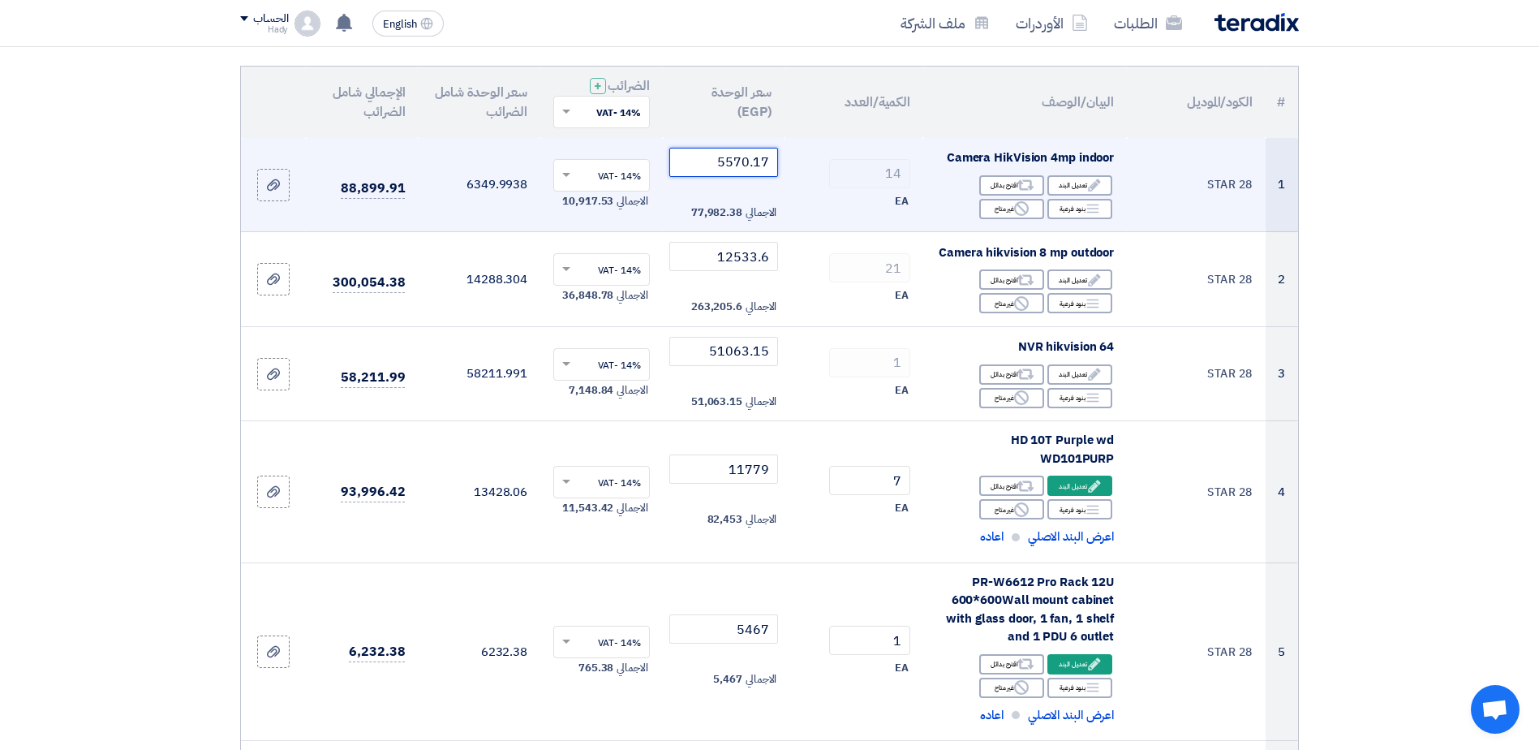
click at [733, 161] on input "5570.17" at bounding box center [724, 162] width 110 height 29
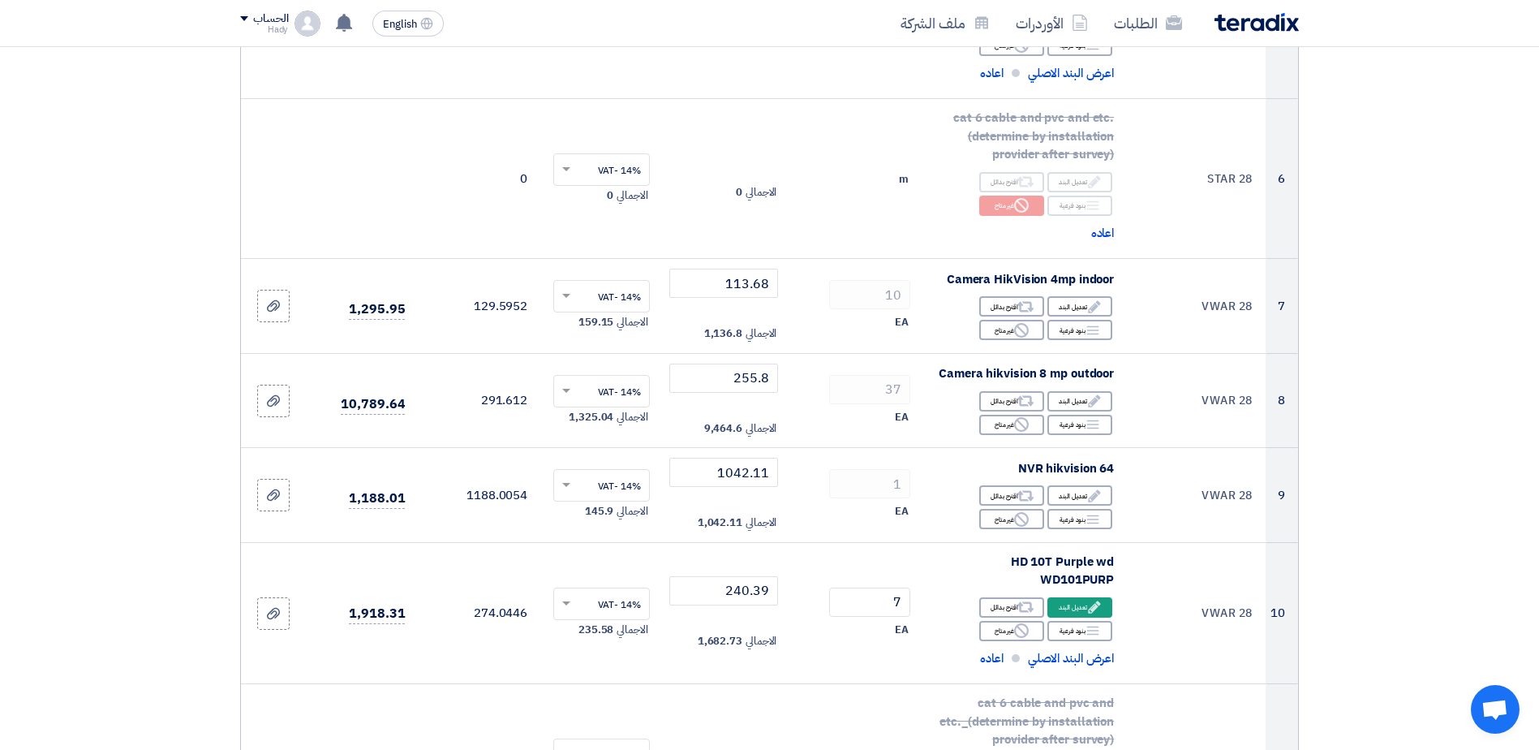
scroll to position [883, 0]
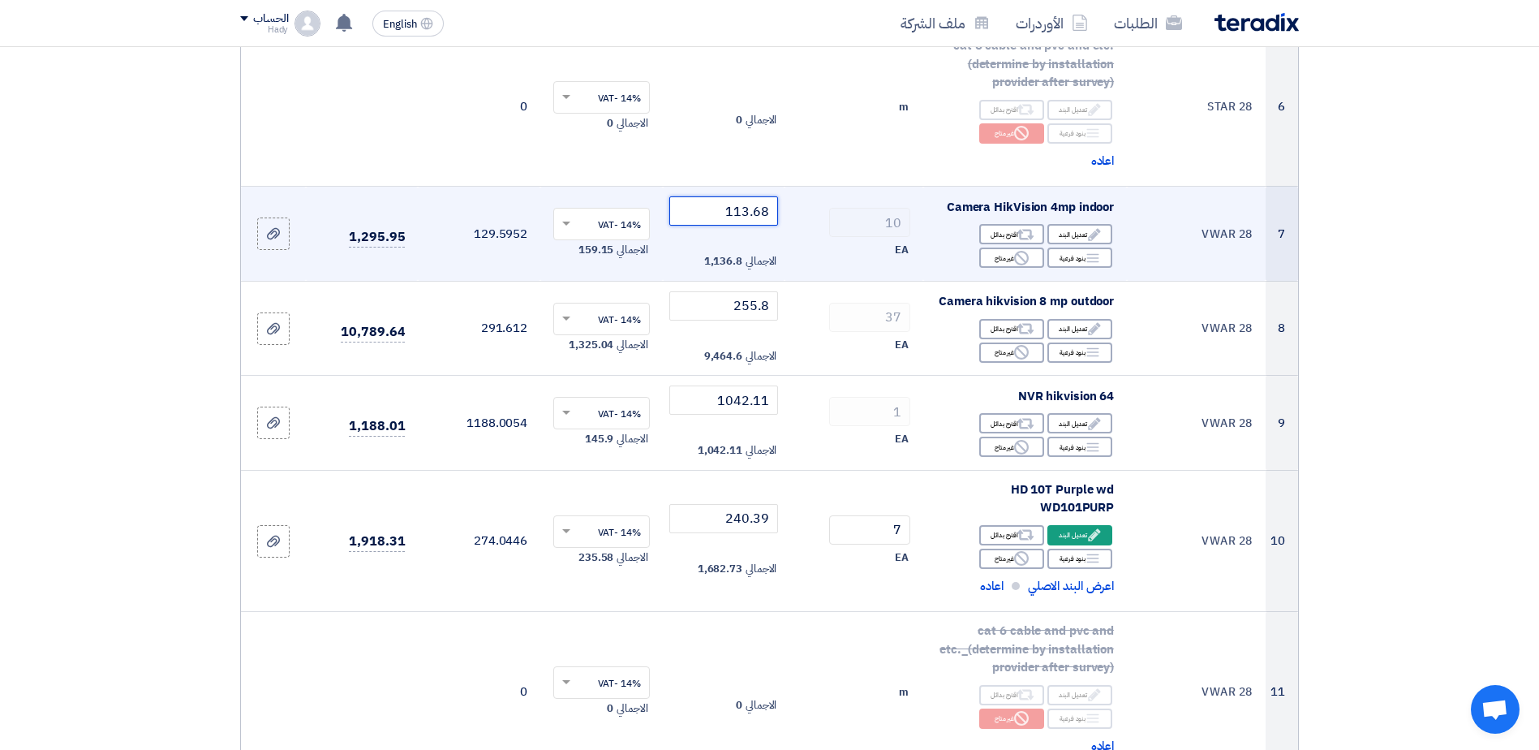
click at [712, 209] on input "113.68" at bounding box center [724, 210] width 110 height 29
paste input "5570.17"
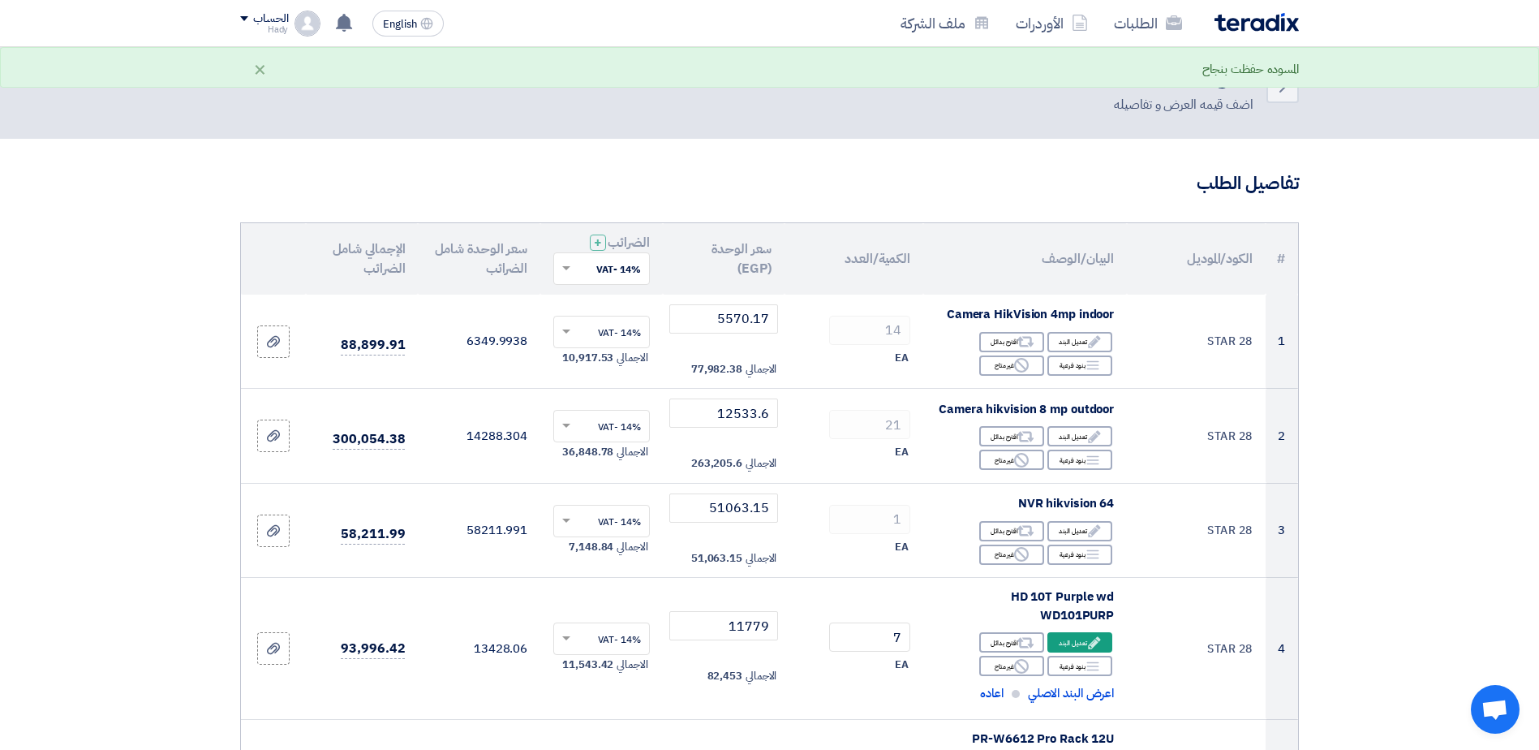
scroll to position [0, 0]
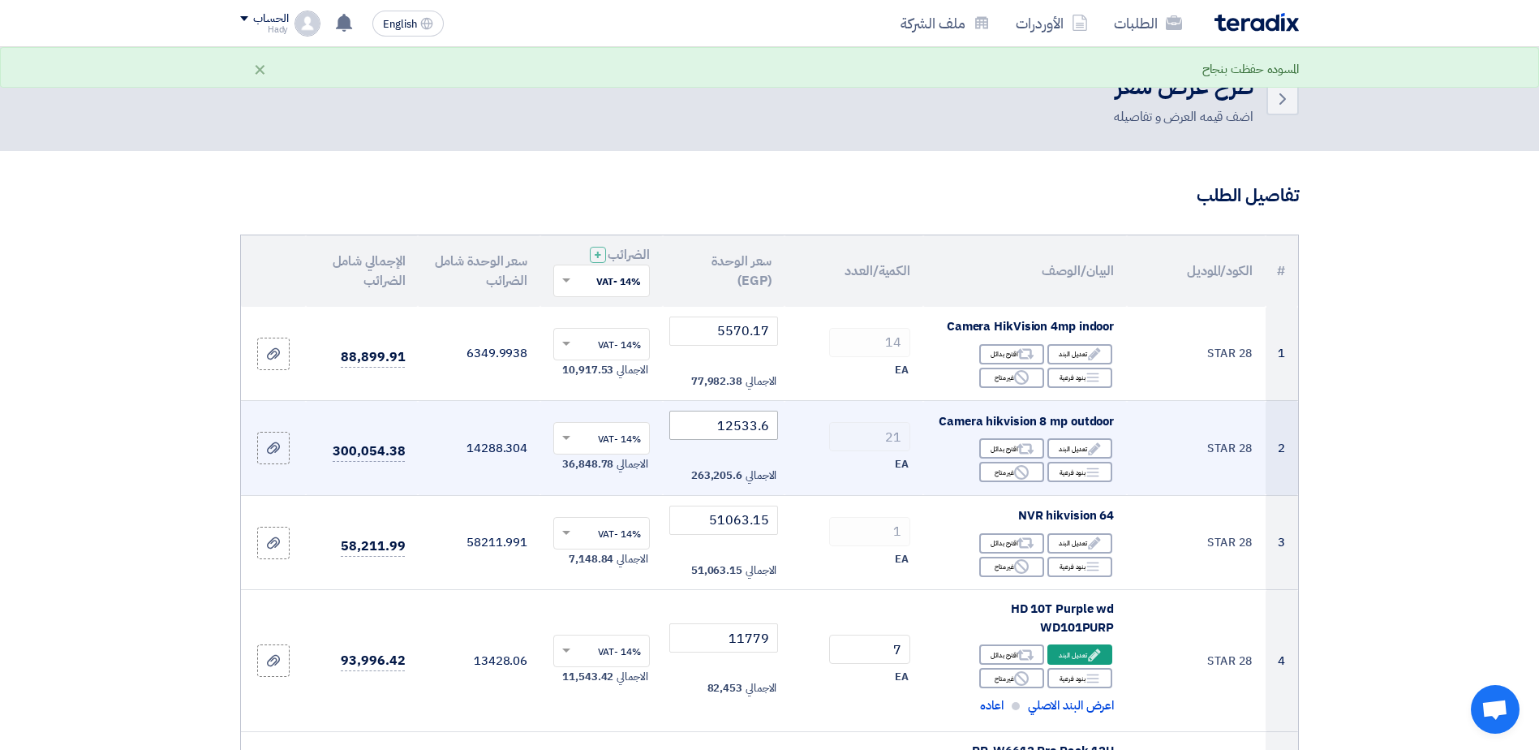
type input "5570.17"
click at [736, 429] on input "12533.6" at bounding box center [724, 424] width 110 height 29
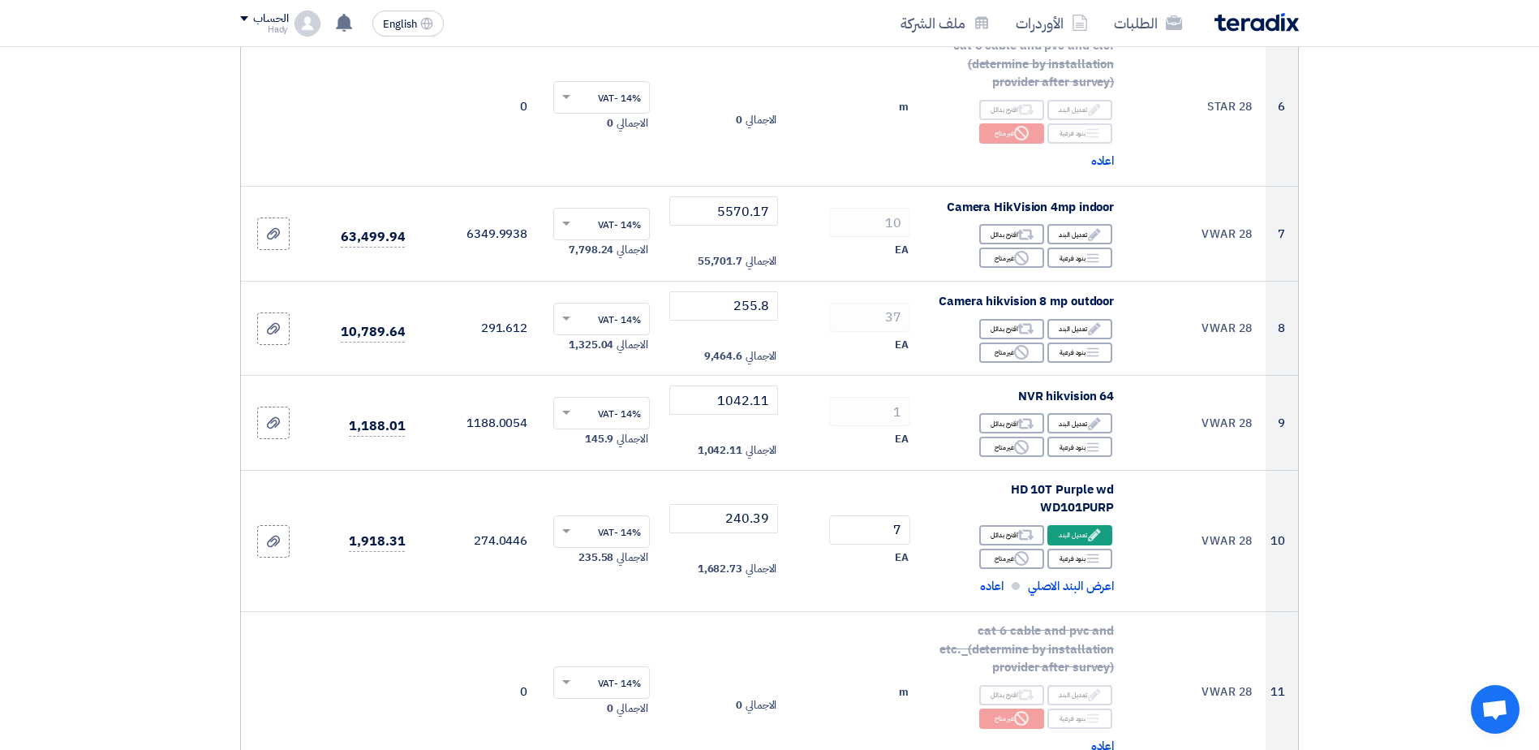
scroll to position [802, 0]
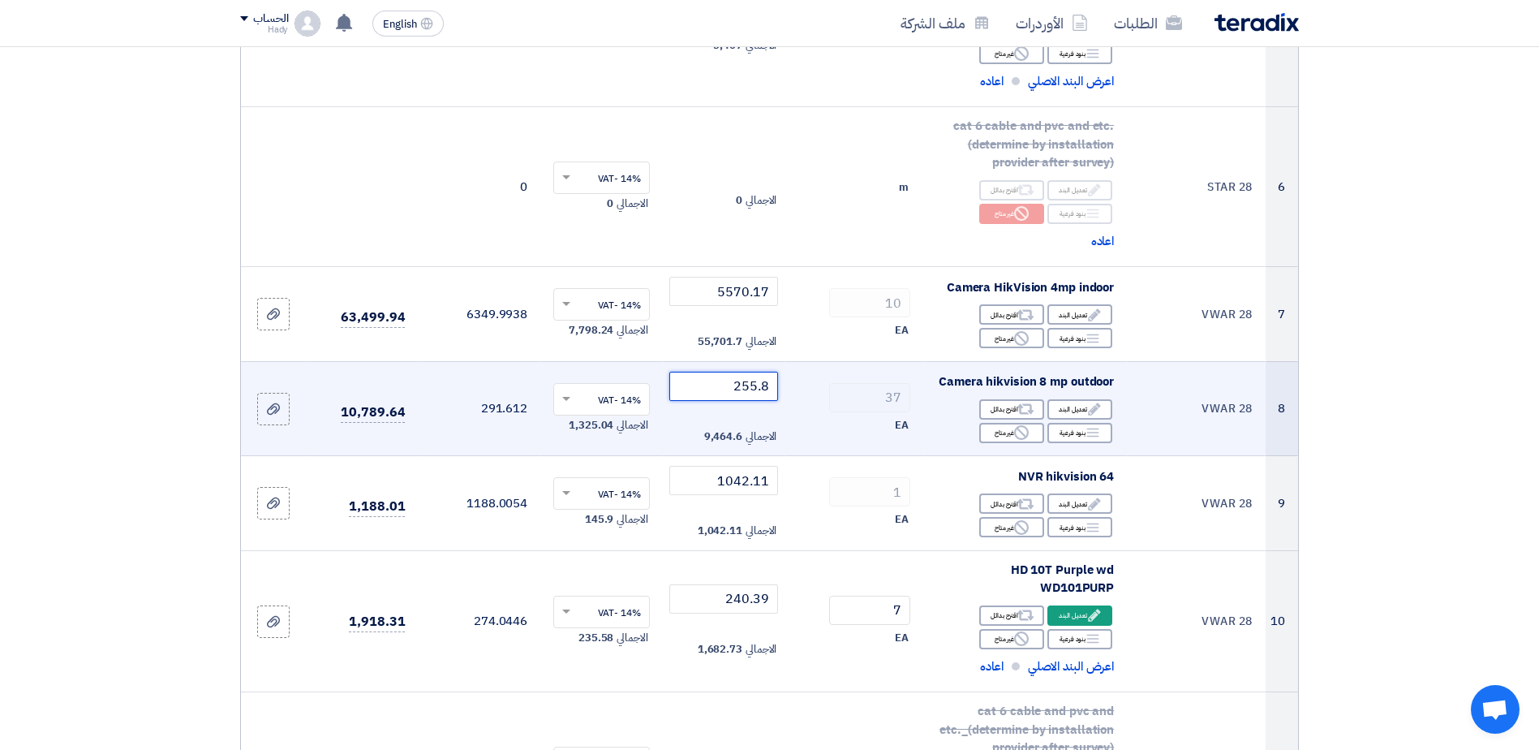
click at [749, 380] on input "255.8" at bounding box center [724, 386] width 110 height 29
paste input "12533.6"
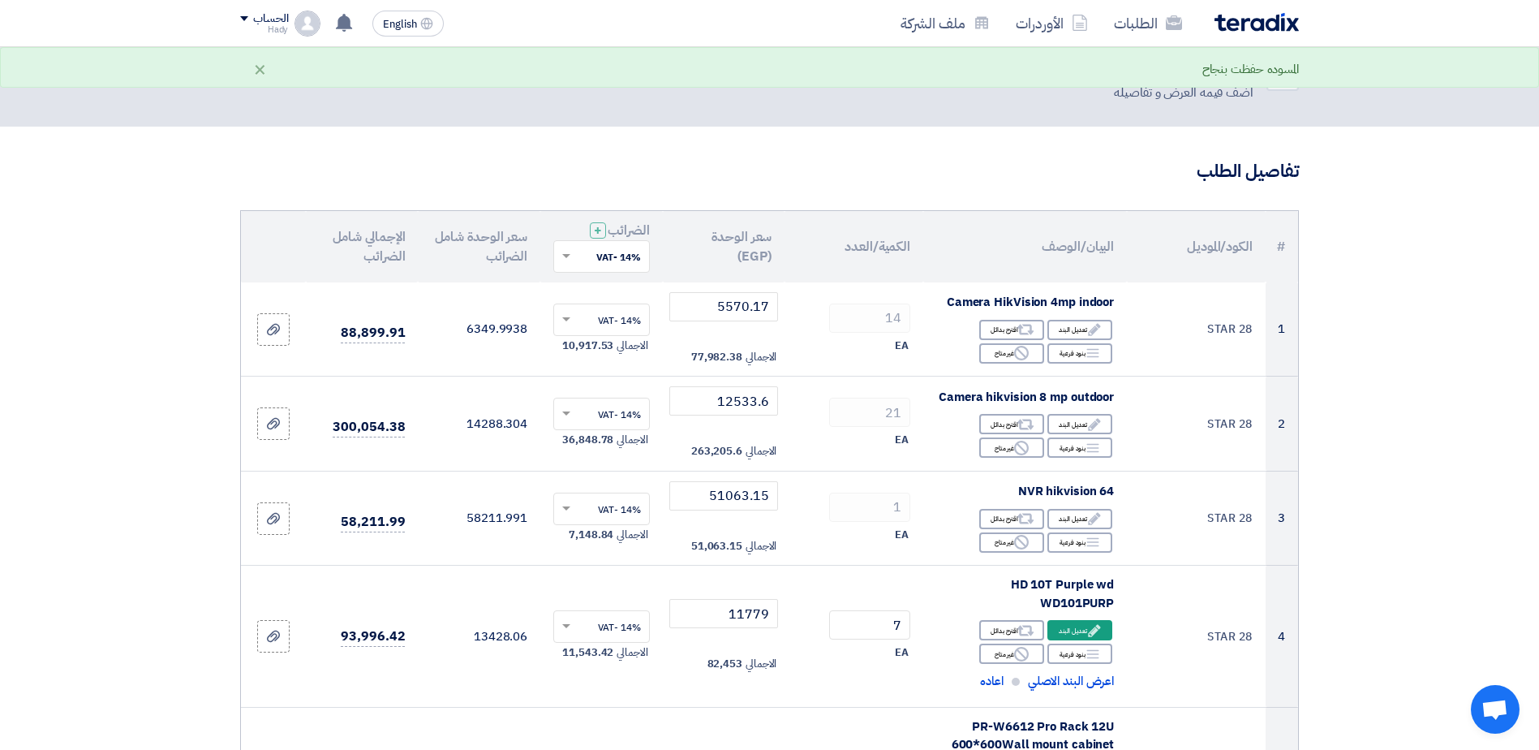
scroll to position [0, 0]
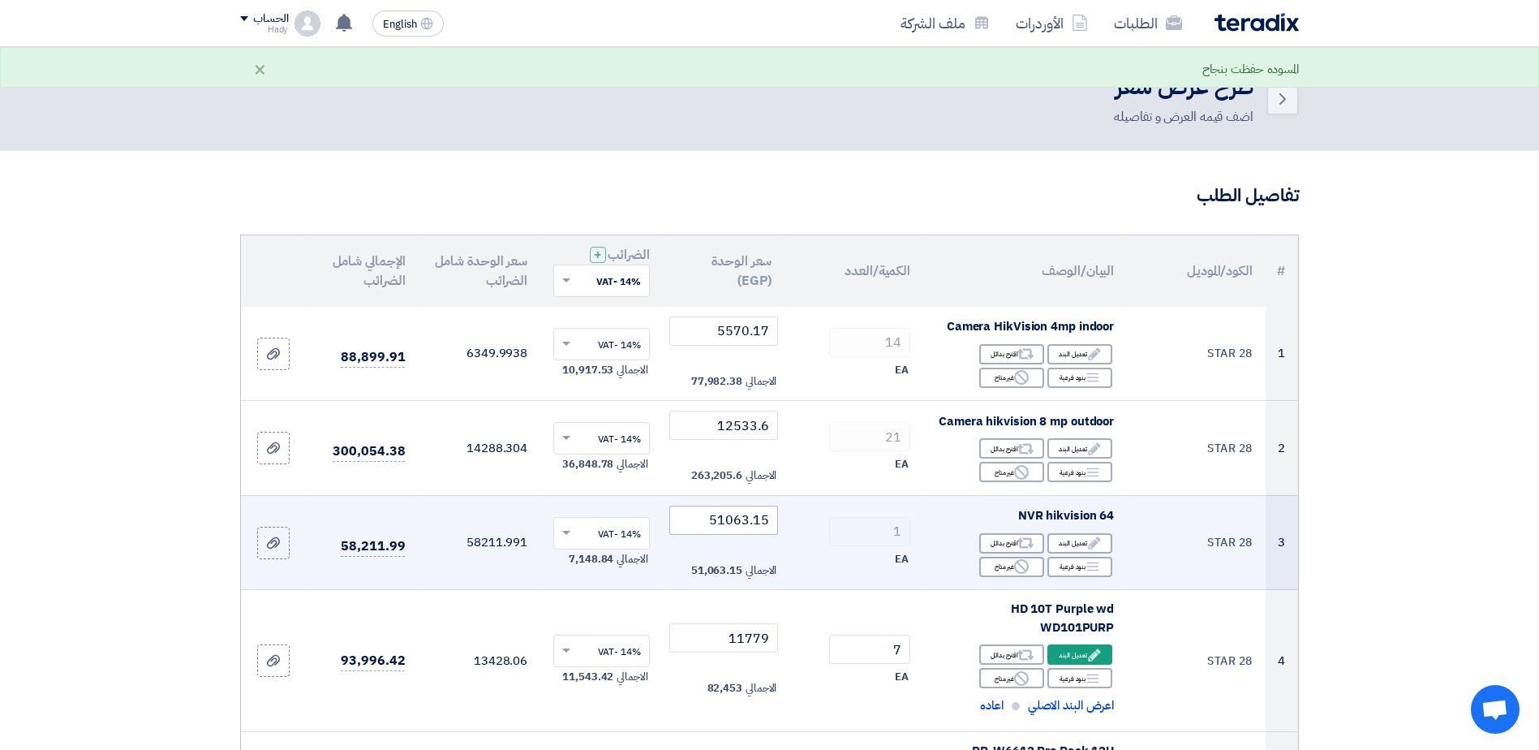
type input "12533.6"
click at [727, 517] on input "51063.15" at bounding box center [724, 519] width 110 height 29
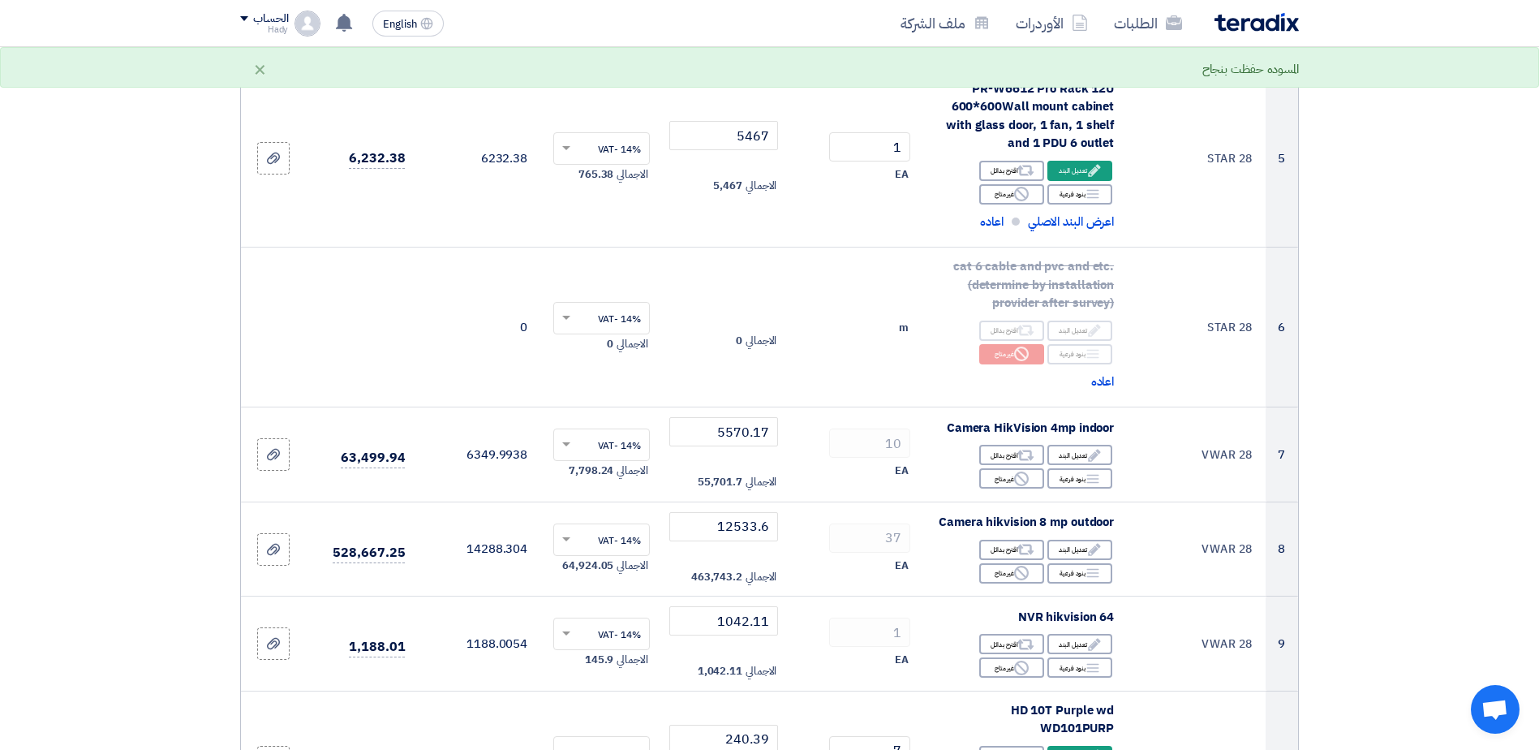
scroll to position [666, 0]
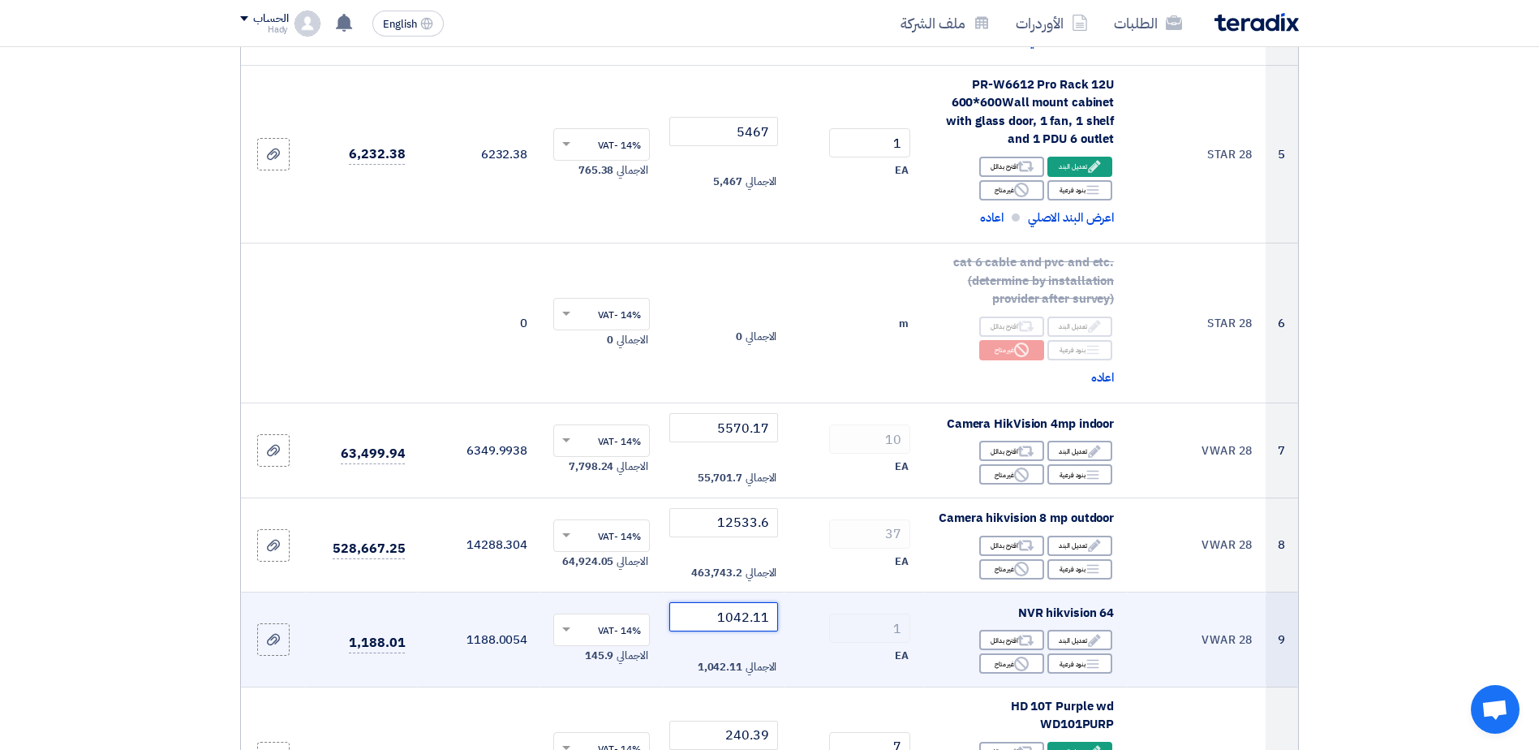
click at [734, 613] on input "1042.11" at bounding box center [724, 616] width 110 height 29
paste input "51063.15"
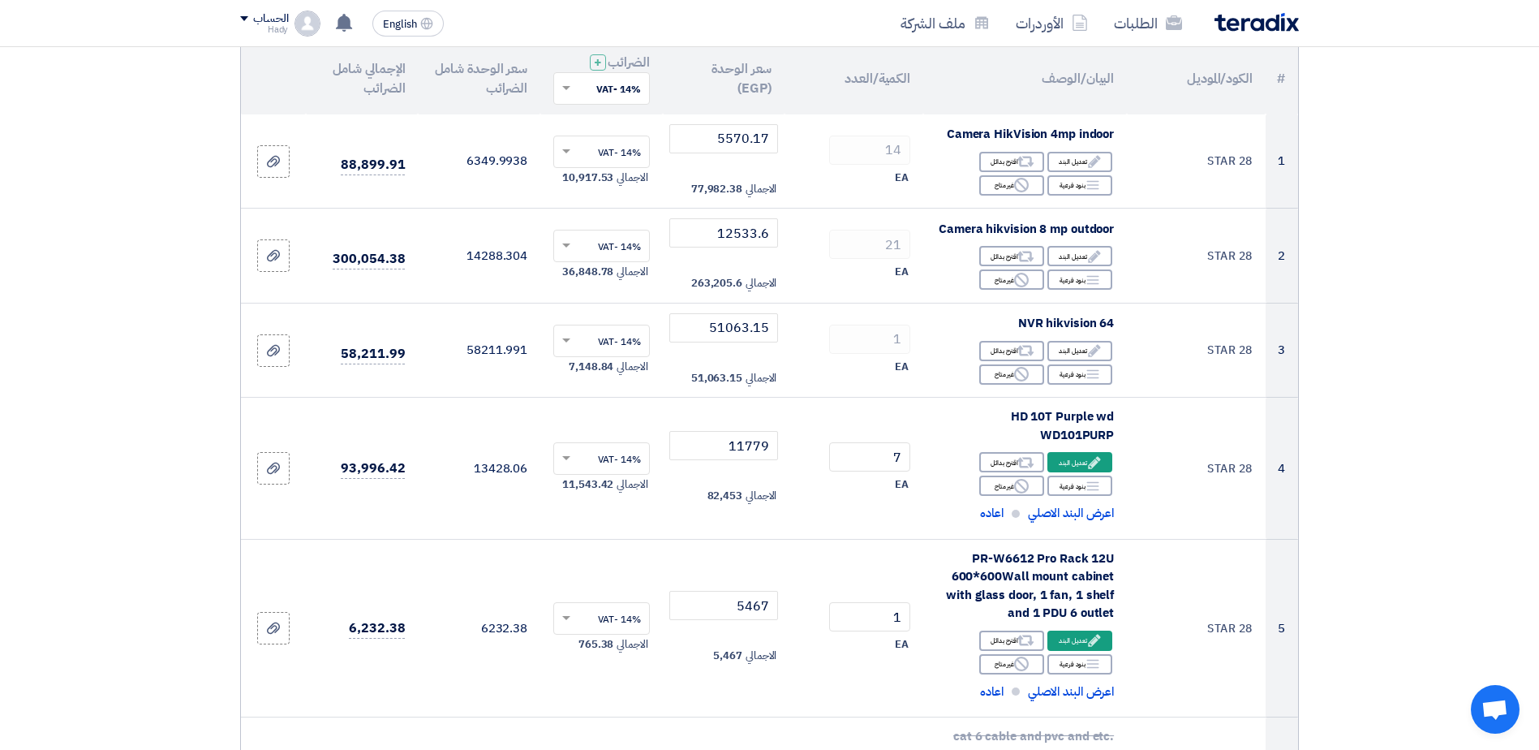
scroll to position [169, 0]
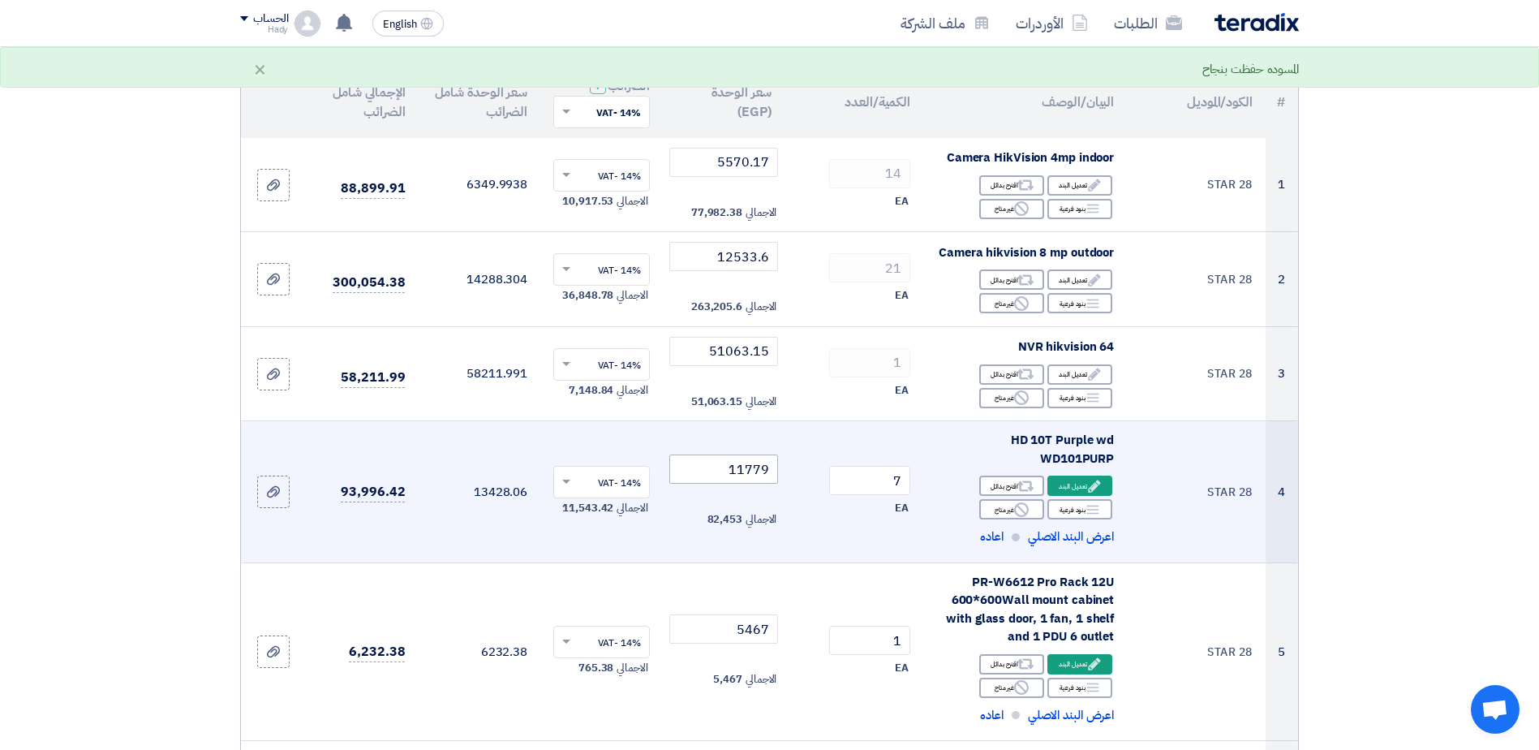
type input "51063.15"
click at [745, 463] on input "11779" at bounding box center [724, 468] width 110 height 29
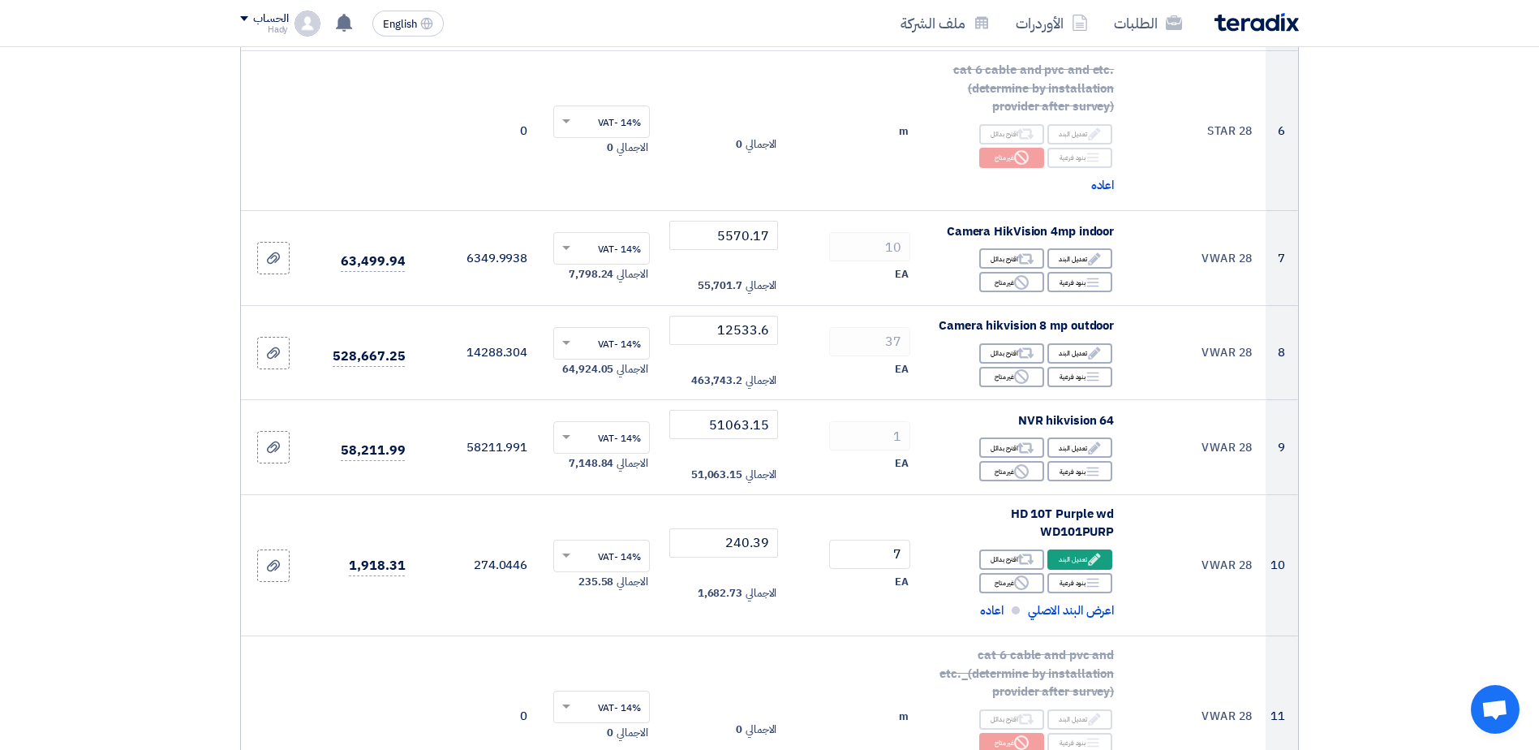
scroll to position [870, 0]
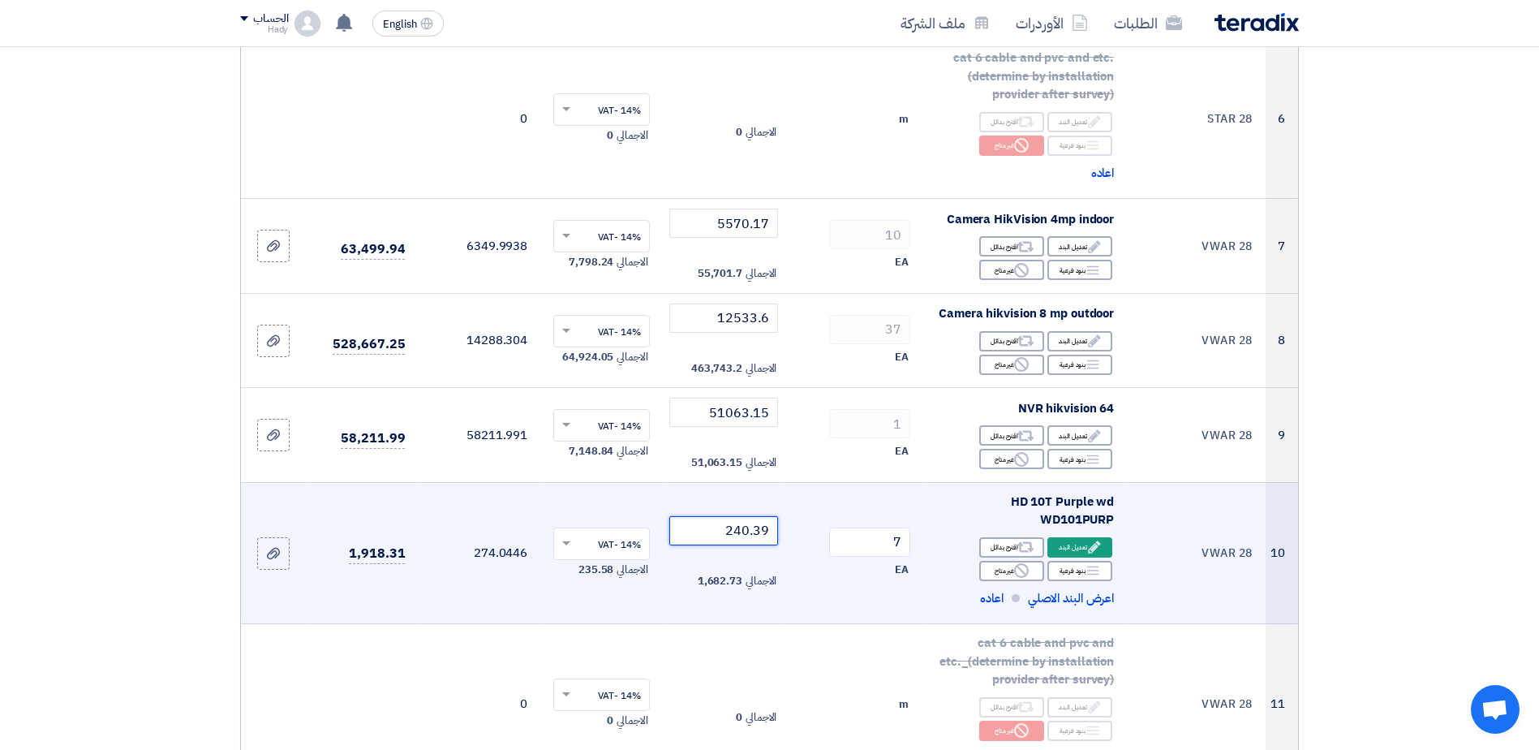
click at [730, 525] on input "240.39" at bounding box center [724, 530] width 110 height 29
paste input "1177"
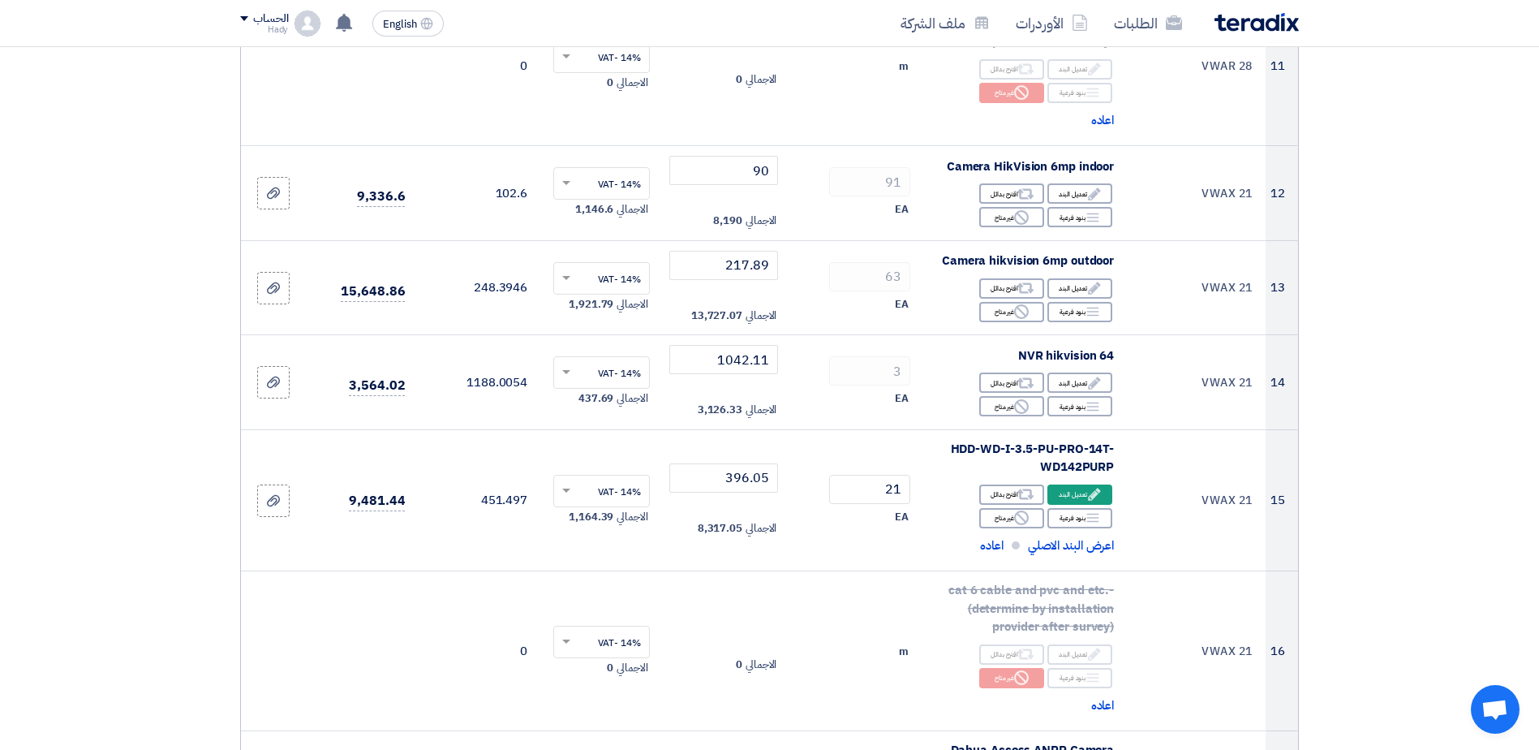
scroll to position [1512, 0]
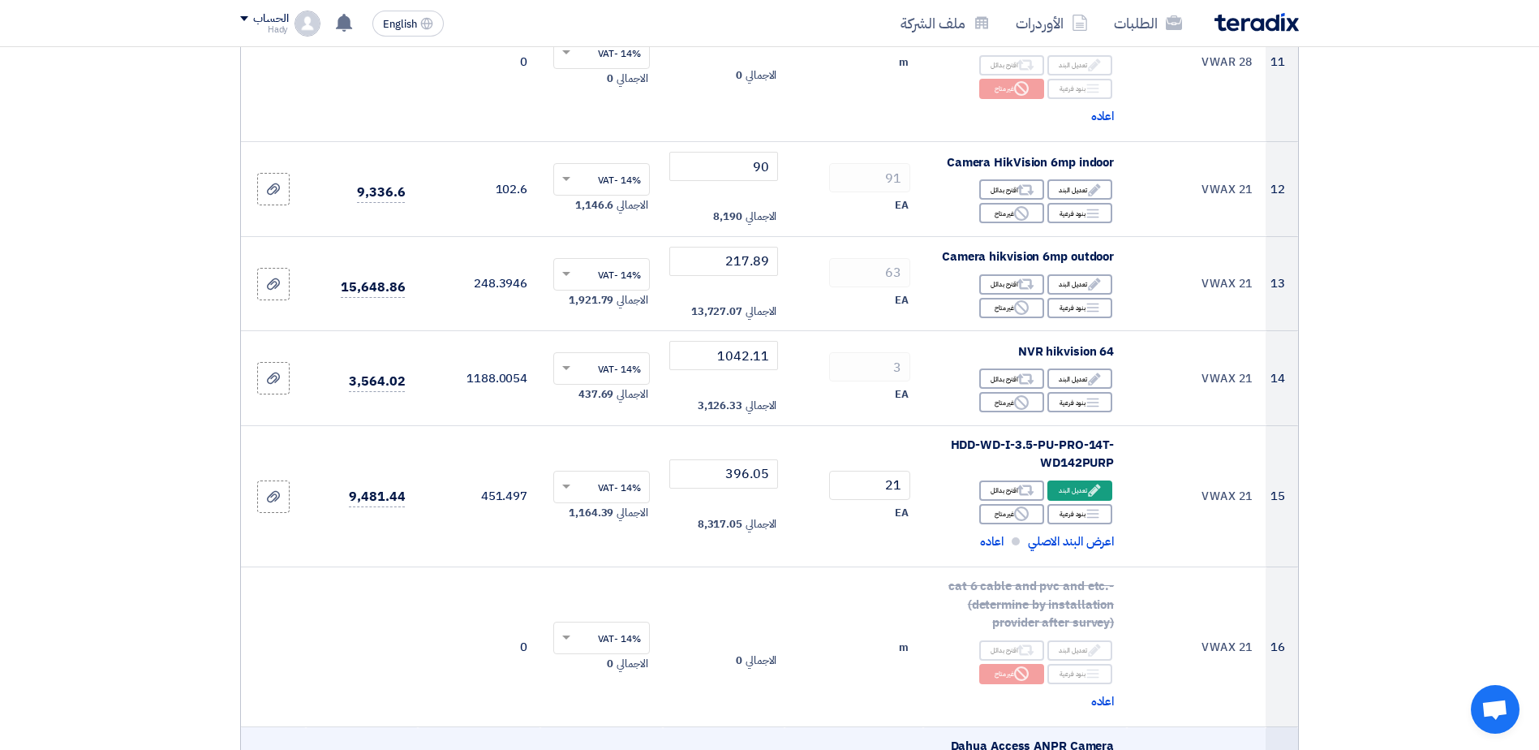
type input "11779"
click at [0, 439] on html "الطلبات الأوردرات ملف الشركة English EN تم نشر طلب عروض أسعار جديد - شاهد التفا…" at bounding box center [769, 257] width 1539 height 3538
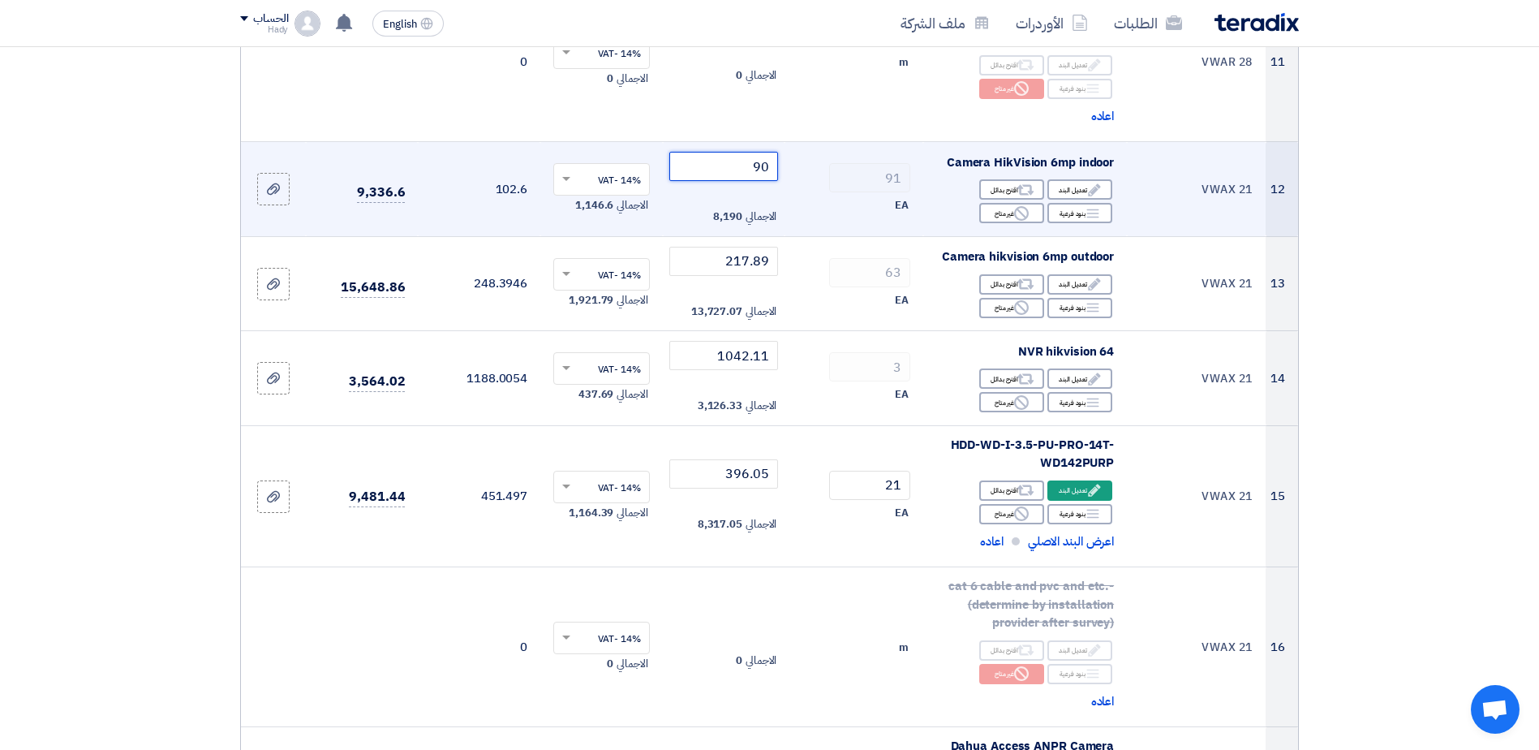
click at [728, 168] on input "90" at bounding box center [724, 166] width 110 height 29
paste input "441"
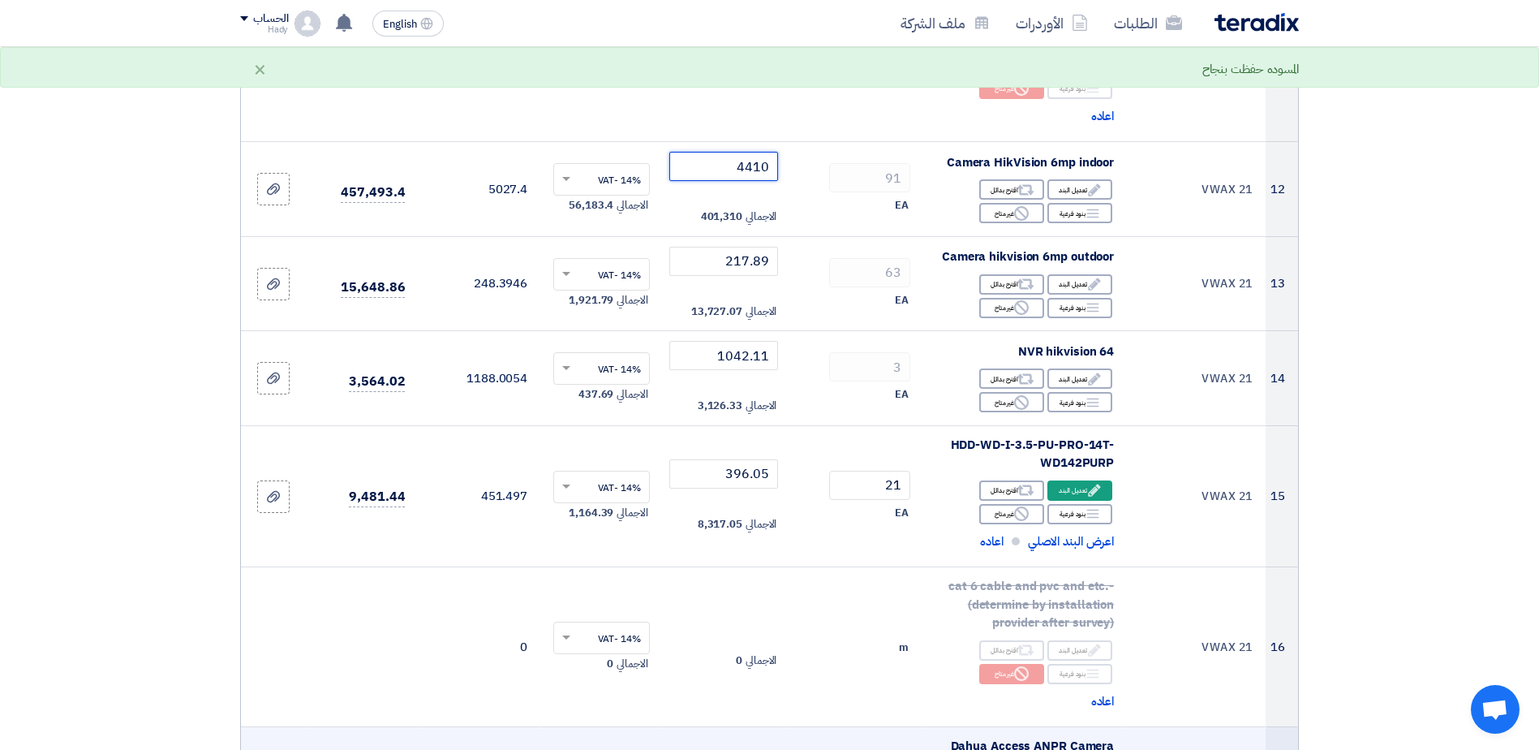
type input "4410"
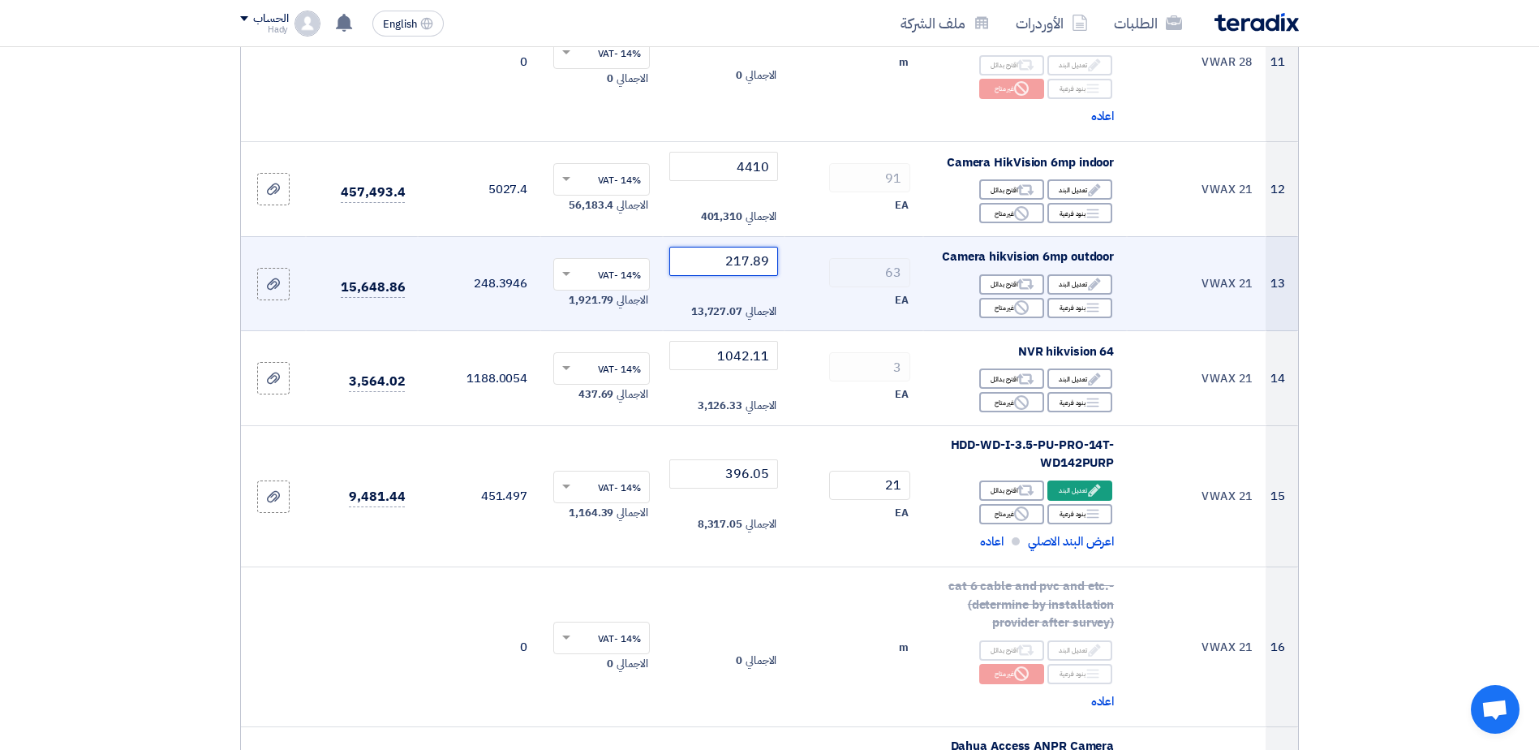
click at [740, 261] on input "217.89" at bounding box center [724, 261] width 110 height 29
paste input "10676"
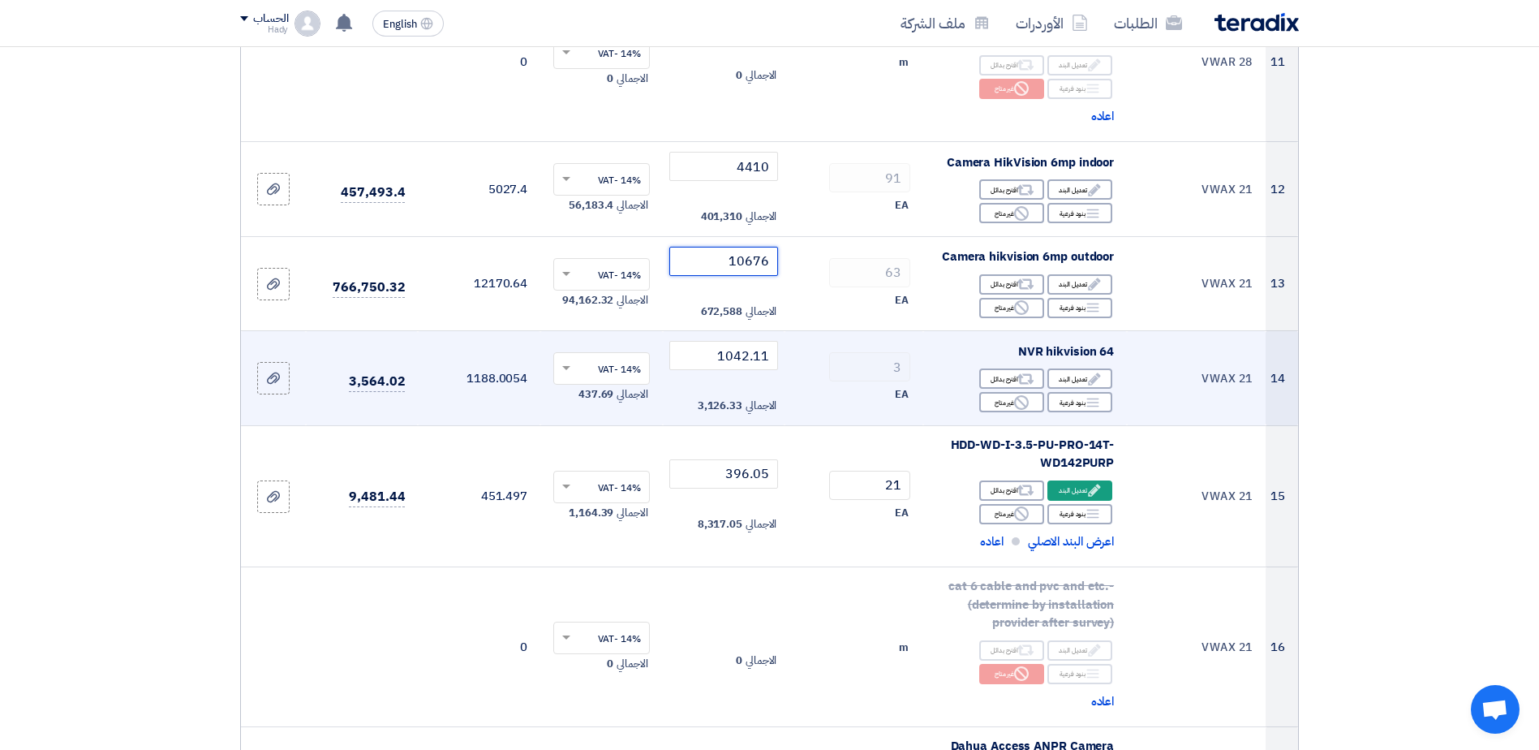
type input "10676"
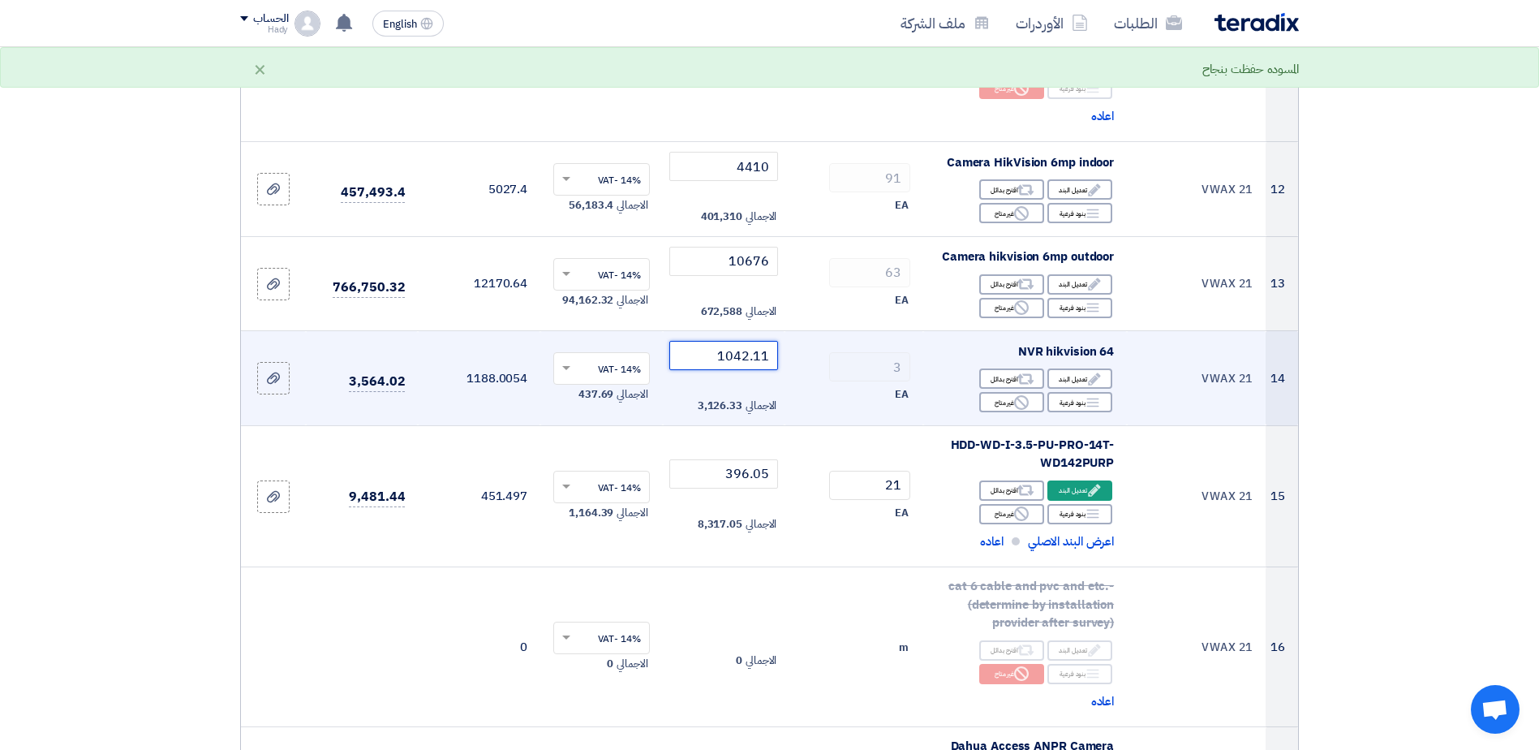
click at [733, 360] on input "1042.11" at bounding box center [724, 355] width 110 height 29
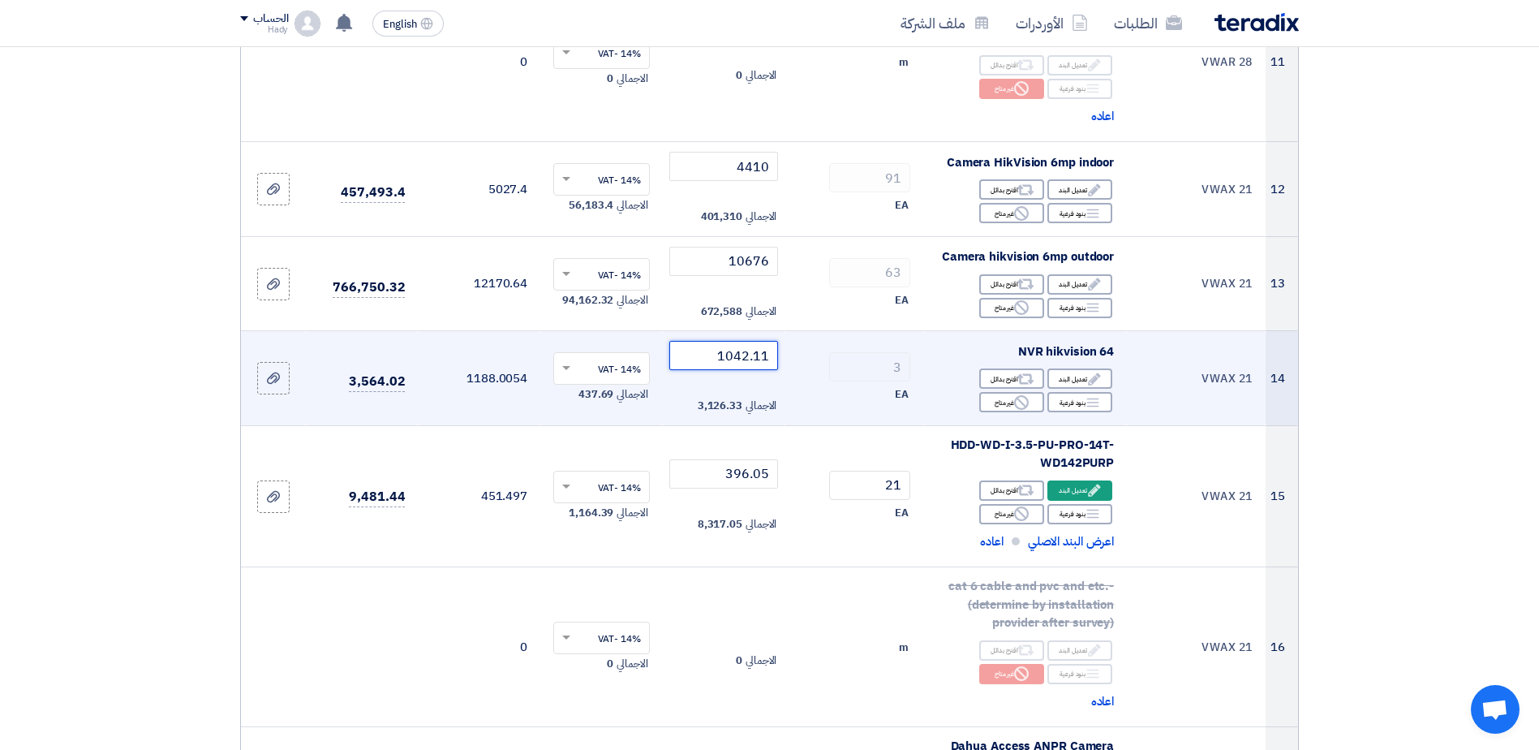
click at [733, 358] on input "1042.11" at bounding box center [724, 355] width 110 height 29
paste input "51063"
type input "51063"
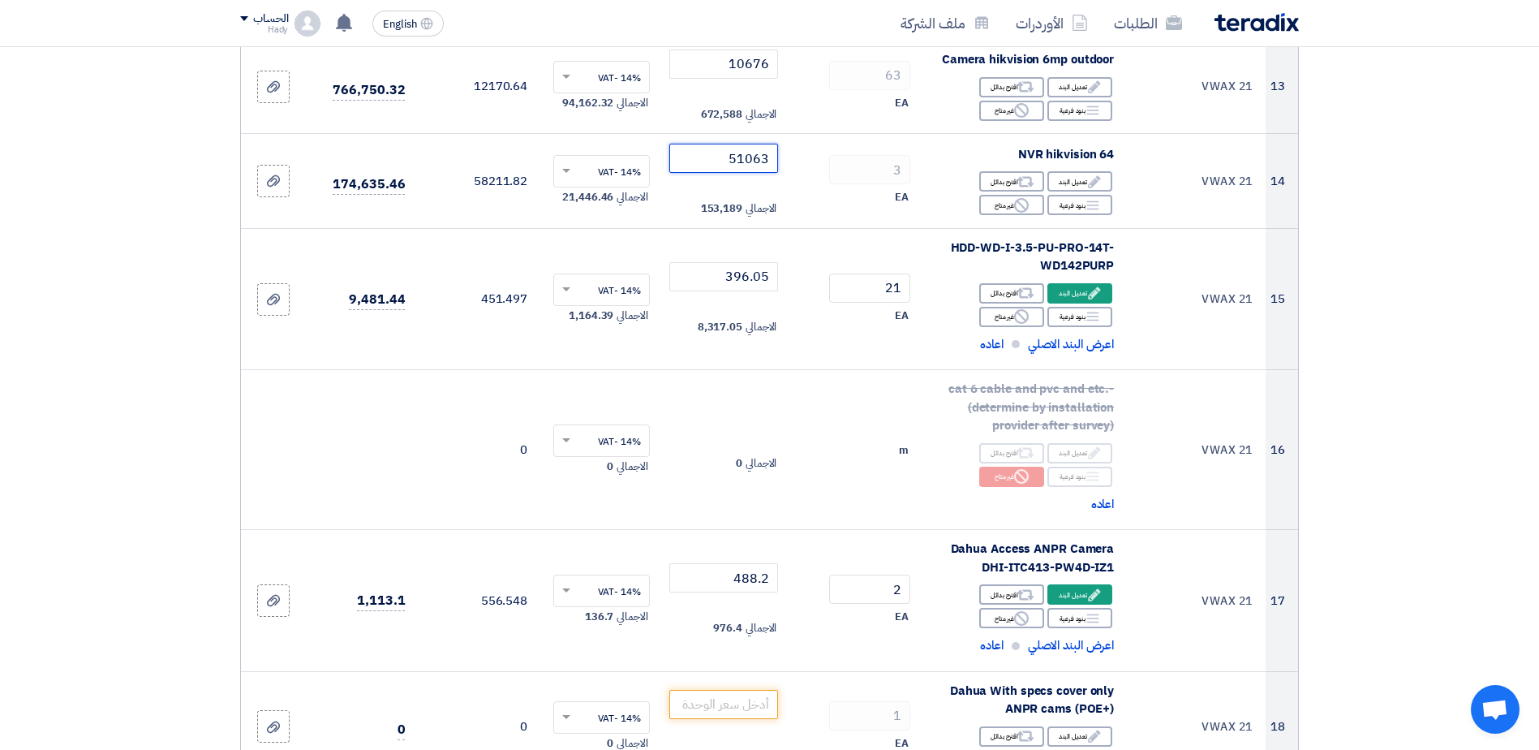
scroll to position [1701, 0]
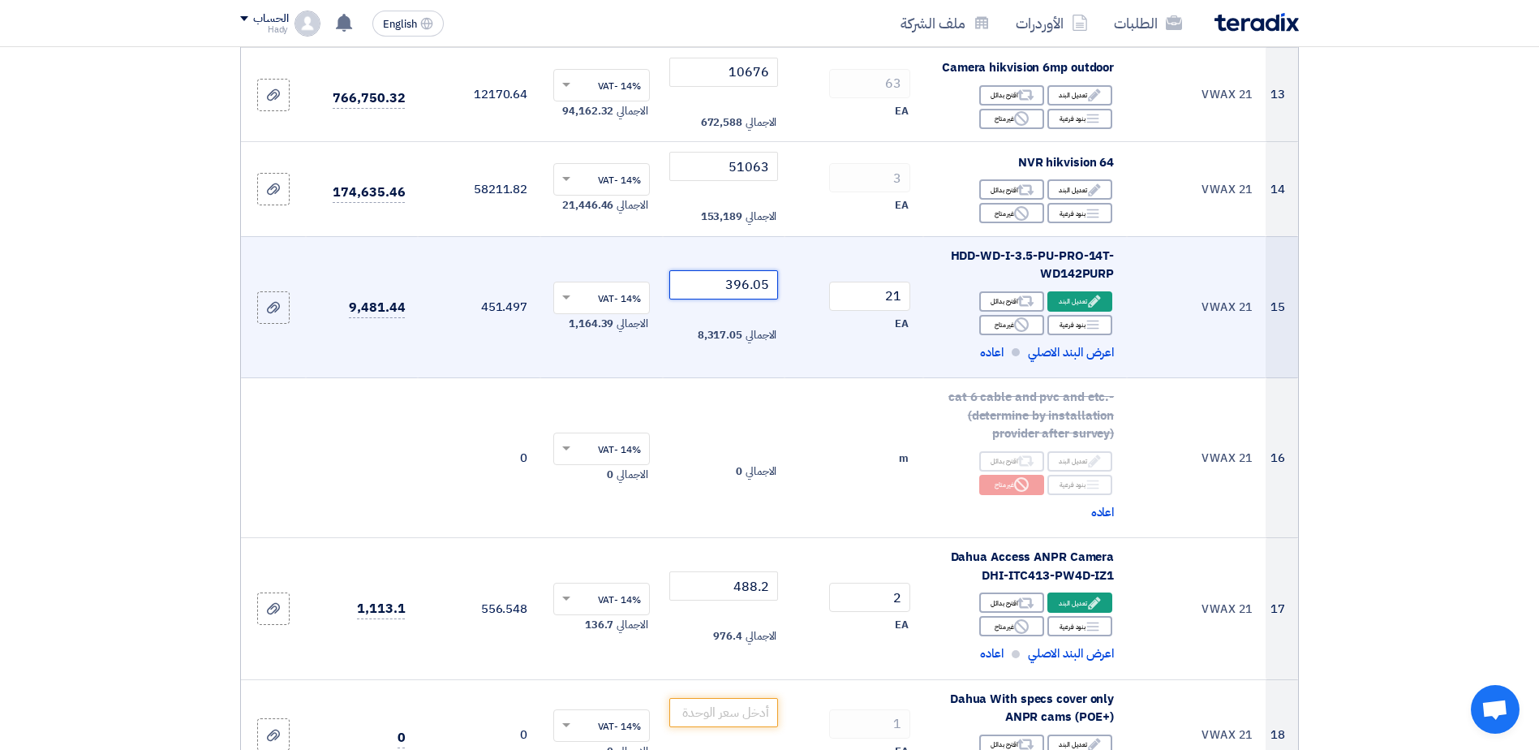
click at [760, 277] on input "396.05" at bounding box center [724, 284] width 110 height 29
click at [758, 277] on input "396.05" at bounding box center [724, 284] width 110 height 29
paste input "19406"
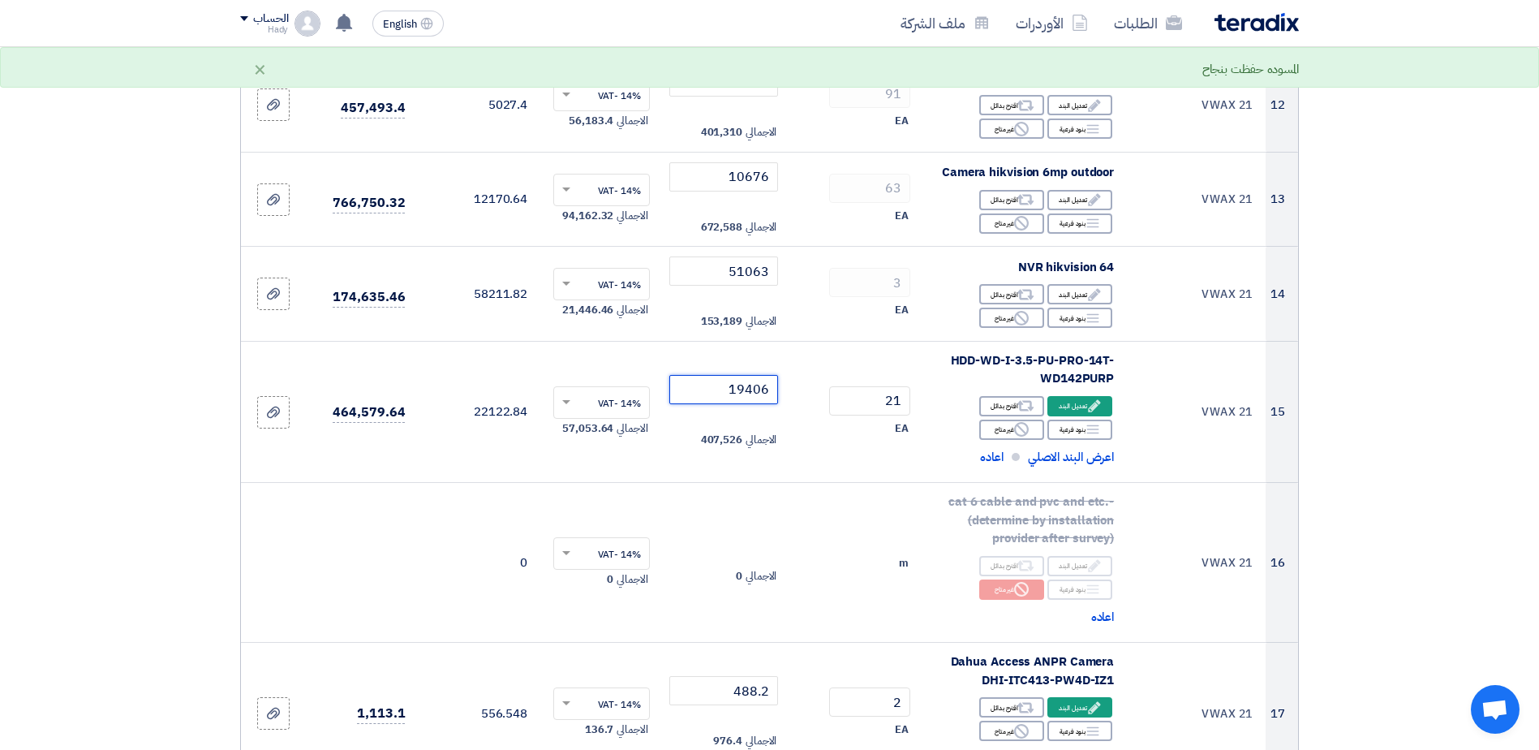
scroll to position [1592, 0]
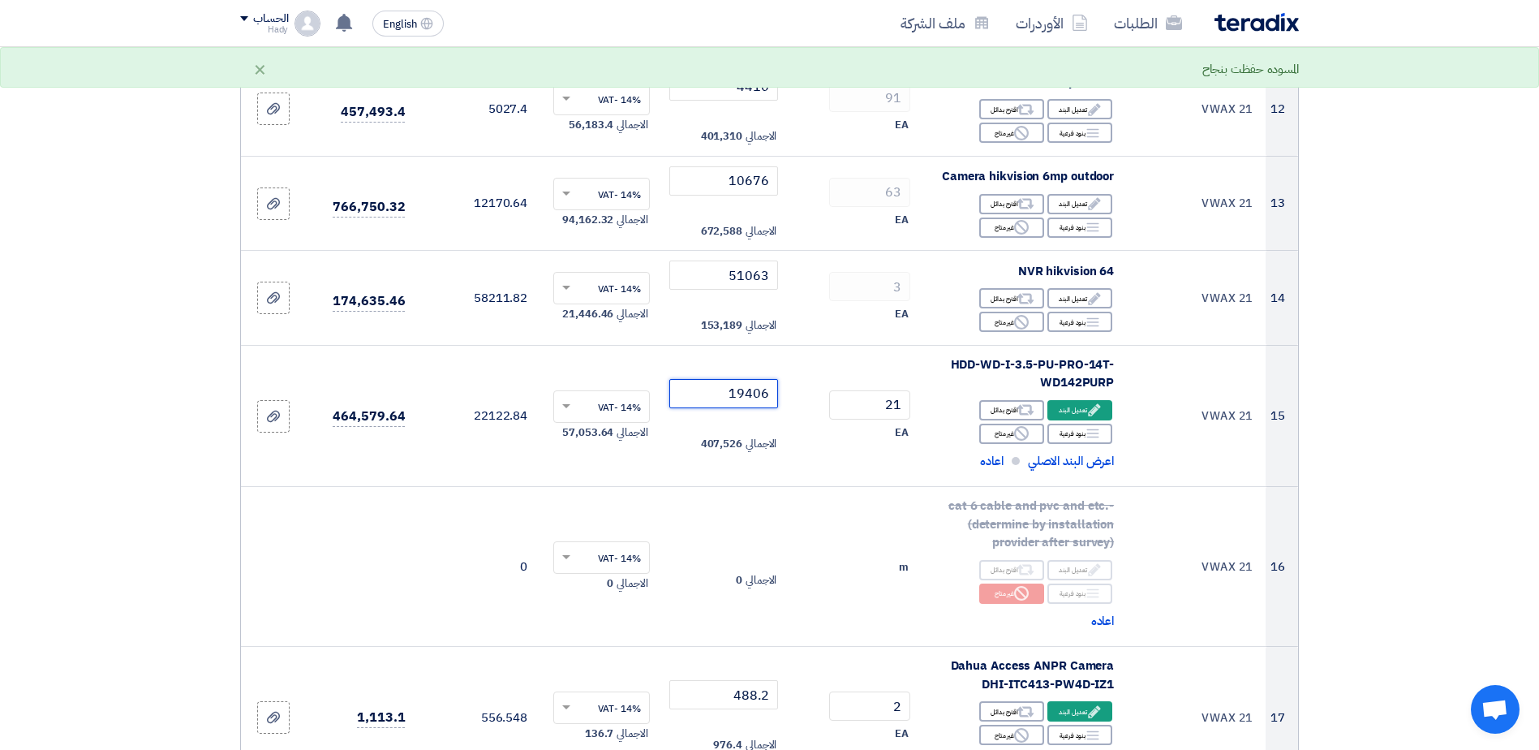
type input "19406"
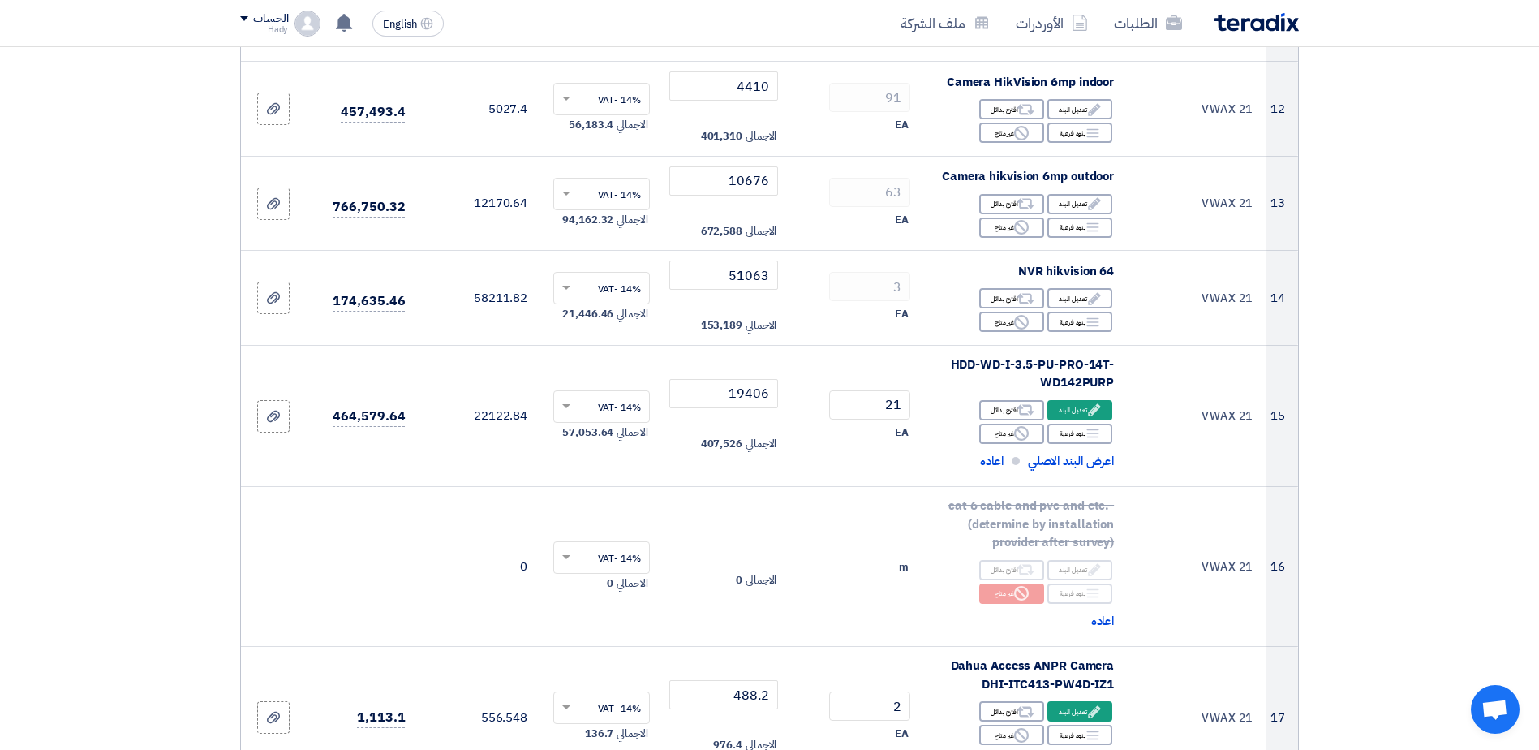
drag, startPoint x: 1533, startPoint y: 423, endPoint x: 1524, endPoint y: 462, distance: 39.9
click at [1524, 462] on section "تفاصيل الطلب # الكود/الموديل البيان/الوصف الكمية/العدد سعر الوحدة (EGP) الضرائب…" at bounding box center [769, 66] width 1539 height 3014
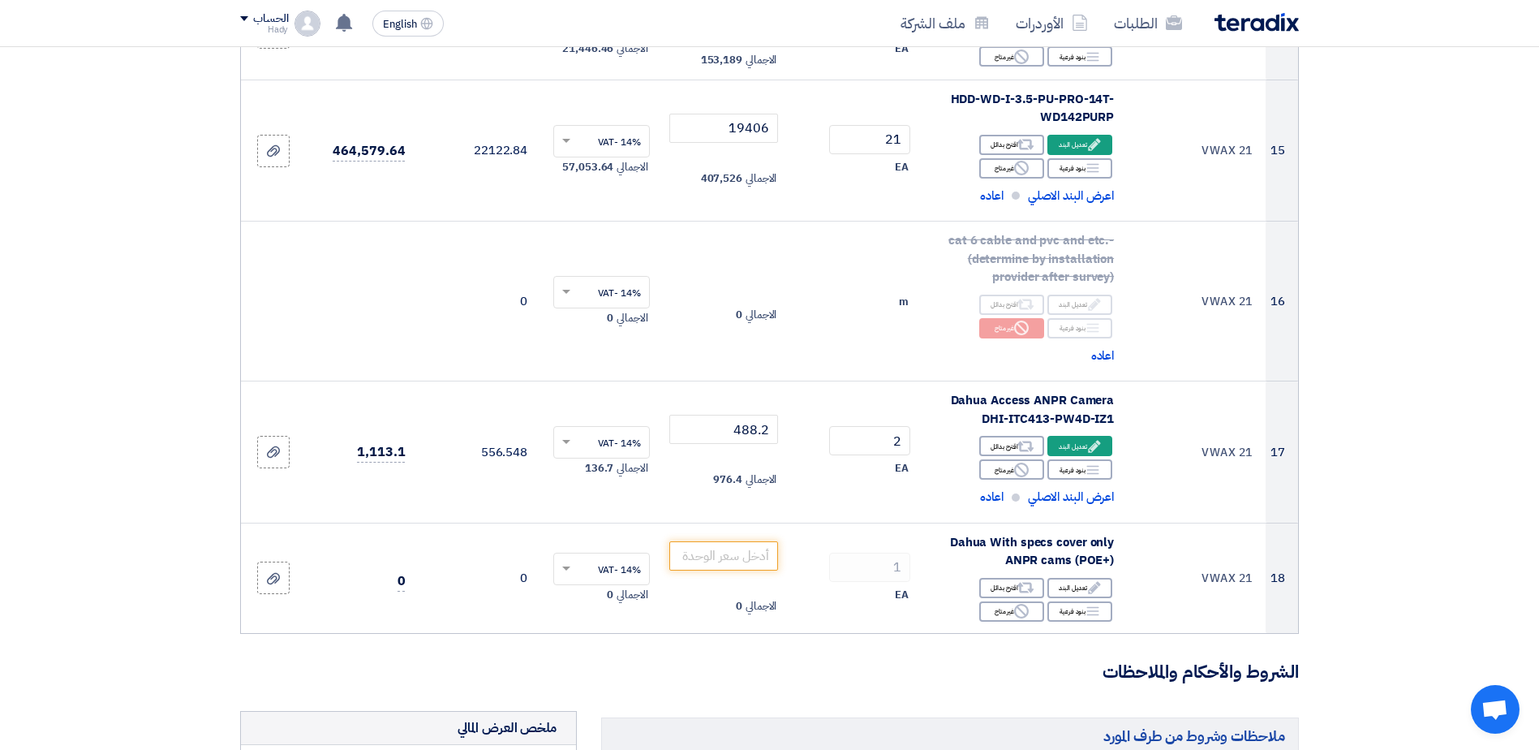
scroll to position [1873, 0]
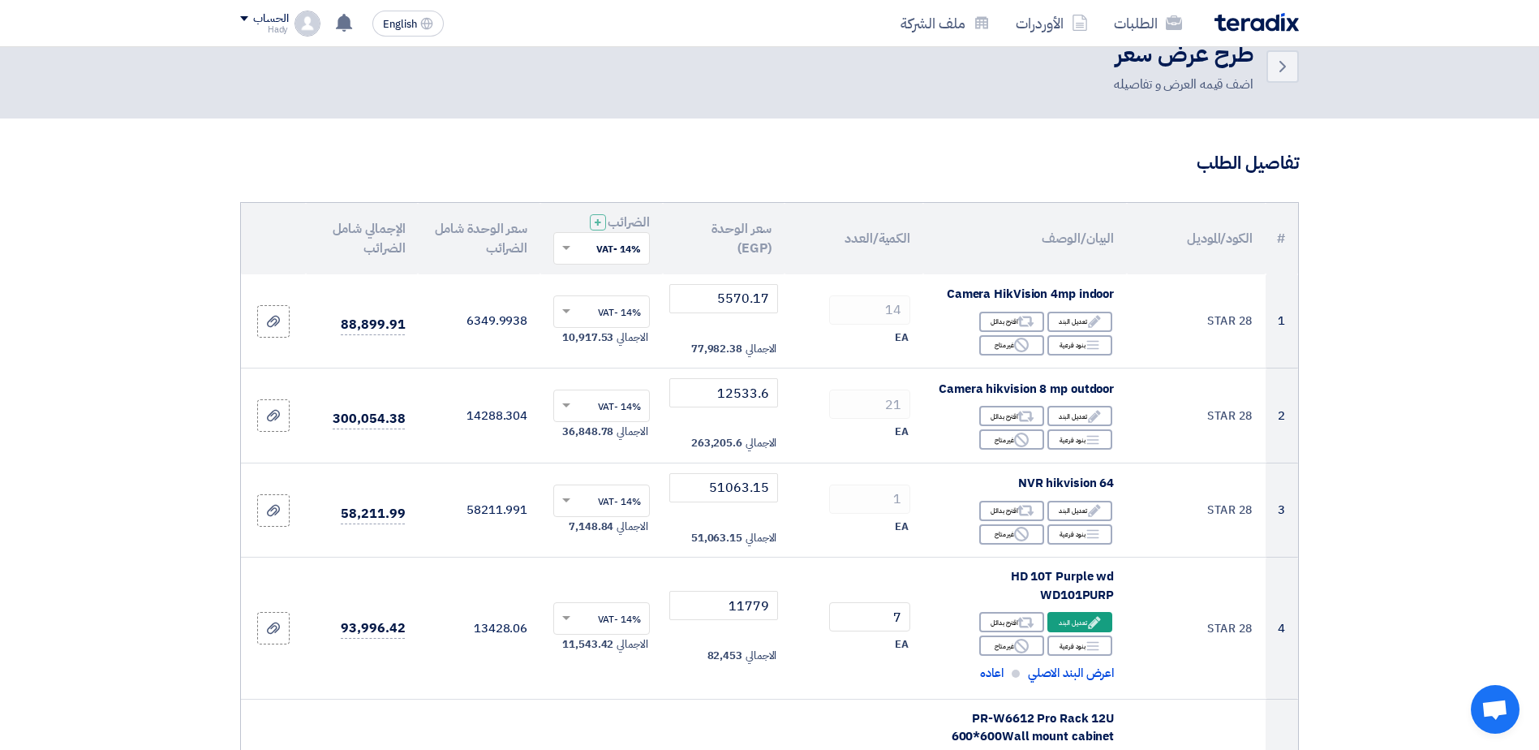
scroll to position [0, 0]
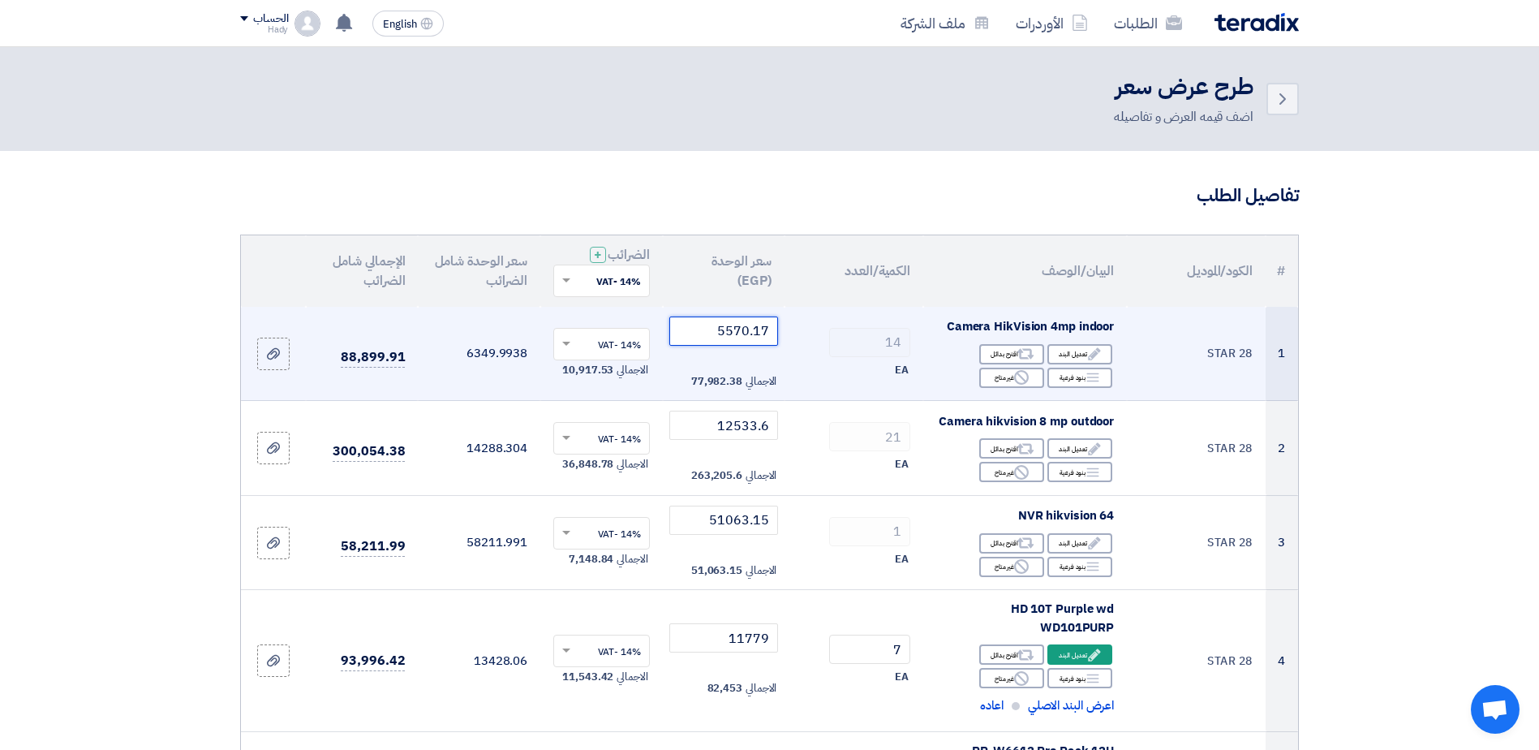
click at [738, 329] on input "5570.17" at bounding box center [724, 330] width 110 height 29
paste input "526315789474"
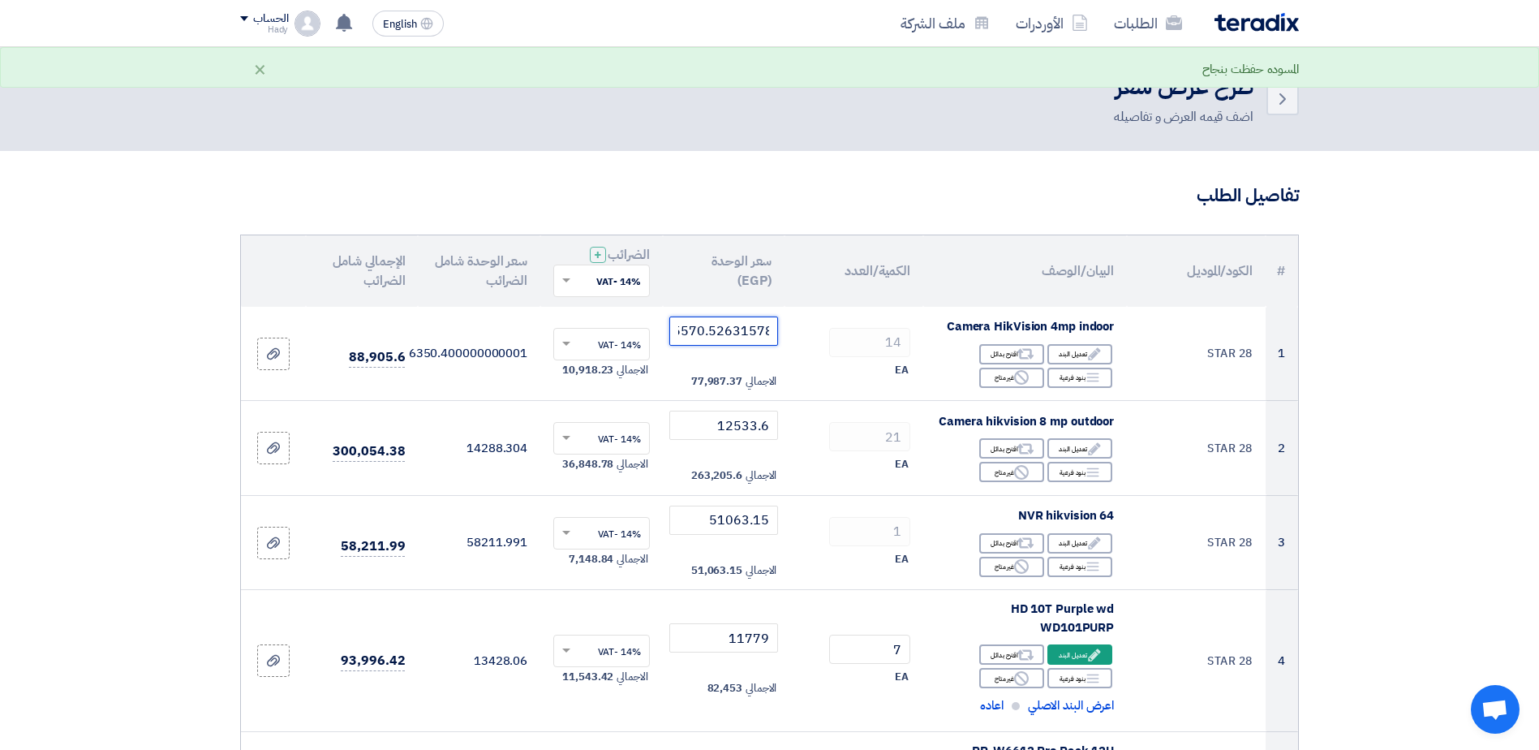
type input "5570.526315789474"
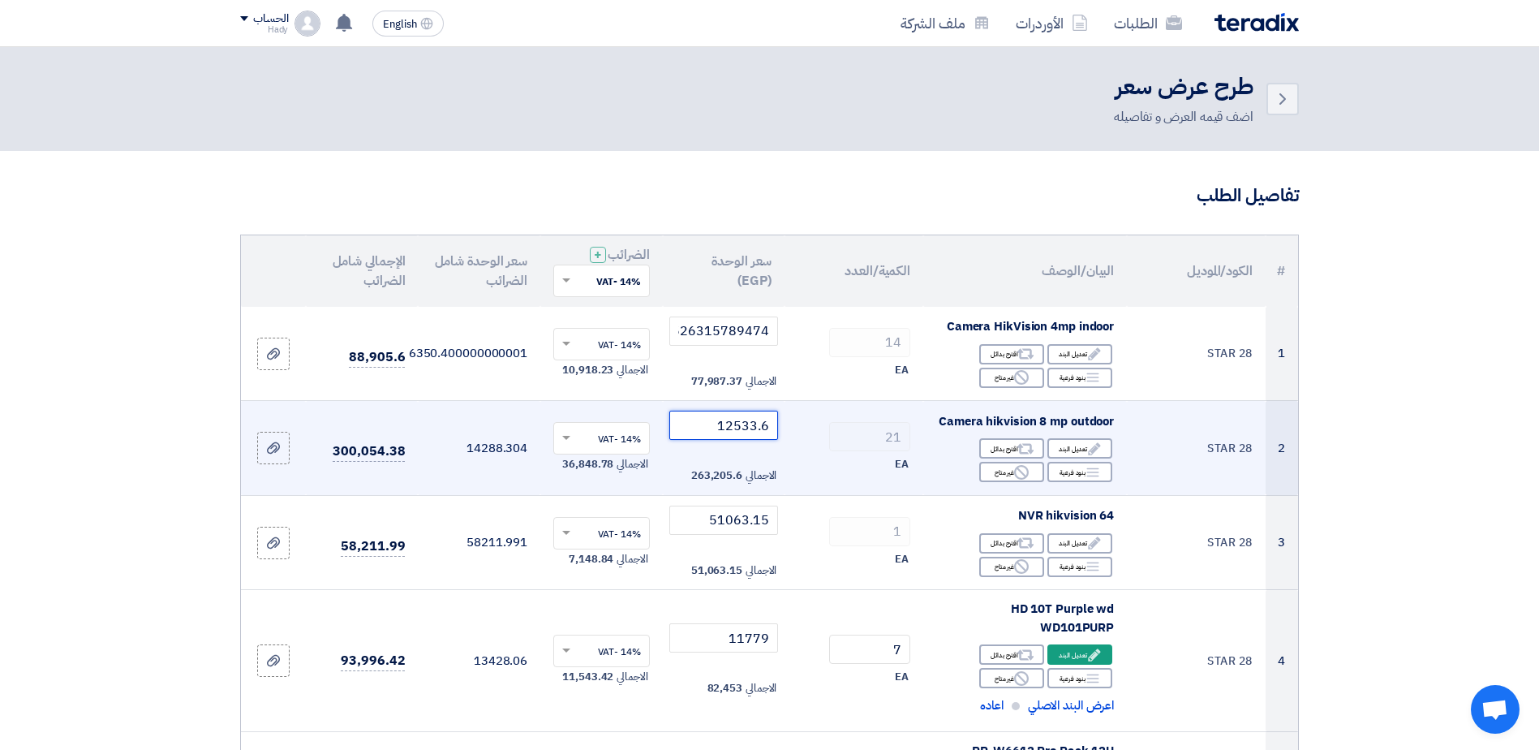
click at [724, 420] on input "12533.6" at bounding box center [724, 424] width 110 height 29
paste input "8421052632"
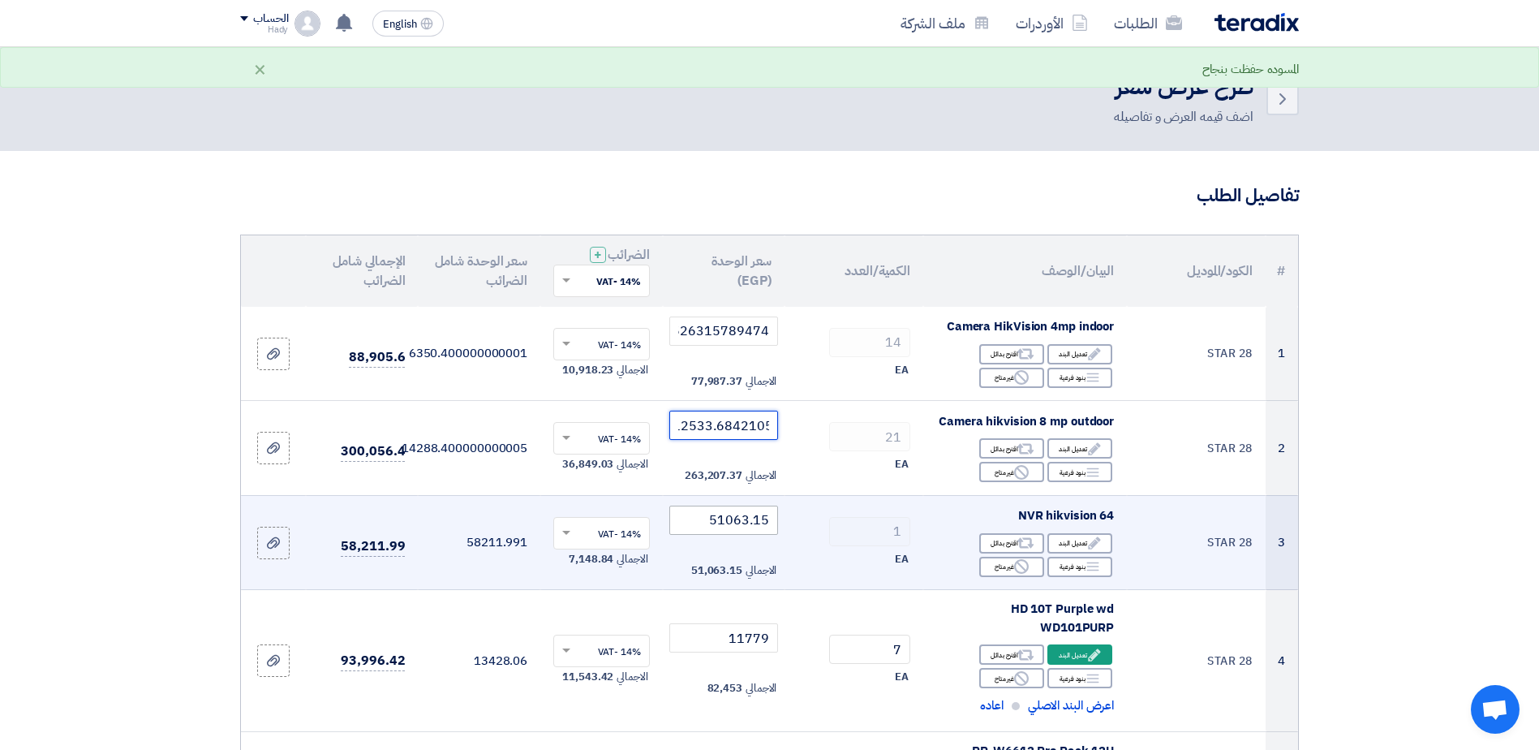
type input "12533.68421052632"
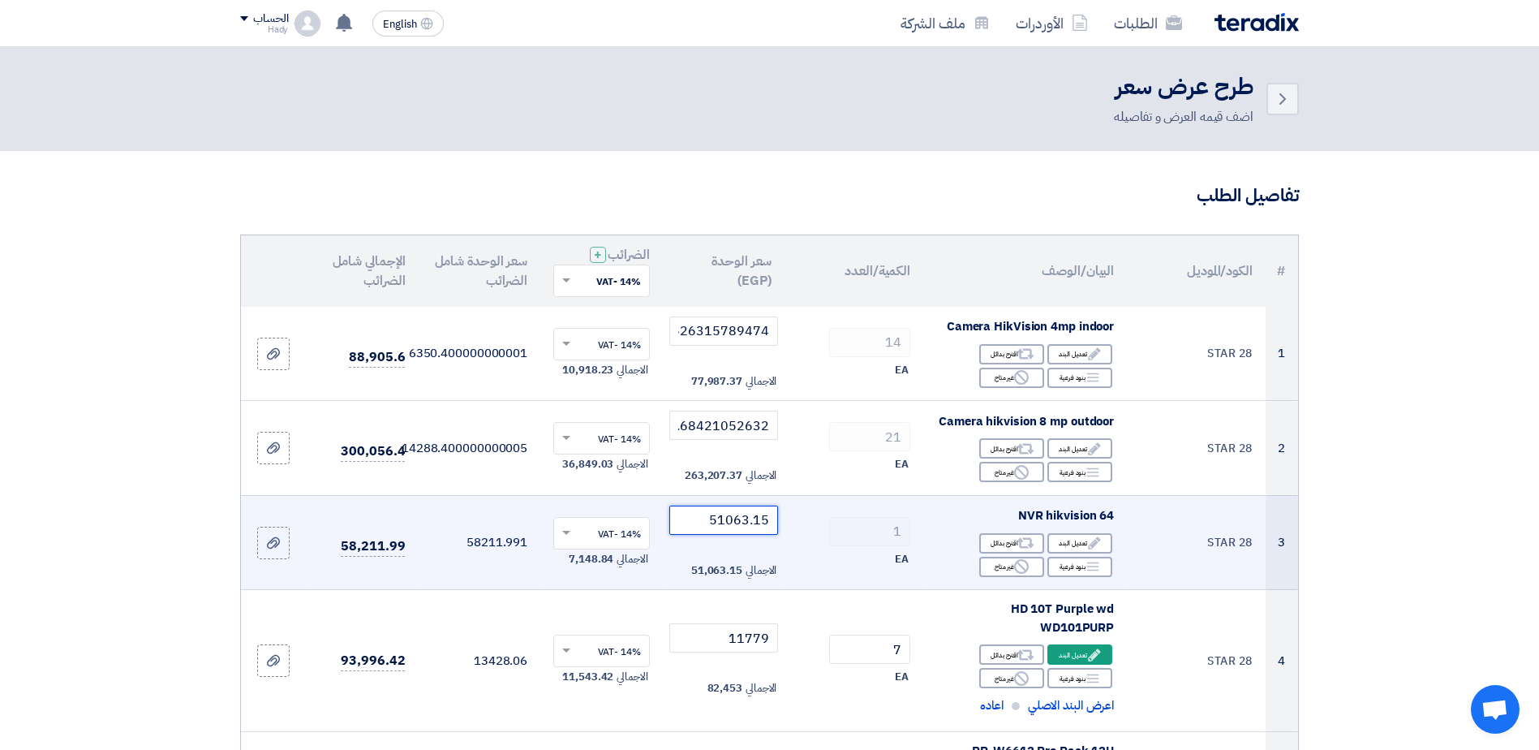
click at [710, 519] on input "51063.15" at bounding box center [724, 519] width 110 height 29
paste input "789473684"
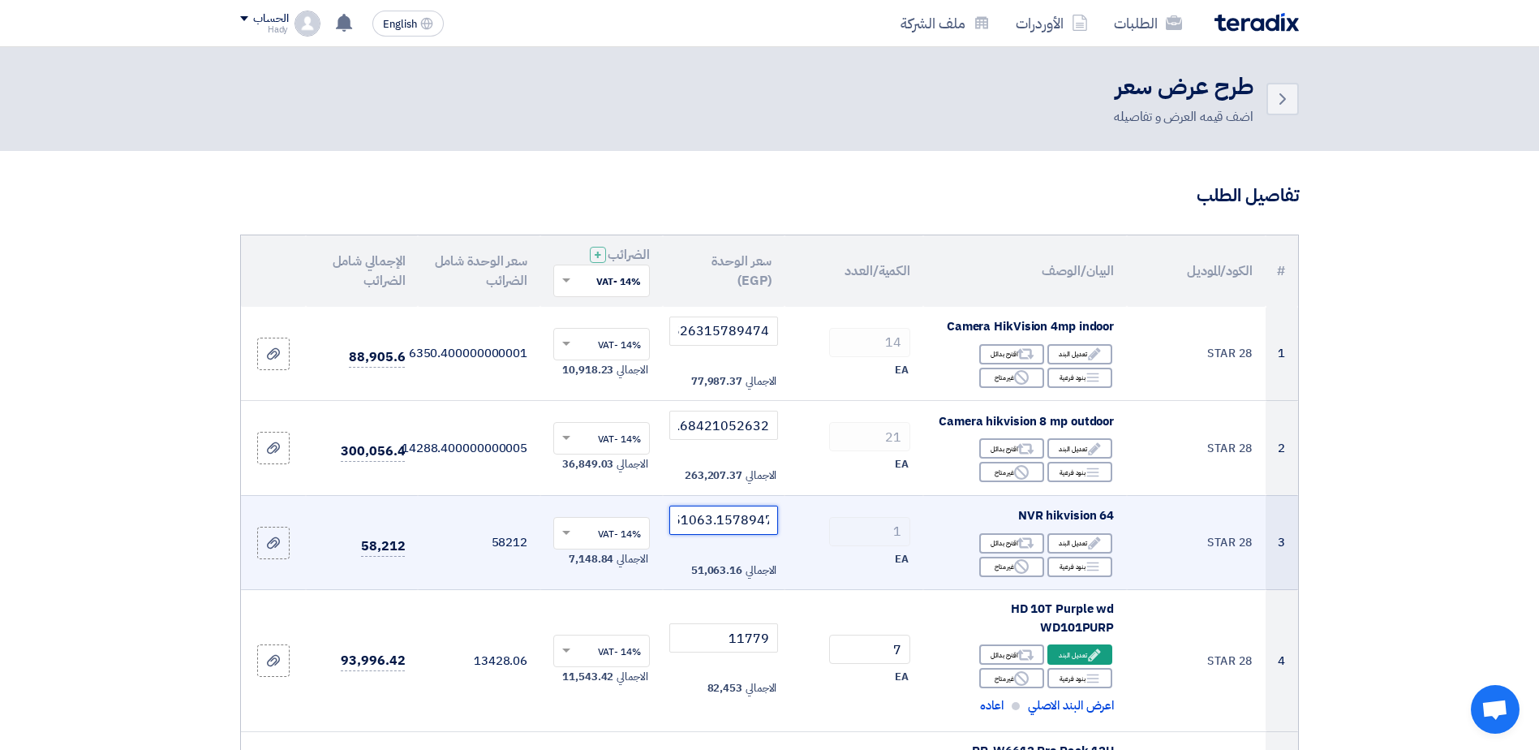
type input "51063.15789473684"
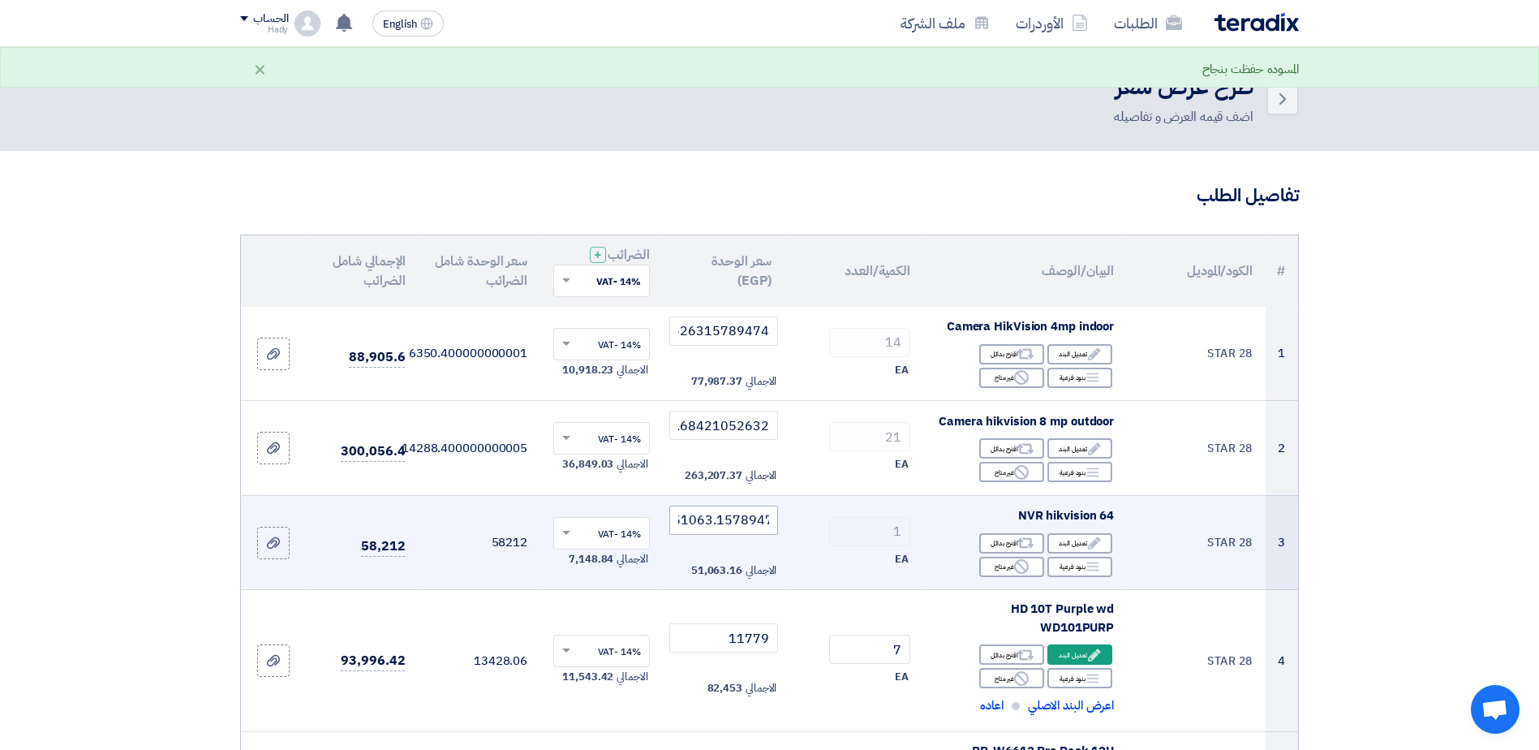
scroll to position [0, 0]
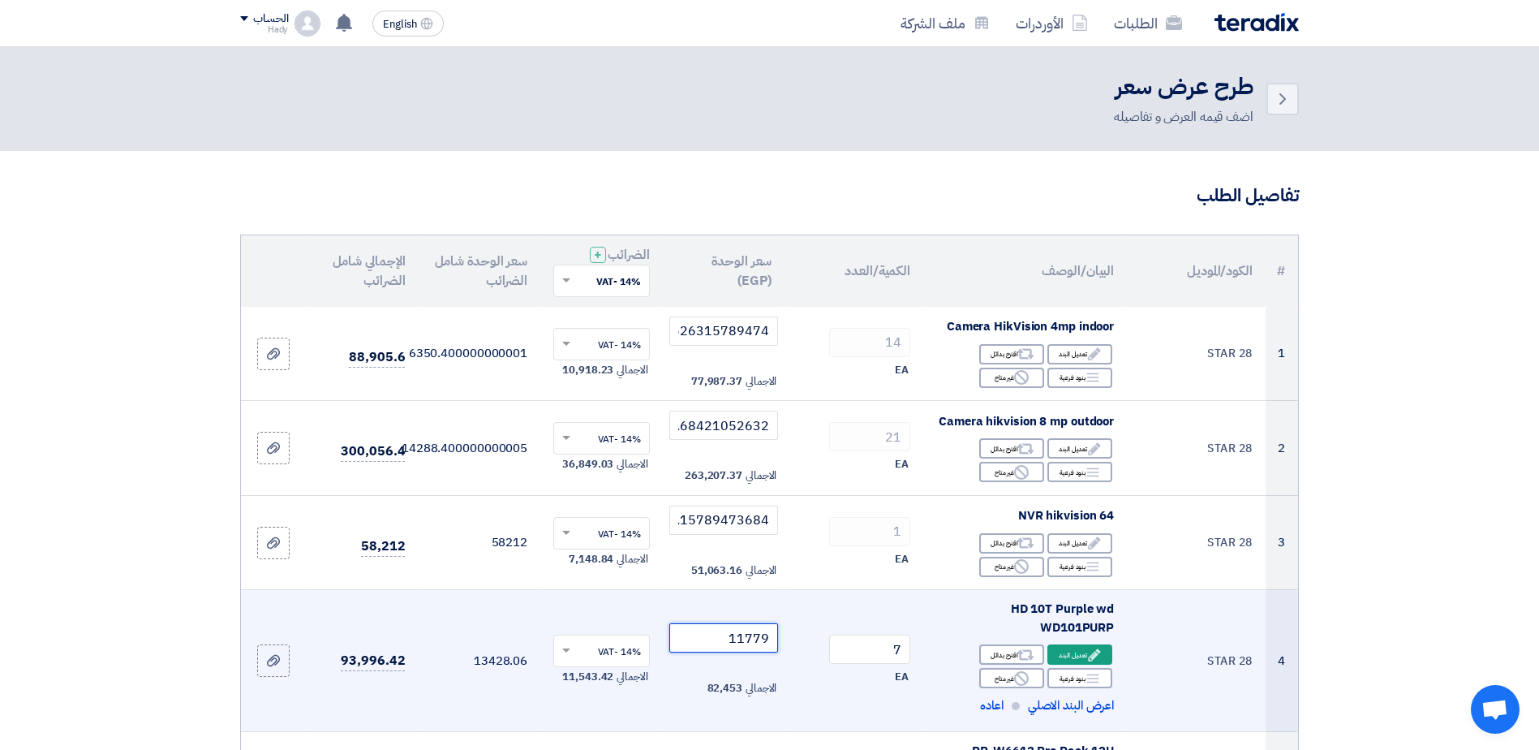
click at [737, 640] on input "11779" at bounding box center [724, 637] width 110 height 29
paste input ".34210526316"
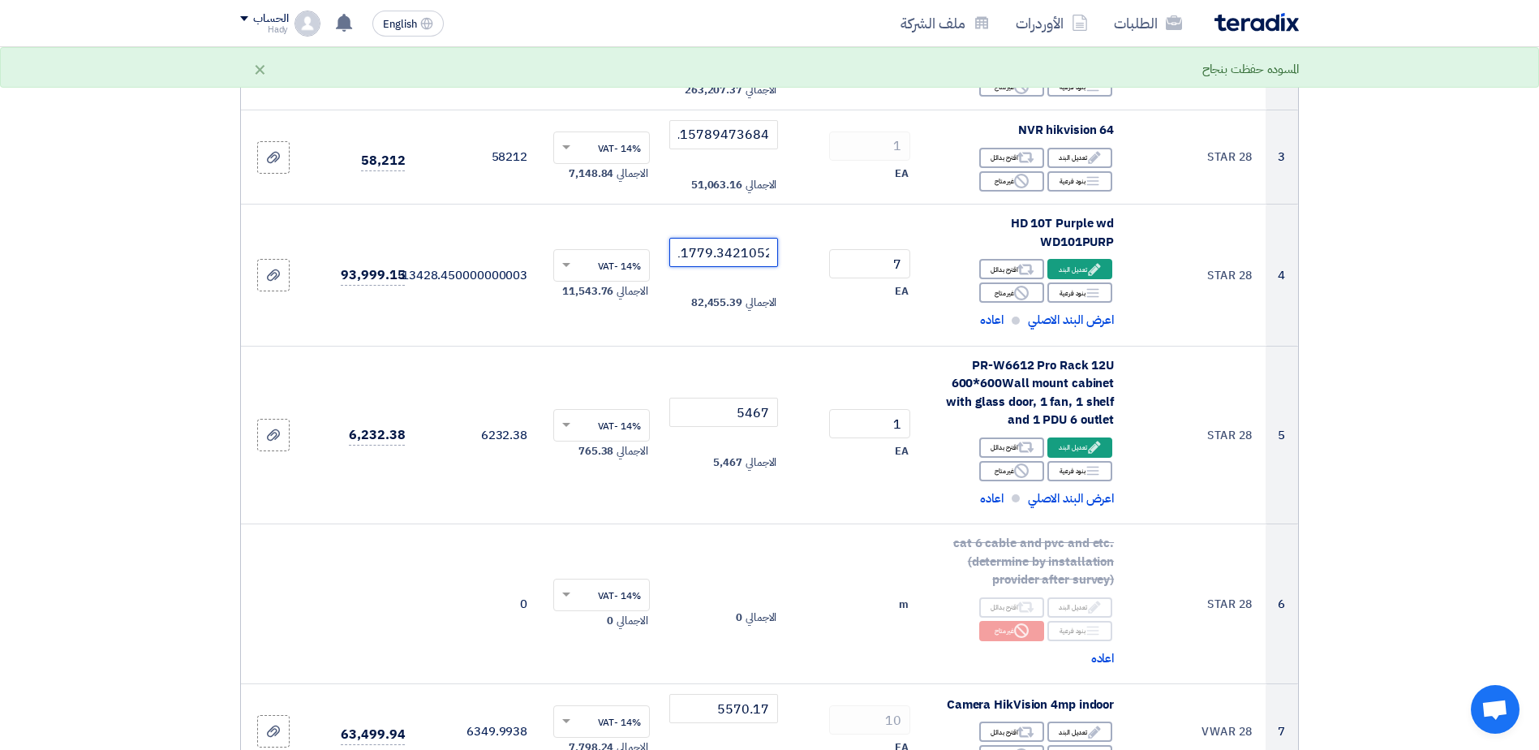
scroll to position [402, 0]
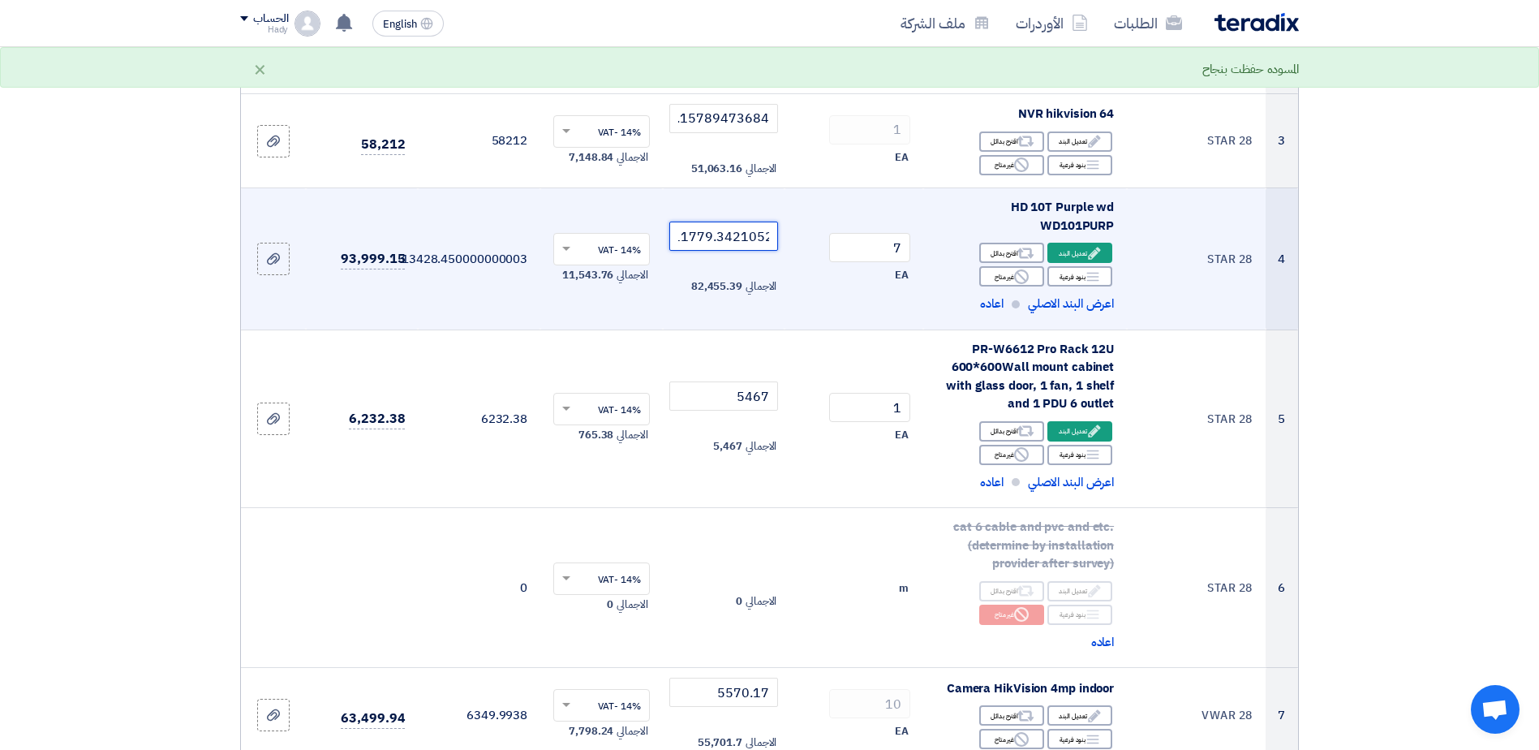
type input "11779.34210526316"
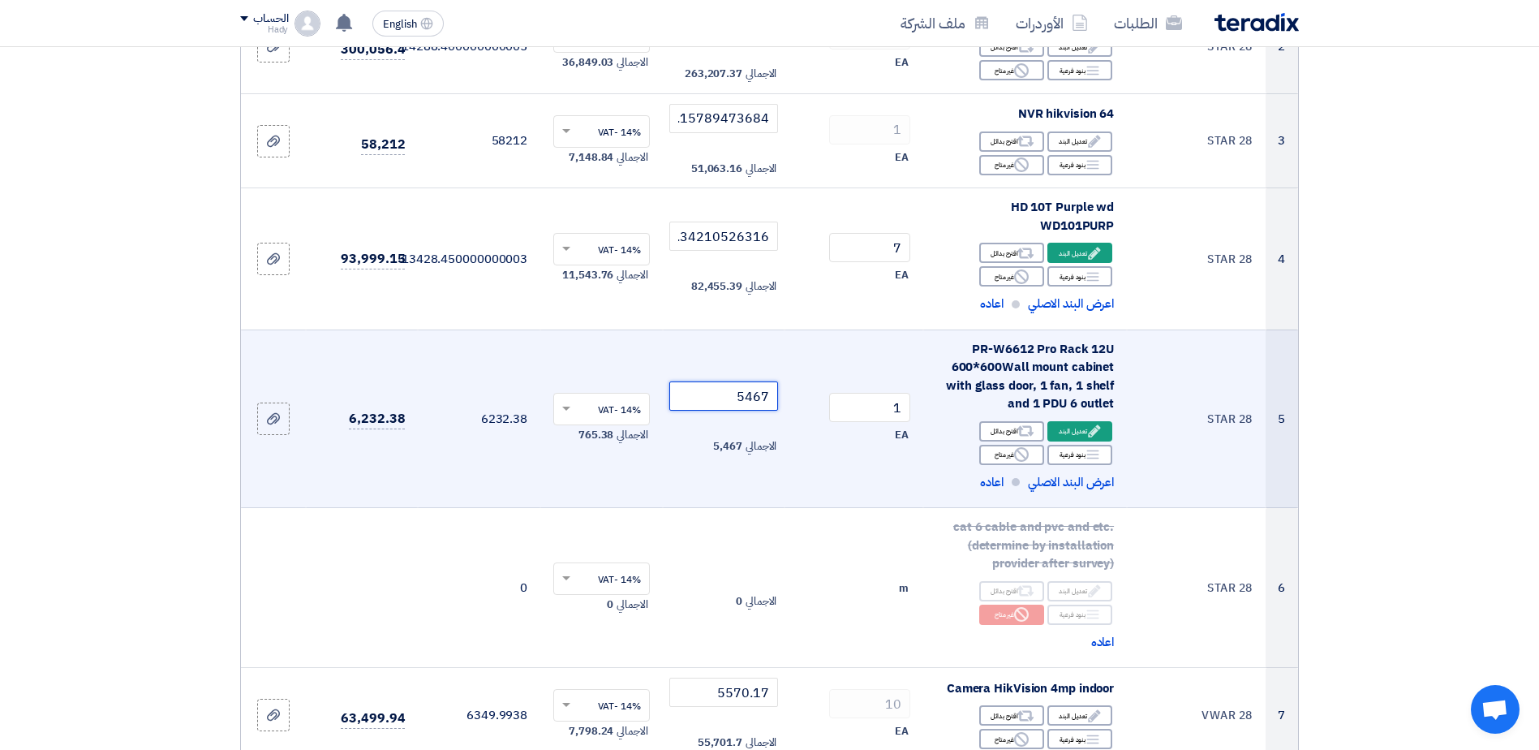
click at [730, 401] on input "5467" at bounding box center [724, 395] width 110 height 29
paste input ".368421052632"
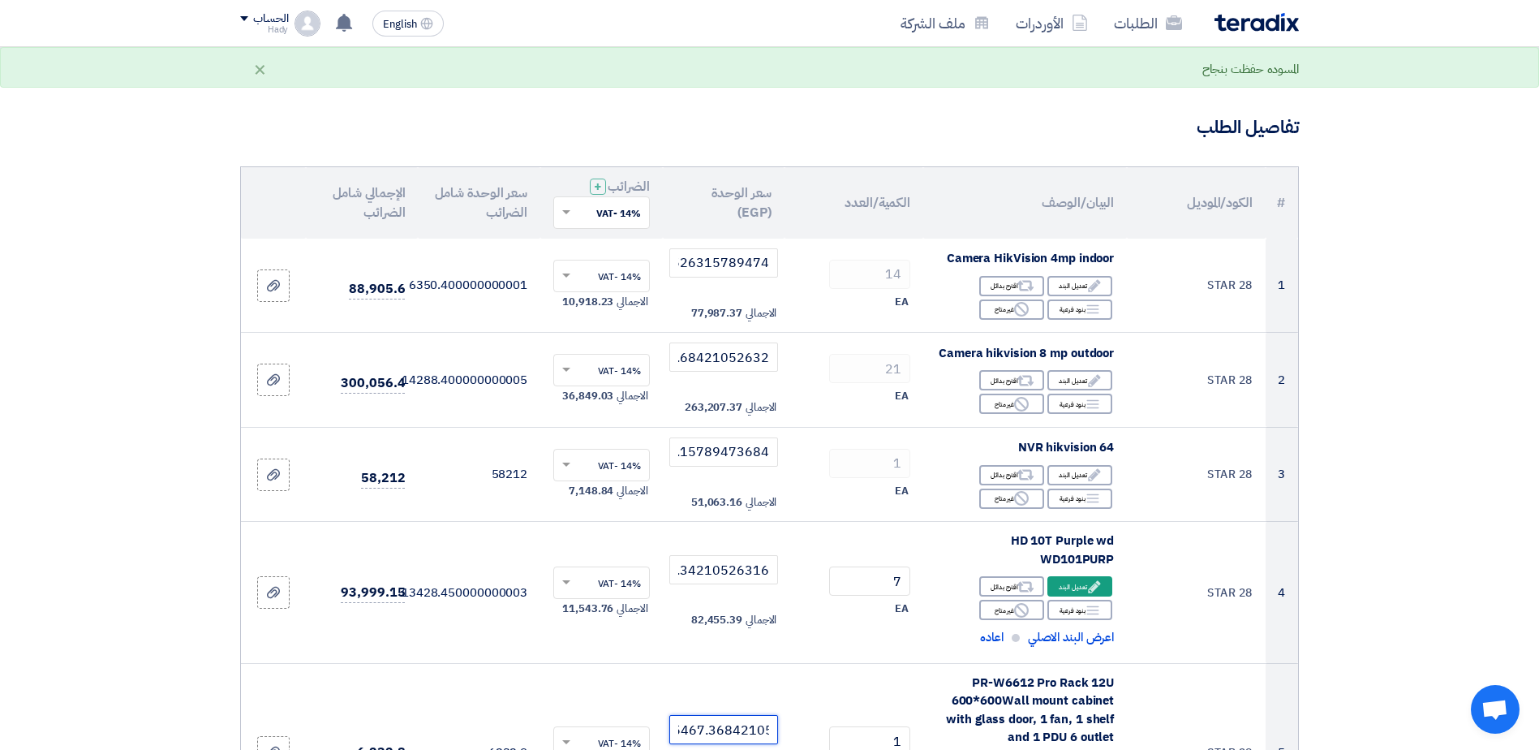
scroll to position [48, 0]
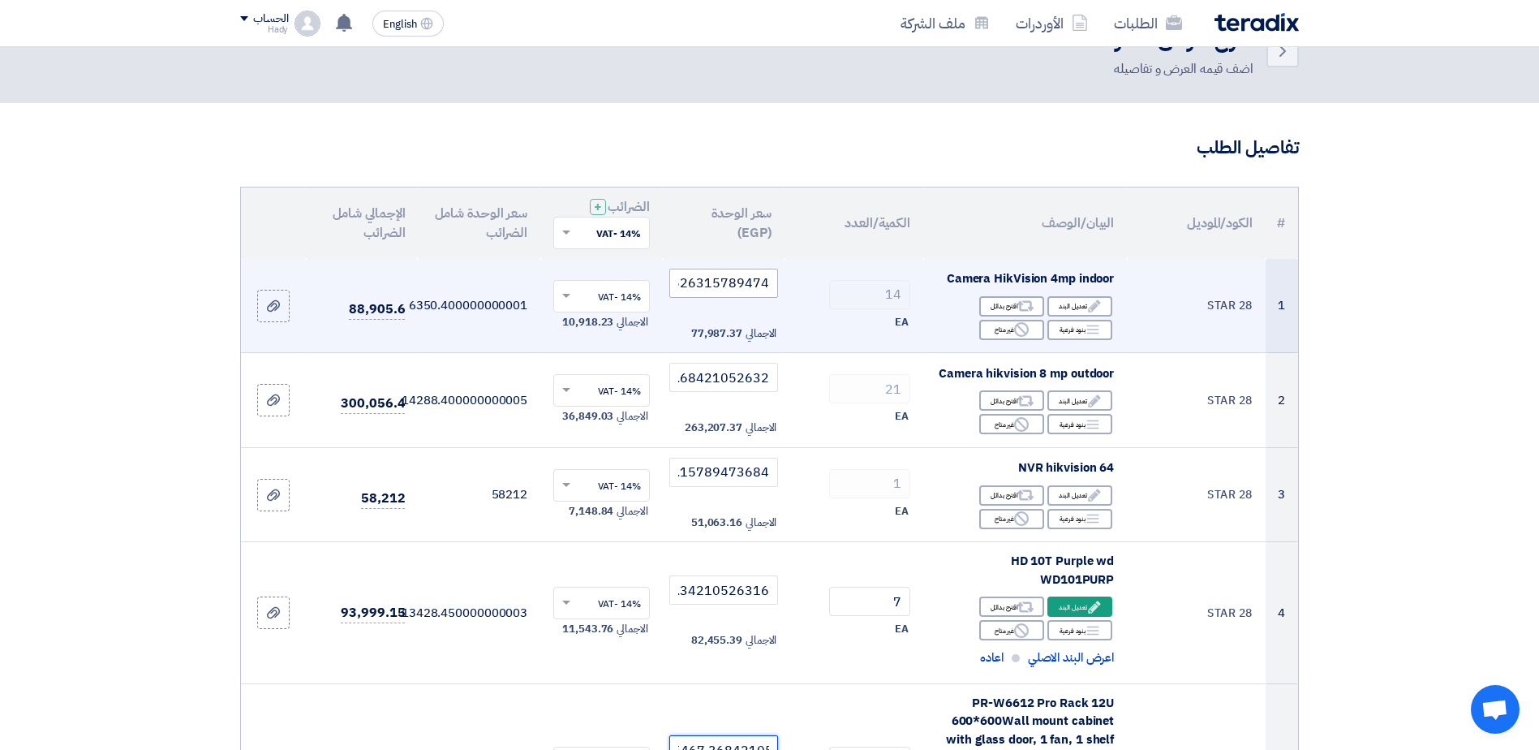
type input "5467.368421052632"
click at [713, 276] on input "5570.526315789474" at bounding box center [724, 282] width 110 height 29
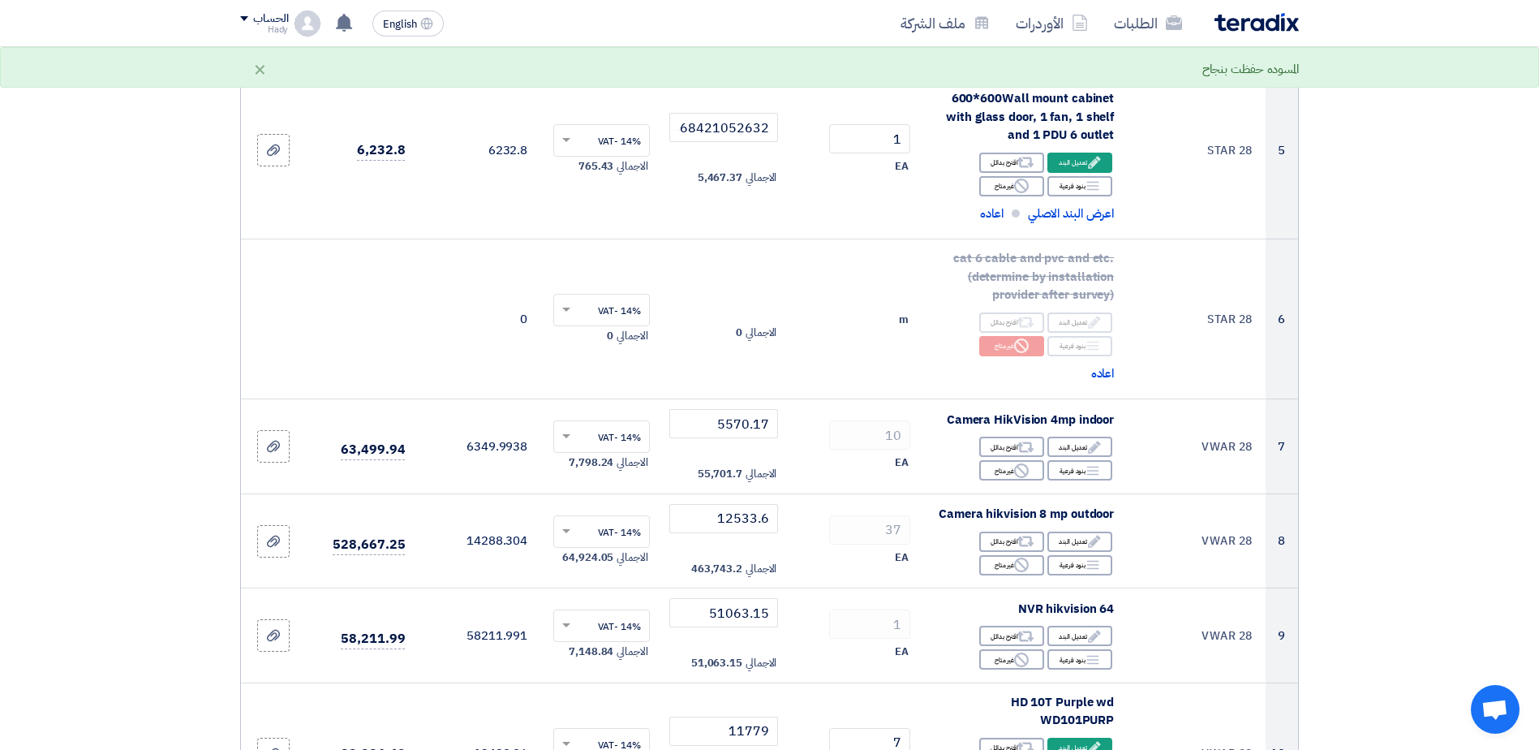
scroll to position [758, 0]
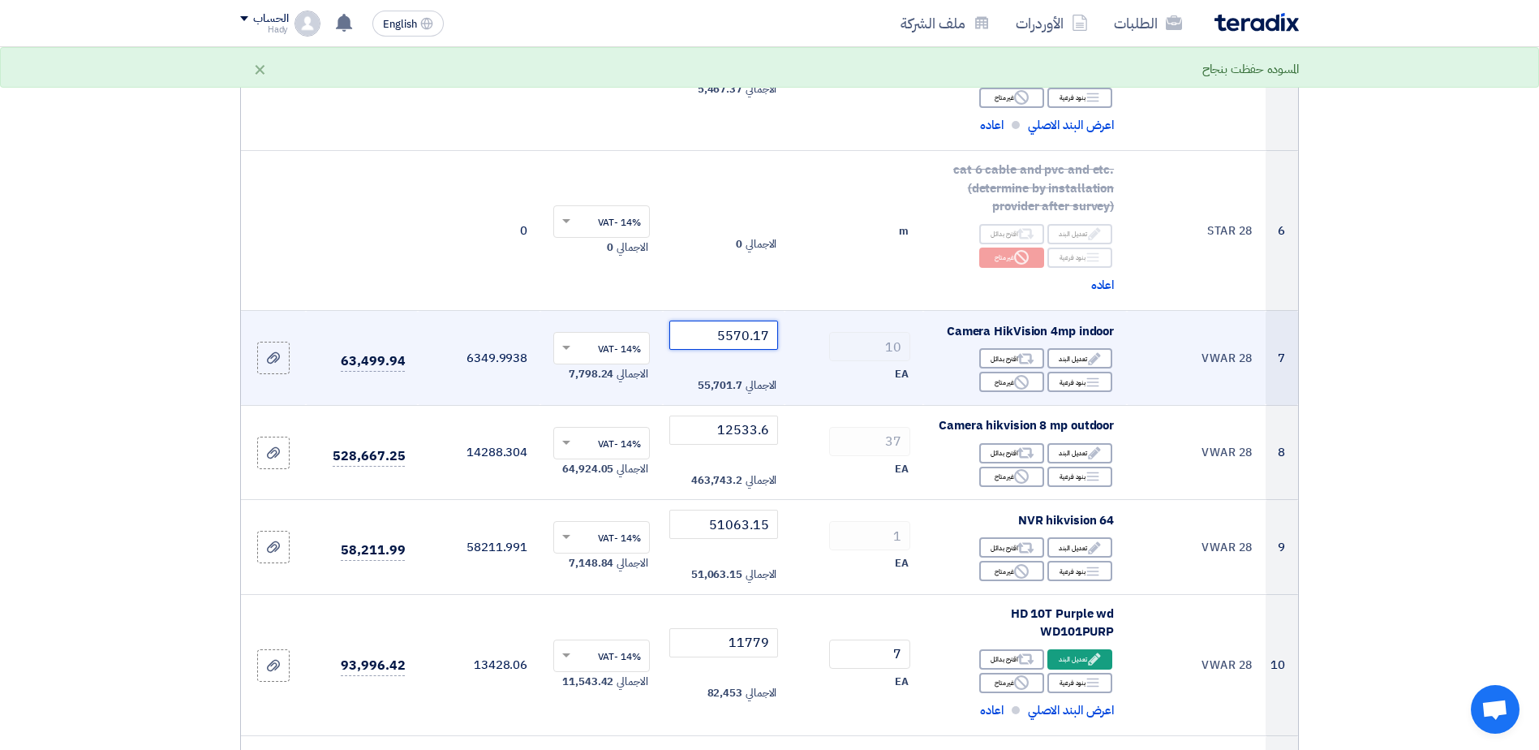
click at [749, 337] on input "5570.17" at bounding box center [724, 334] width 110 height 29
paste input "526315789474"
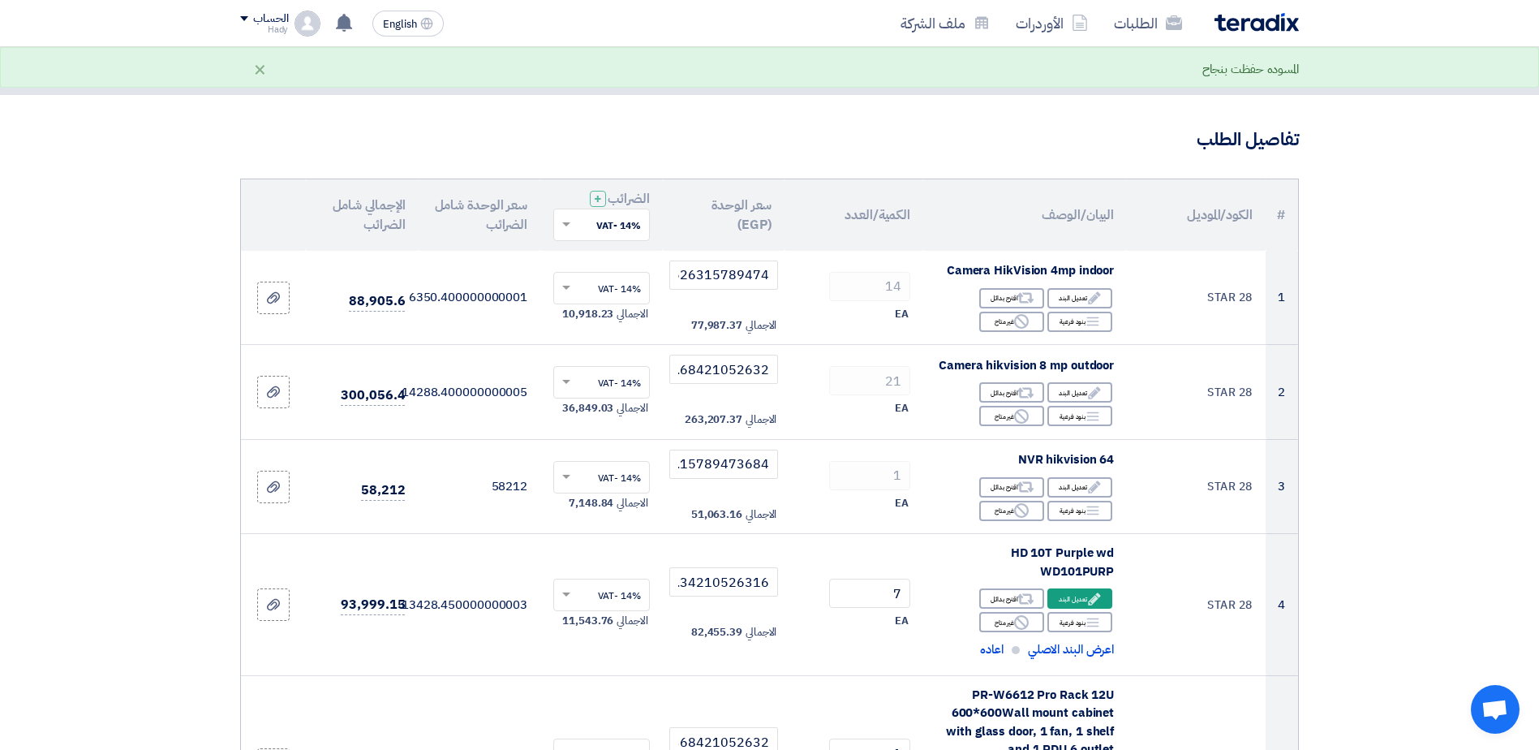
scroll to position [32, 0]
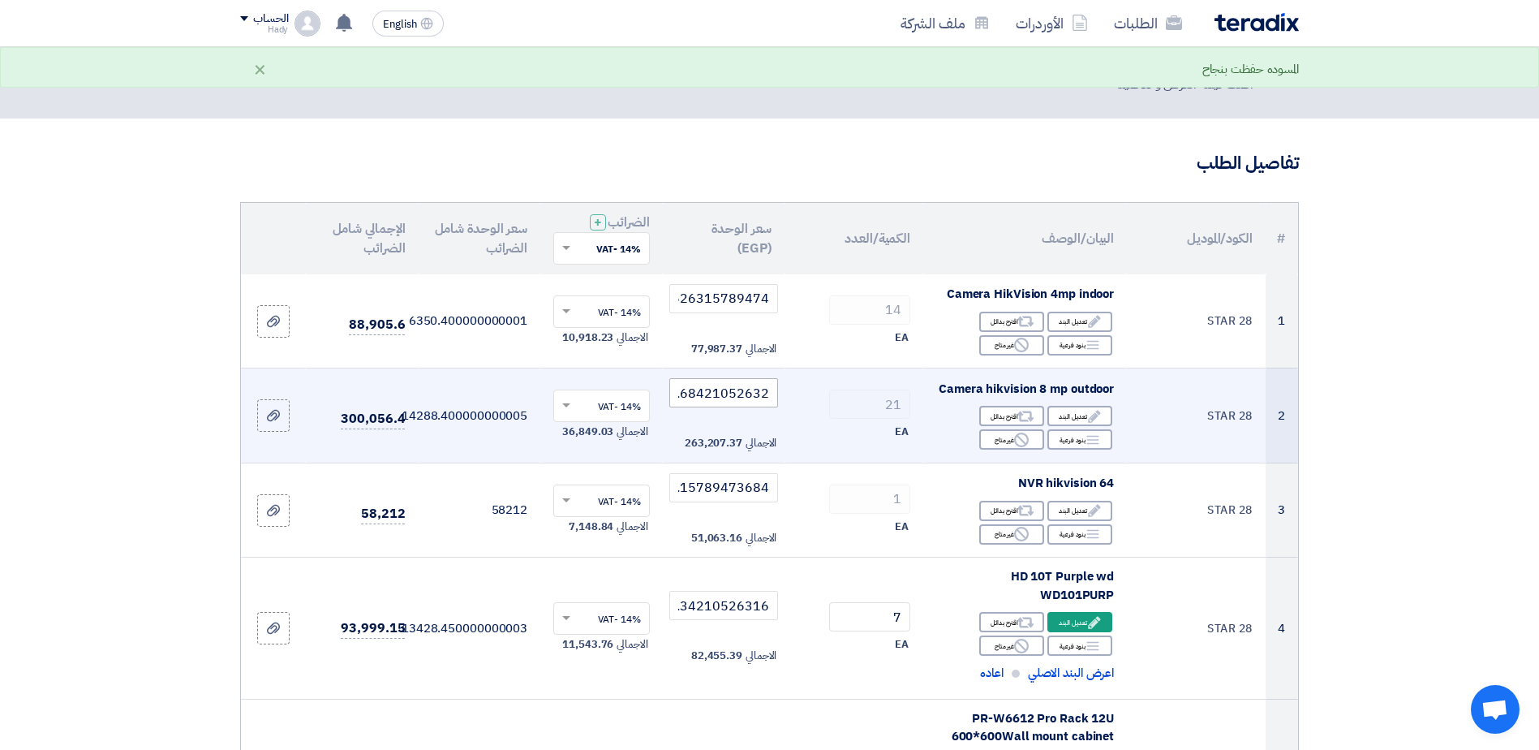
type input "5570.526315789474"
click at [737, 390] on input "12533.68421052632" at bounding box center [724, 392] width 110 height 29
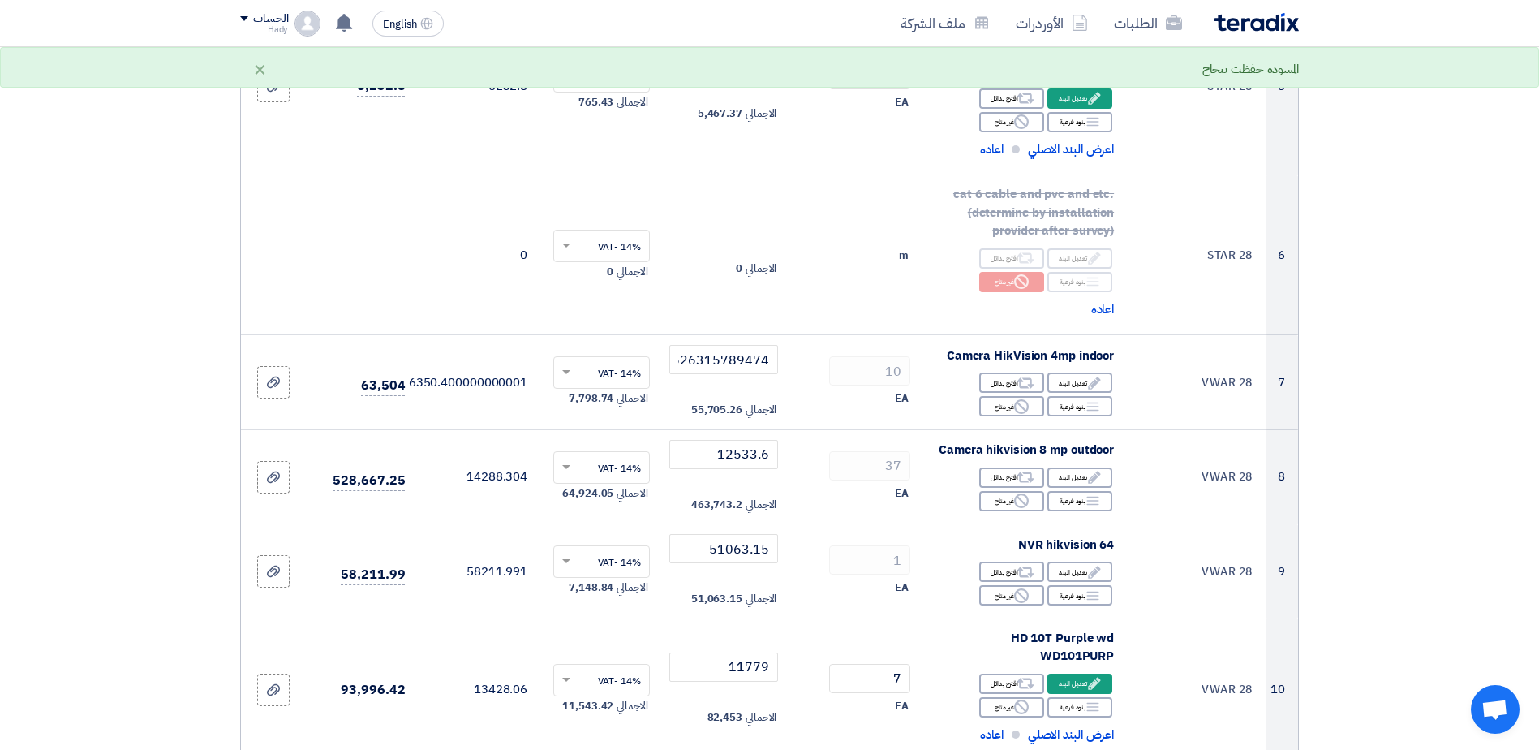
scroll to position [750, 0]
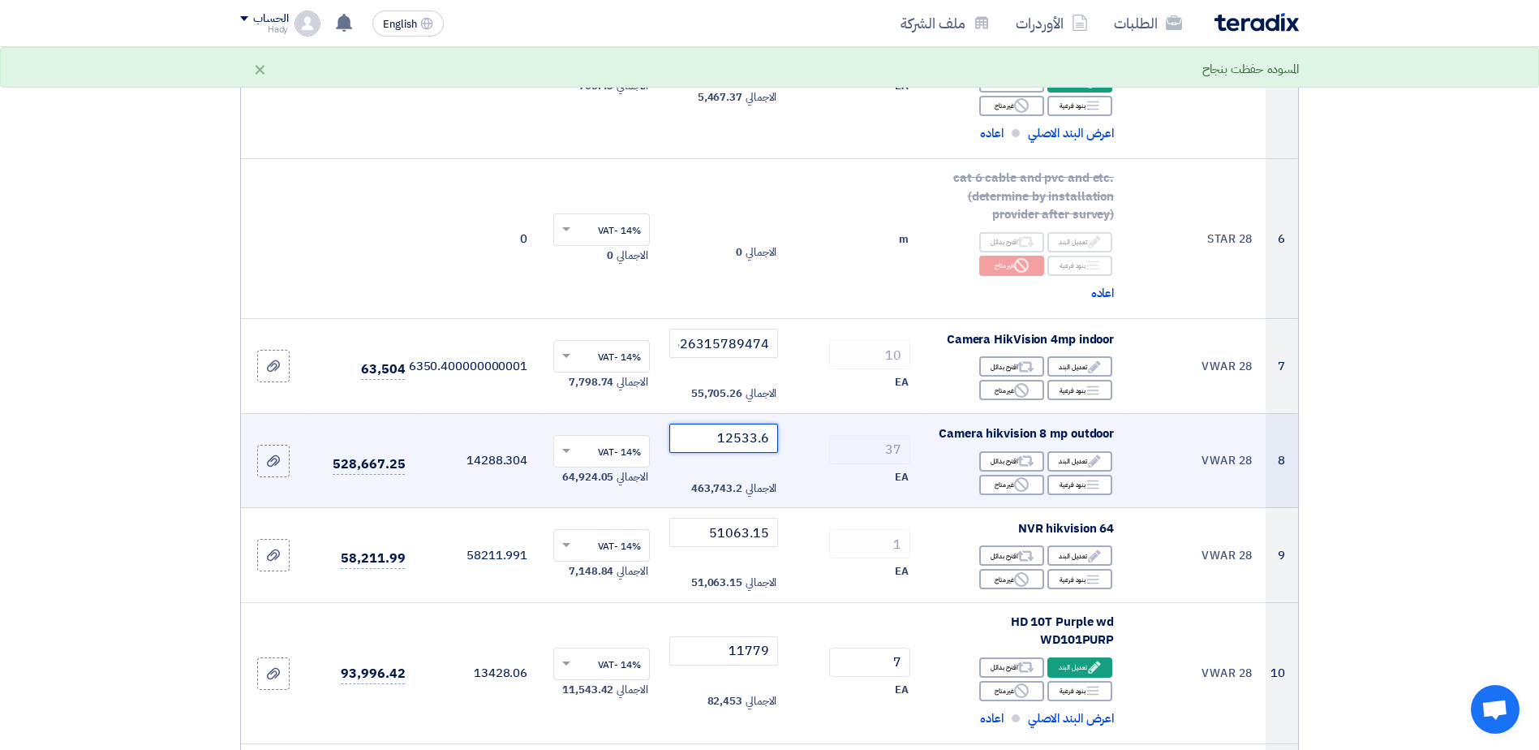
click at [715, 440] on input "12533.6" at bounding box center [724, 437] width 110 height 29
paste input "8421052632"
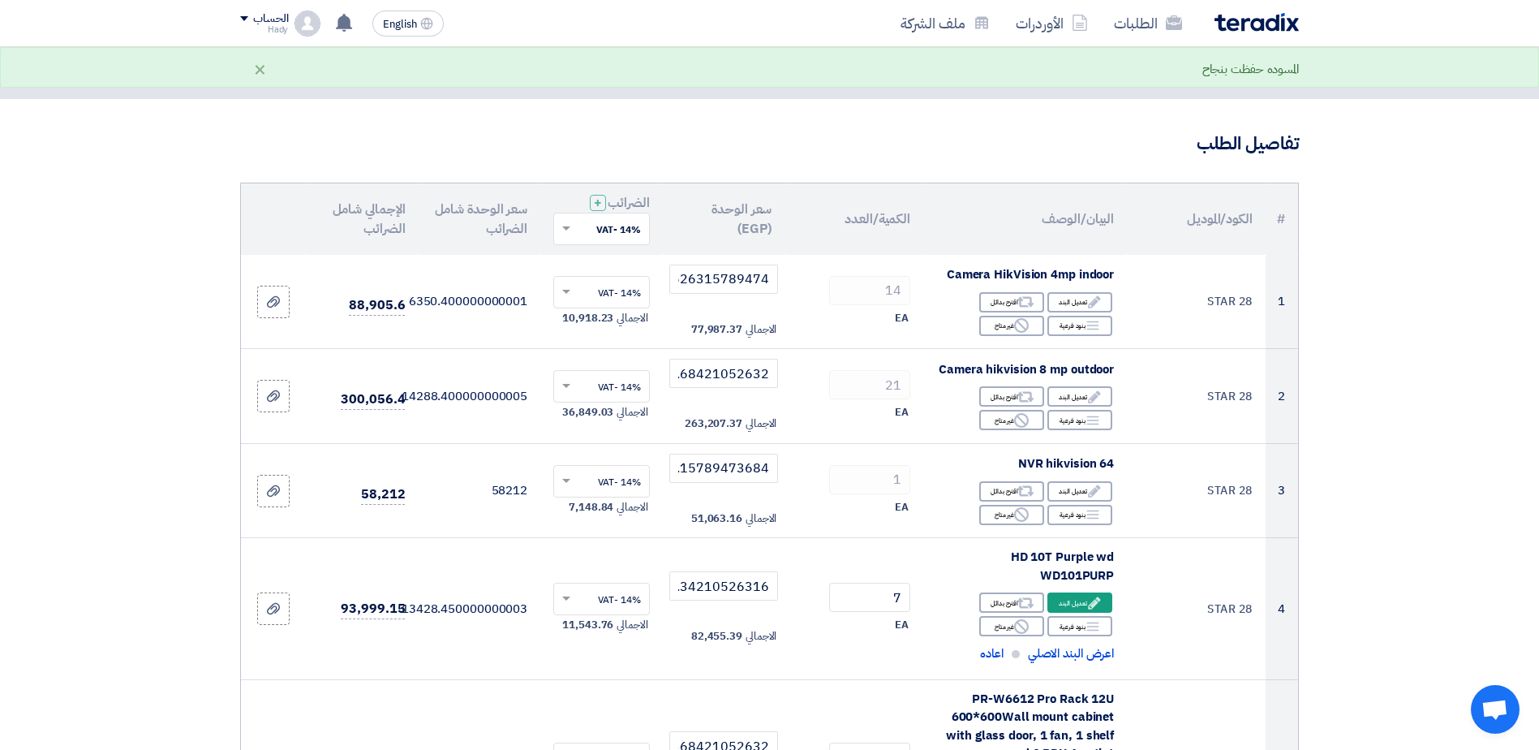
scroll to position [16, 0]
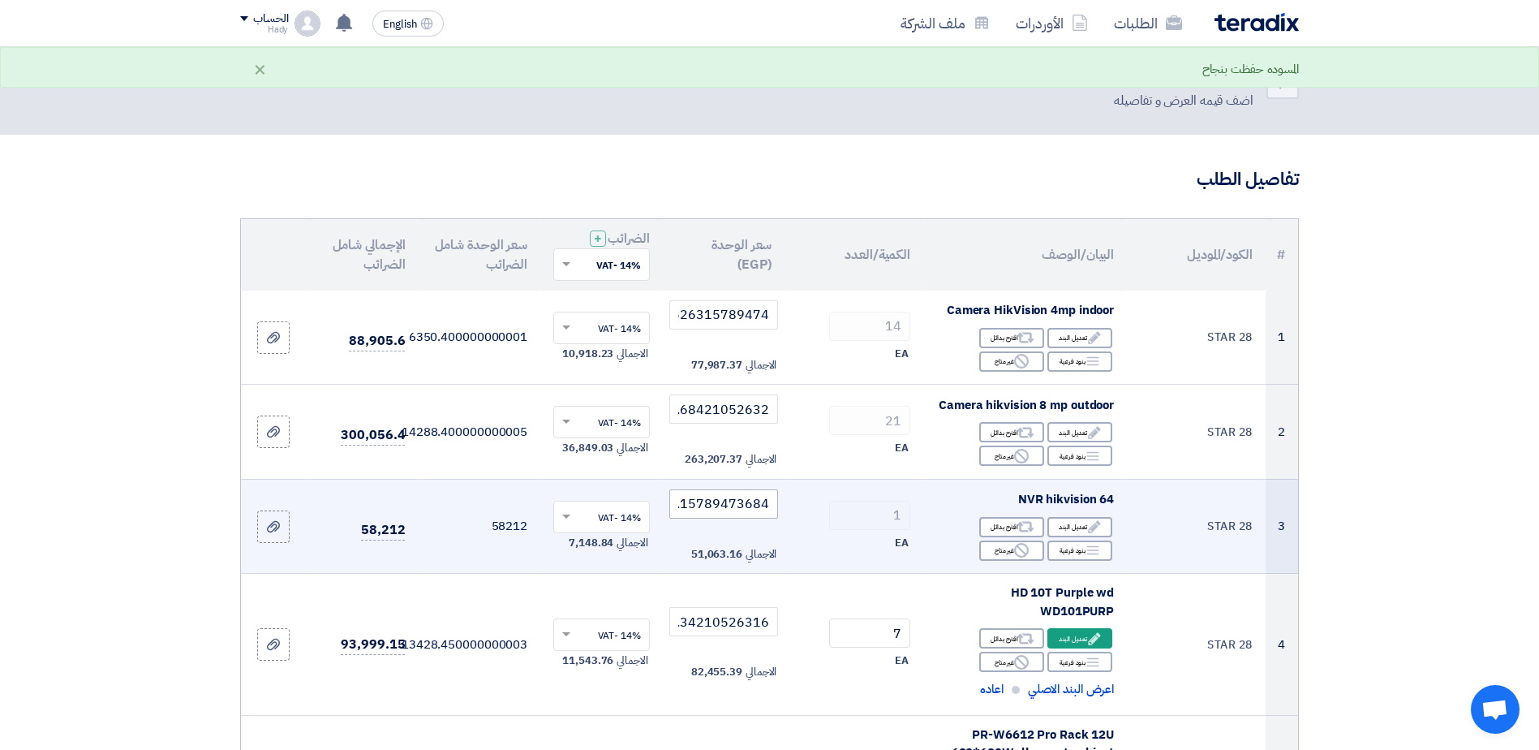
type input "12533.68421052632"
click at [724, 505] on input "51063.15789473684" at bounding box center [724, 503] width 110 height 29
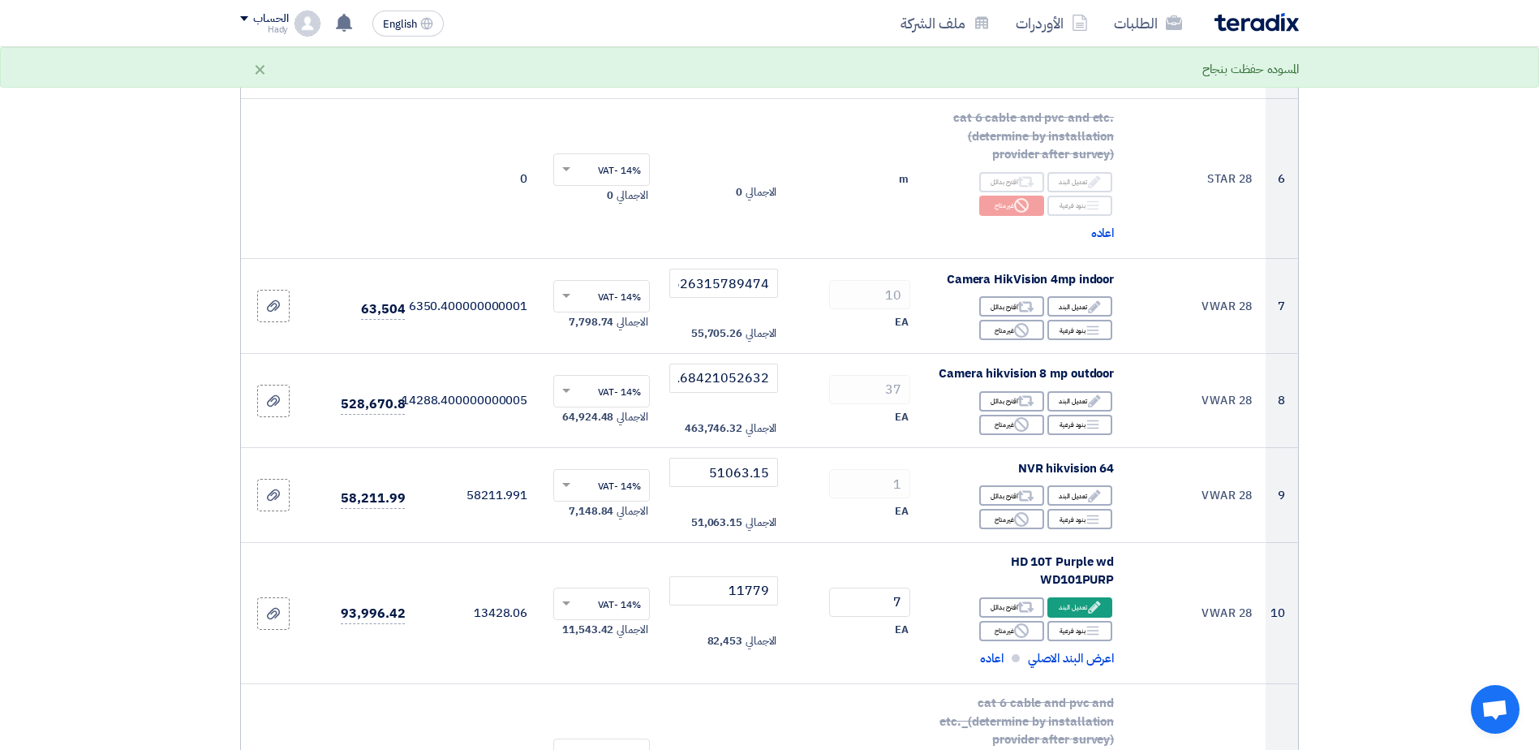
scroll to position [823, 0]
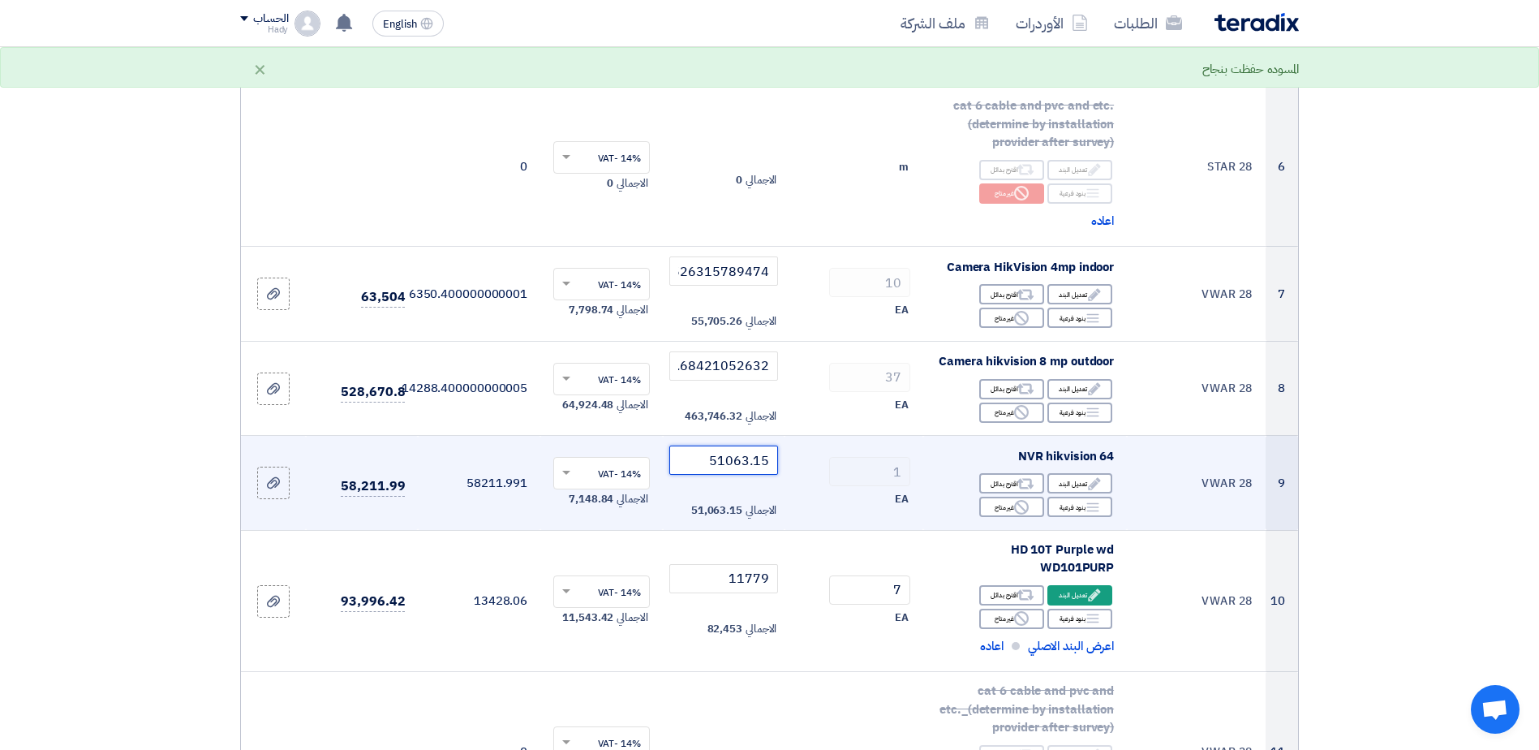
click at [715, 466] on input "51063.15" at bounding box center [724, 459] width 110 height 29
paste input "789473684"
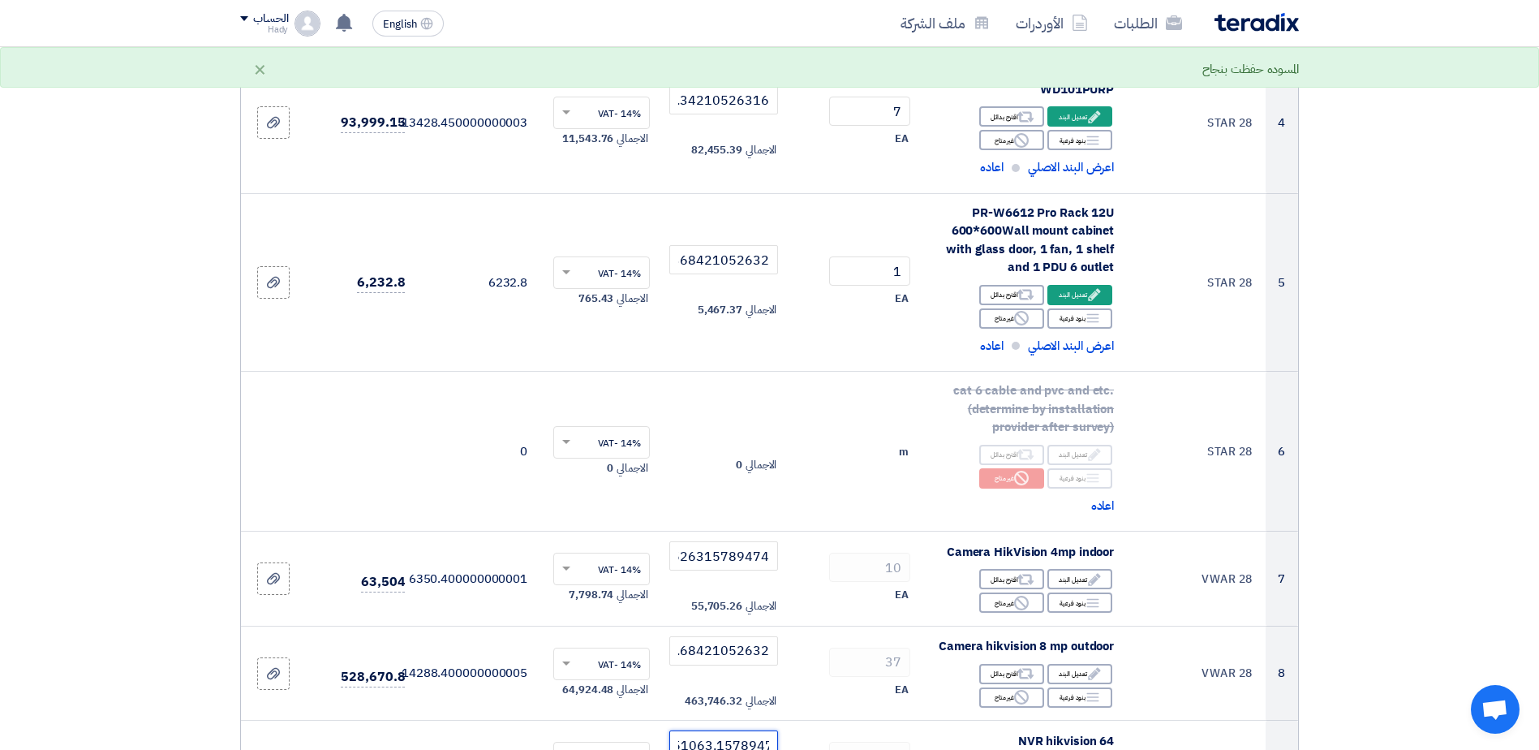
scroll to position [505, 0]
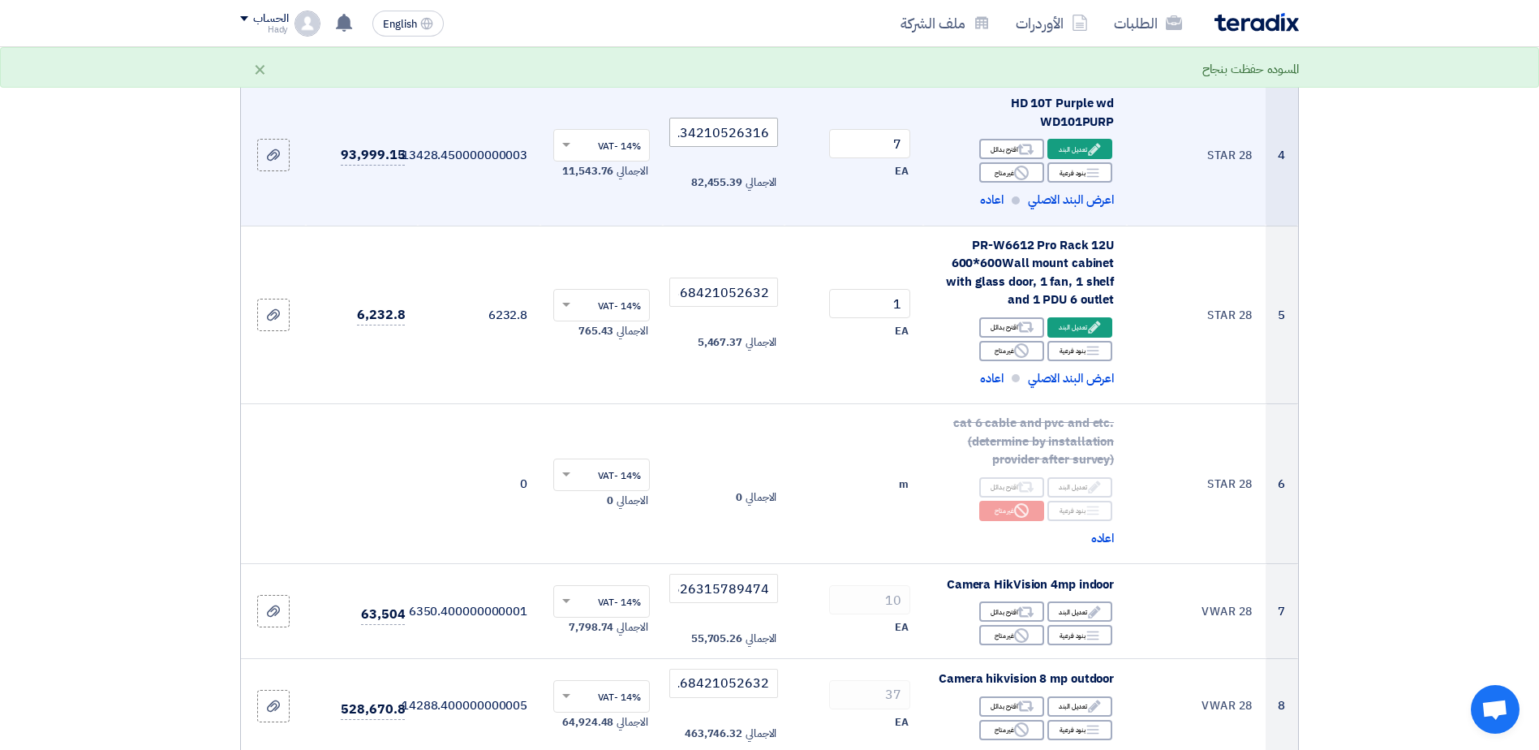
type input "51063.15789473684"
click at [707, 140] on input "11779.34210526316" at bounding box center [724, 132] width 110 height 29
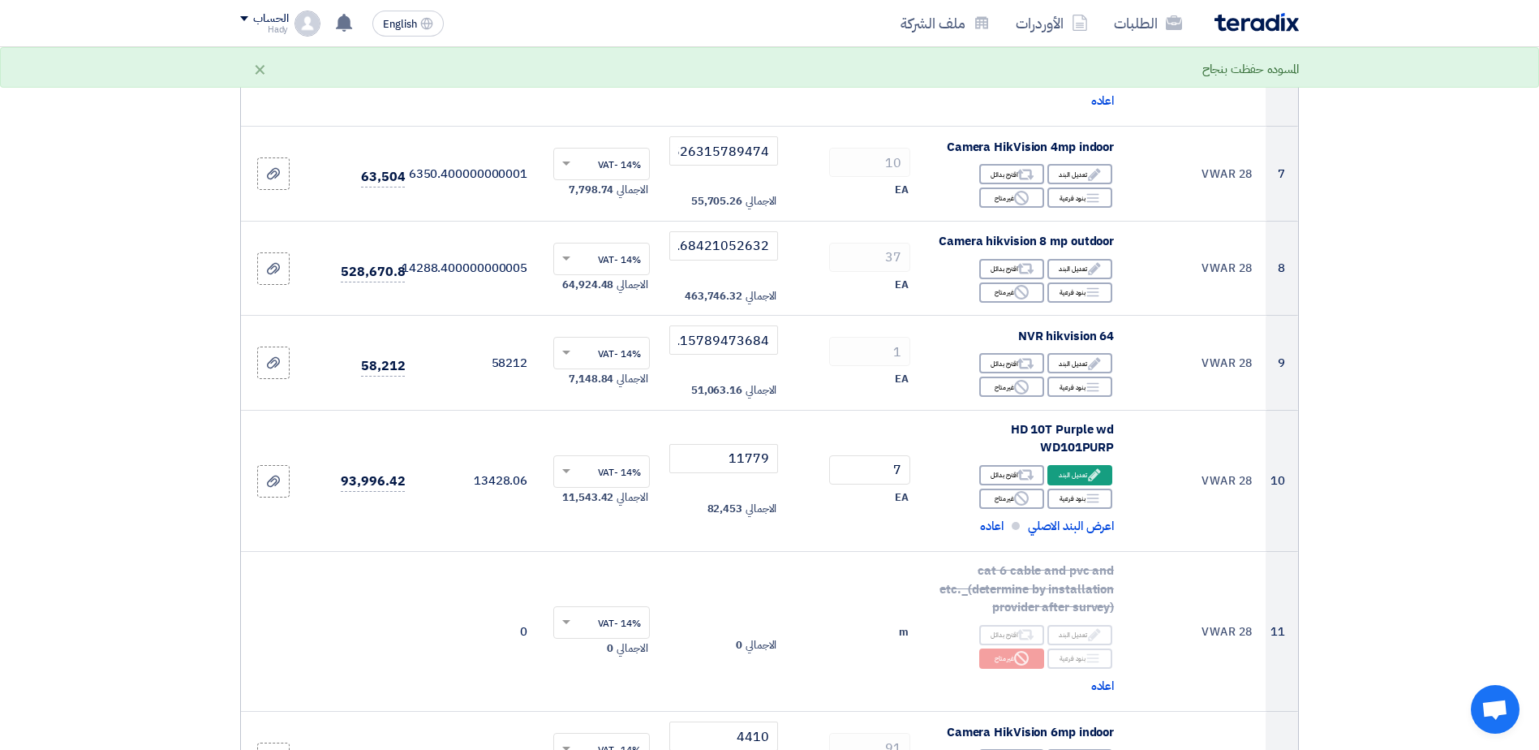
scroll to position [990, 0]
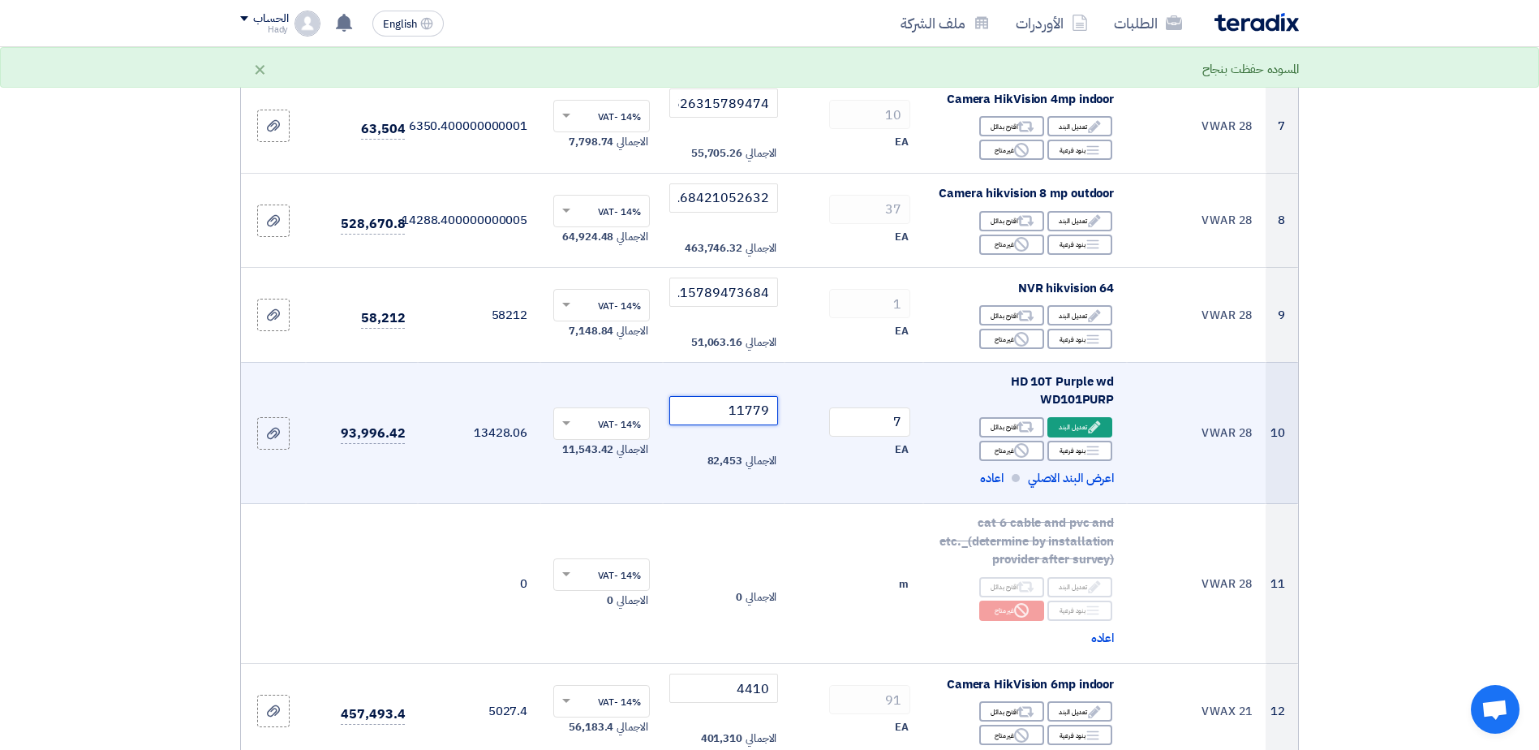
click at [731, 410] on input "11779" at bounding box center [724, 410] width 110 height 29
paste input ".34210526316"
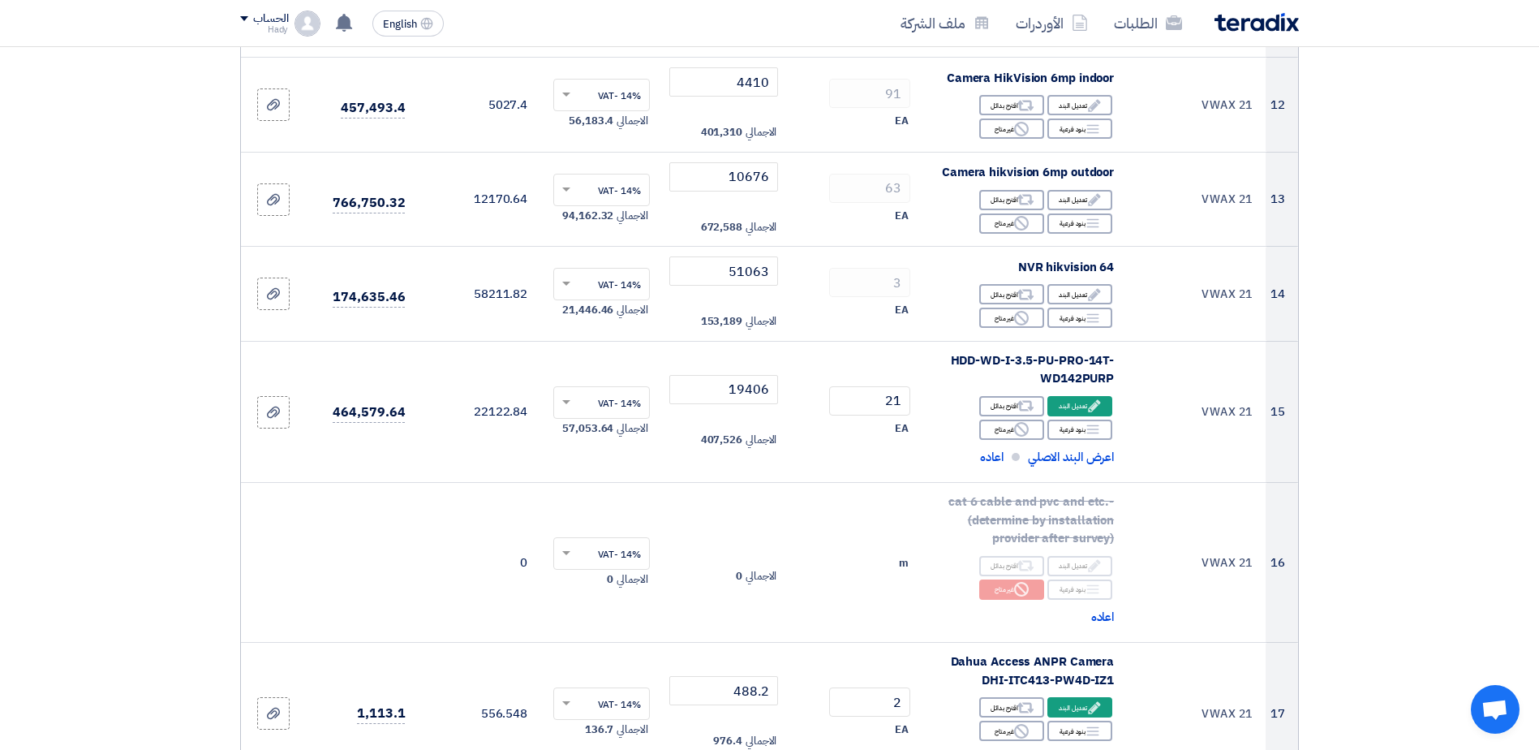
scroll to position [1604, 0]
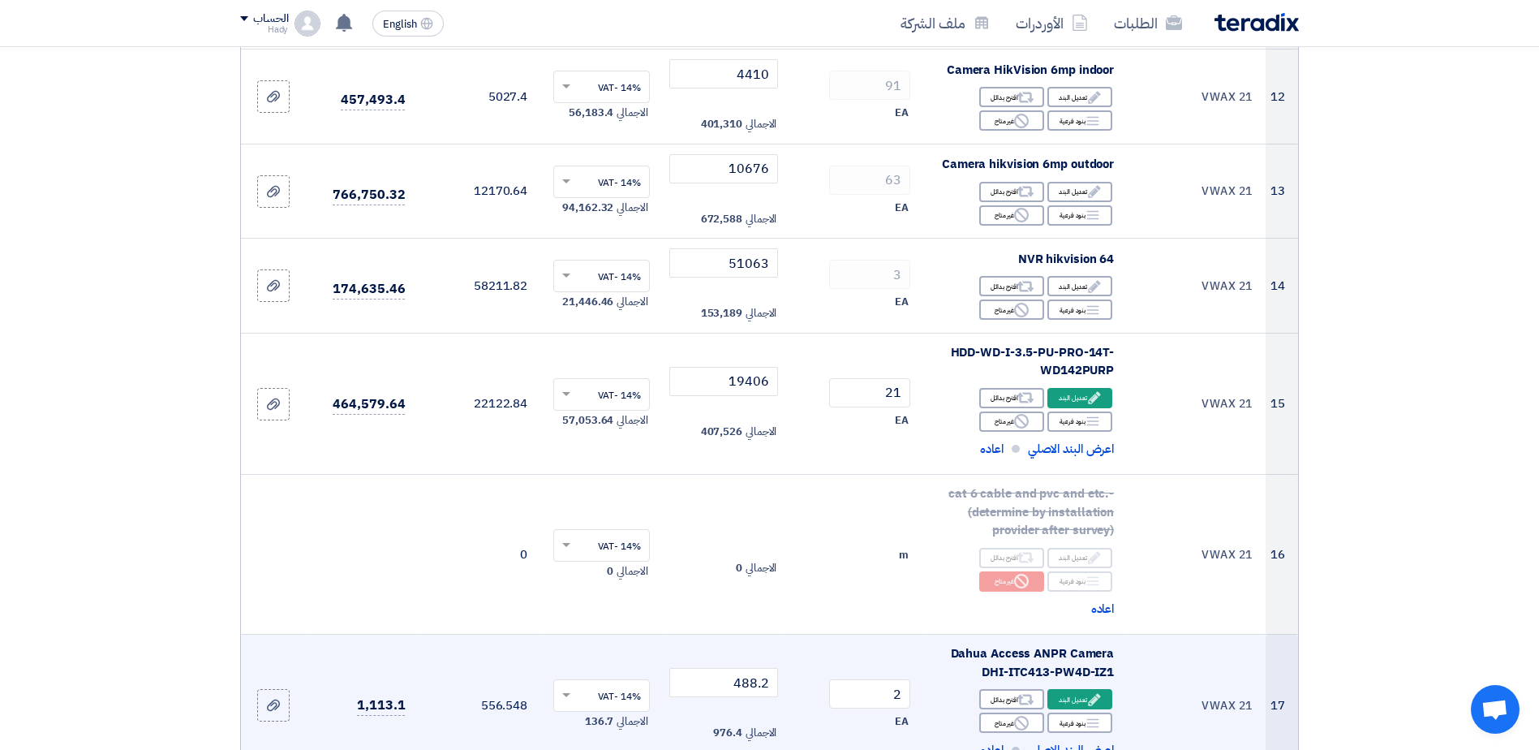
type input "11779.34210526316"
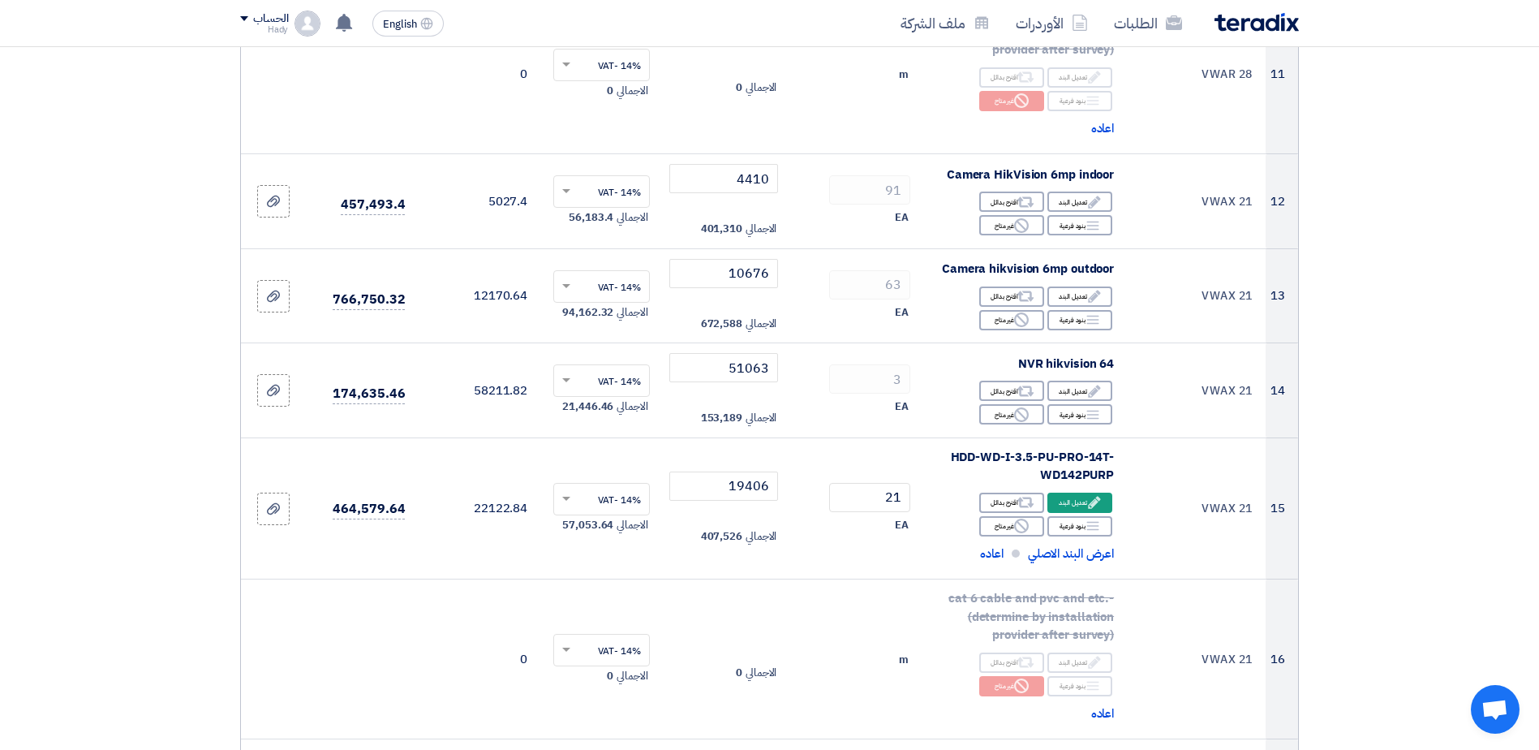
scroll to position [1480, 0]
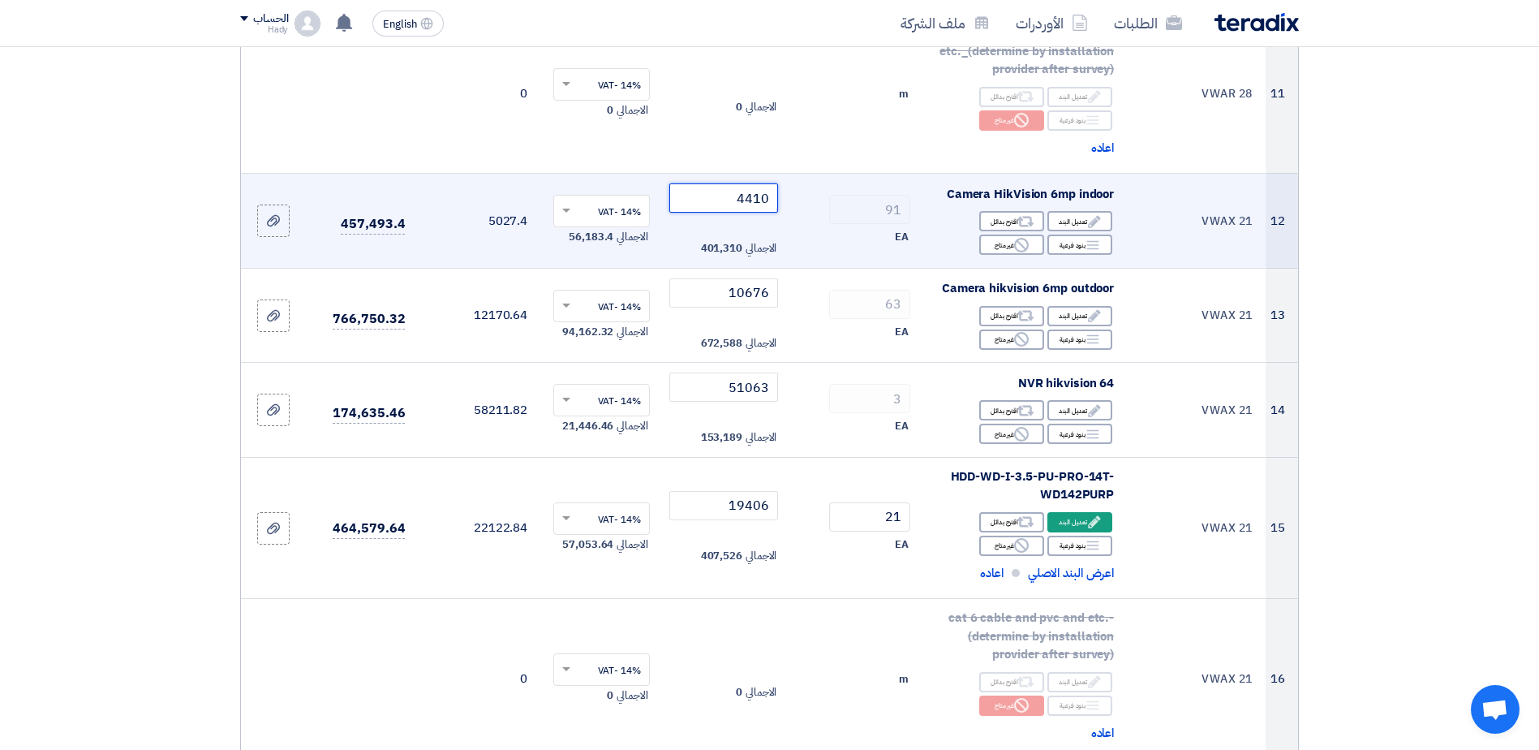
click at [741, 196] on input "4410" at bounding box center [724, 197] width 110 height 29
paste input "5731.236"
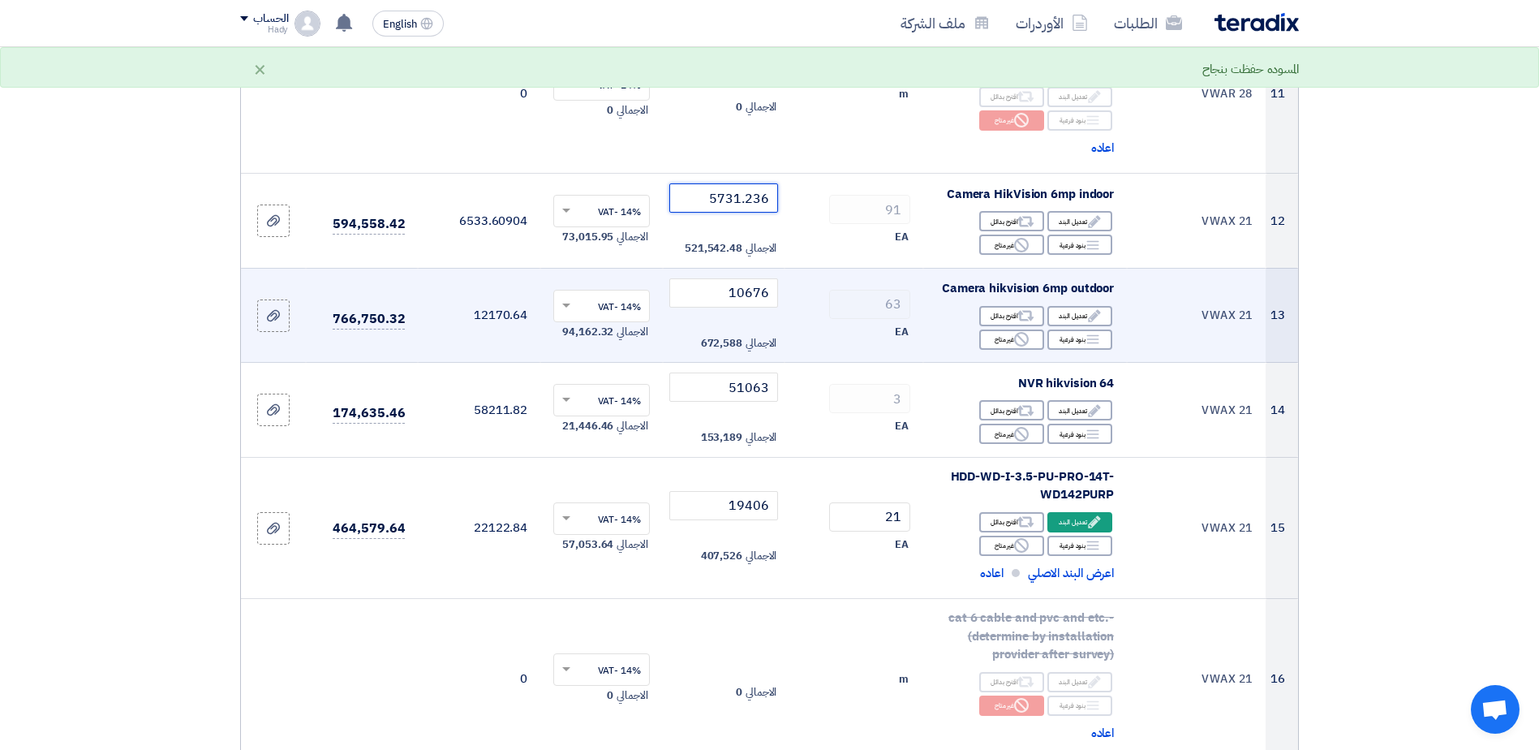
type input "5731.236"
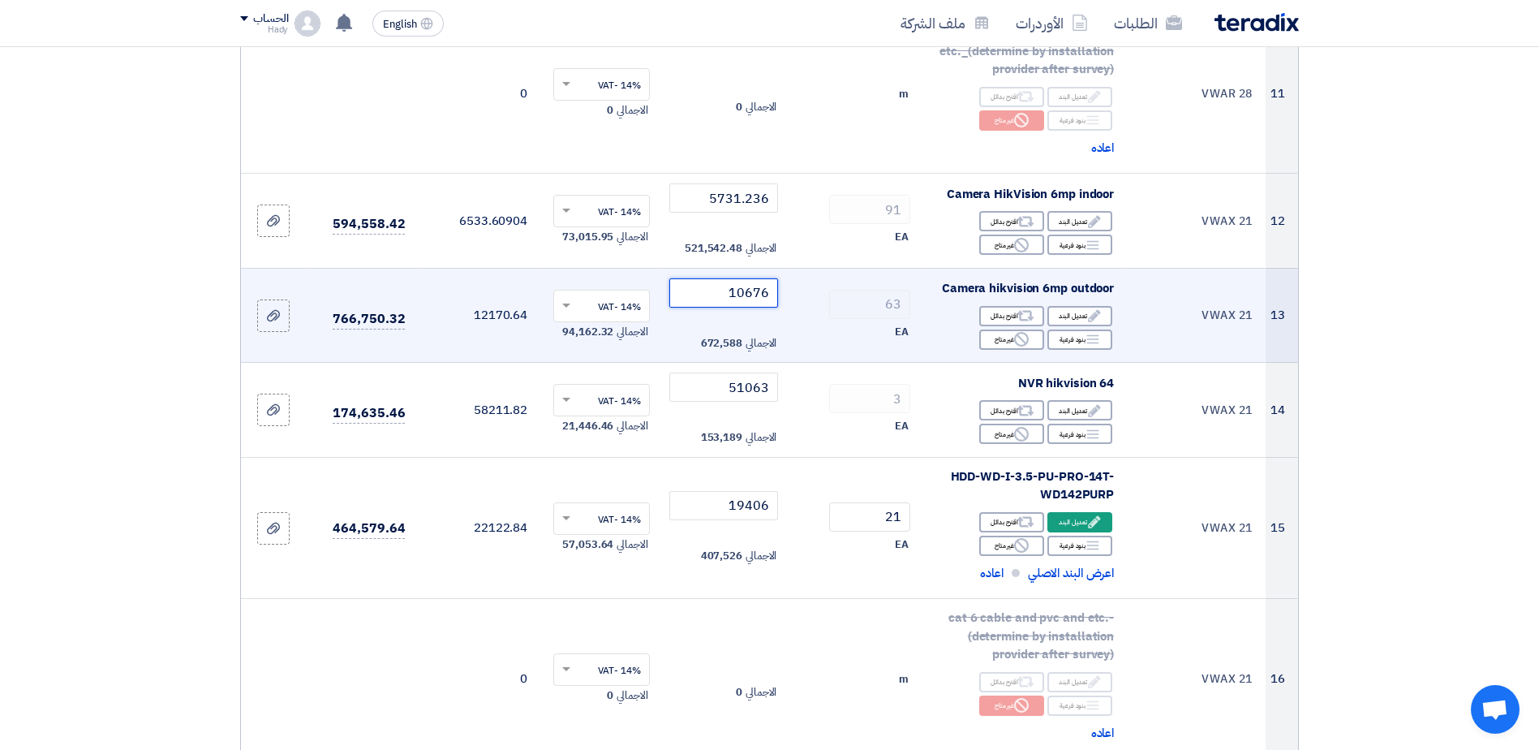
click at [740, 294] on input "10676" at bounding box center [724, 292] width 110 height 29
paste input ".84210526316"
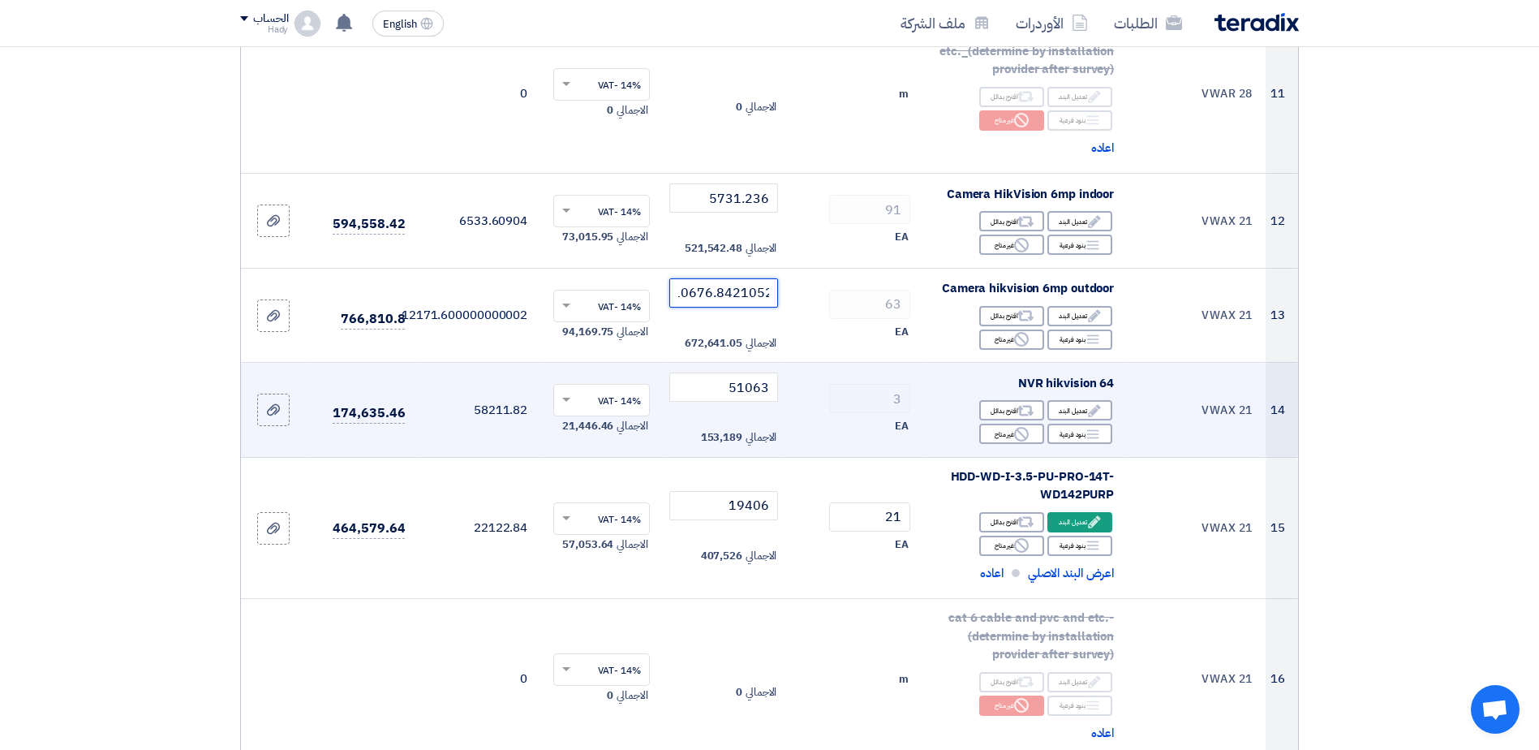
type input "10676.84210526316"
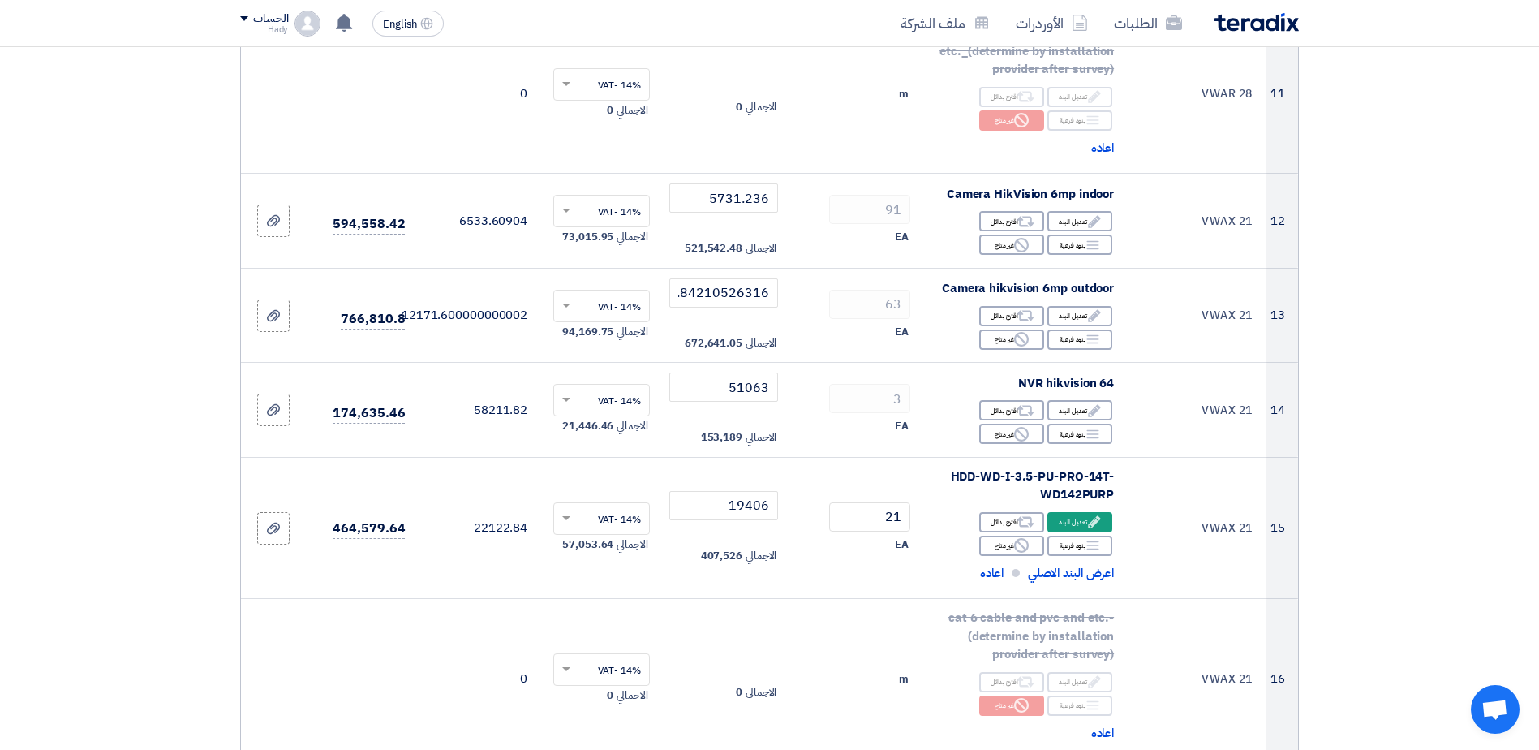
click at [1436, 327] on section "تفاصيل الطلب # الكود/الموديل البيان/الوصف الكمية/العدد سعر الوحدة (EGP) الضرائب…" at bounding box center [769, 177] width 1539 height 3014
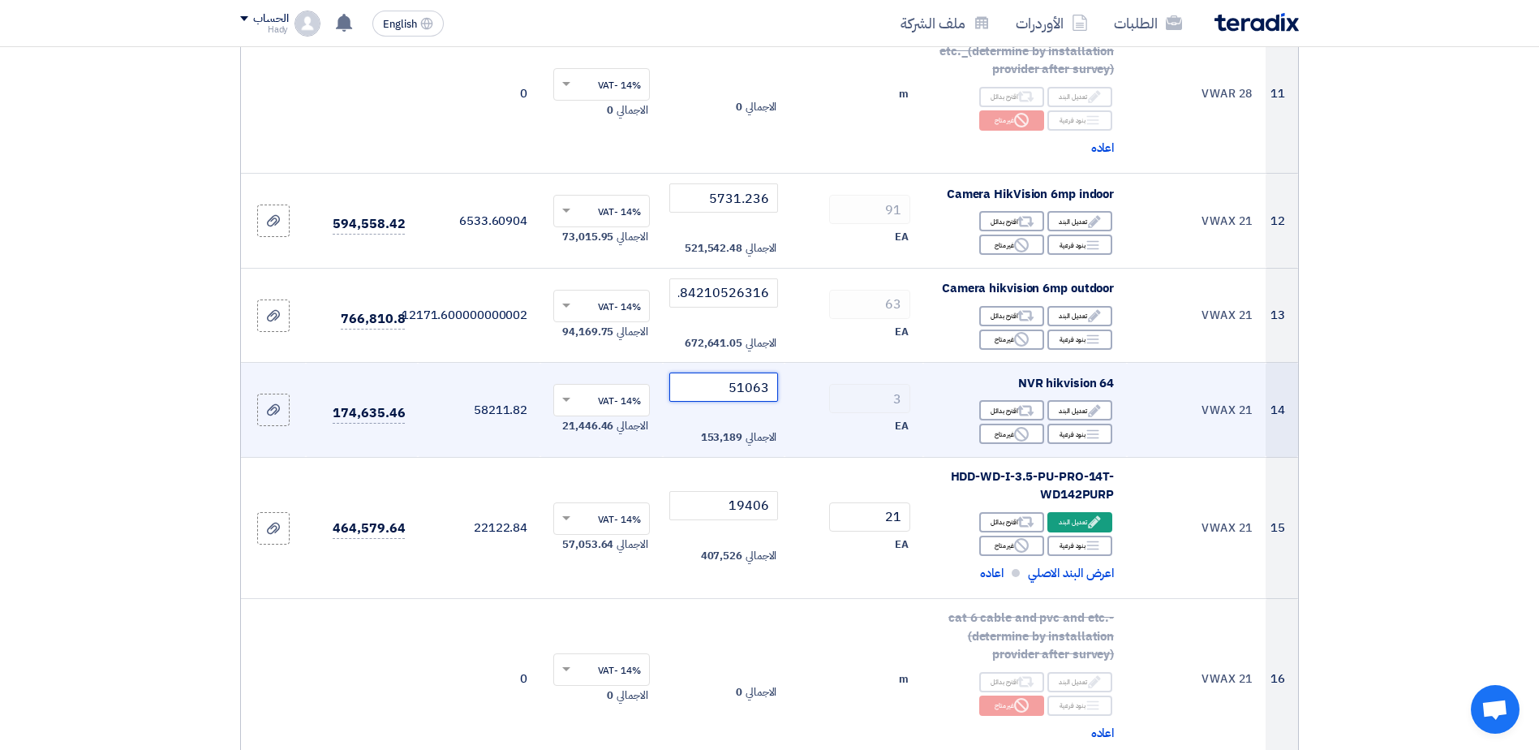
click at [736, 390] on input "51063" at bounding box center [724, 386] width 110 height 29
click at [736, 389] on input "51063" at bounding box center [724, 386] width 110 height 29
paste input ".15789473684"
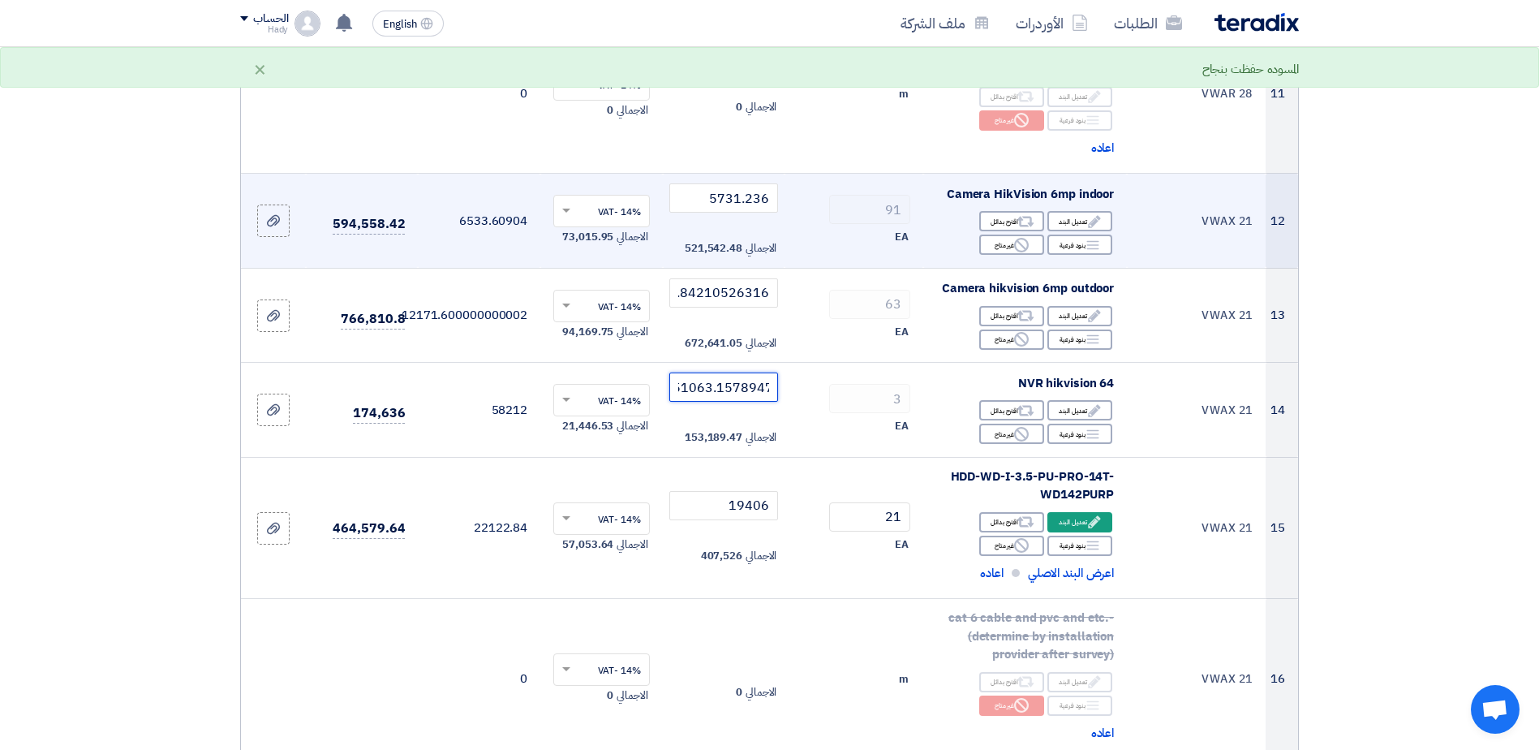
type input "51063.15789473684"
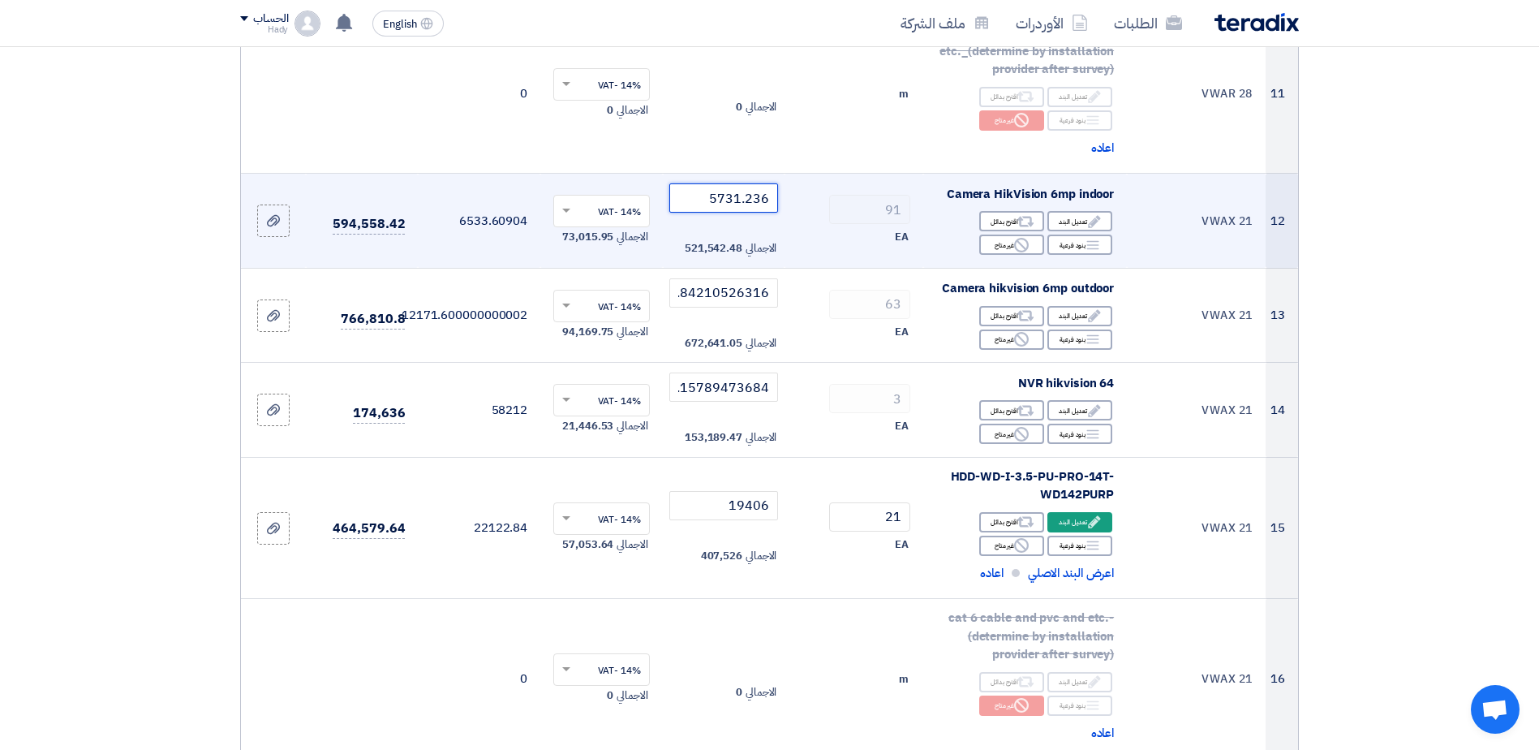
click at [729, 198] on input "5731.236" at bounding box center [724, 197] width 110 height 29
paste input "4410"
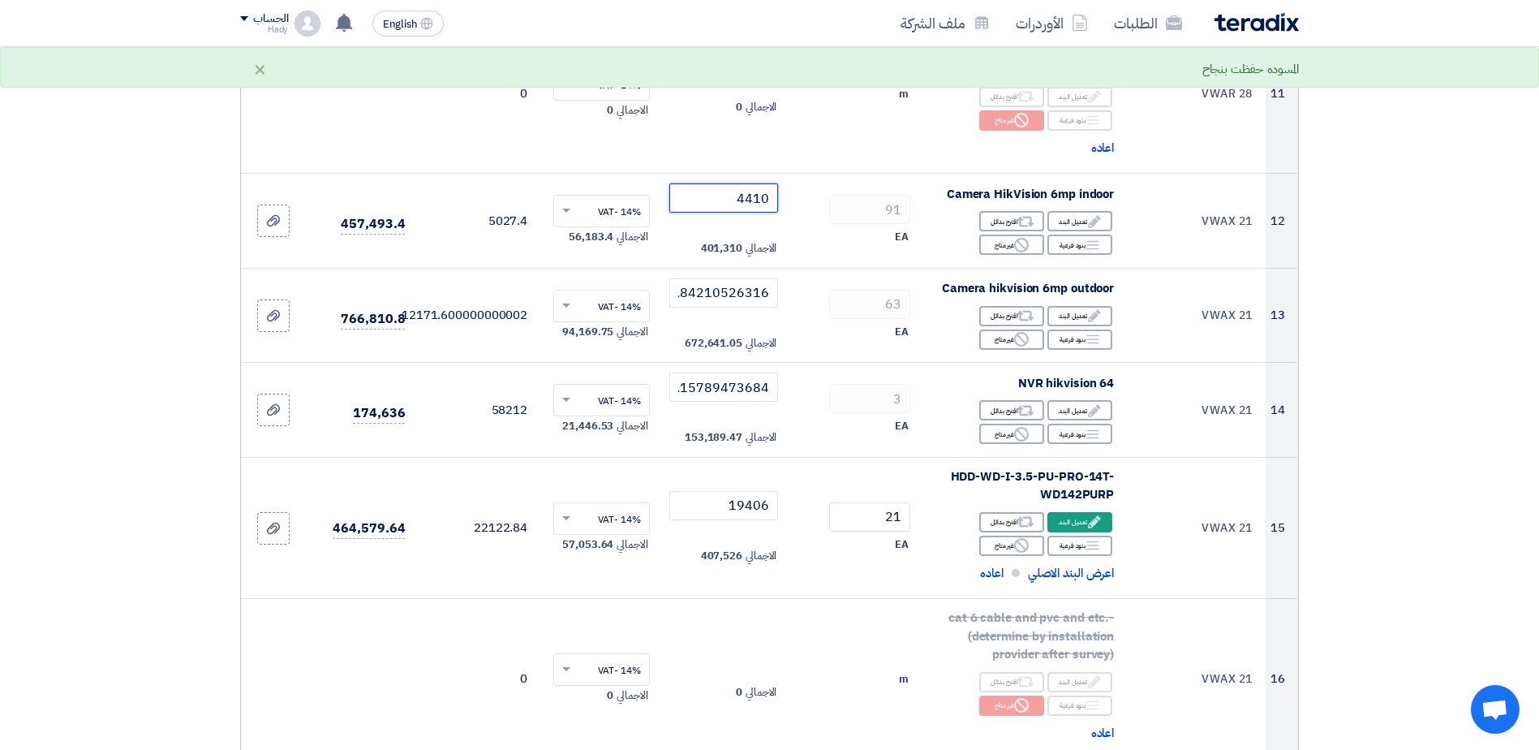
type input "4410"
click at [86, 300] on section "تفاصيل الطلب # الكود/الموديل البيان/الوصف الكمية/العدد سعر الوحدة (EGP) الضرائب…" at bounding box center [769, 177] width 1539 height 3014
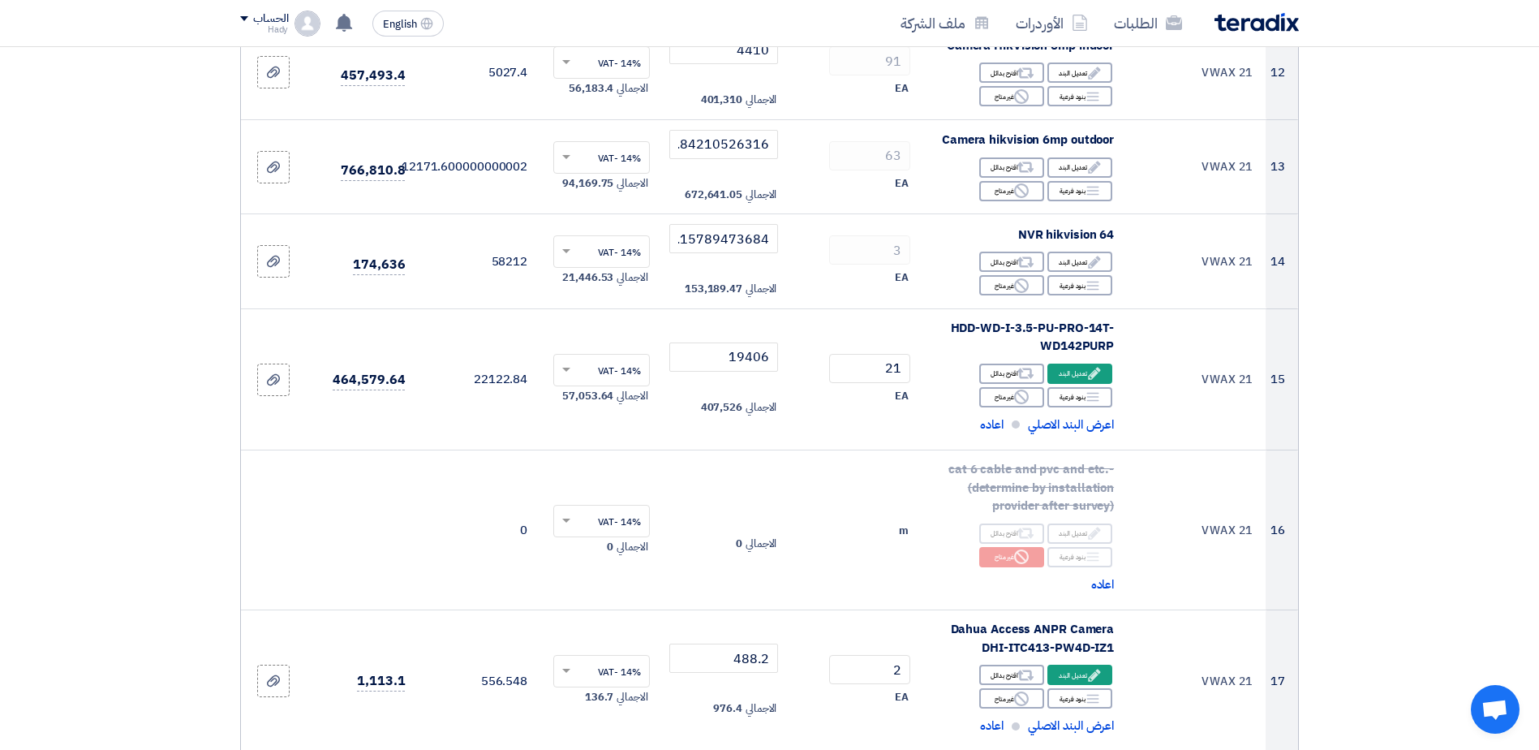
scroll to position [1633, 0]
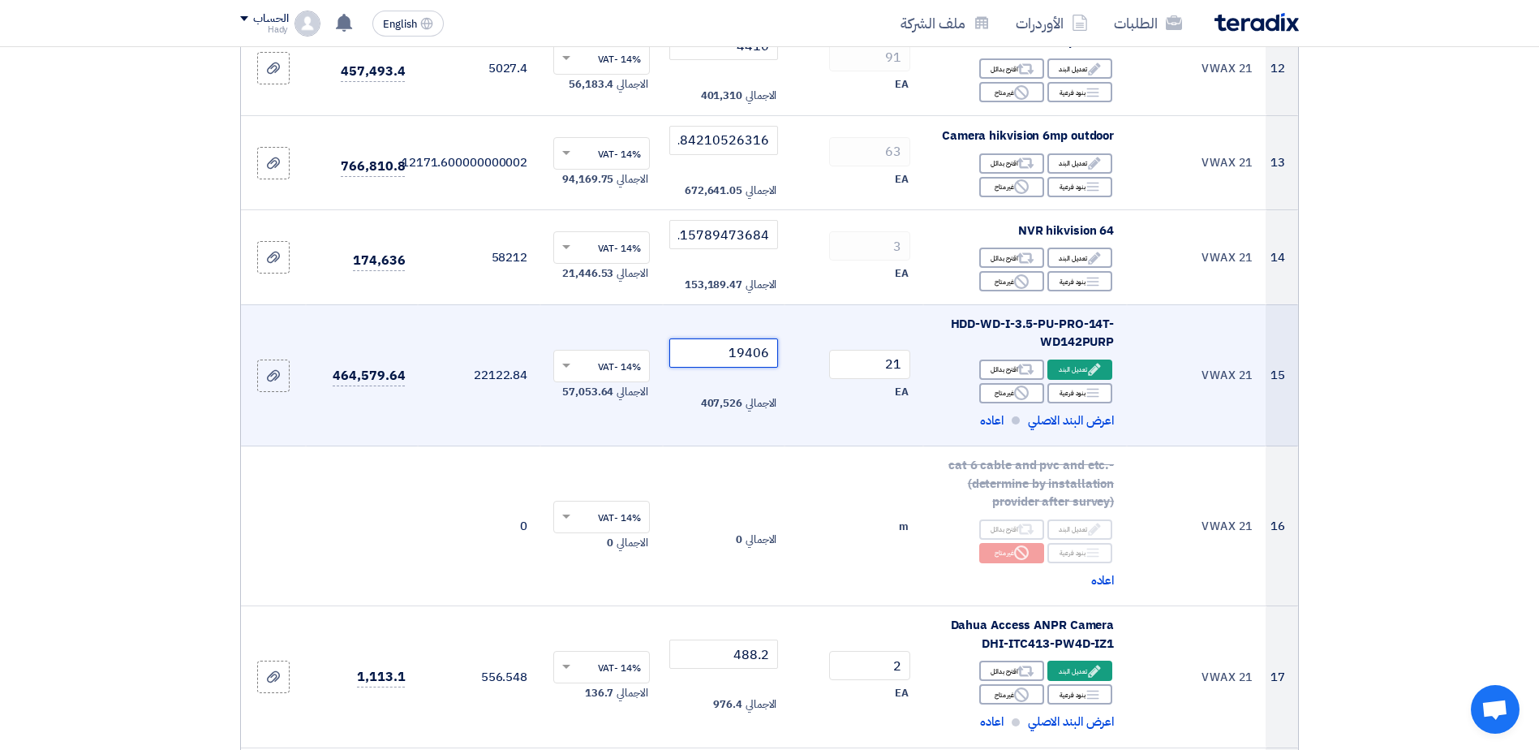
click at [741, 350] on input "19406" at bounding box center [724, 352] width 110 height 29
click at [740, 350] on input "19406" at bounding box center [724, 352] width 110 height 29
paste input ".57894736842"
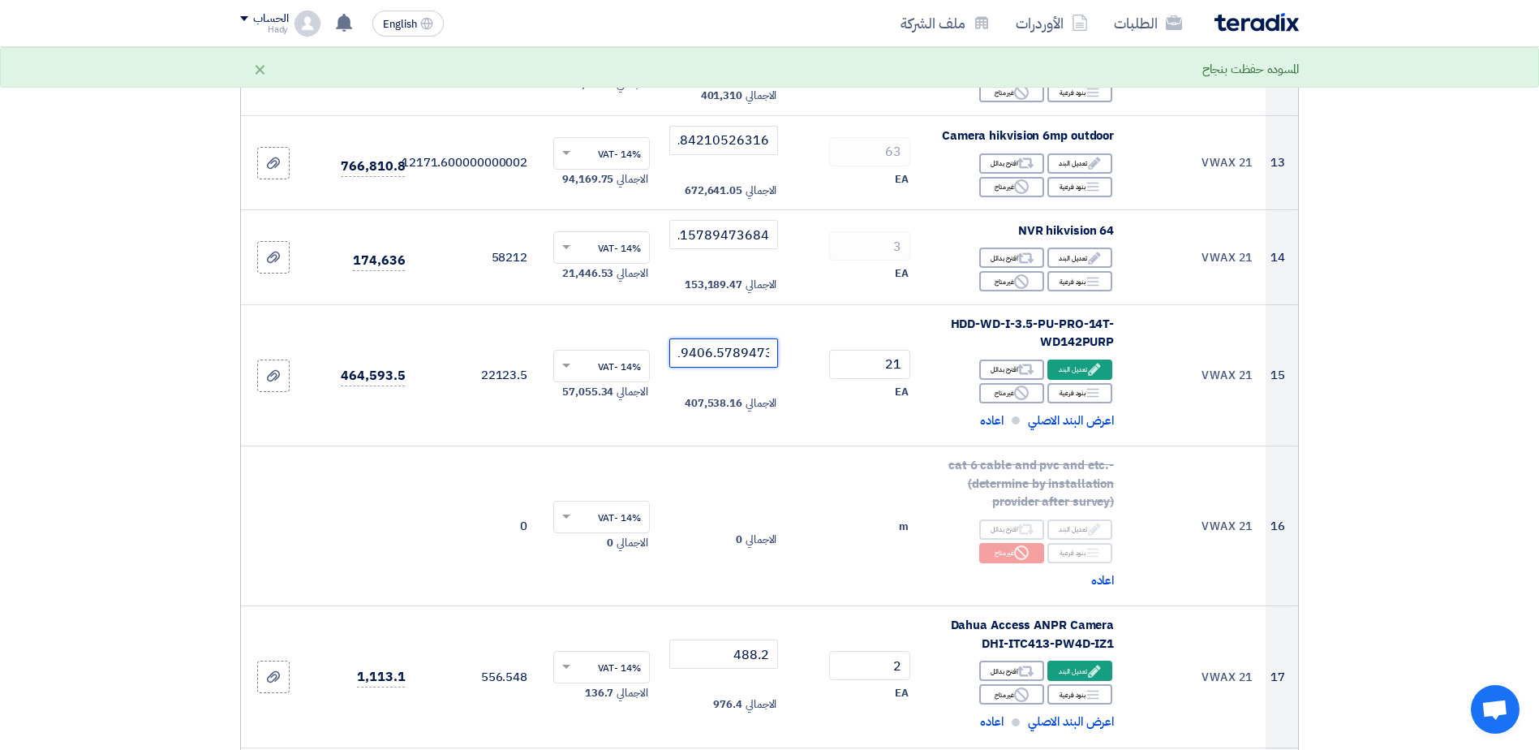
type input "19406.57894736842"
click at [92, 460] on section "تفاصيل الطلب # الكود/الموديل البيان/الوصف الكمية/العدد سعر الوحدة (EGP) الضرائب…" at bounding box center [769, 25] width 1539 height 3014
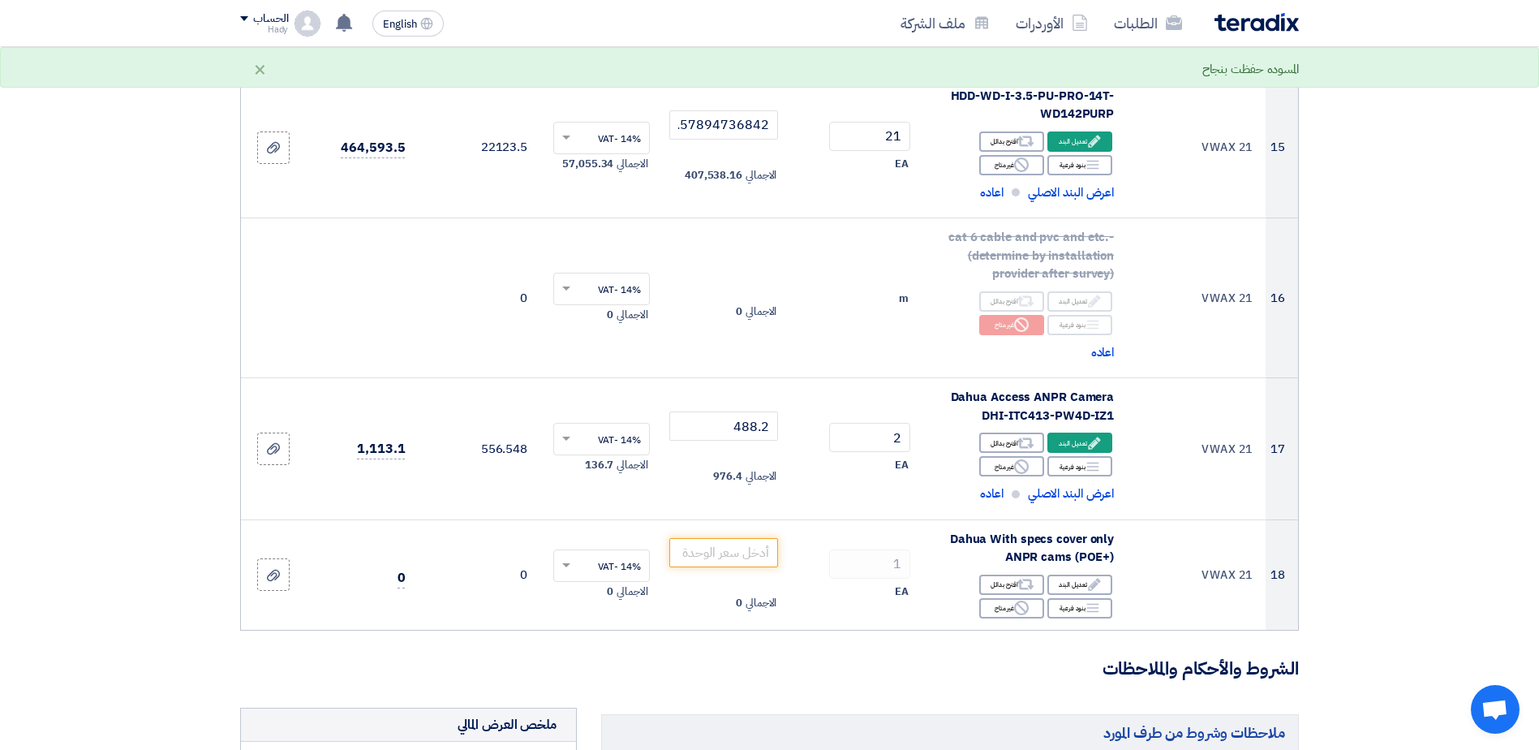
scroll to position [1889, 0]
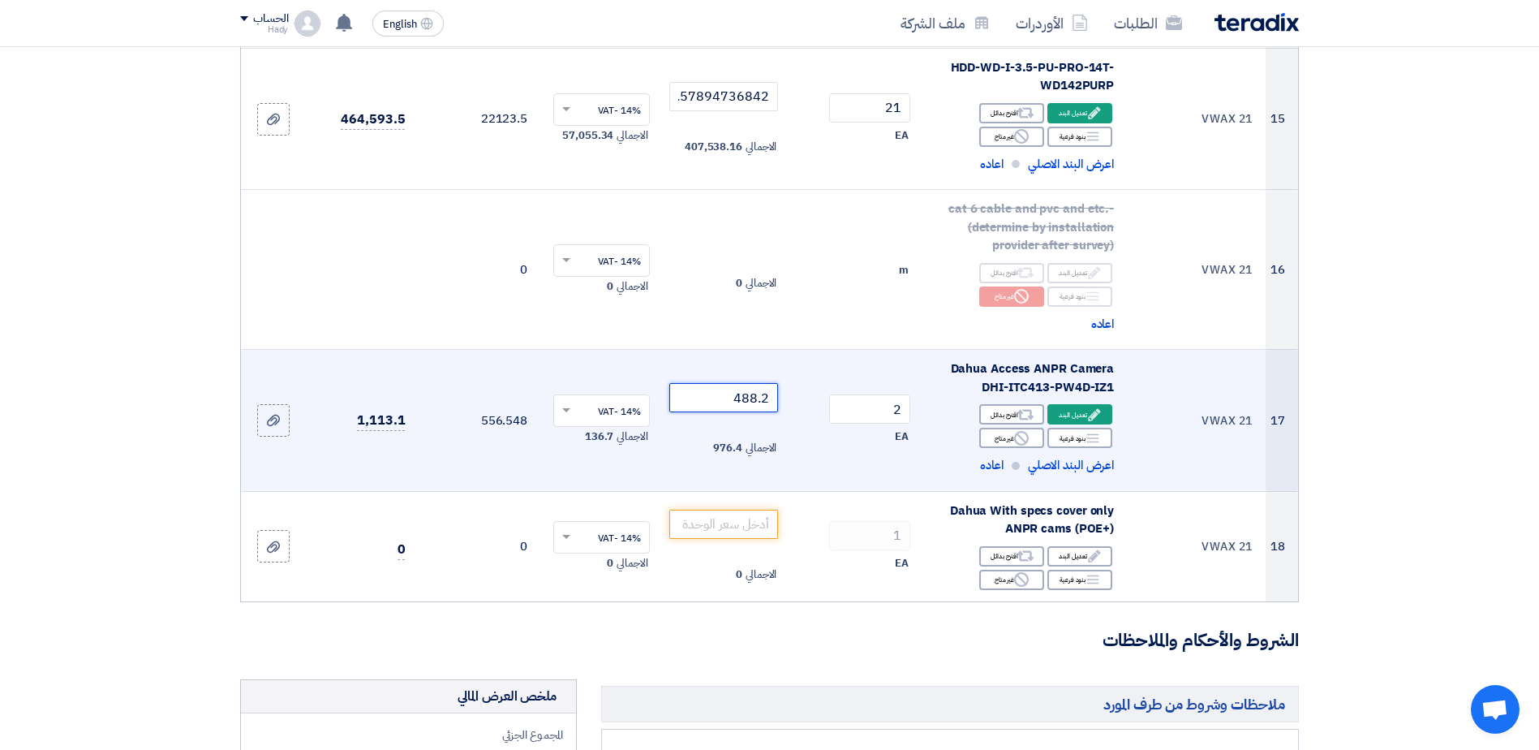
click at [725, 399] on input "488.2" at bounding box center [724, 397] width 110 height 29
paste input "23919.73684210526"
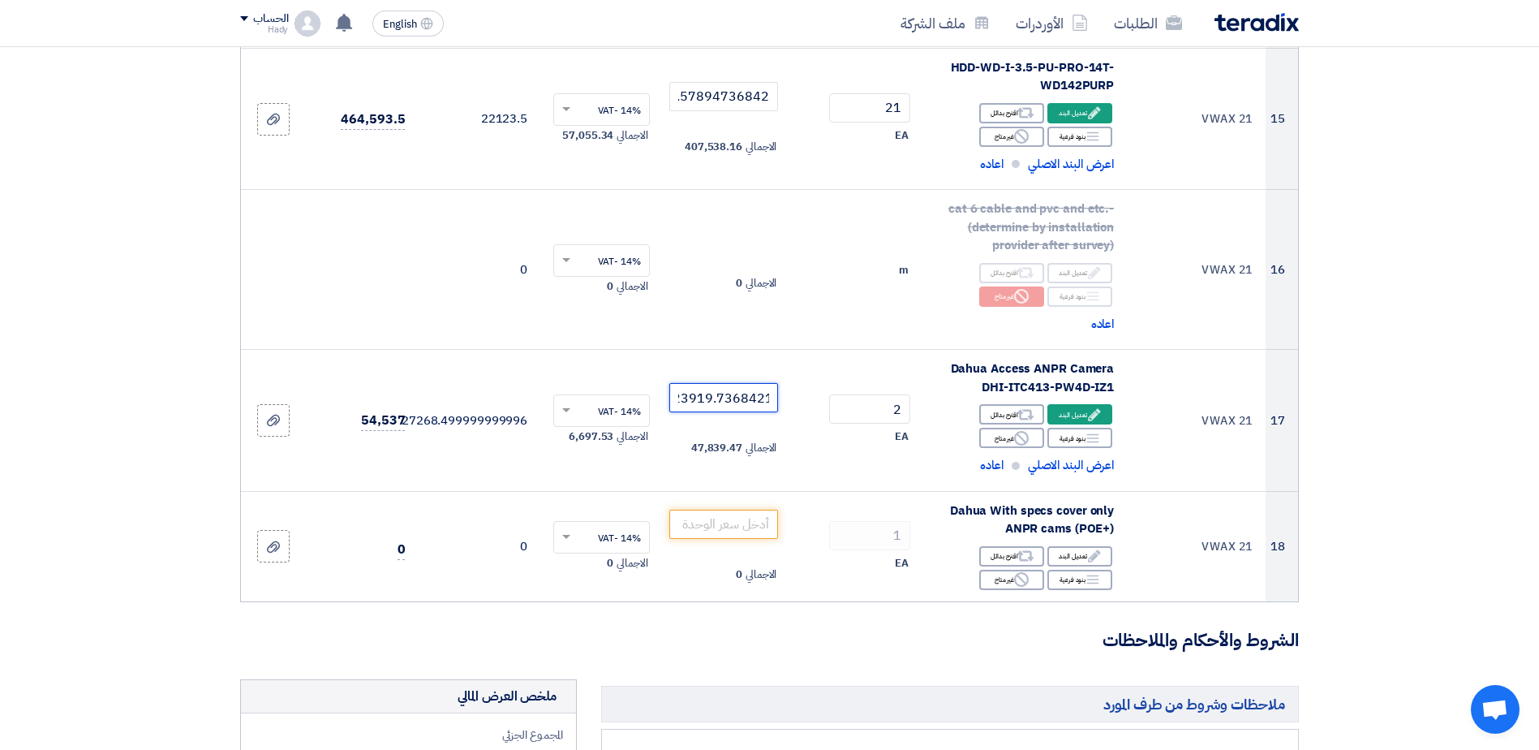
type input "23919.73684210526"
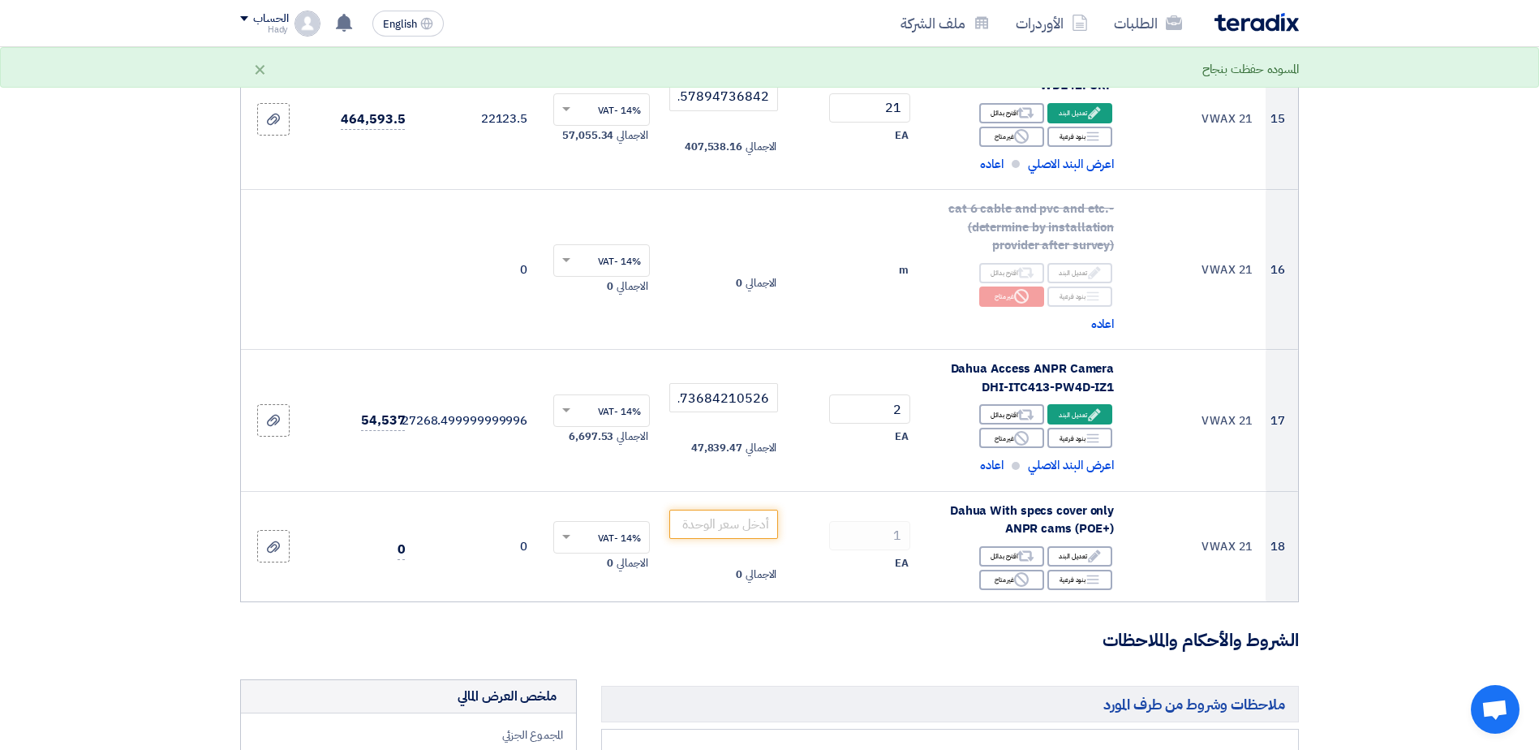
drag, startPoint x: 0, startPoint y: 383, endPoint x: 19, endPoint y: 384, distance: 18.7
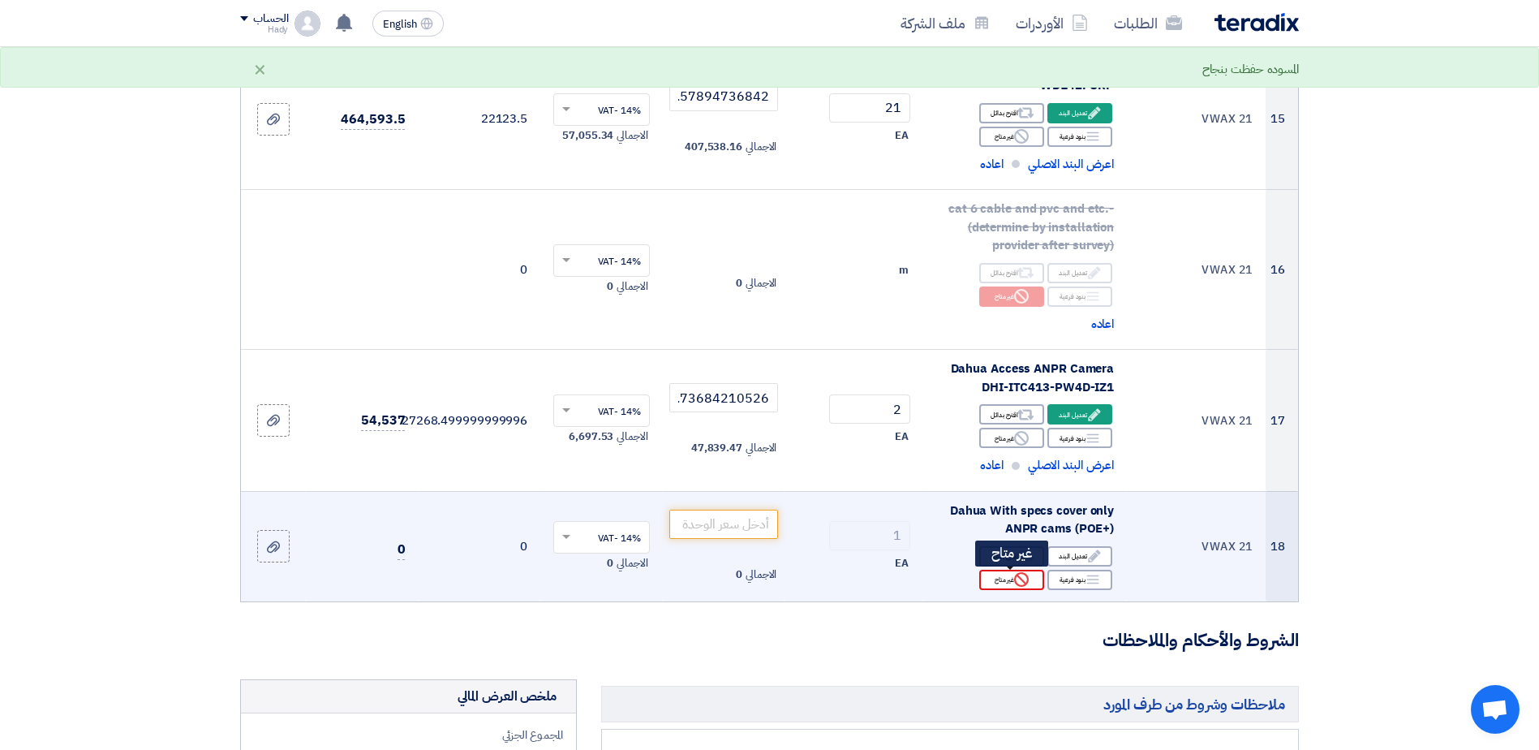
click at [1016, 578] on use at bounding box center [1021, 579] width 15 height 15
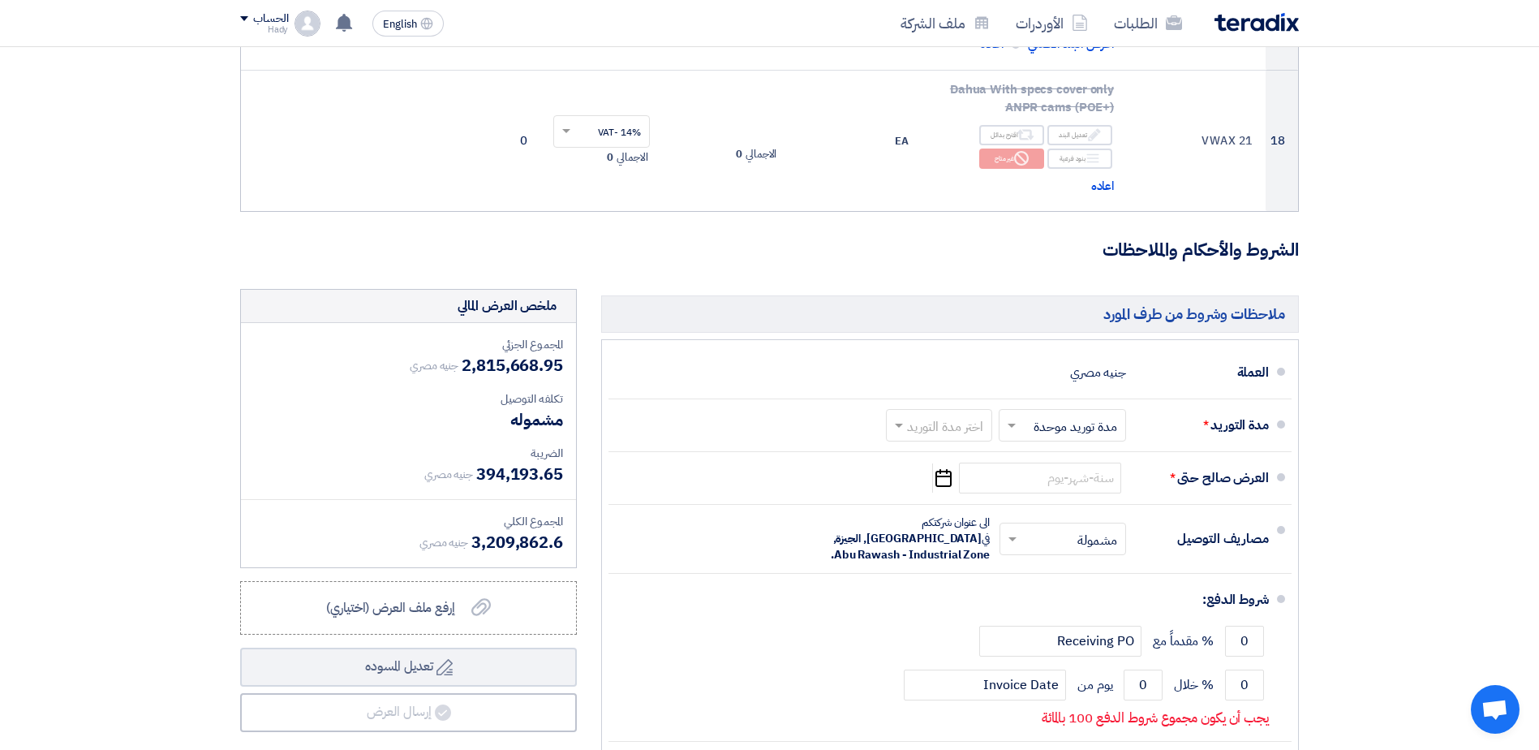
scroll to position [2391, 0]
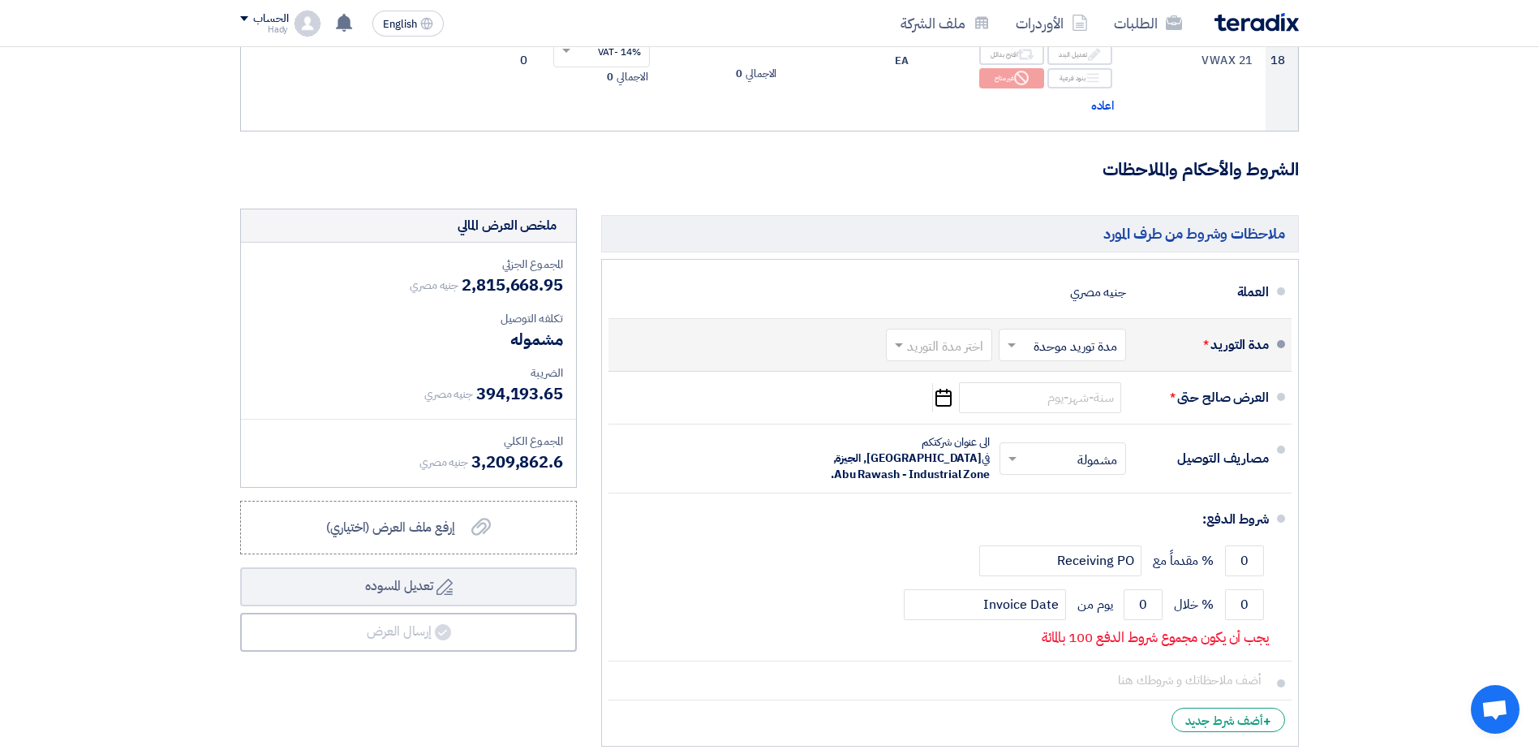
click at [939, 349] on input "text" at bounding box center [936, 346] width 98 height 24
click at [943, 342] on input "text" at bounding box center [936, 346] width 98 height 24
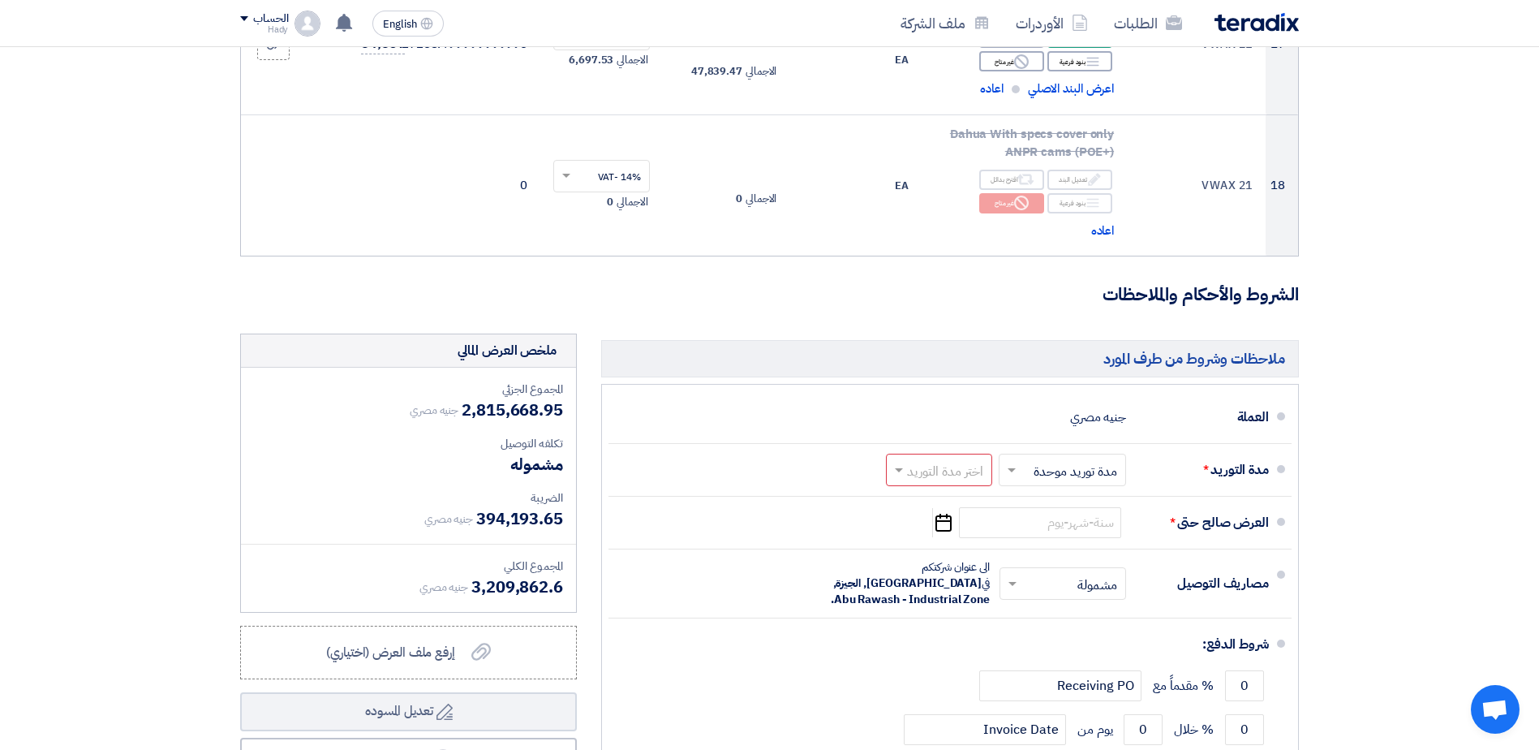
scroll to position [2342, 0]
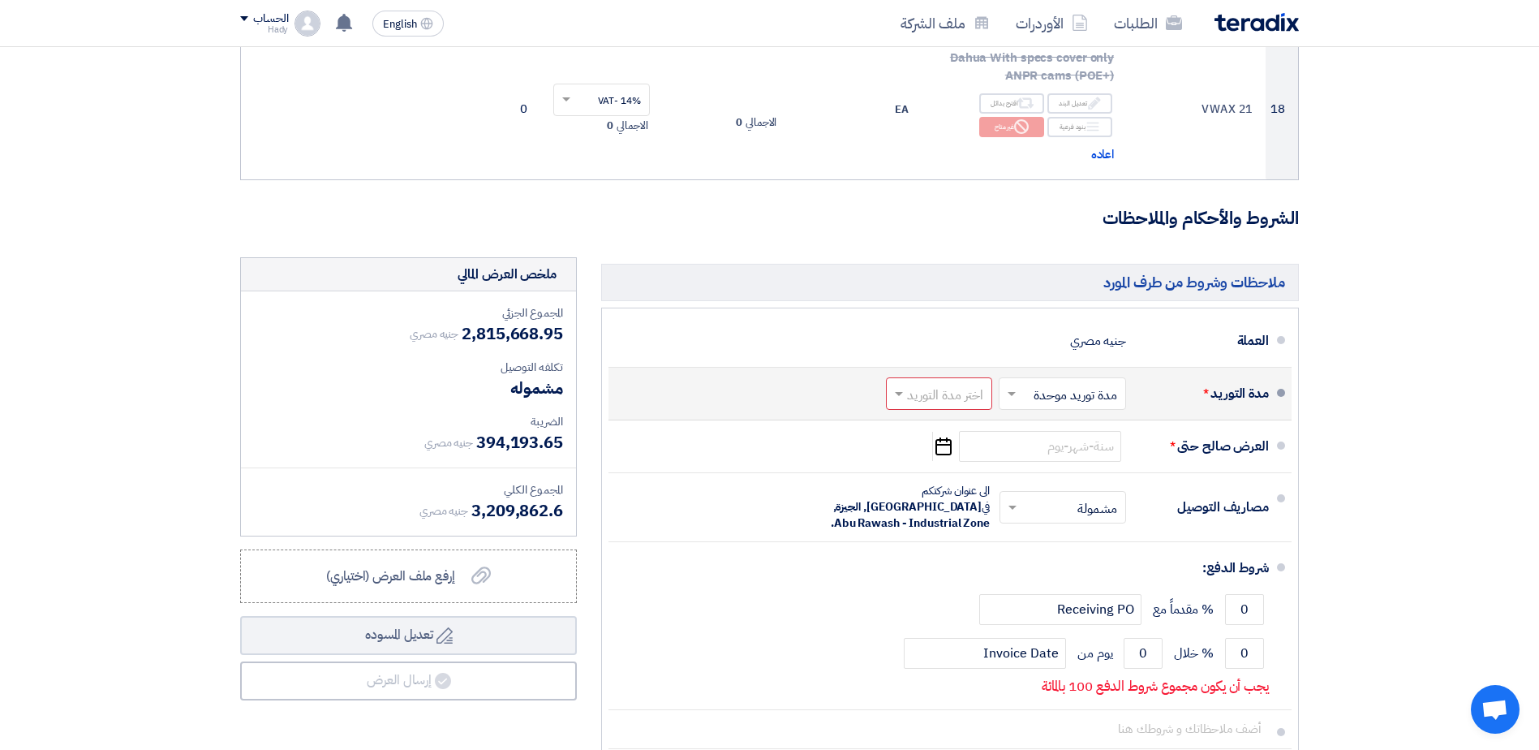
click at [1066, 397] on input "text" at bounding box center [1058, 395] width 119 height 24
click at [973, 399] on input "text" at bounding box center [936, 395] width 98 height 24
click at [963, 523] on span "2-4 اسبوع" at bounding box center [958, 518] width 55 height 19
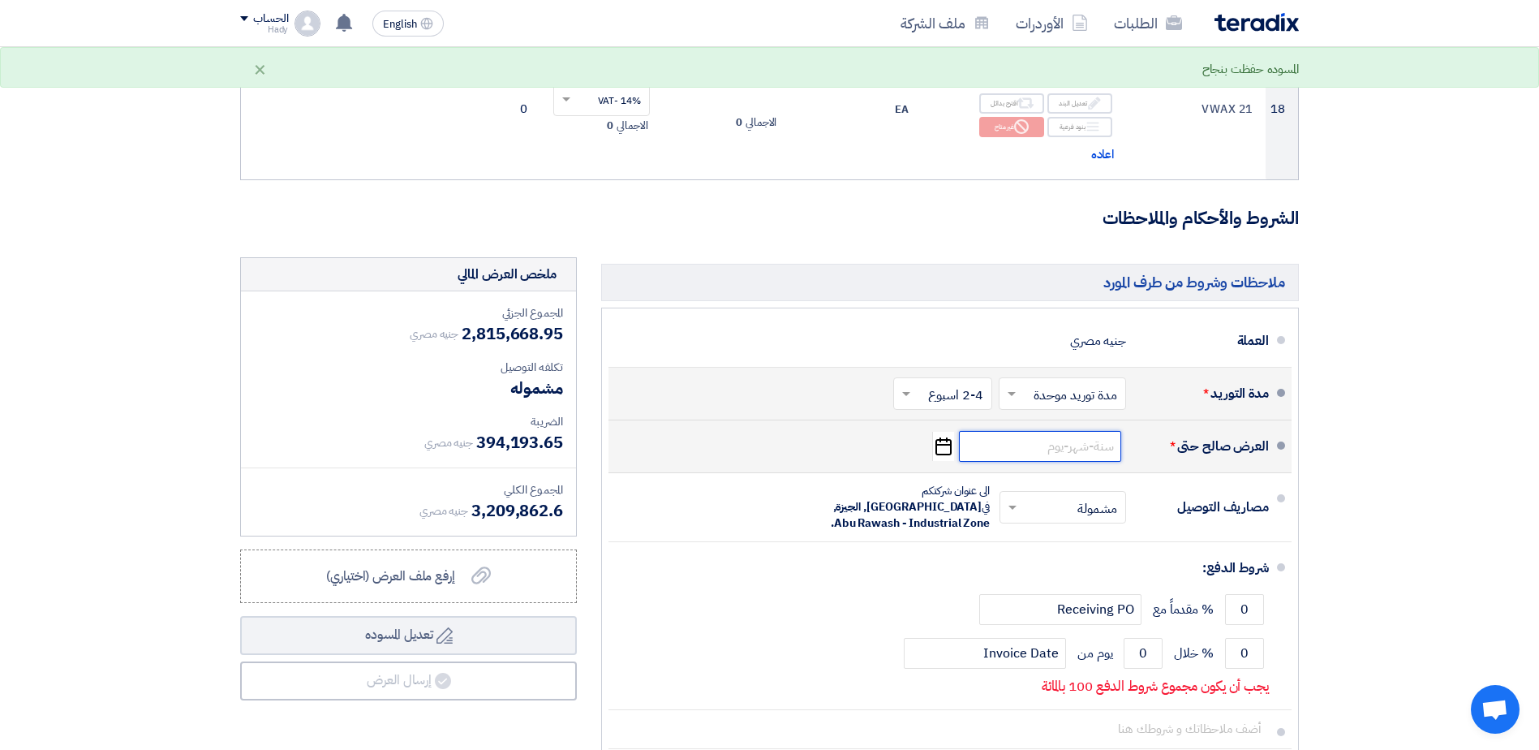
click at [1064, 445] on input at bounding box center [1040, 446] width 162 height 31
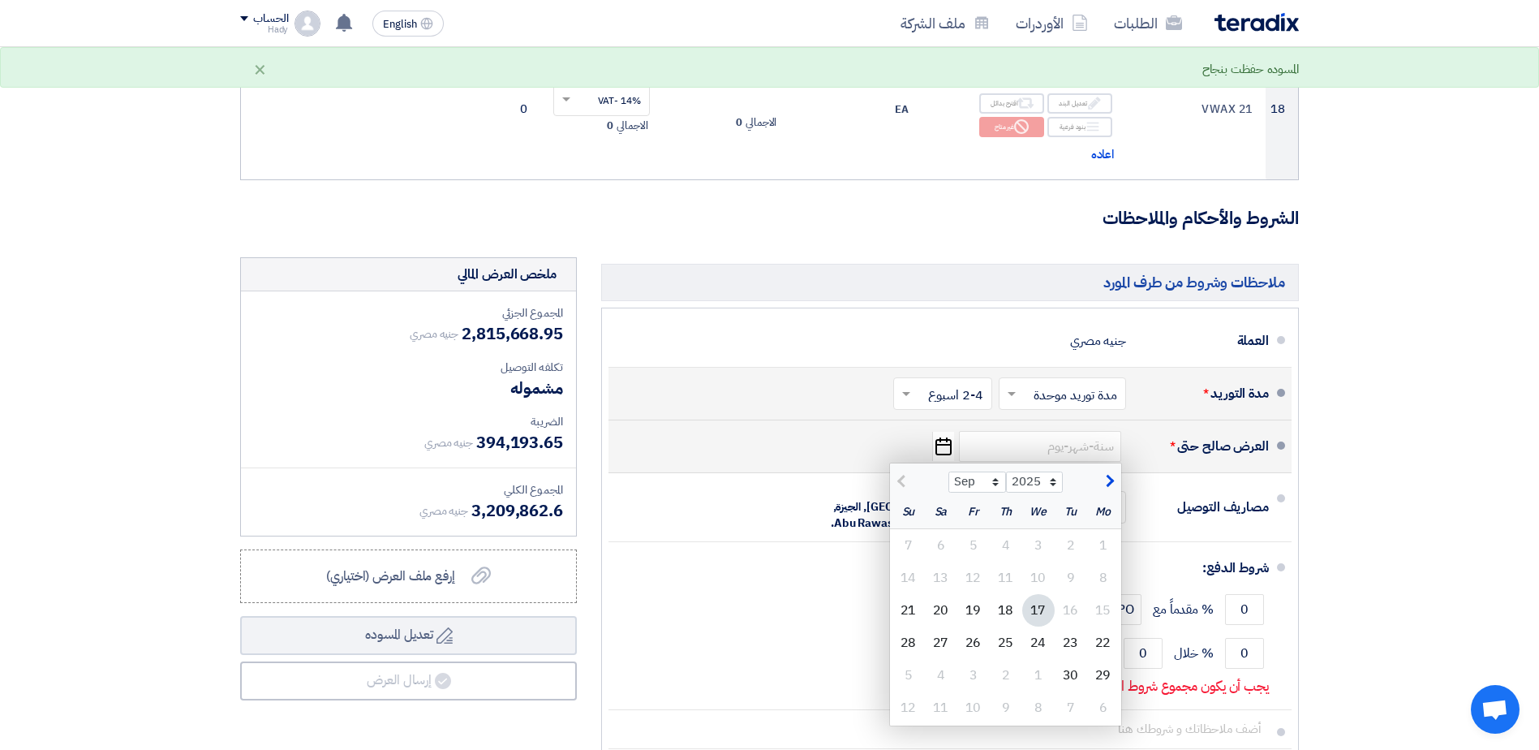
click at [1110, 486] on span "button" at bounding box center [1107, 481] width 9 height 18
select select "10"
click at [975, 580] on div "10" at bounding box center [973, 577] width 32 height 32
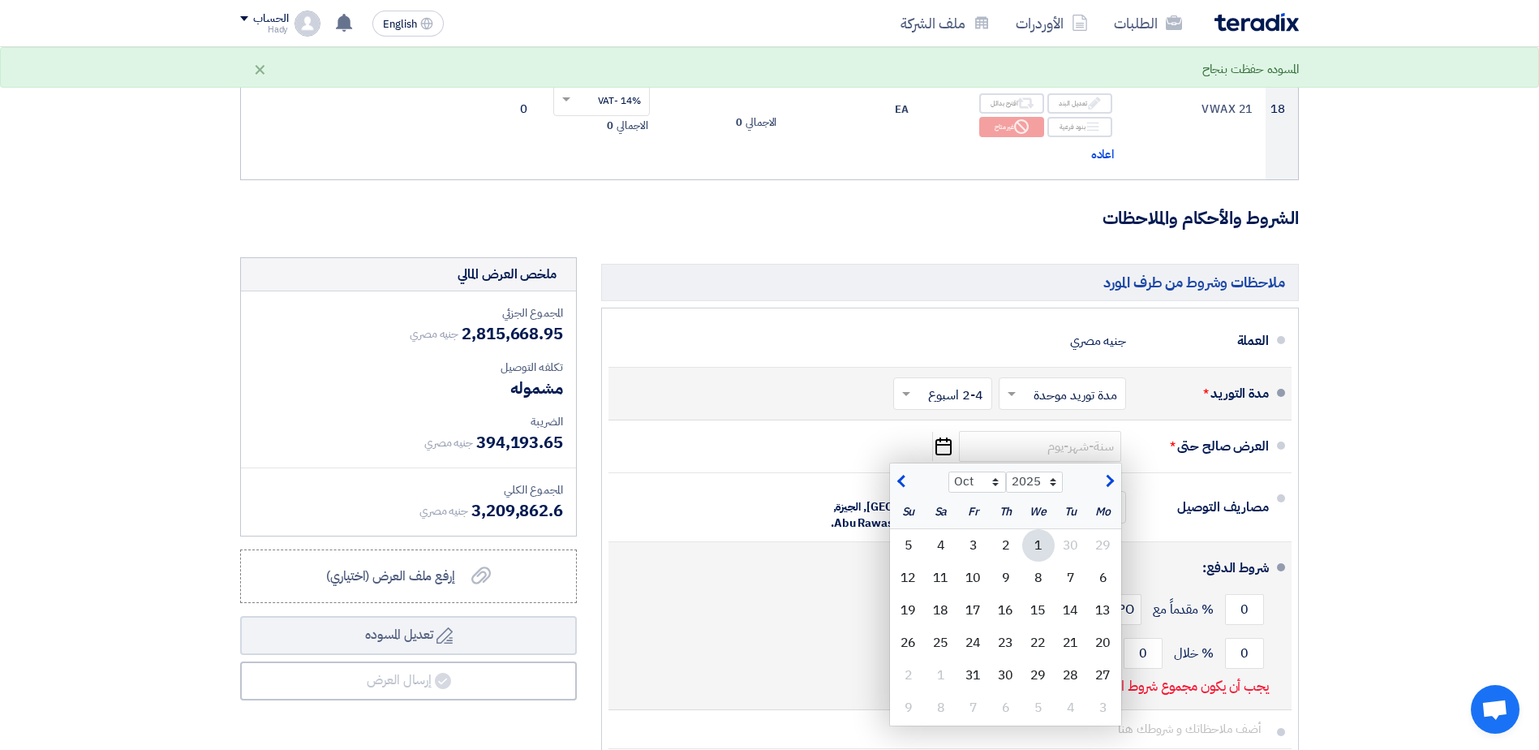
type input "[DATE]"
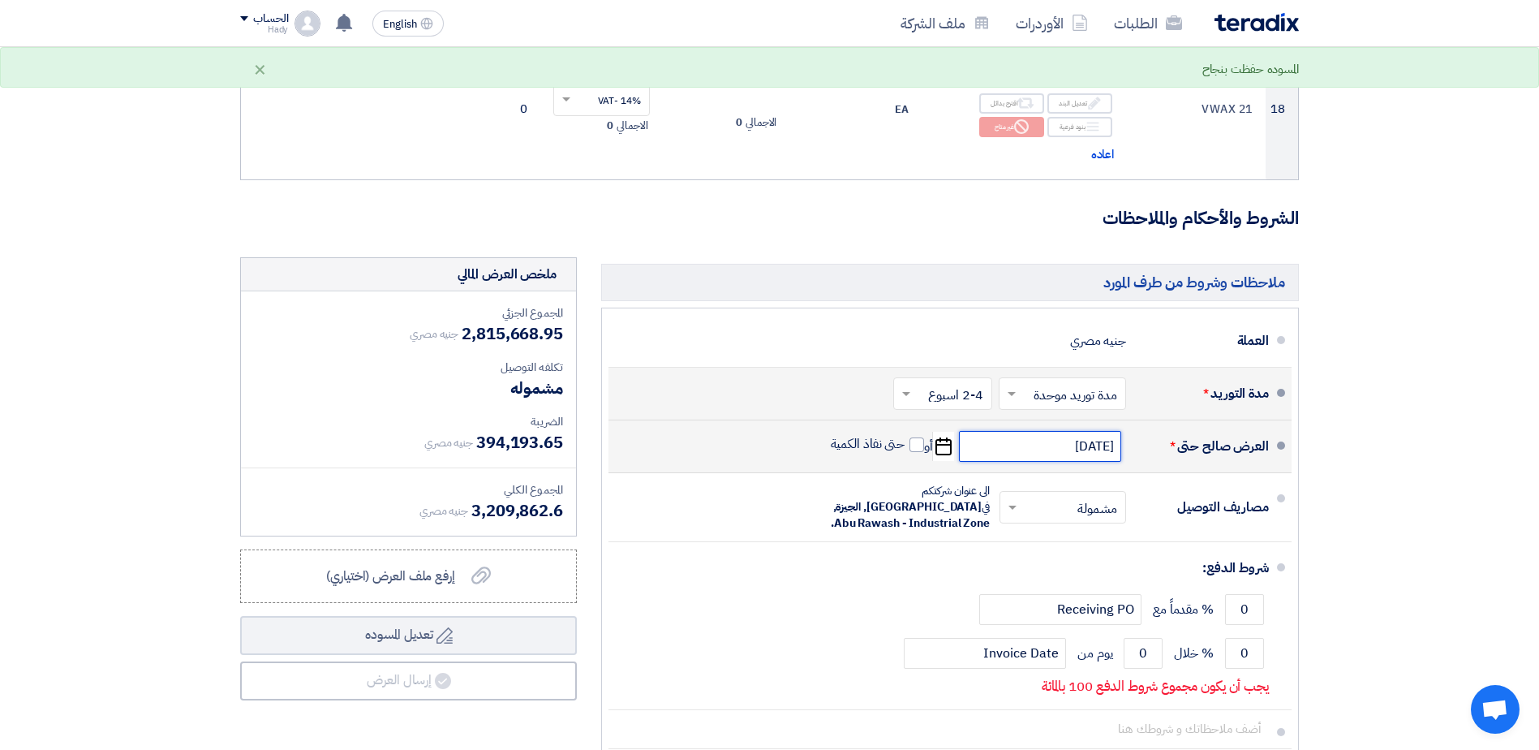
click at [1020, 447] on input "[DATE]" at bounding box center [1040, 446] width 162 height 31
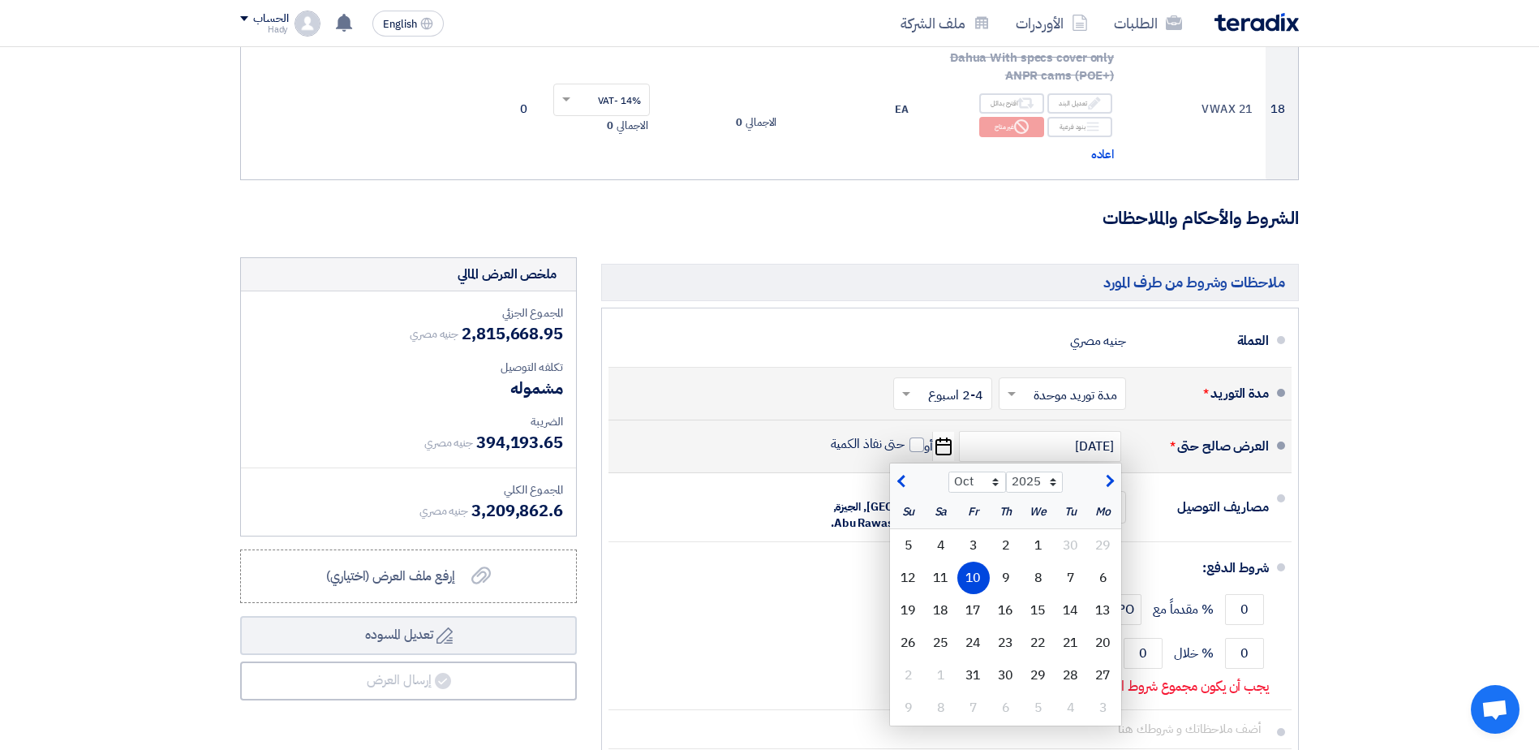
drag, startPoint x: 1020, startPoint y: 447, endPoint x: 904, endPoint y: 481, distance: 120.1
click at [904, 481] on span "button" at bounding box center [903, 481] width 9 height 18
select select "9"
click at [904, 481] on div at bounding box center [919, 479] width 58 height 16
click at [1044, 643] on div "24" at bounding box center [1038, 642] width 32 height 32
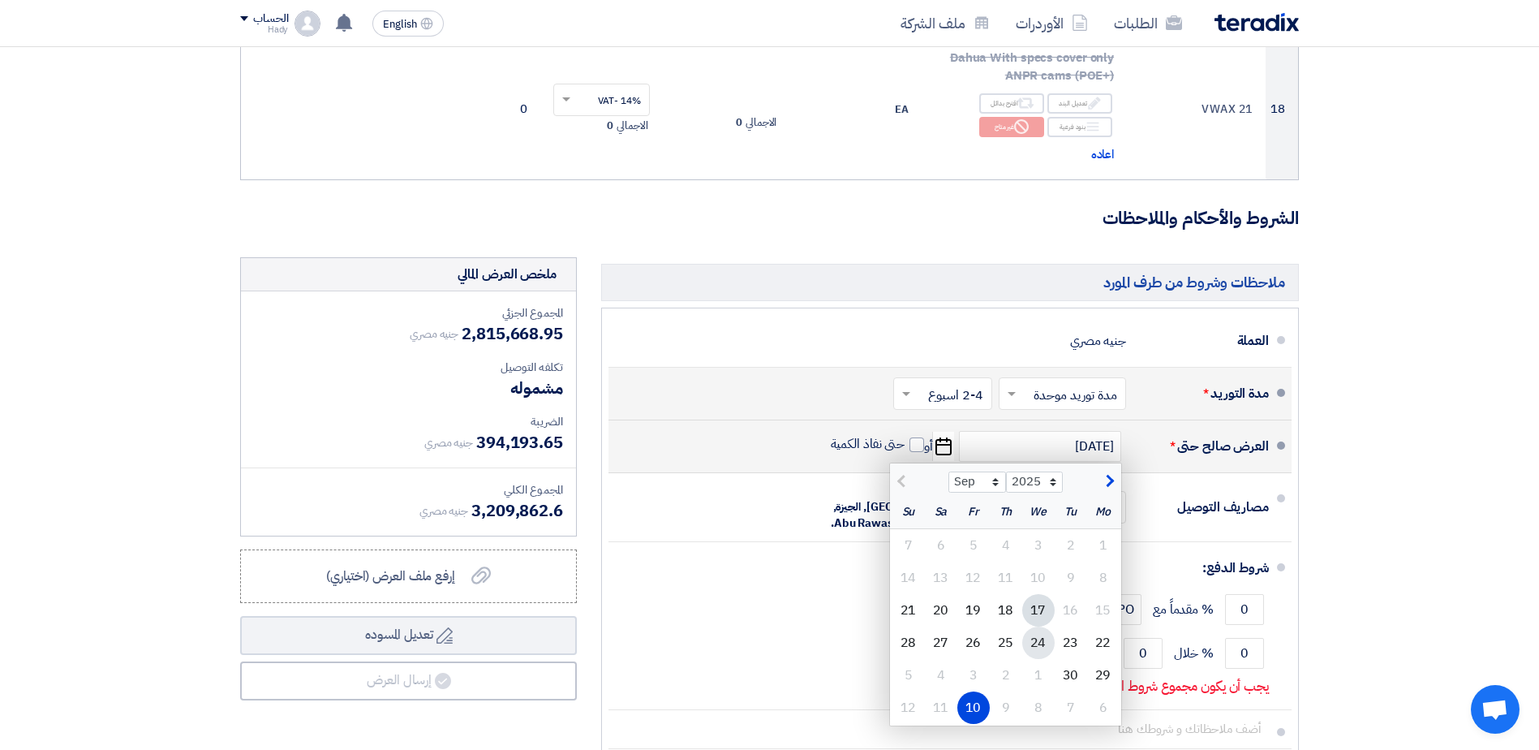
type input "[DATE]"
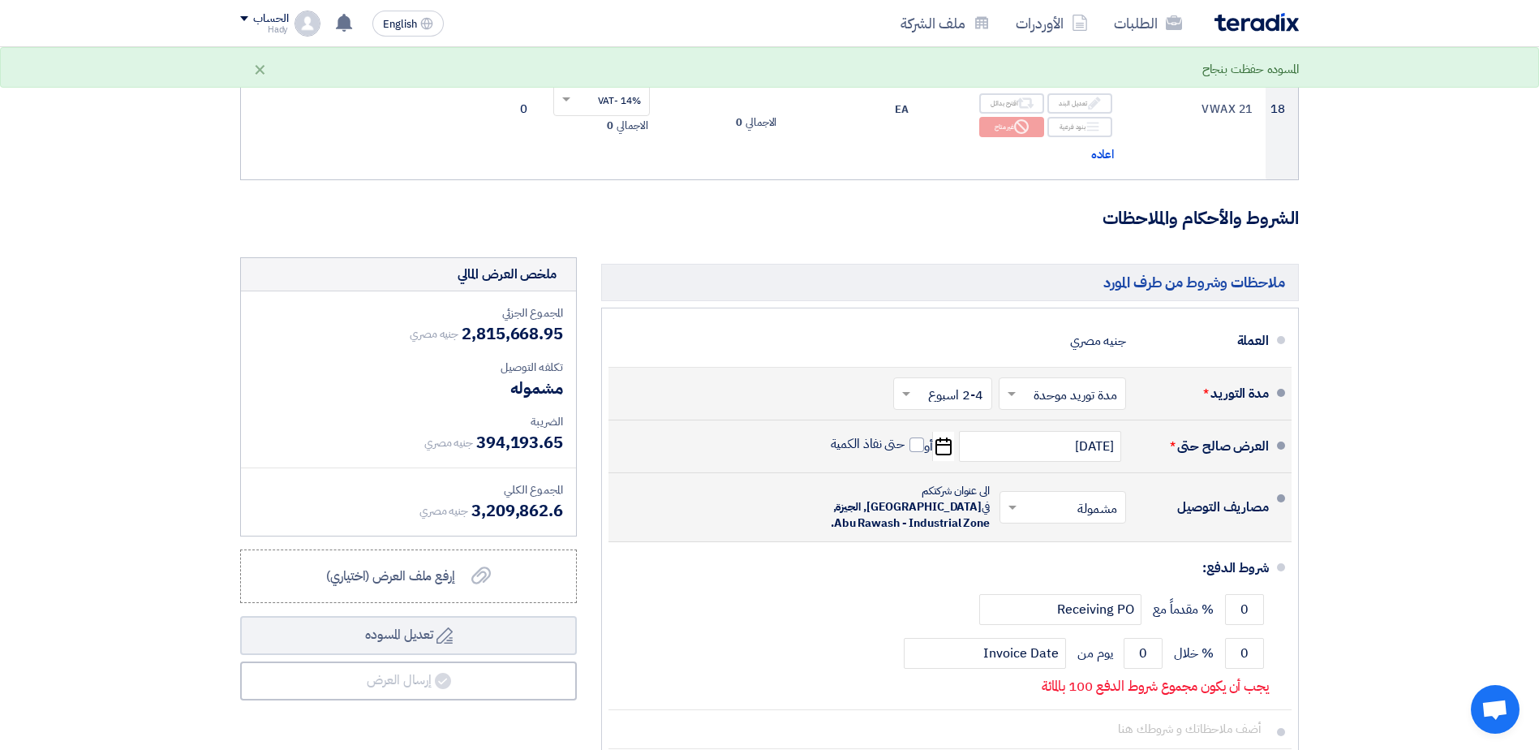
click at [1089, 502] on input "text" at bounding box center [1059, 508] width 118 height 24
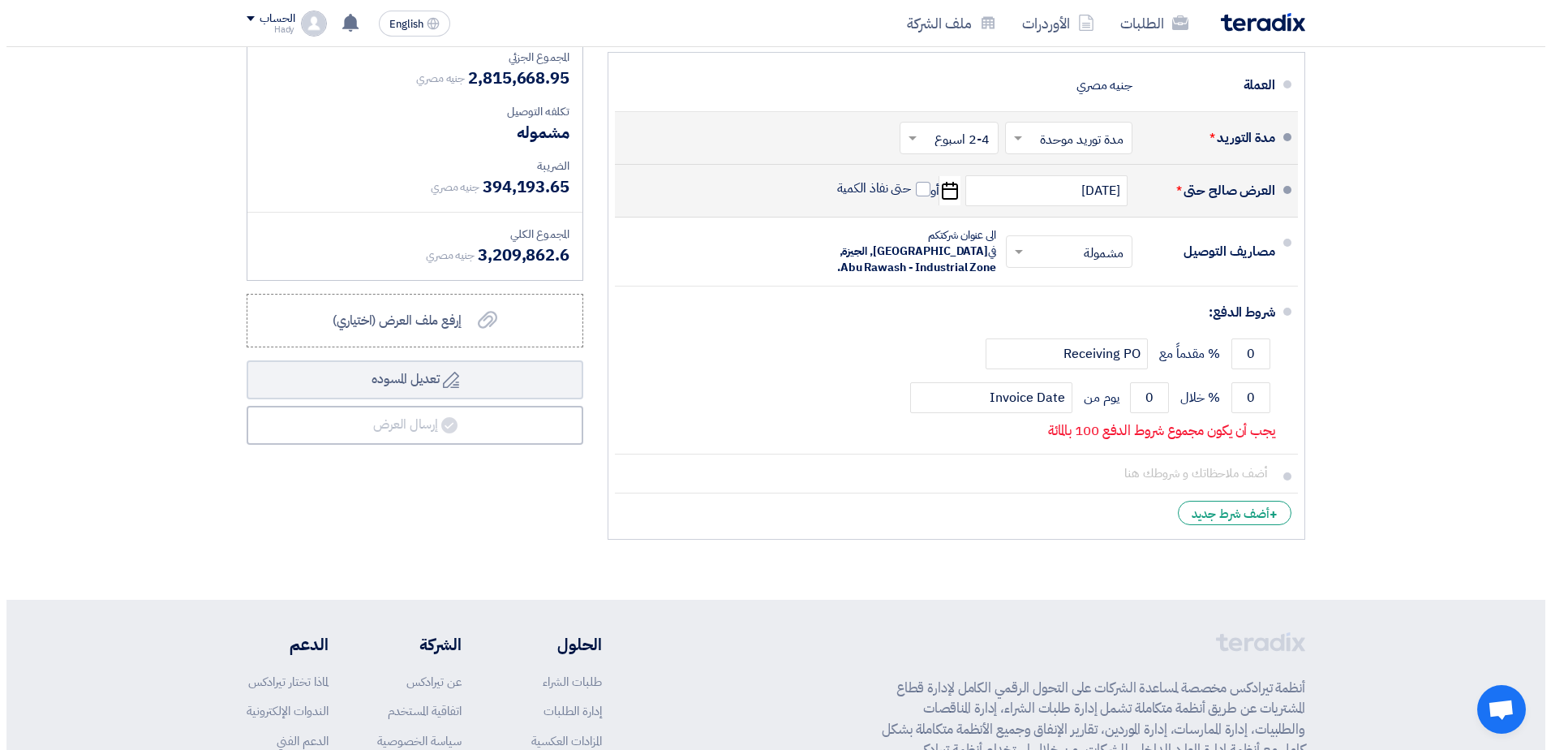
scroll to position [2618, 0]
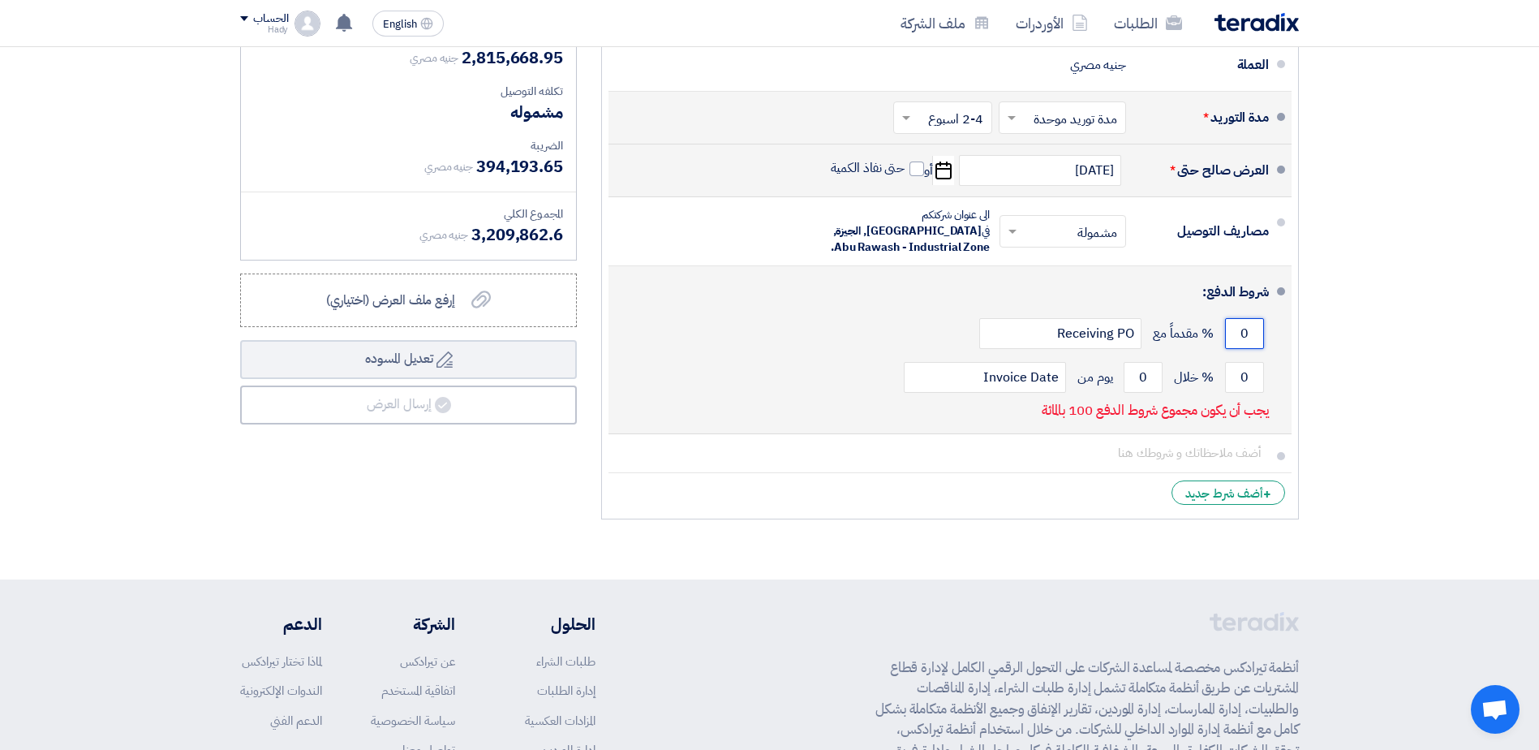
click at [1246, 319] on input "0" at bounding box center [1244, 333] width 39 height 31
click at [1244, 362] on input "0" at bounding box center [1244, 377] width 39 height 31
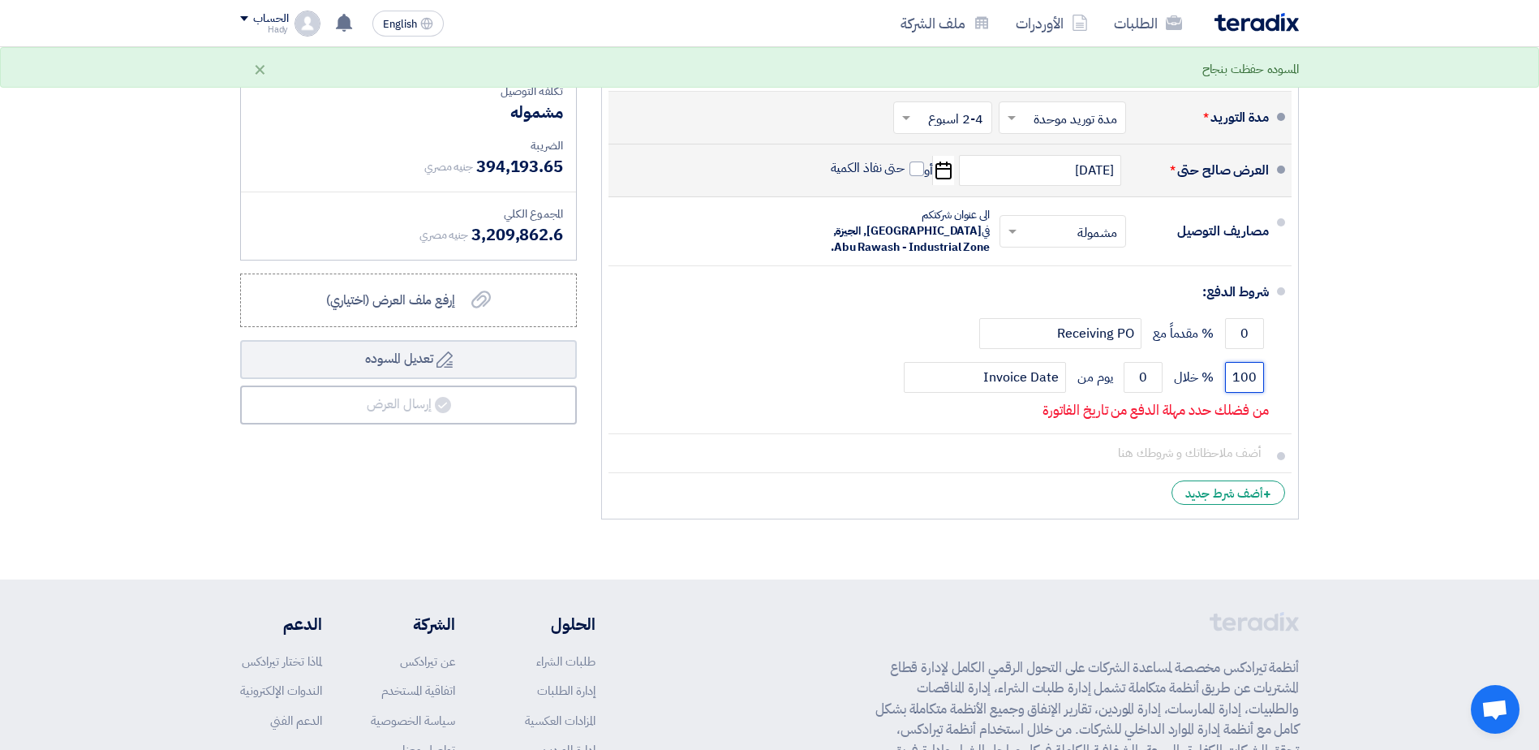
type input "100"
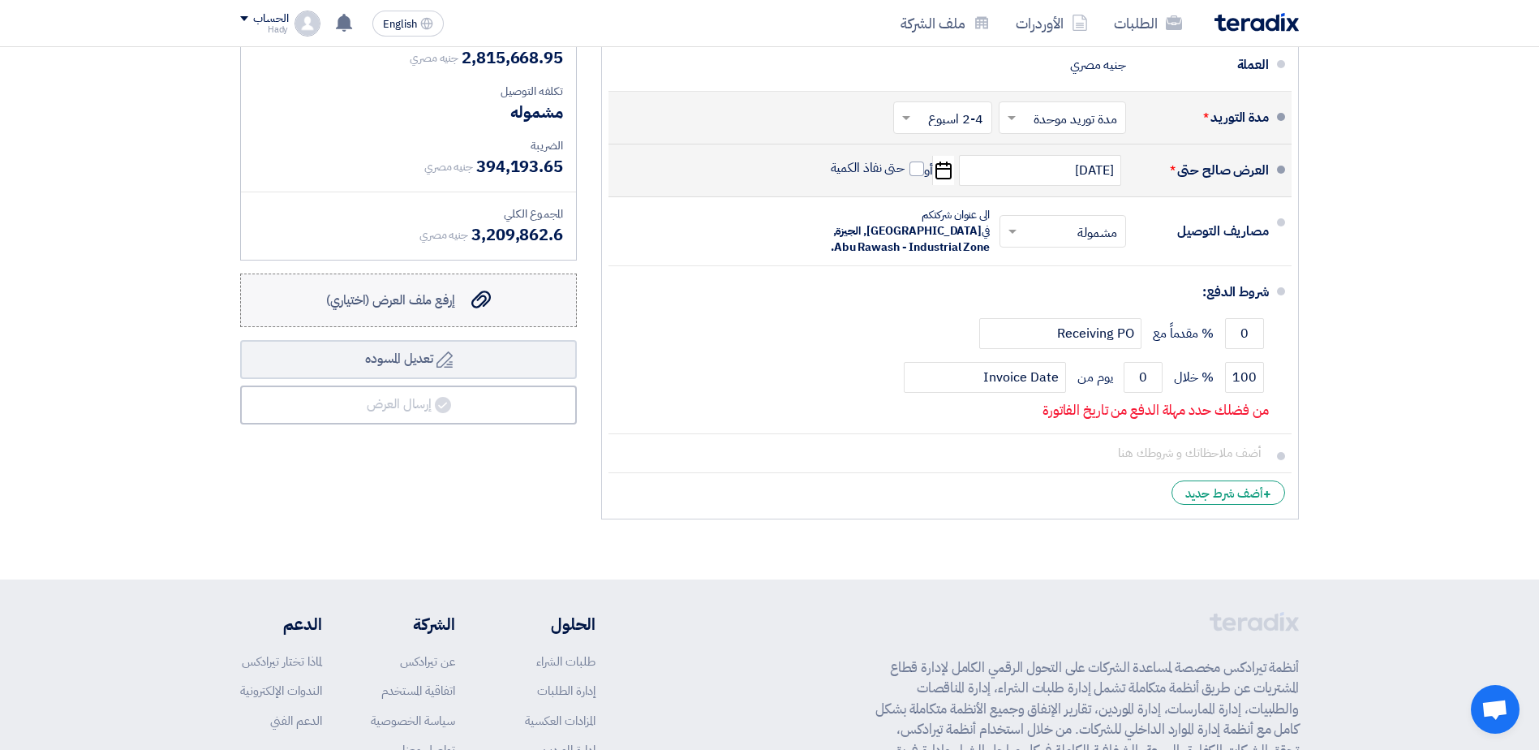
click at [421, 300] on span "إرفع ملف العرض (اختياري)" at bounding box center [390, 299] width 129 height 19
click at [0, 0] on input "إرفع ملف العرض (اختياري) إرفع ملف العرض (اختياري)" at bounding box center [0, 0] width 0 height 0
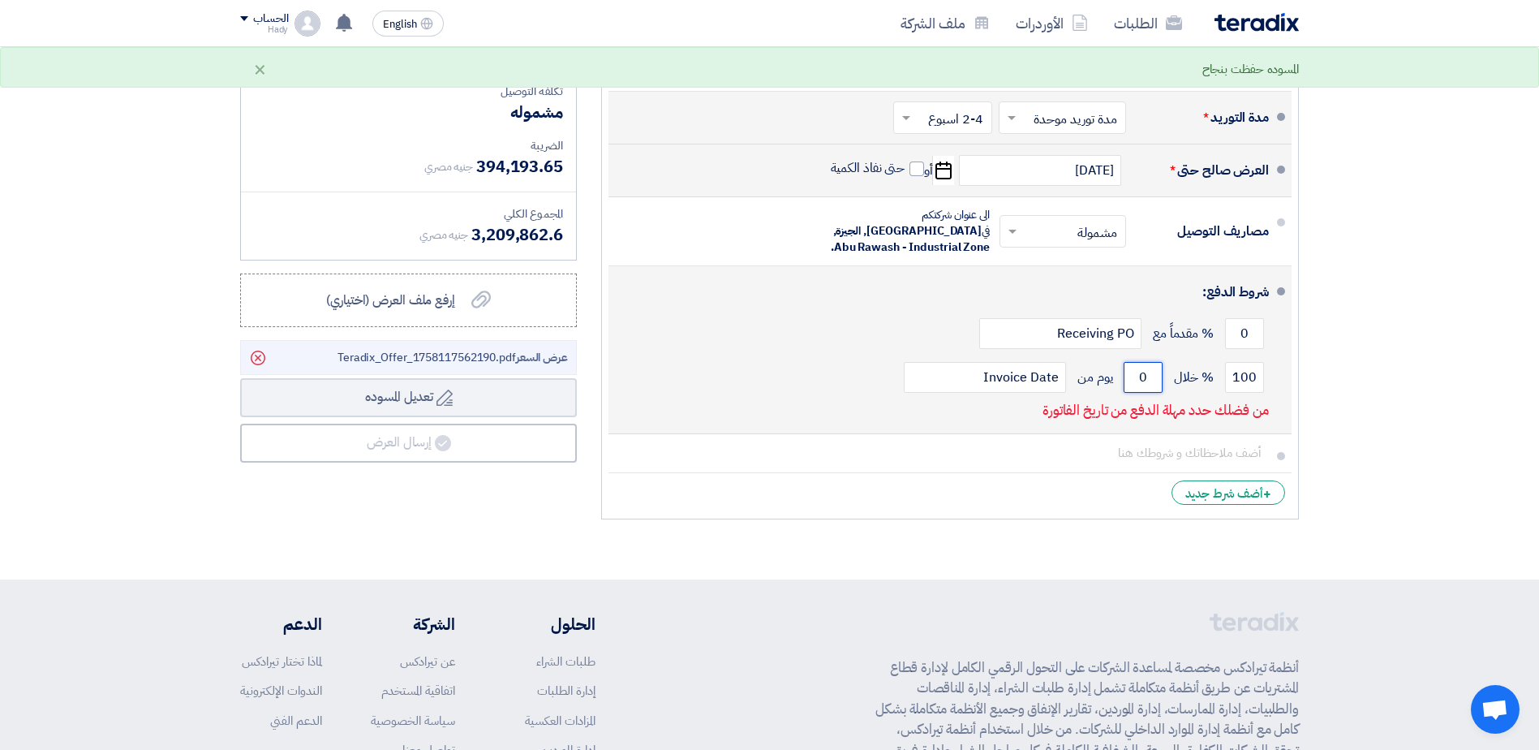
click at [1143, 363] on input "0" at bounding box center [1142, 377] width 39 height 31
drag, startPoint x: 1144, startPoint y: 359, endPoint x: 1135, endPoint y: 359, distance: 9.0
click at [1135, 362] on input "0" at bounding box center [1142, 377] width 39 height 31
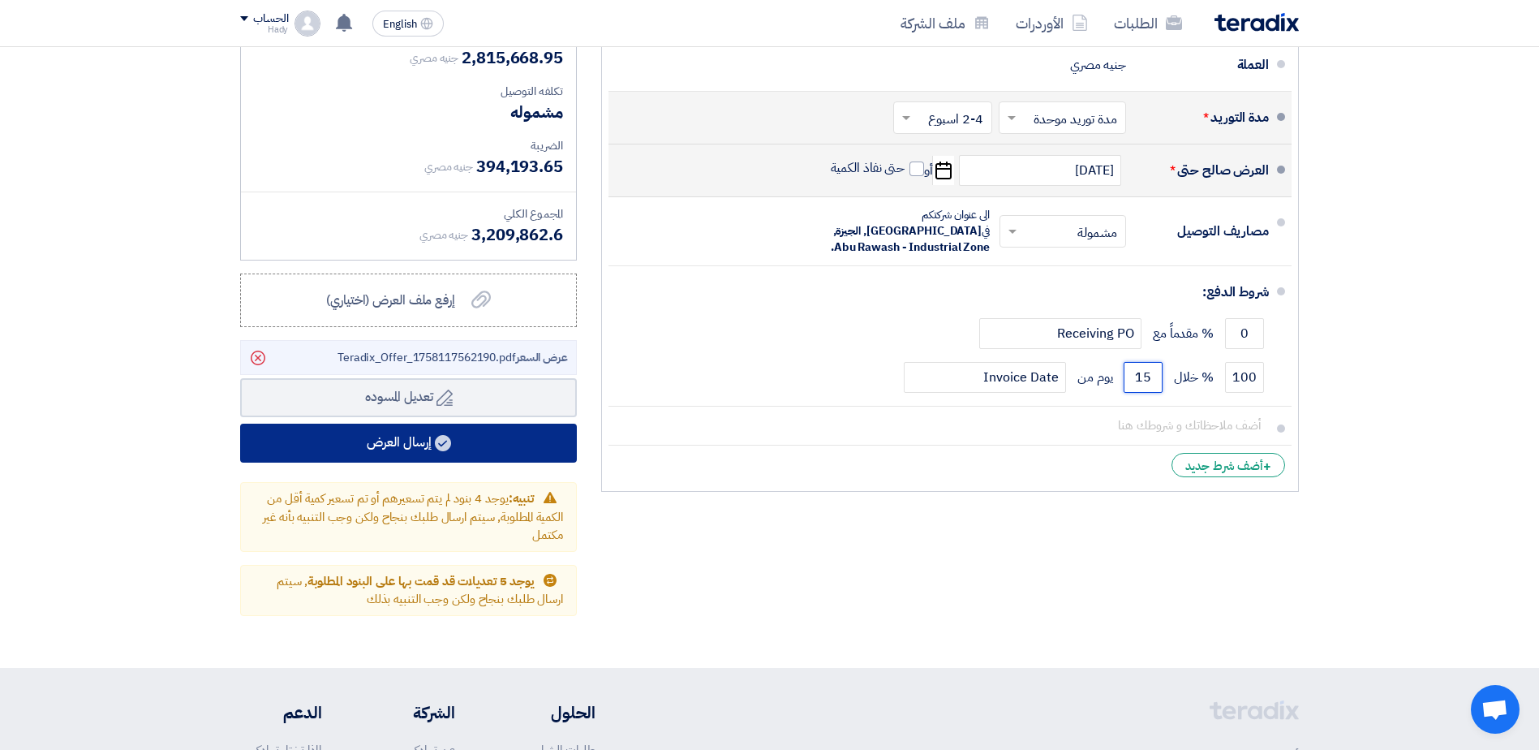
type input "15"
click at [459, 444] on button "إرسال العرض" at bounding box center [408, 442] width 337 height 39
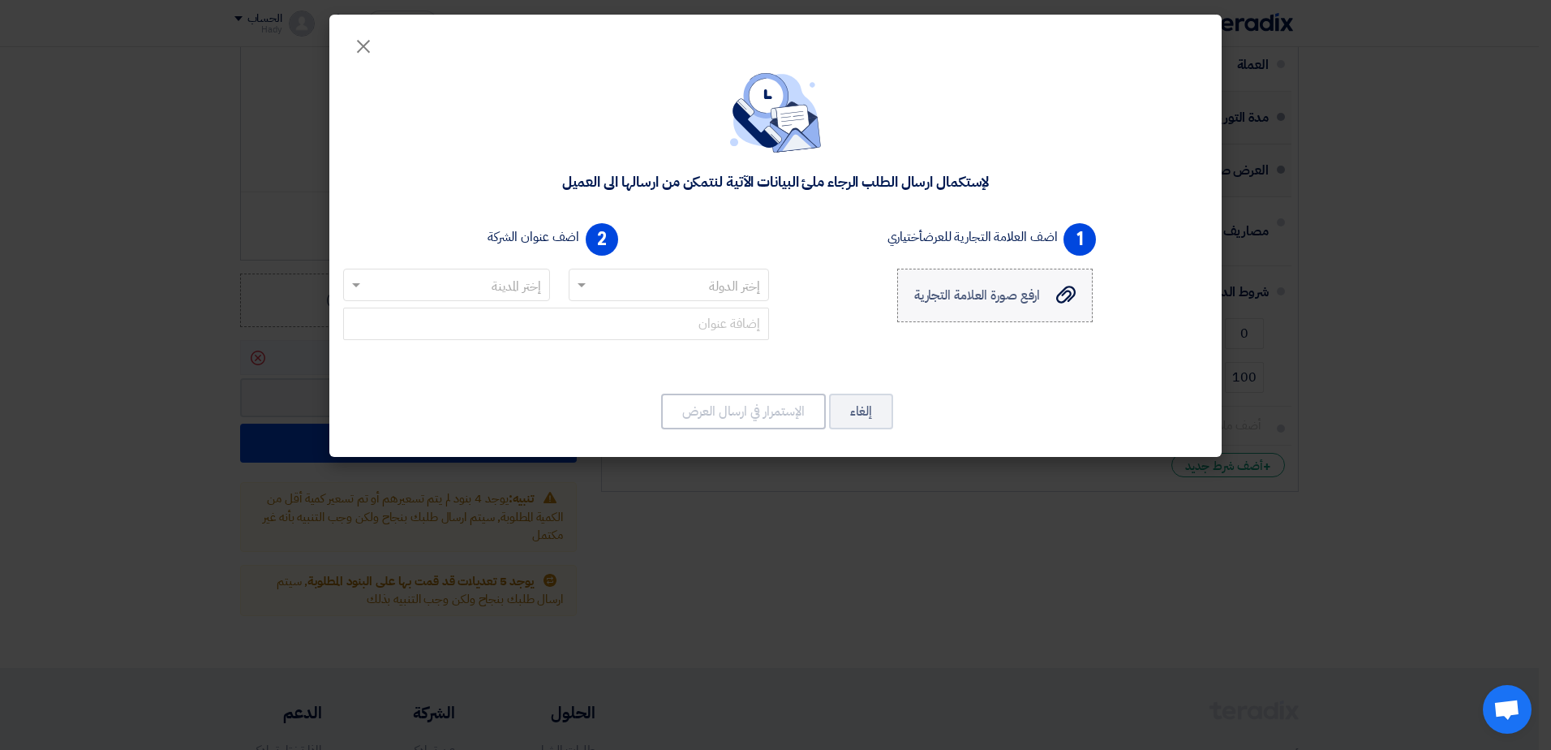
click at [965, 290] on span "ارفع صورة العلامة التجارية" at bounding box center [977, 295] width 127 height 19
click at [0, 0] on input "ارفع صورة العلامة التجارية ارفع صورة العلامة التجارية" at bounding box center [0, 0] width 0 height 0
click at [712, 288] on input "text" at bounding box center [678, 286] width 169 height 27
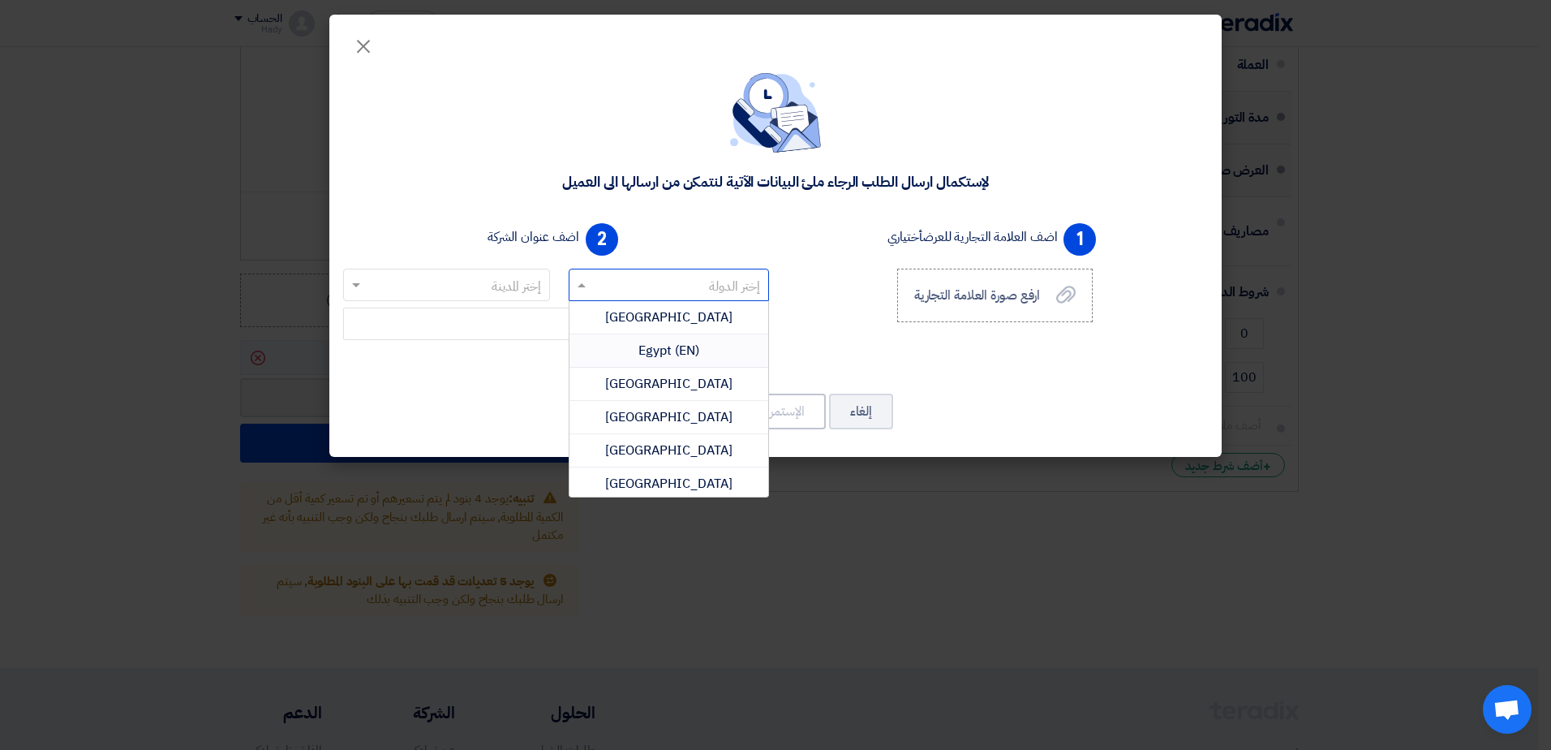
click at [682, 346] on span "Egypt (EN)" at bounding box center [668, 350] width 61 height 19
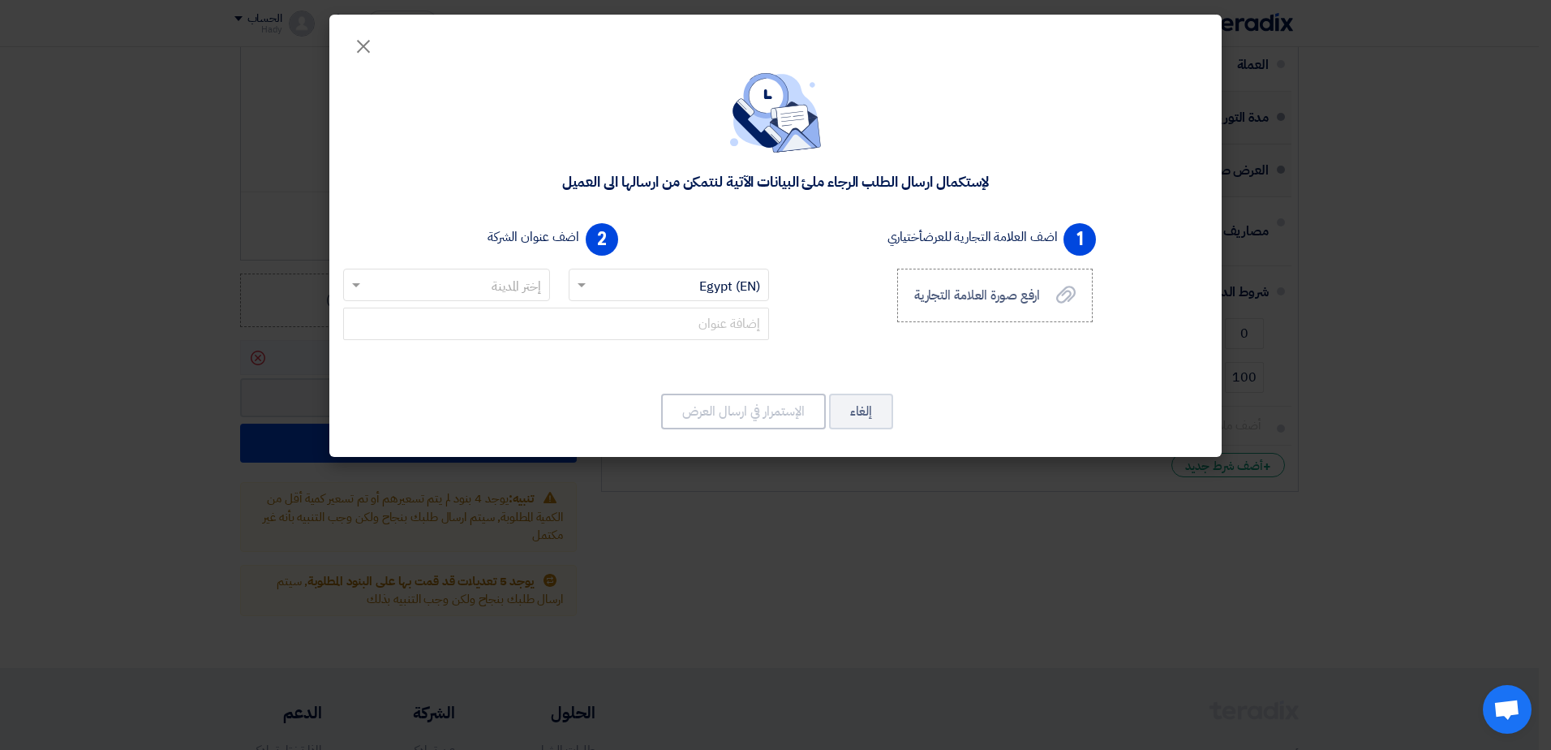
click at [479, 286] on input "text" at bounding box center [455, 286] width 174 height 27
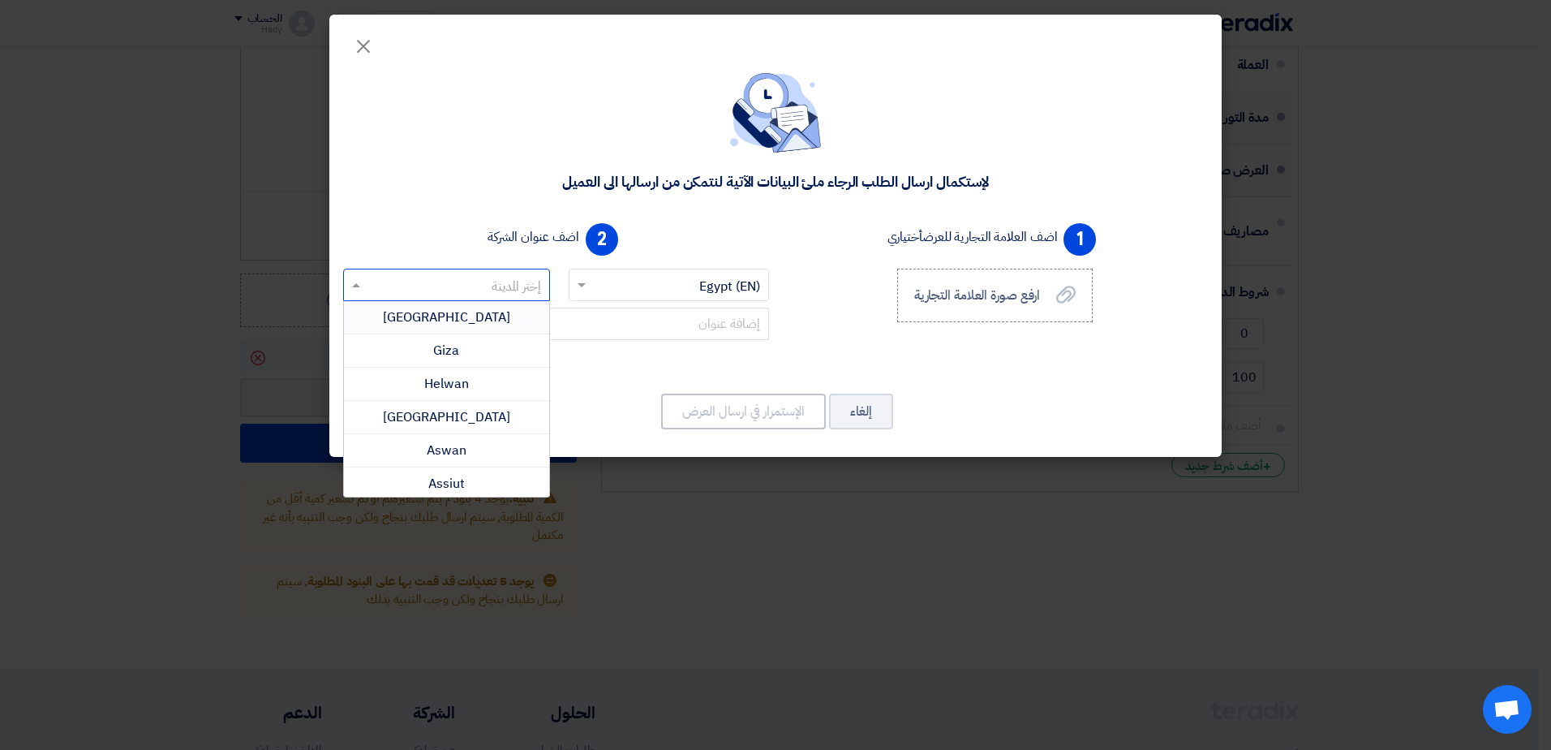
click at [479, 325] on div "[GEOGRAPHIC_DATA]" at bounding box center [446, 317] width 205 height 33
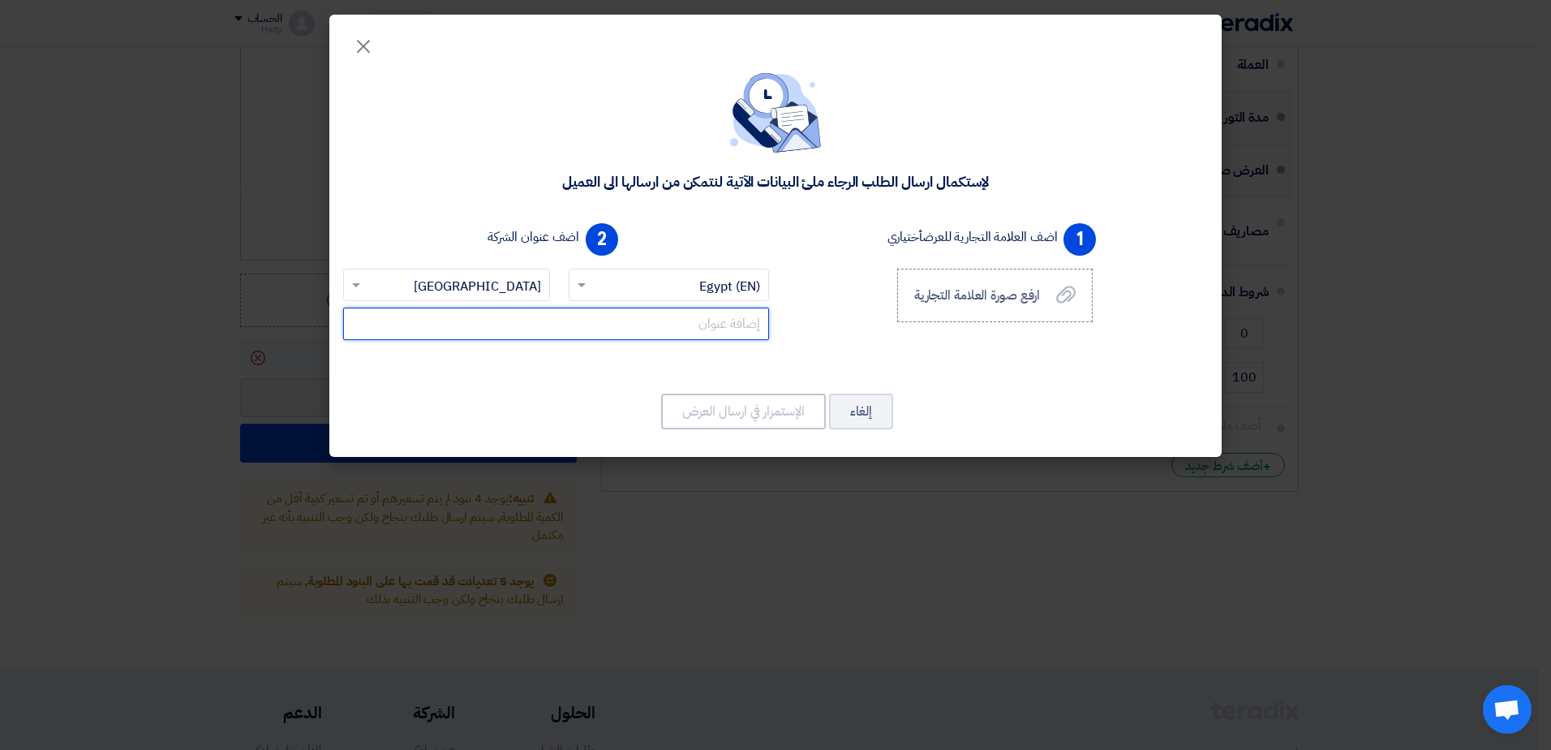
click at [722, 333] on input "text" at bounding box center [556, 323] width 426 height 32
type input "[GEOGRAPHIC_DATA]"
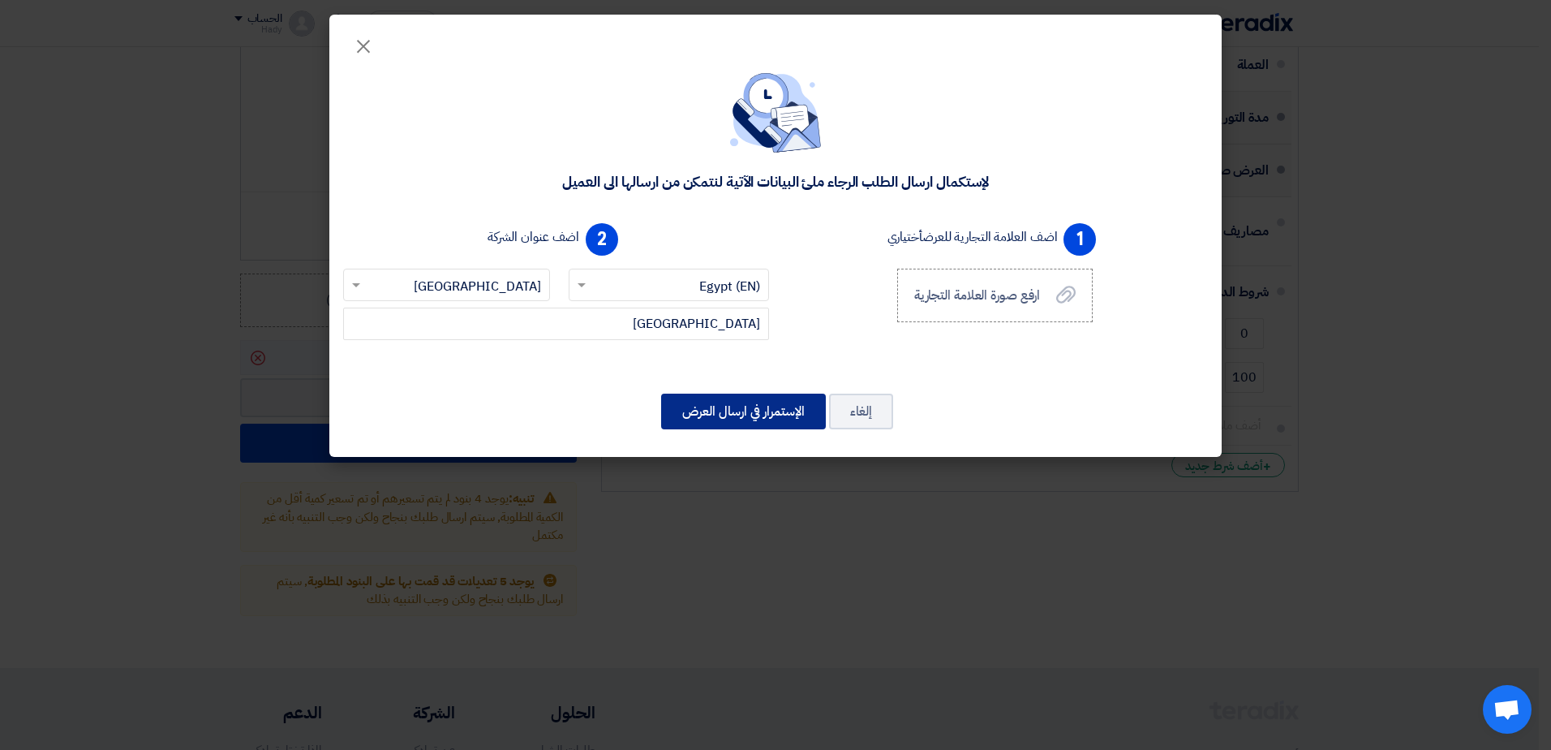
click at [734, 397] on button "الإستمرار في ارسال العرض" at bounding box center [743, 411] width 165 height 36
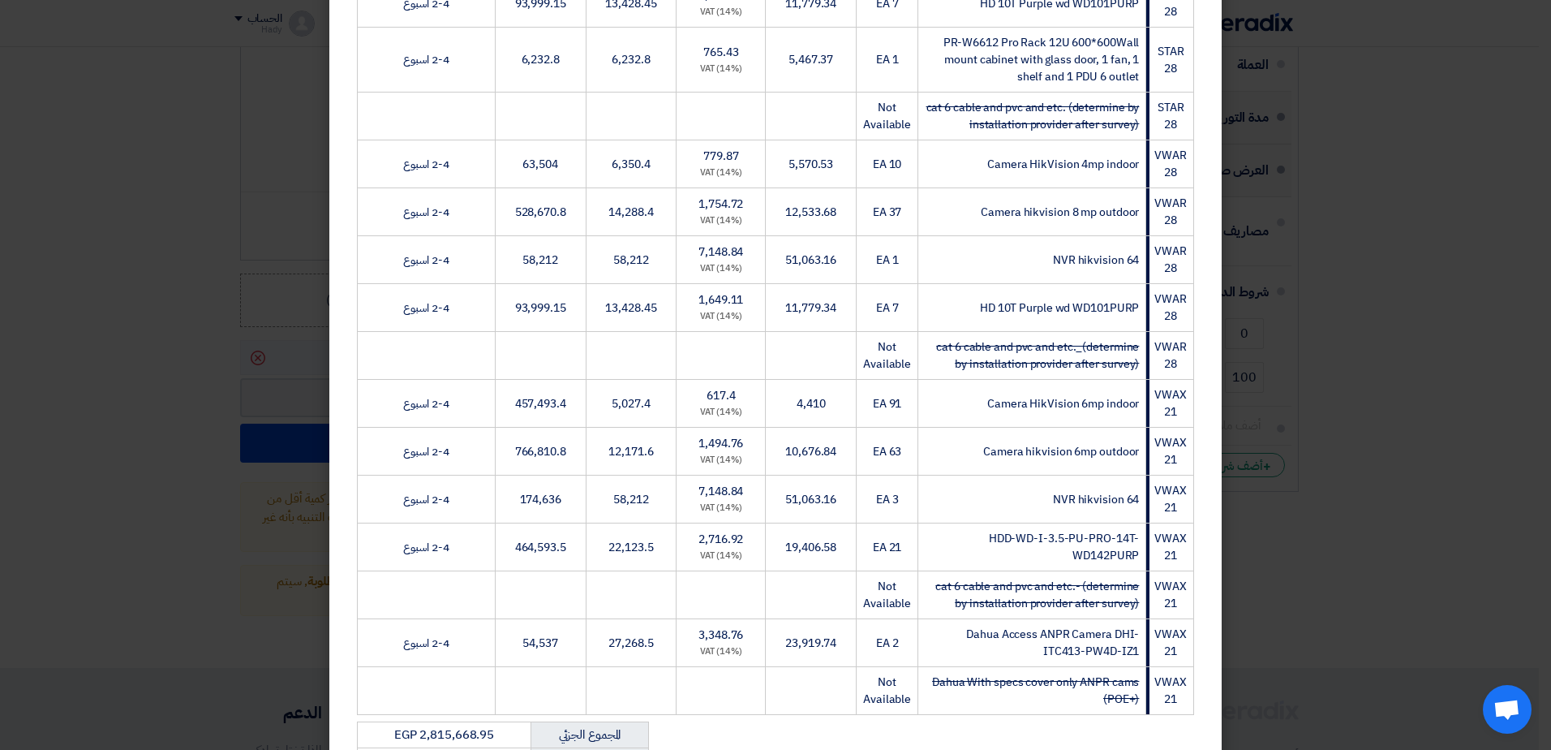
scroll to position [857, 0]
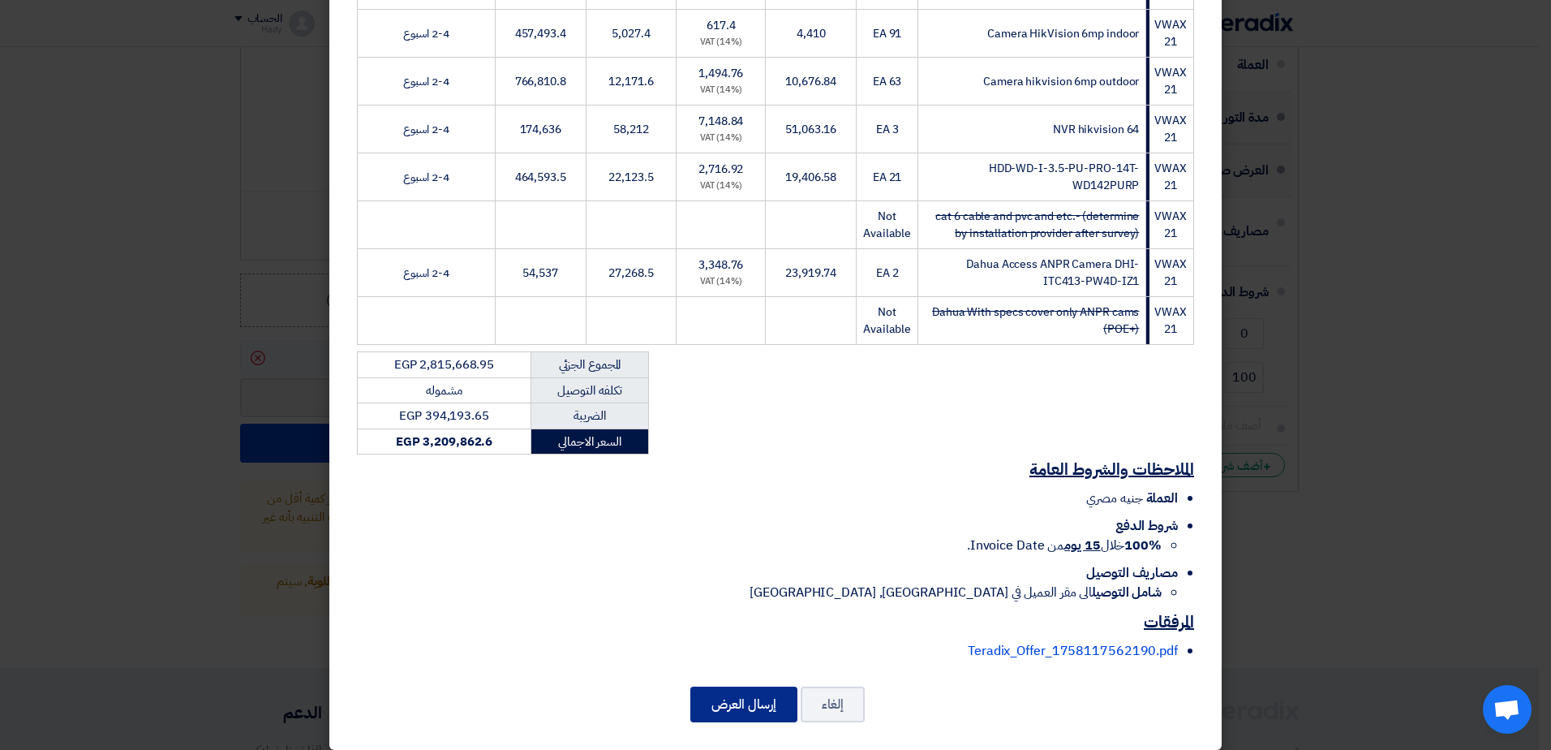
click at [729, 686] on button "إرسال العرض" at bounding box center [743, 704] width 107 height 36
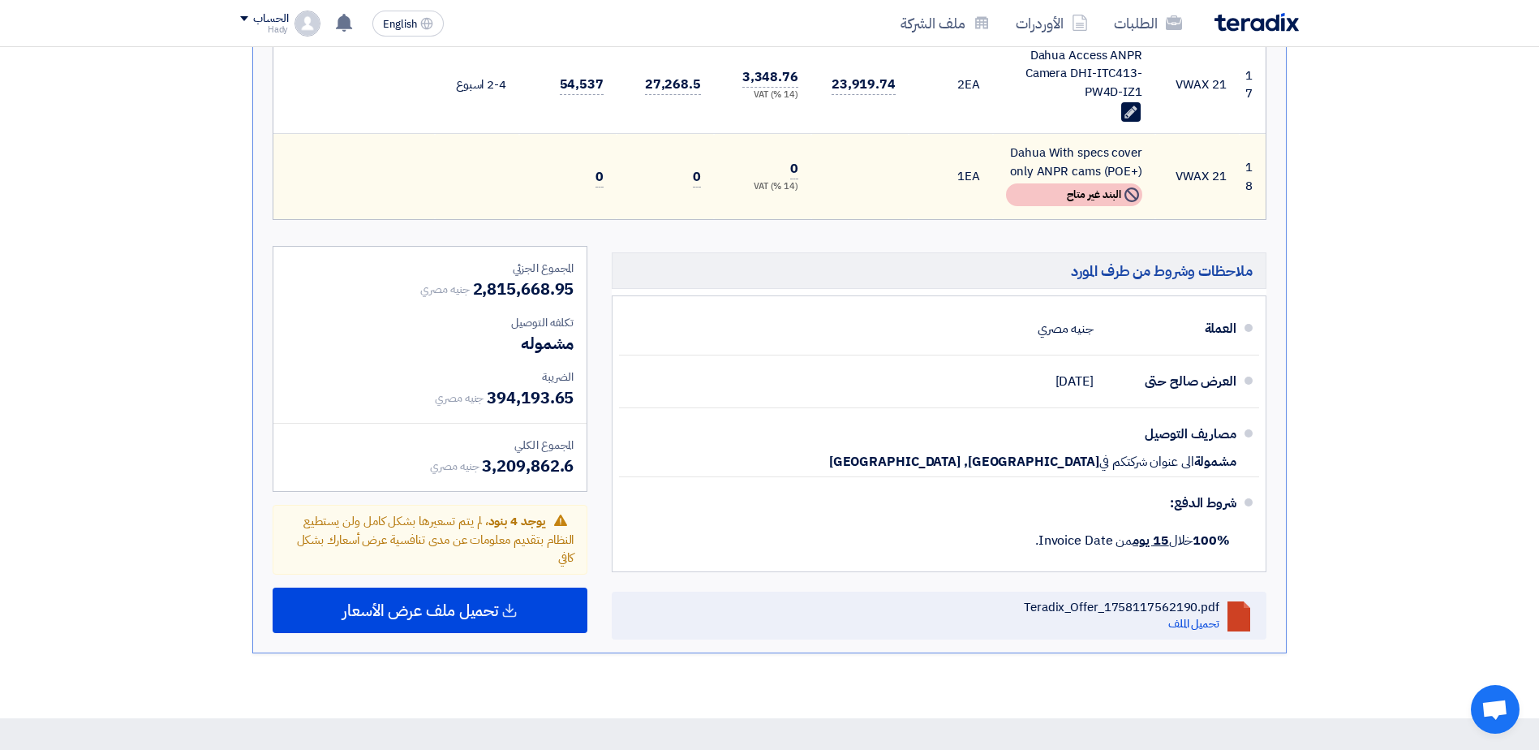
scroll to position [1794, 0]
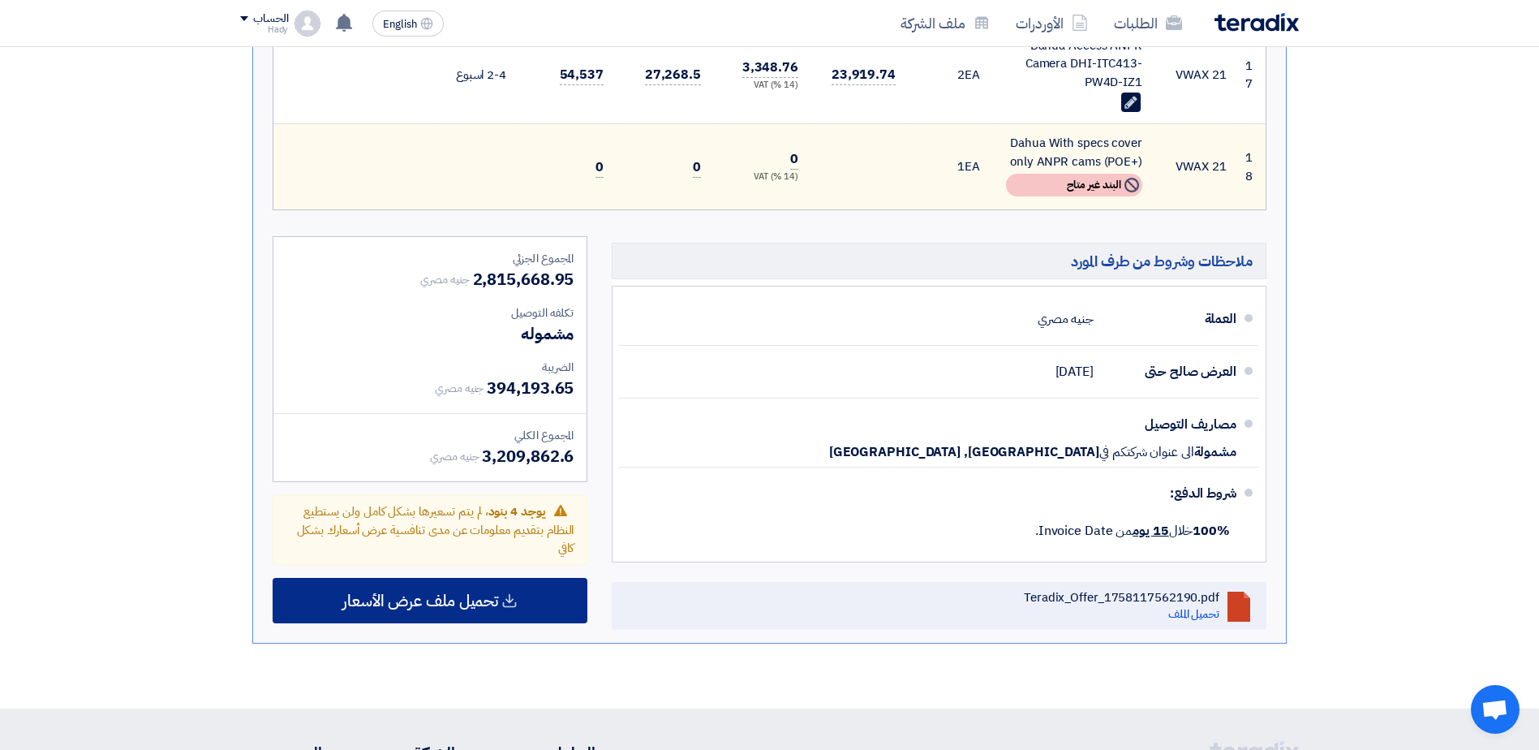
click at [436, 603] on span "تحميل ملف عرض الأسعار" at bounding box center [420, 600] width 156 height 15
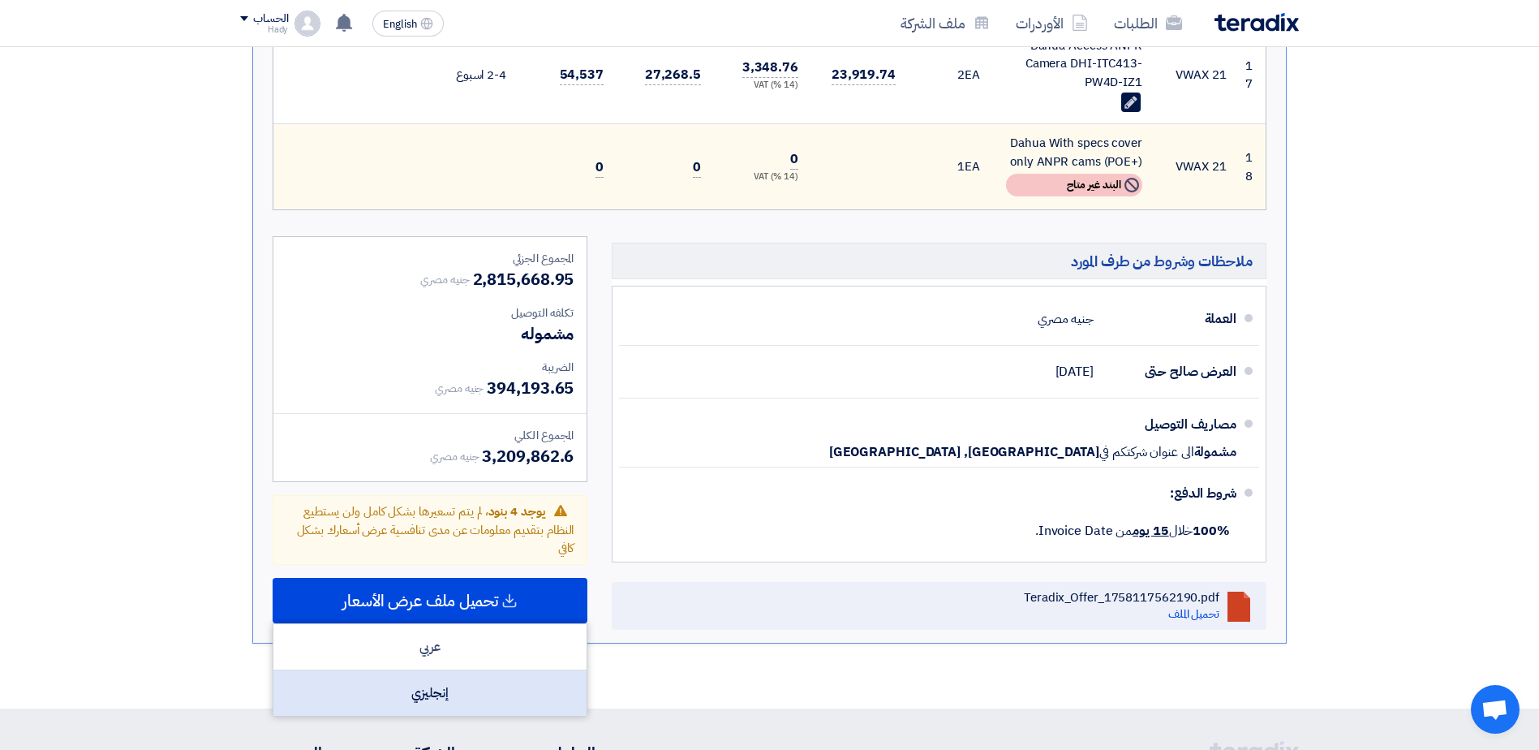
click at [437, 695] on div "إنجليزي" at bounding box center [429, 692] width 313 height 45
click at [1214, 19] on img at bounding box center [1256, 22] width 84 height 19
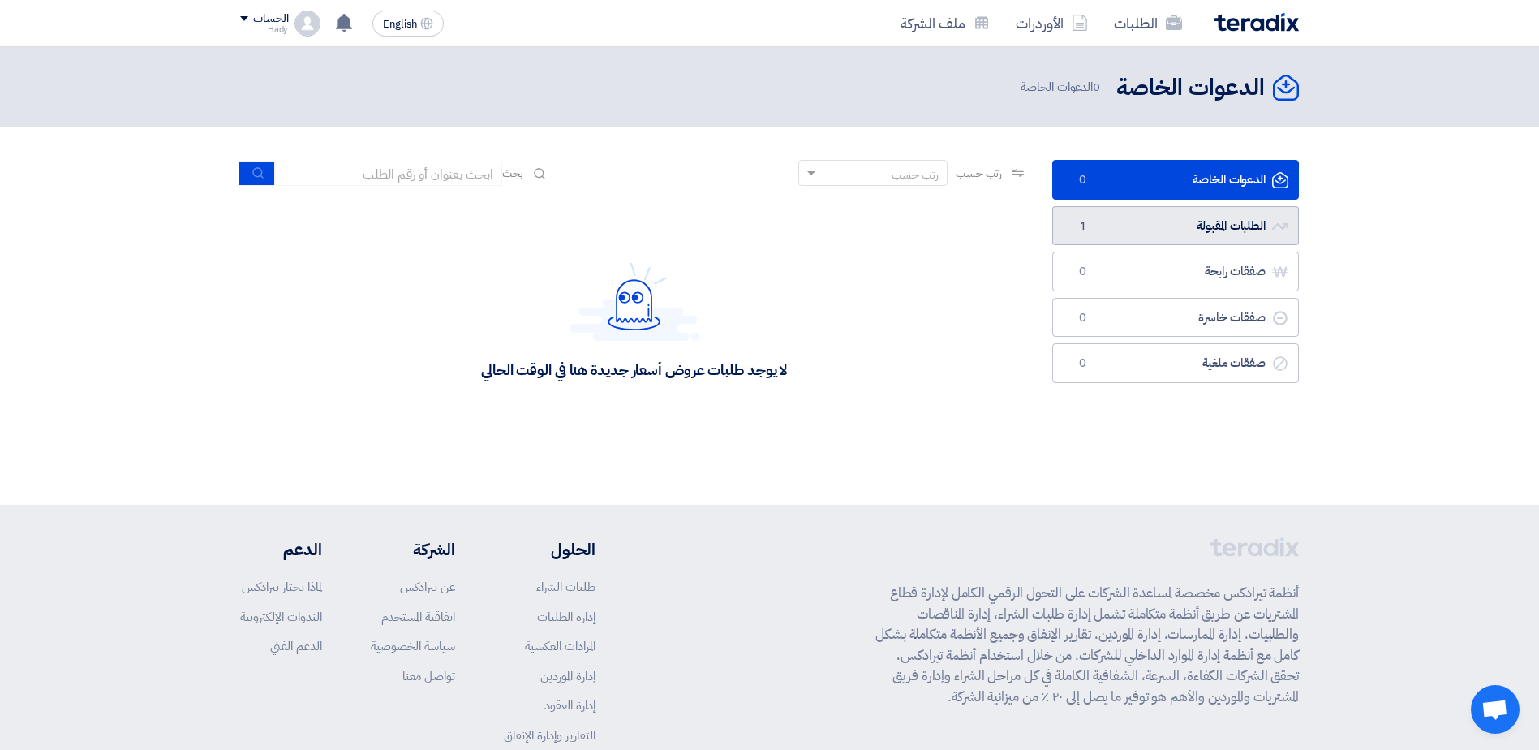
click at [1205, 234] on link "الطلبات المقبولة الطلبات المقبولة 1" at bounding box center [1175, 226] width 247 height 40
